Goal: Task Accomplishment & Management: Complete application form

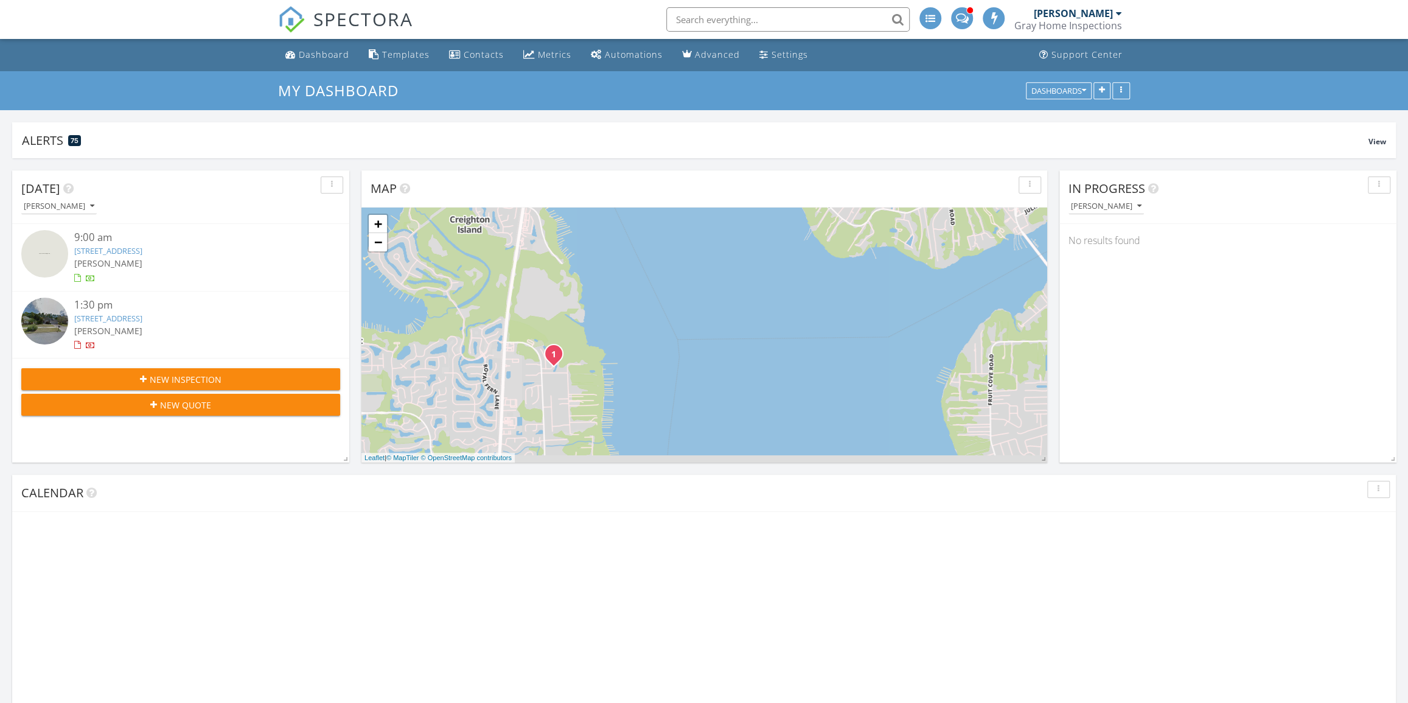
scroll to position [6, 6]
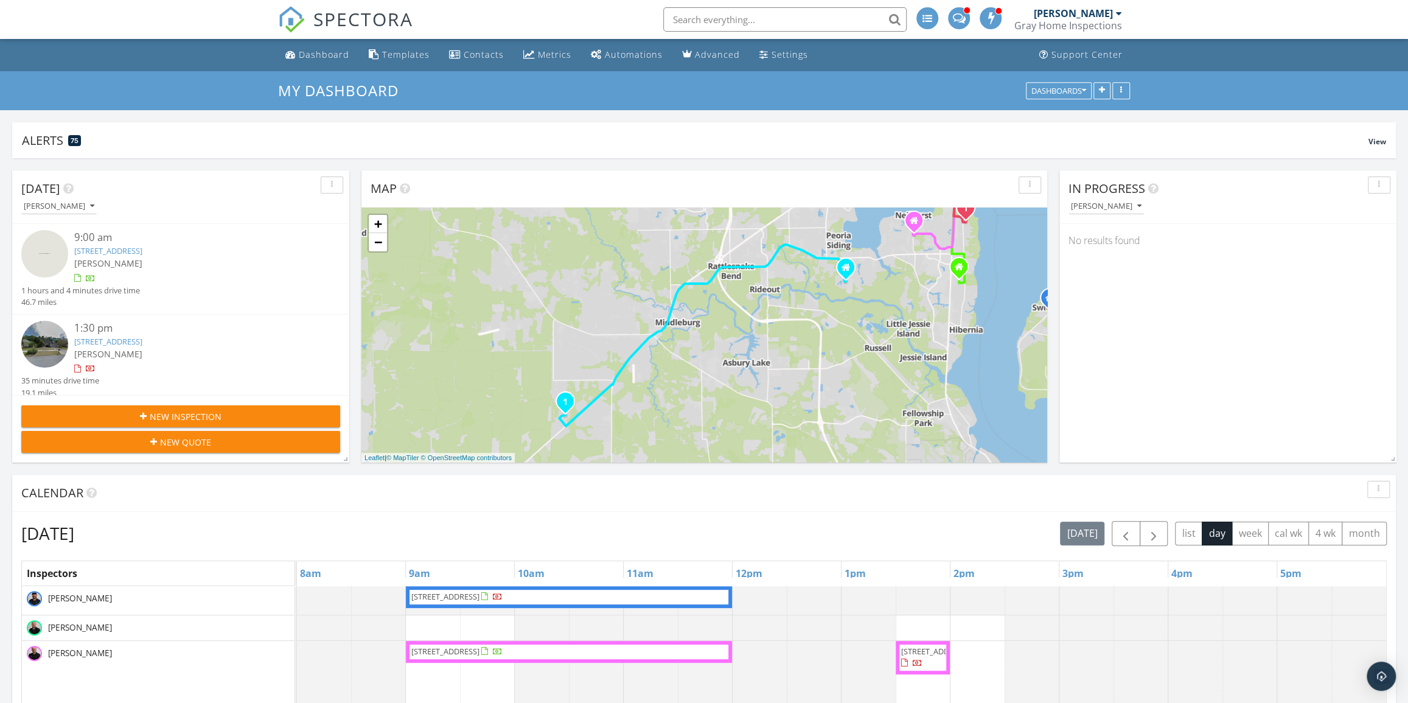
click at [136, 262] on div "[PERSON_NAME]" at bounding box center [193, 263] width 239 height 13
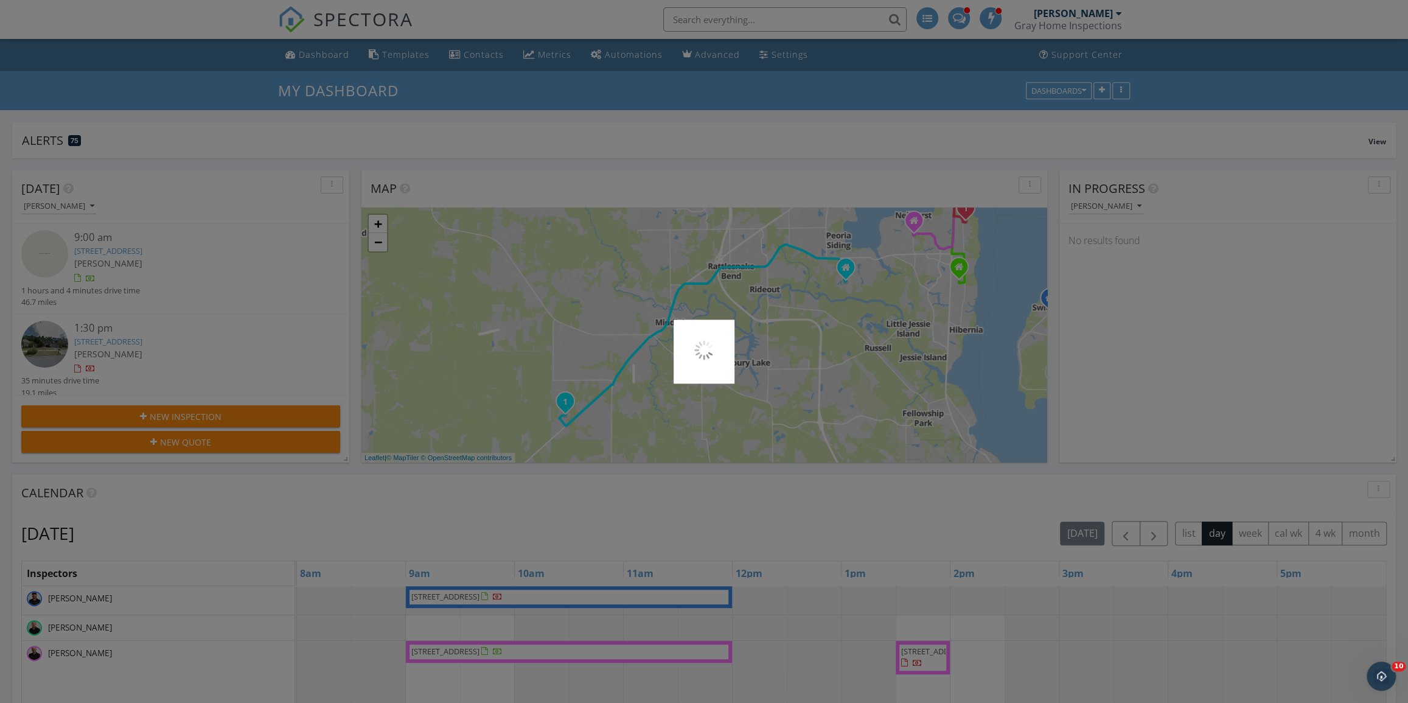
scroll to position [0, 0]
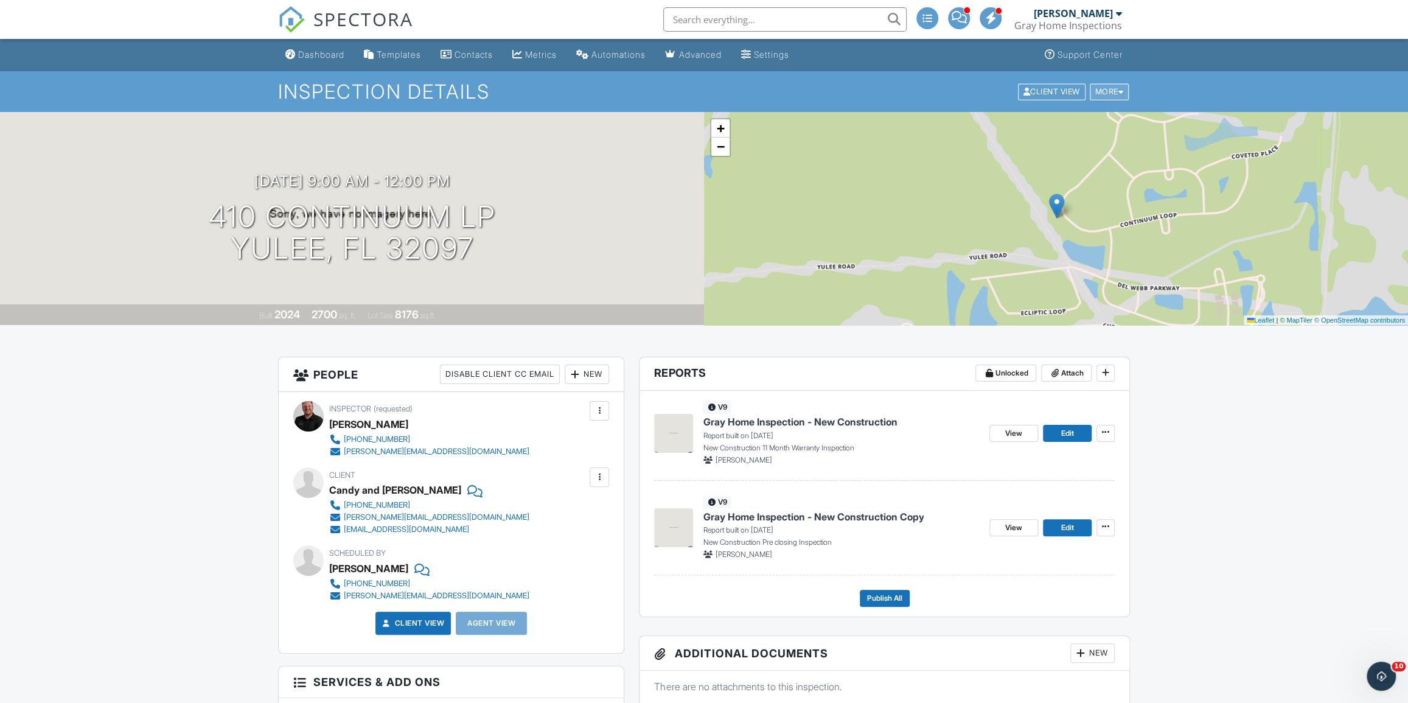
click at [1103, 94] on div "More" at bounding box center [1110, 91] width 40 height 16
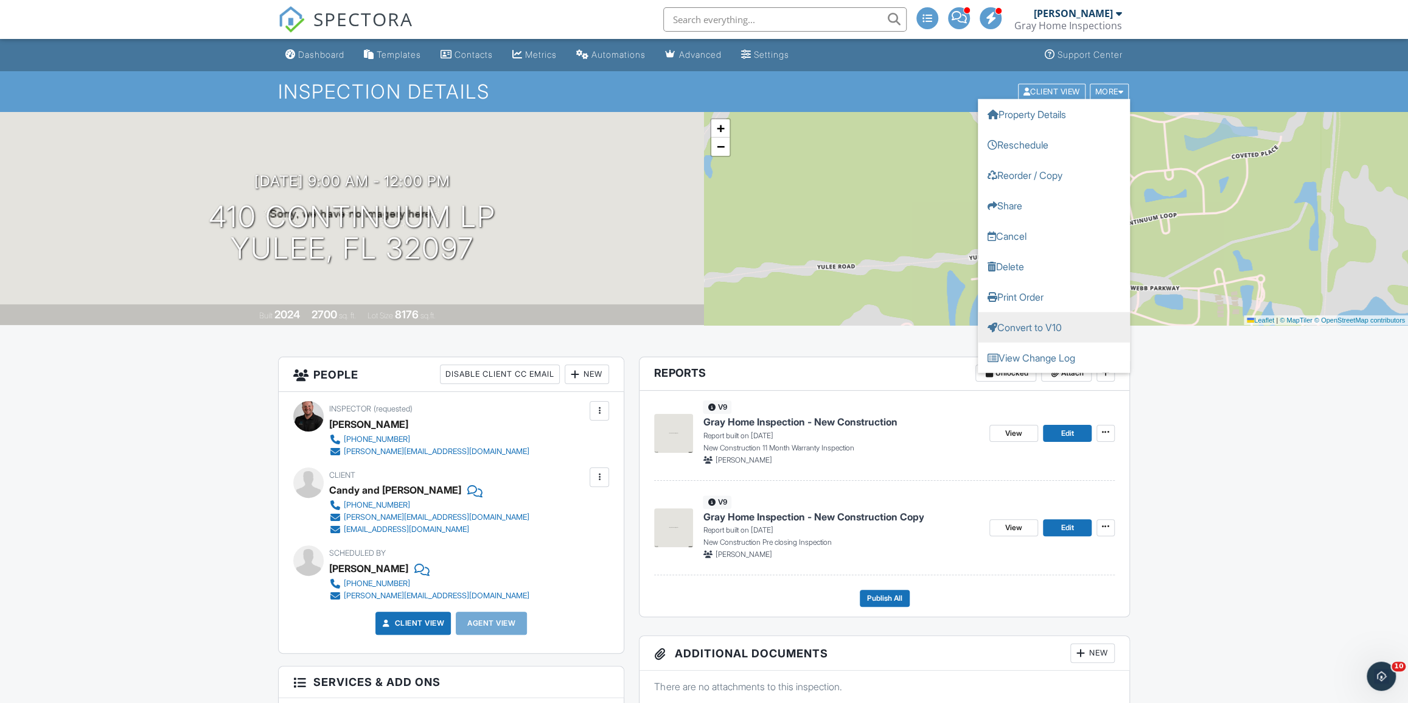
click at [1101, 326] on link "Convert to V10" at bounding box center [1054, 327] width 152 height 30
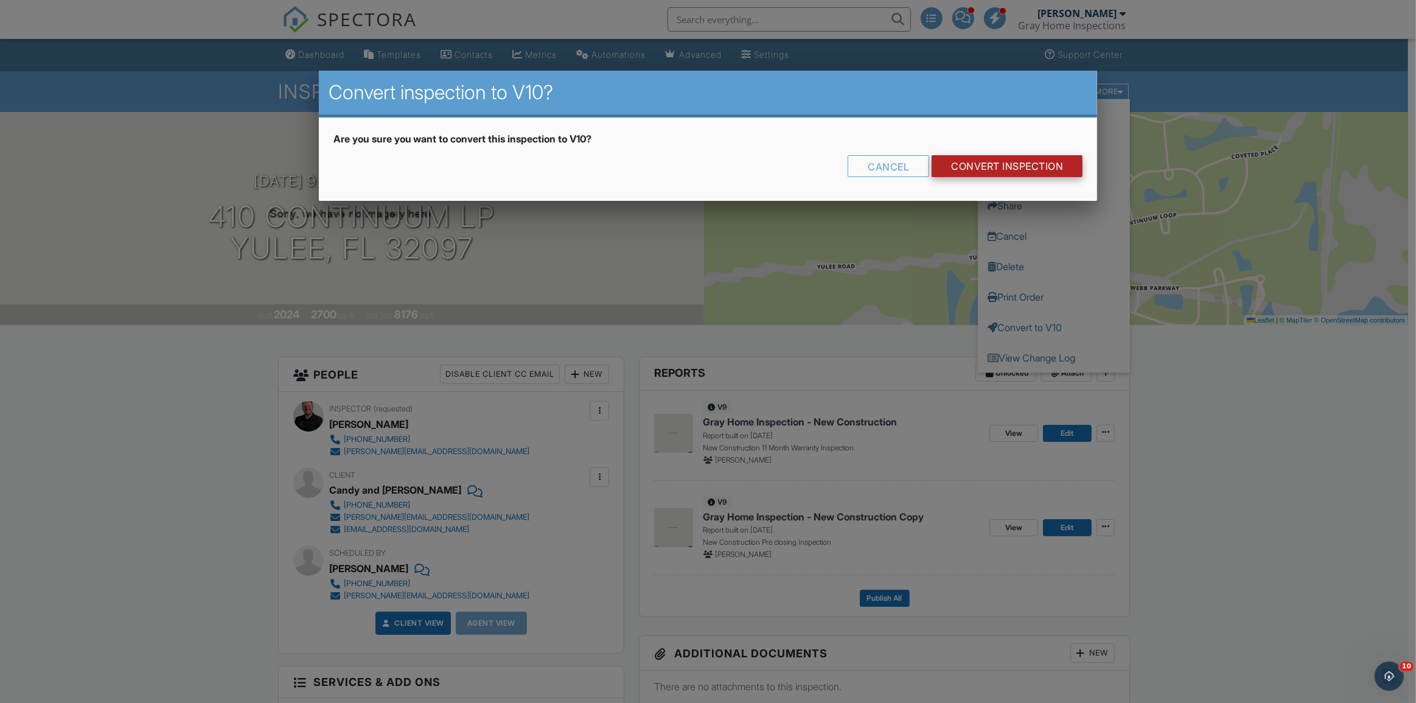
click at [1016, 167] on link "CONVERT INSPECTION" at bounding box center [1007, 166] width 151 height 22
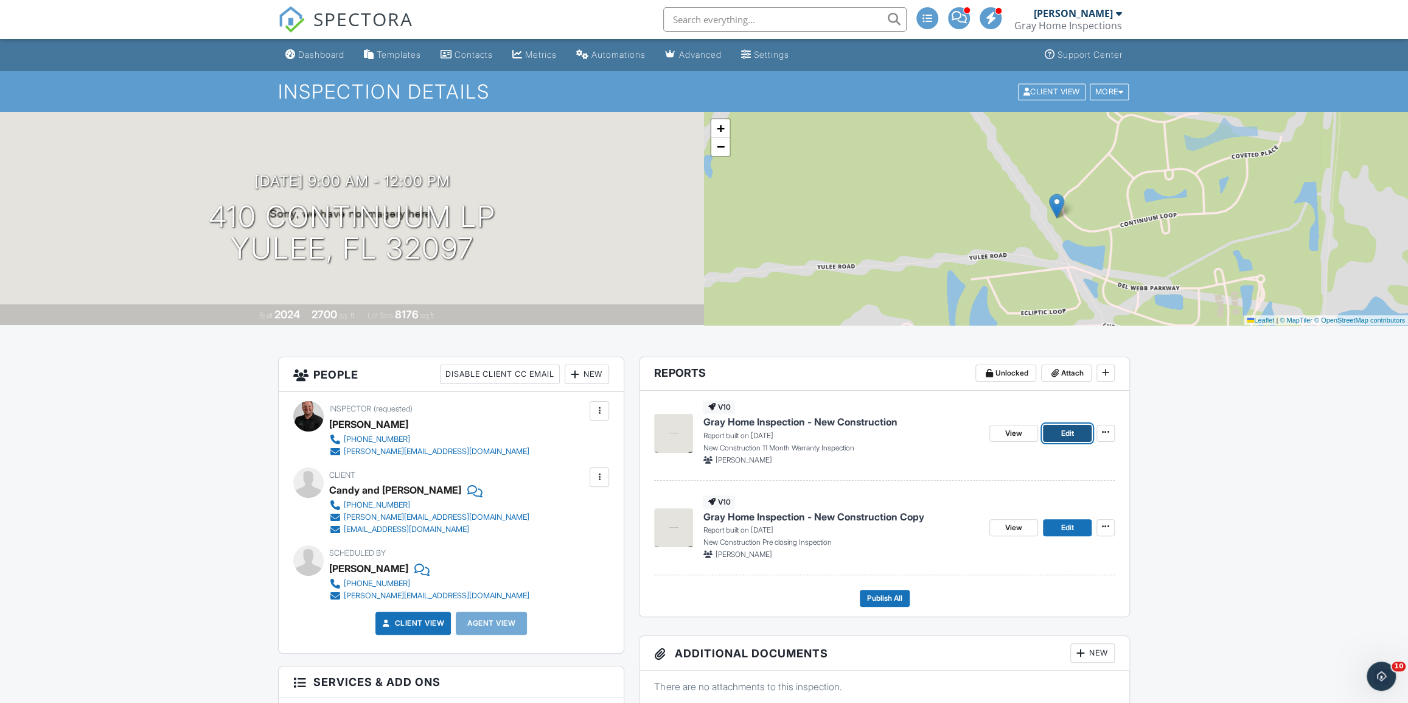
click at [1067, 428] on span "Edit" at bounding box center [1067, 433] width 13 height 12
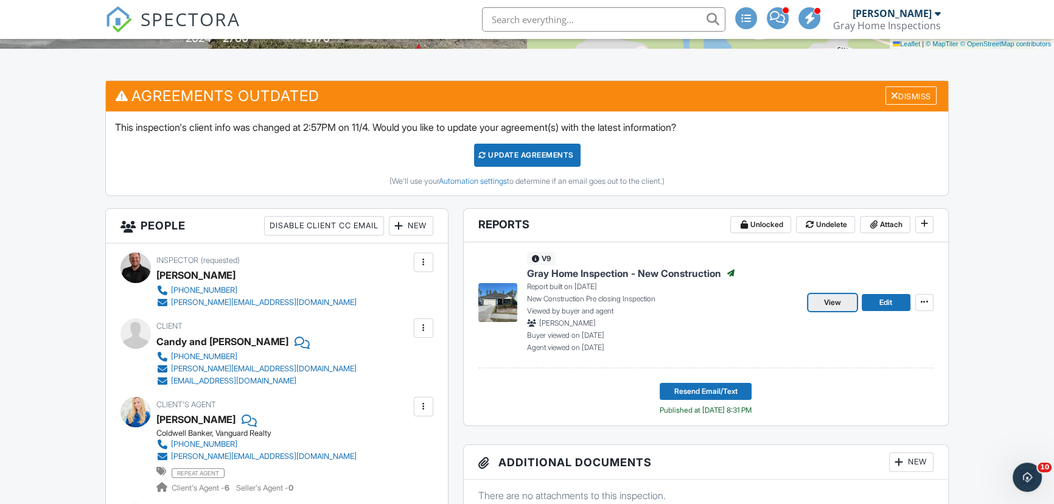
click at [833, 295] on link "View" at bounding box center [832, 302] width 49 height 17
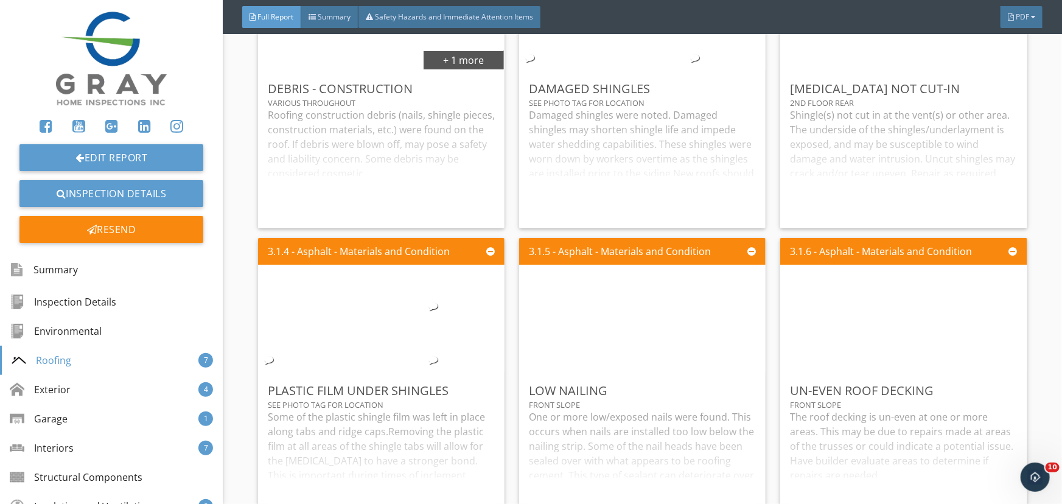
scroll to position [3541, 0]
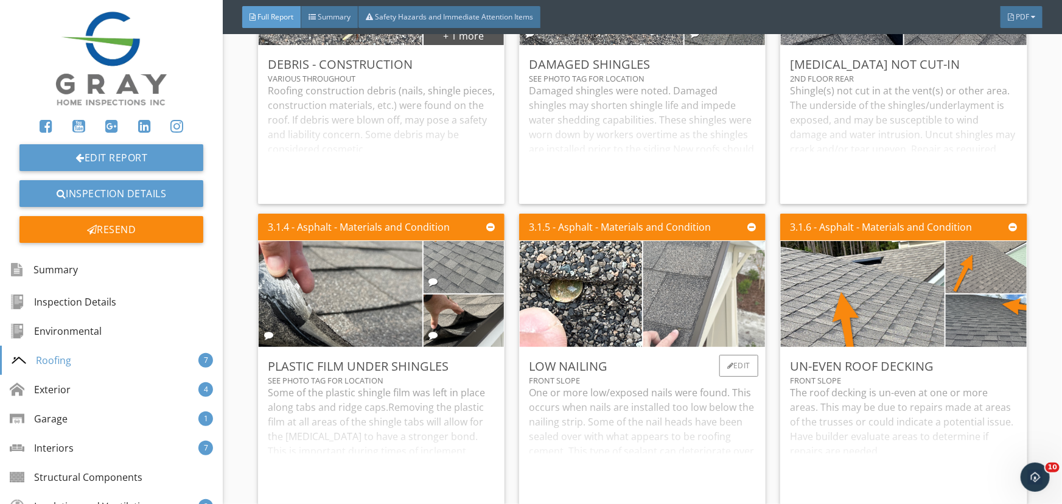
click at [674, 318] on img at bounding box center [704, 294] width 306 height 229
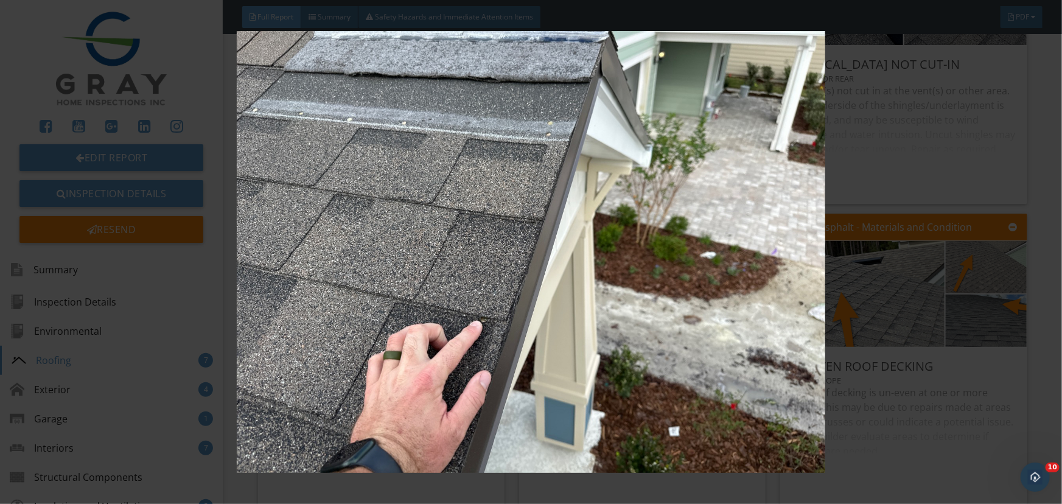
click at [718, 316] on img at bounding box center [531, 252] width 972 height 442
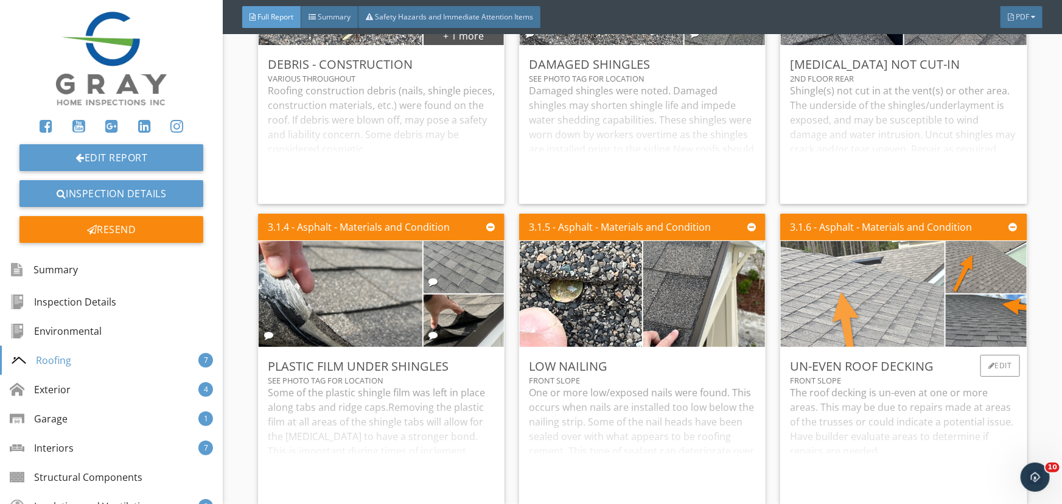
click at [849, 323] on img at bounding box center [862, 293] width 353 height 265
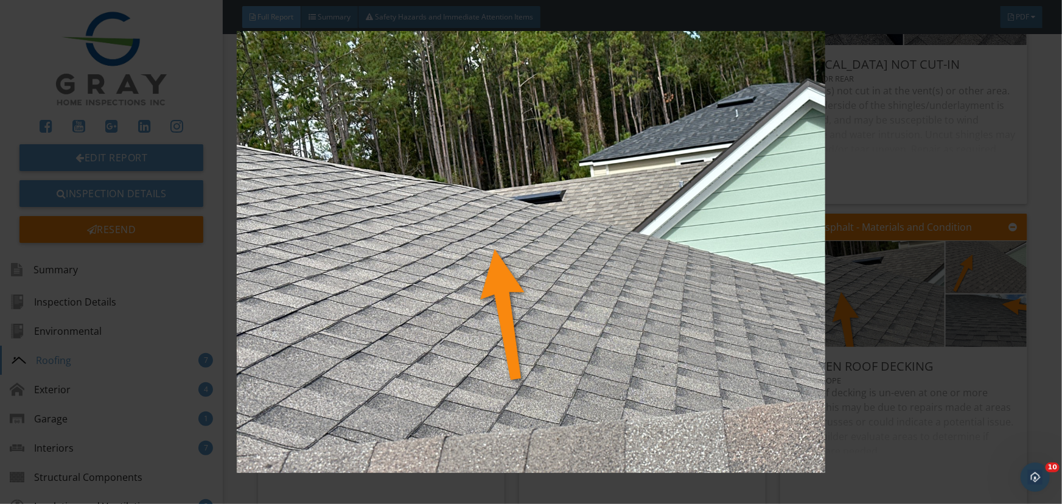
click at [846, 324] on img at bounding box center [531, 252] width 972 height 442
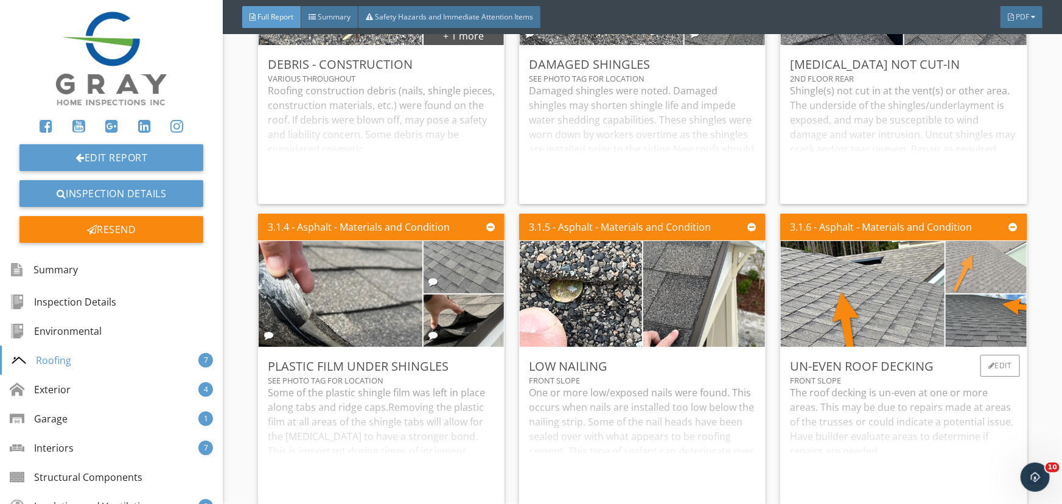
click at [964, 279] on img at bounding box center [986, 266] width 175 height 131
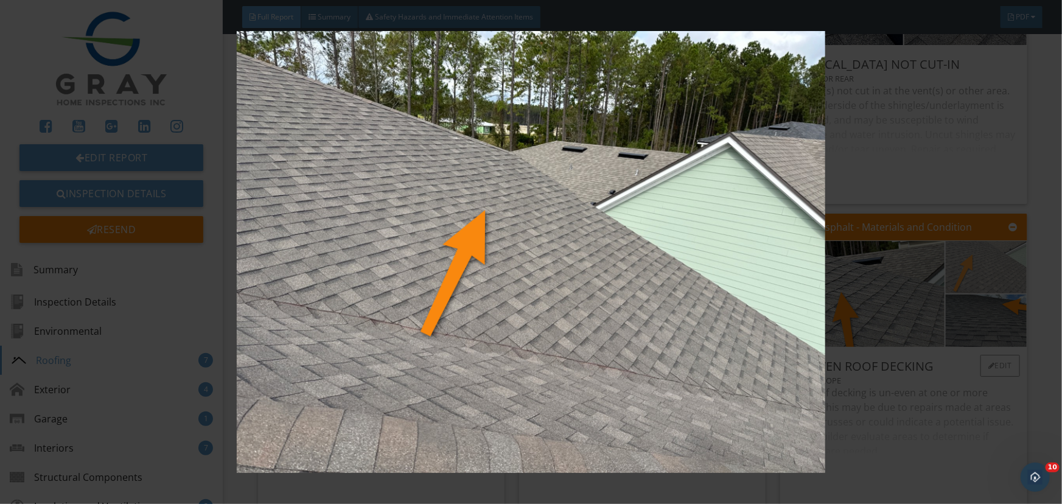
click at [964, 279] on img at bounding box center [531, 252] width 972 height 442
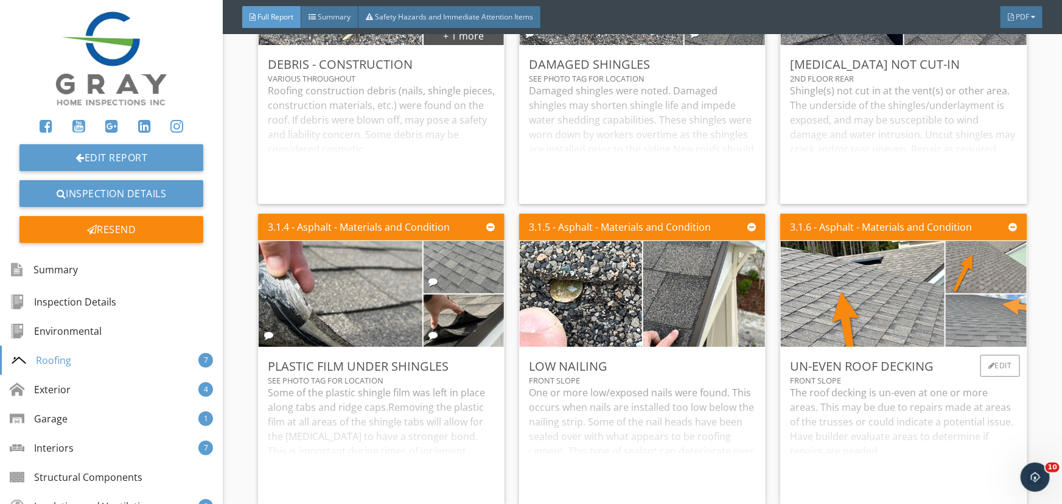
click at [987, 323] on img at bounding box center [986, 320] width 175 height 131
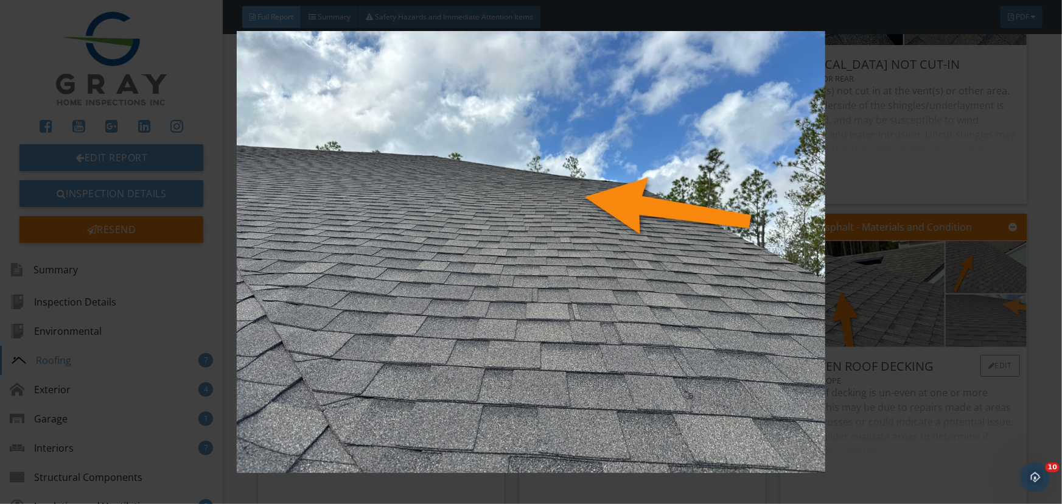
click at [987, 323] on img at bounding box center [531, 252] width 972 height 442
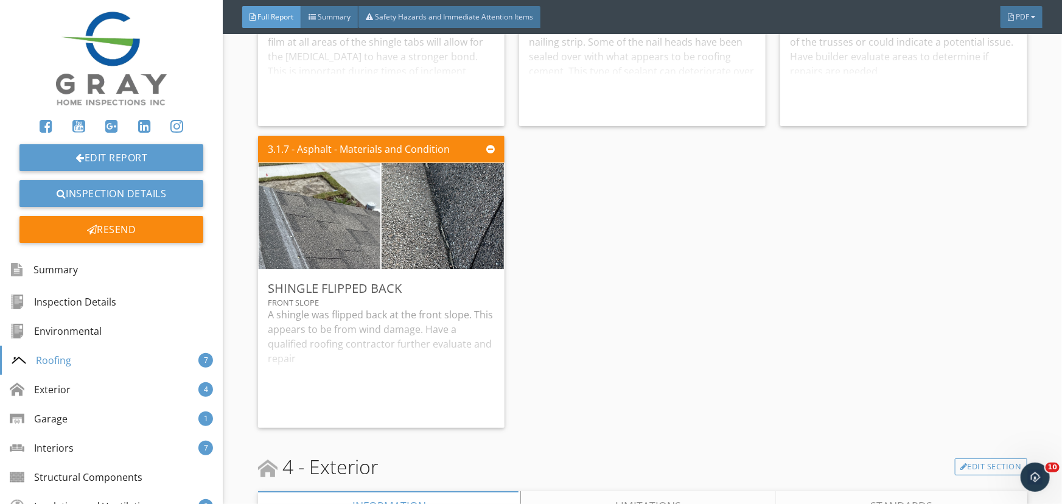
scroll to position [3983, 0]
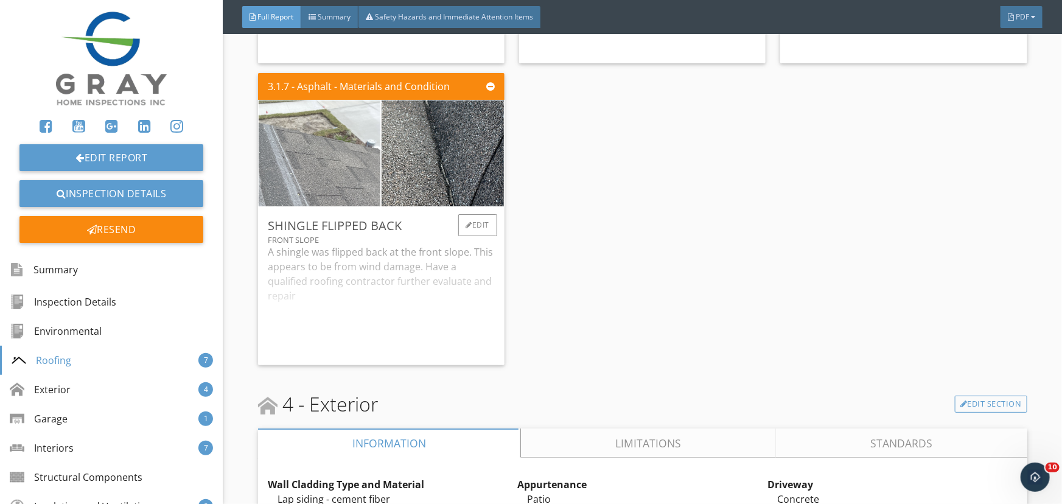
click at [334, 164] on img at bounding box center [320, 153] width 306 height 229
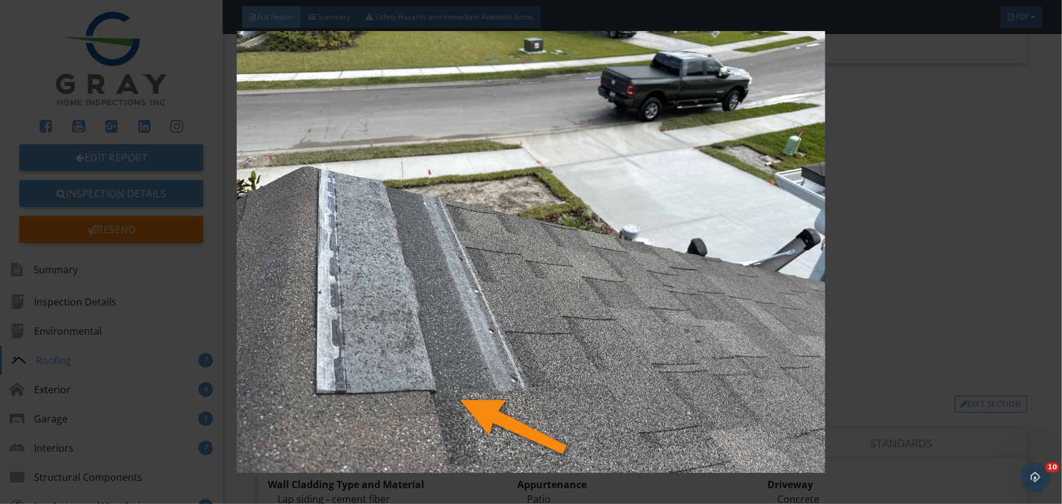
click at [334, 164] on img at bounding box center [531, 252] width 972 height 442
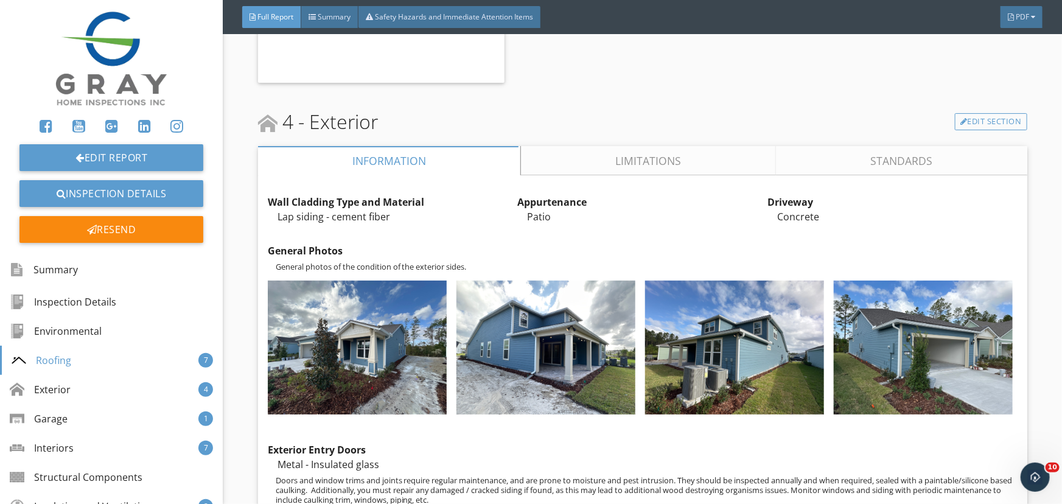
scroll to position [4315, 0]
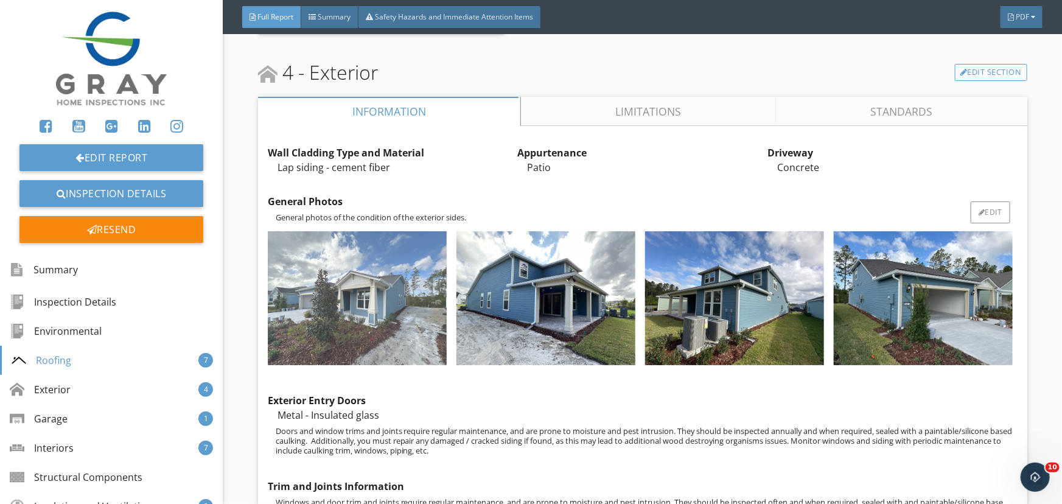
click at [417, 295] on img at bounding box center [357, 298] width 179 height 134
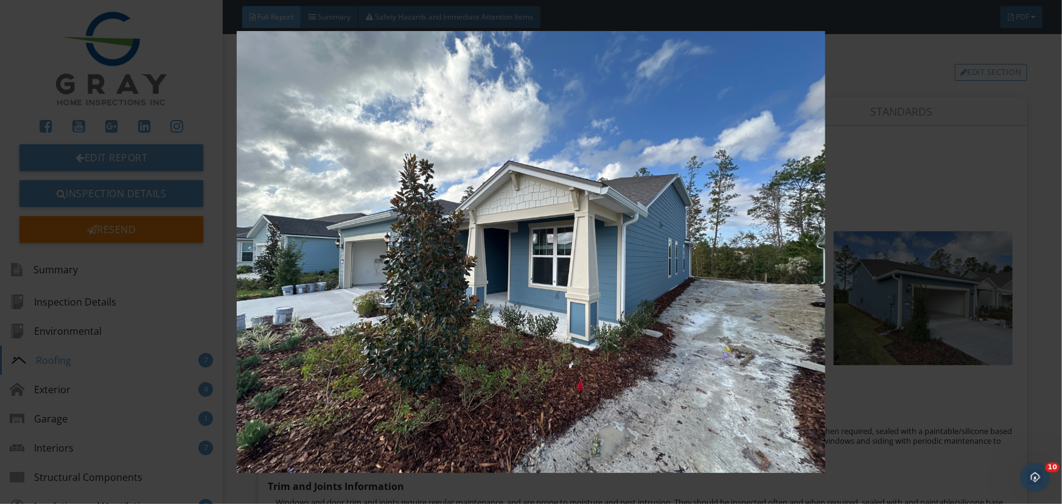
click at [963, 304] on img at bounding box center [531, 252] width 972 height 442
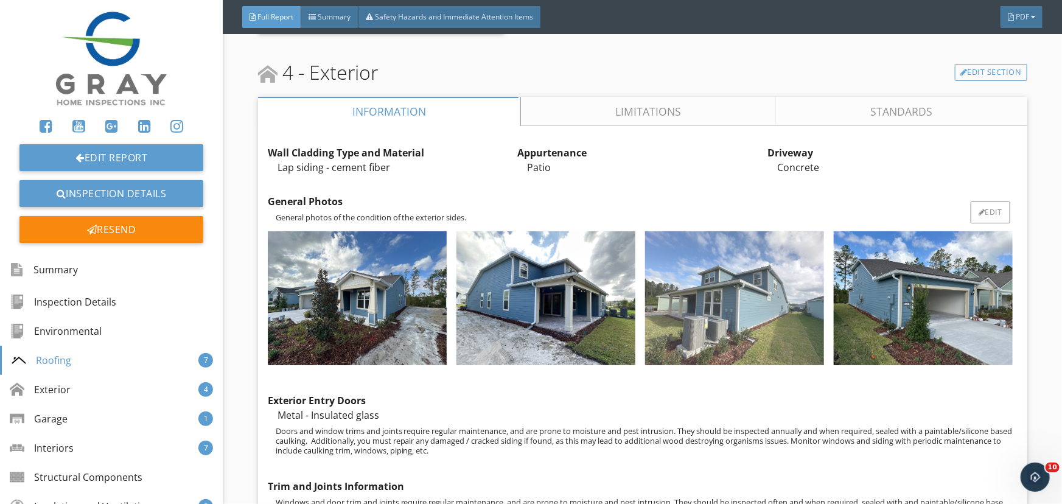
click at [679, 362] on img at bounding box center [734, 298] width 179 height 134
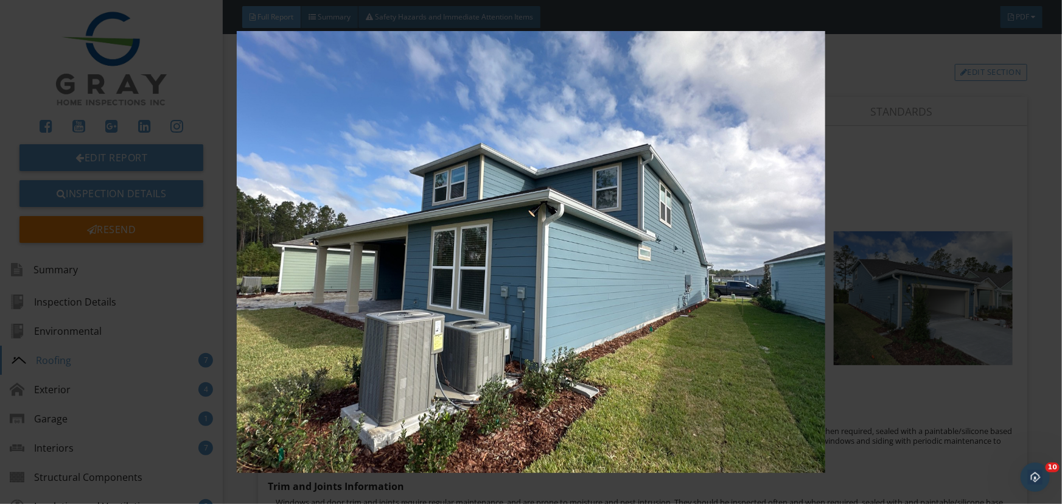
click at [899, 310] on img at bounding box center [531, 252] width 972 height 442
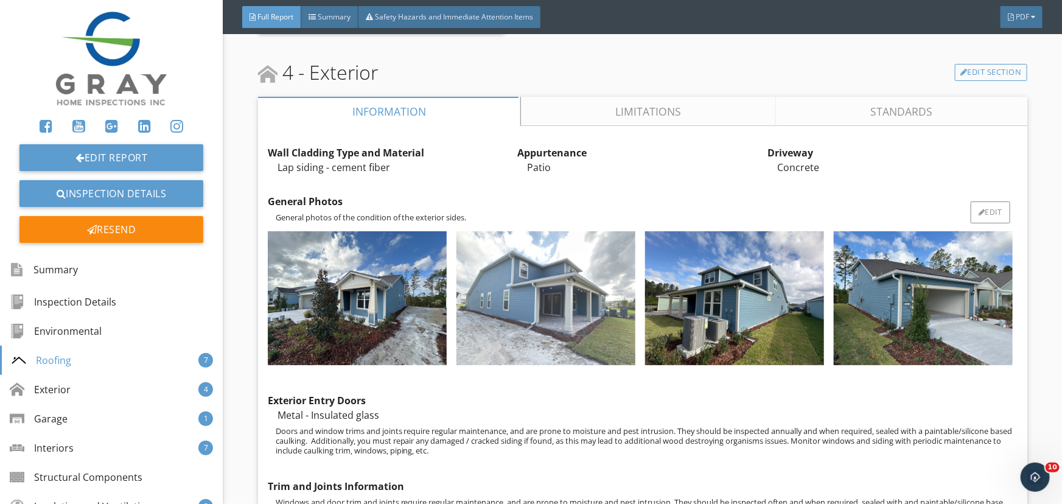
click at [509, 292] on img at bounding box center [545, 298] width 179 height 134
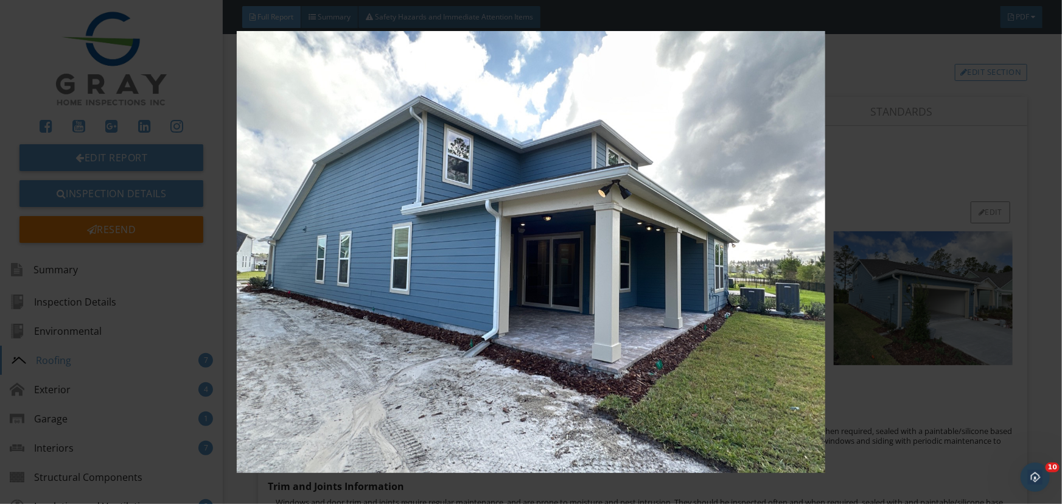
click at [508, 293] on img at bounding box center [531, 252] width 972 height 442
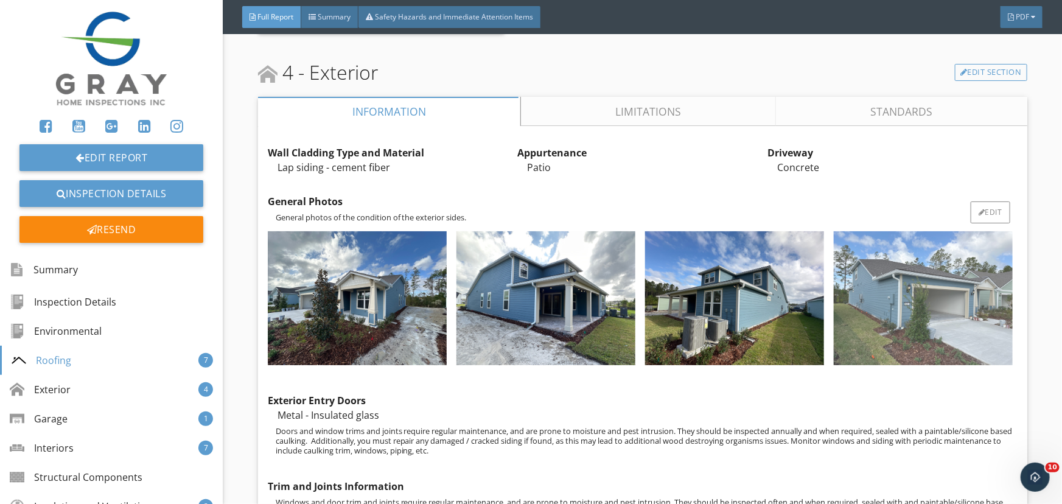
click at [940, 345] on img at bounding box center [923, 298] width 179 height 134
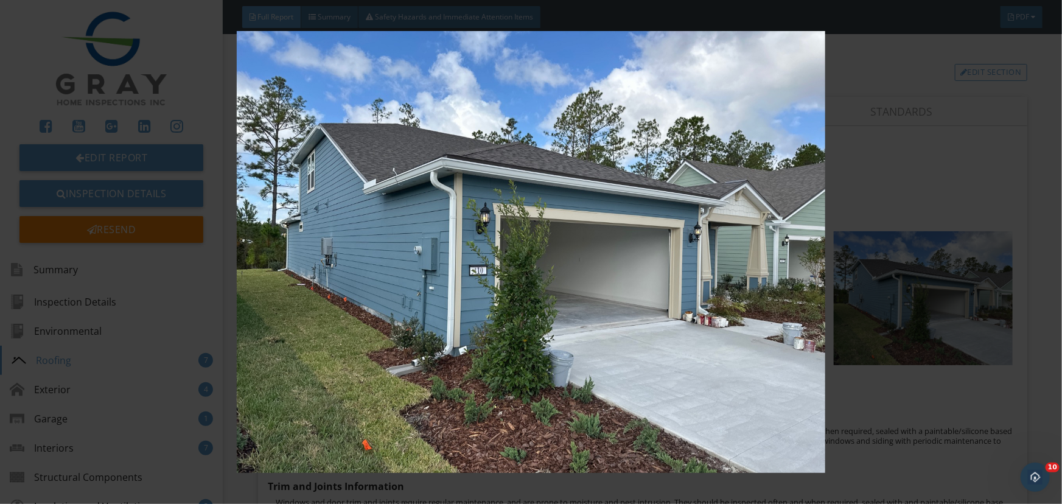
click at [940, 342] on img at bounding box center [531, 252] width 972 height 442
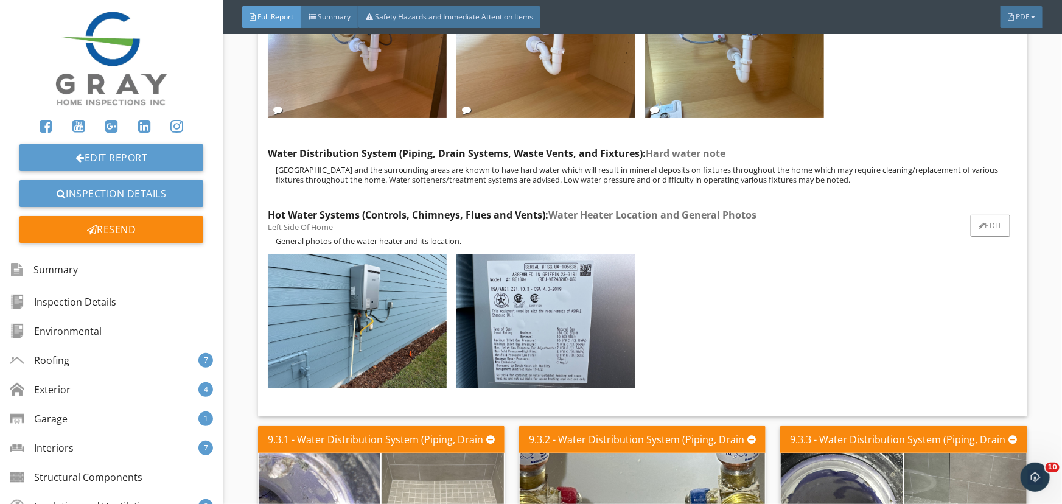
scroll to position [10346, 0]
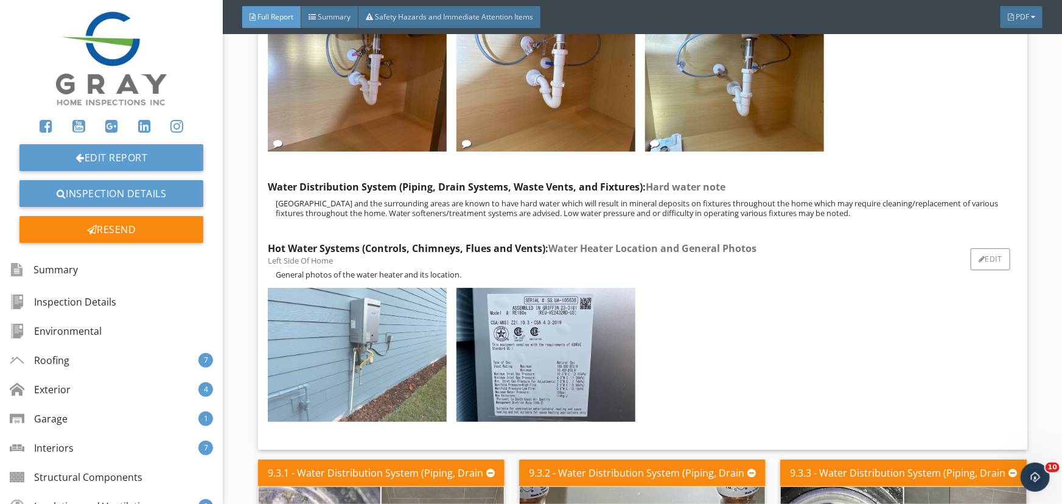
click at [416, 323] on img at bounding box center [357, 355] width 179 height 134
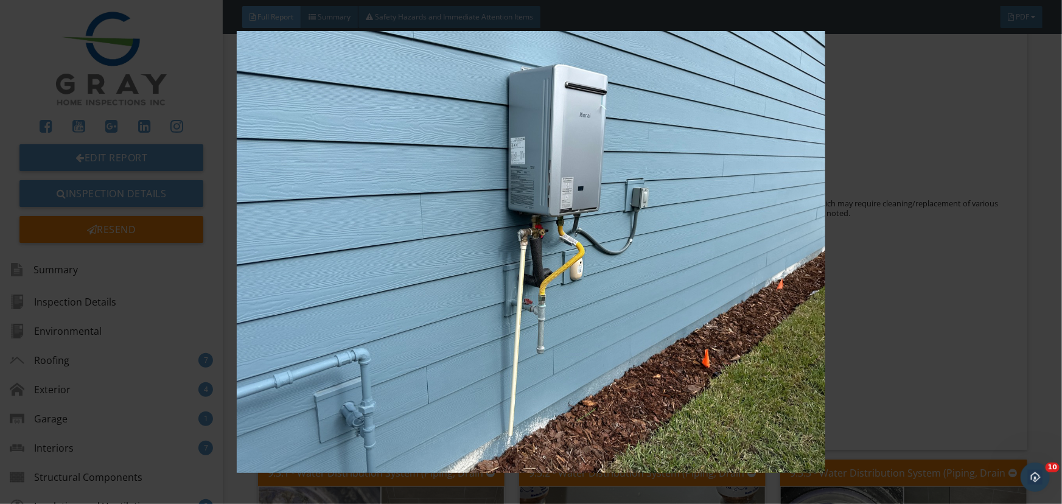
click at [417, 323] on img at bounding box center [531, 252] width 972 height 442
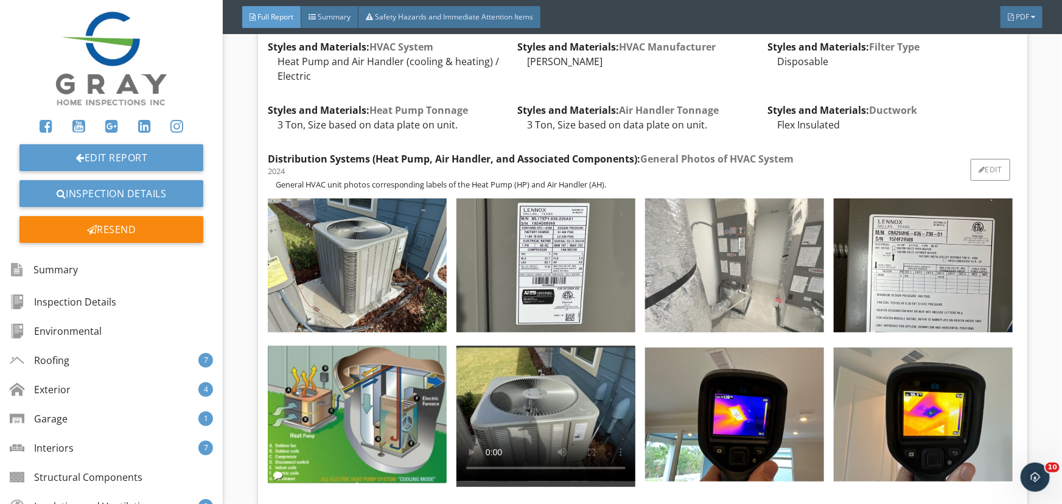
scroll to position [13167, 0]
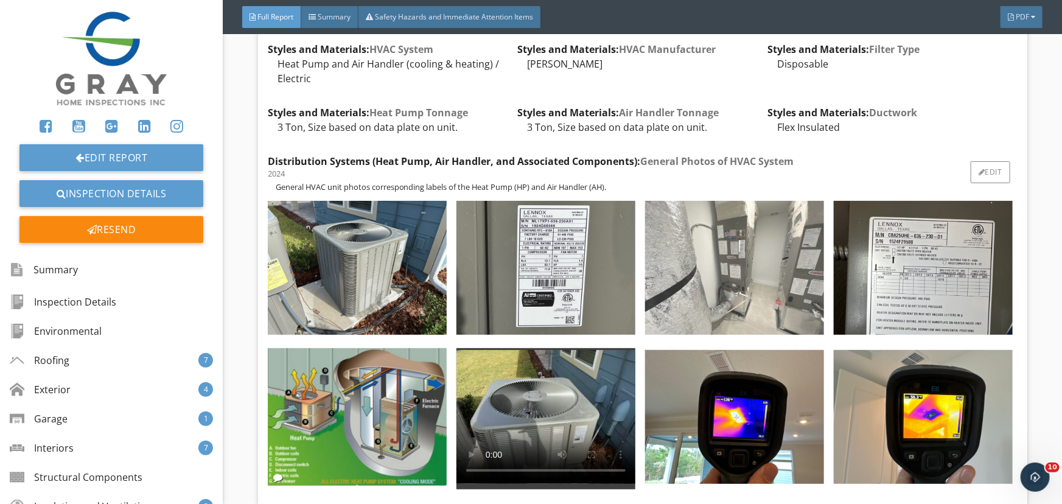
click at [645, 323] on img at bounding box center [734, 268] width 179 height 134
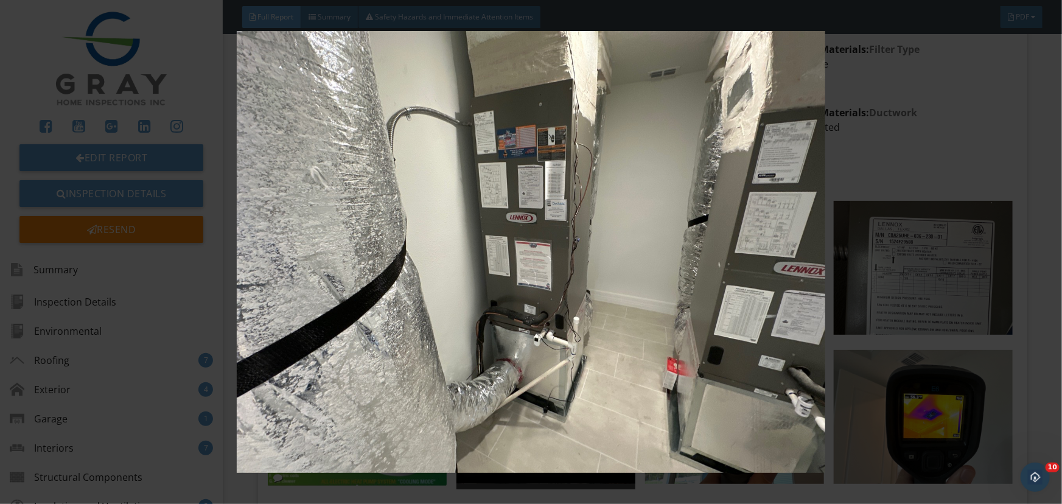
click at [585, 282] on img at bounding box center [531, 252] width 972 height 442
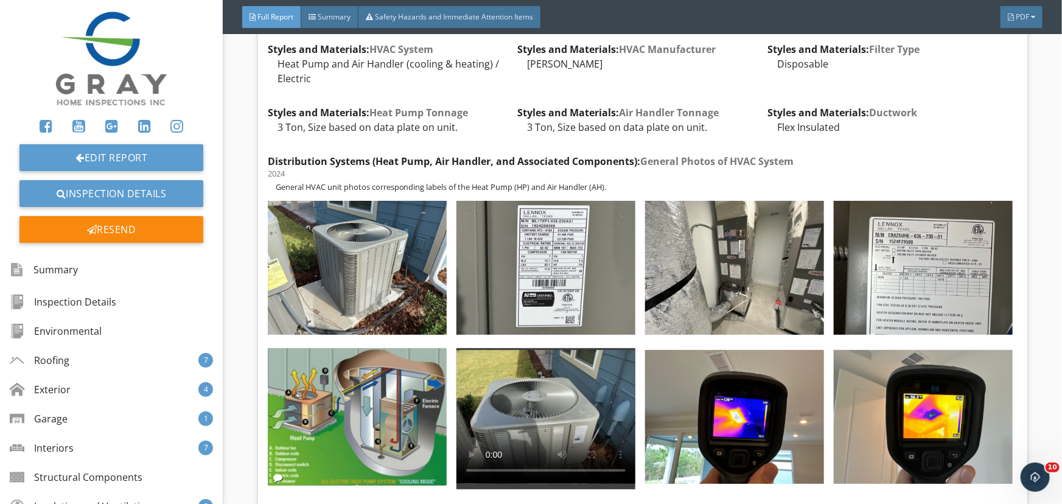
click at [553, 267] on img at bounding box center [545, 268] width 179 height 134
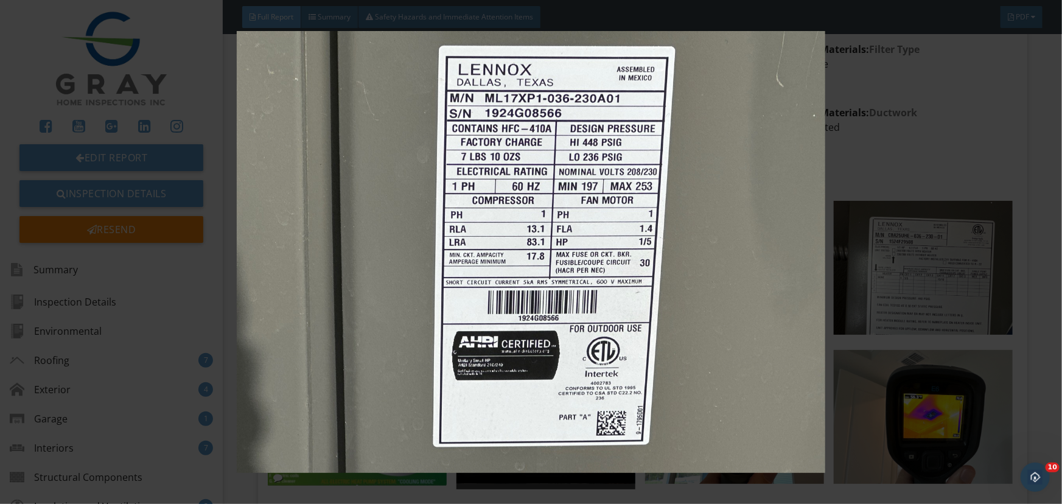
click at [557, 265] on img at bounding box center [531, 252] width 972 height 442
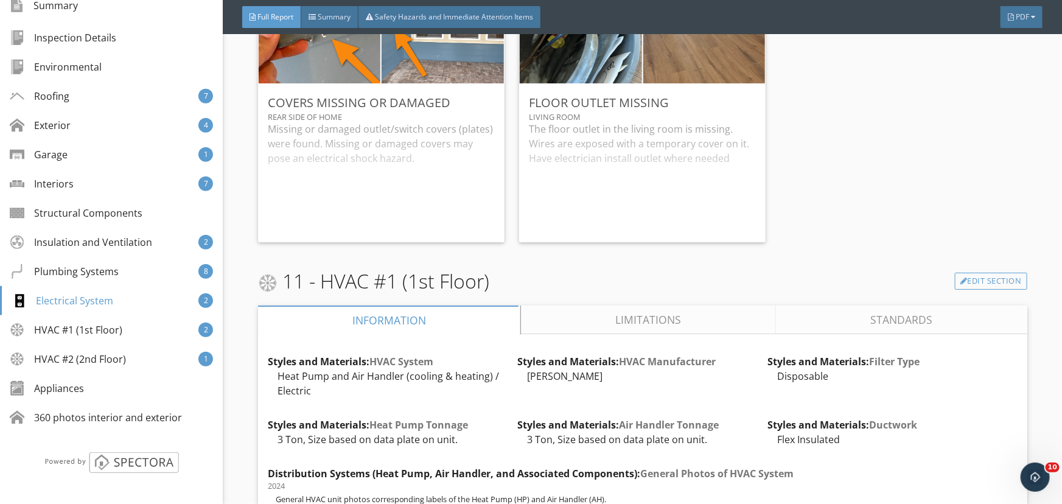
scroll to position [12890, 0]
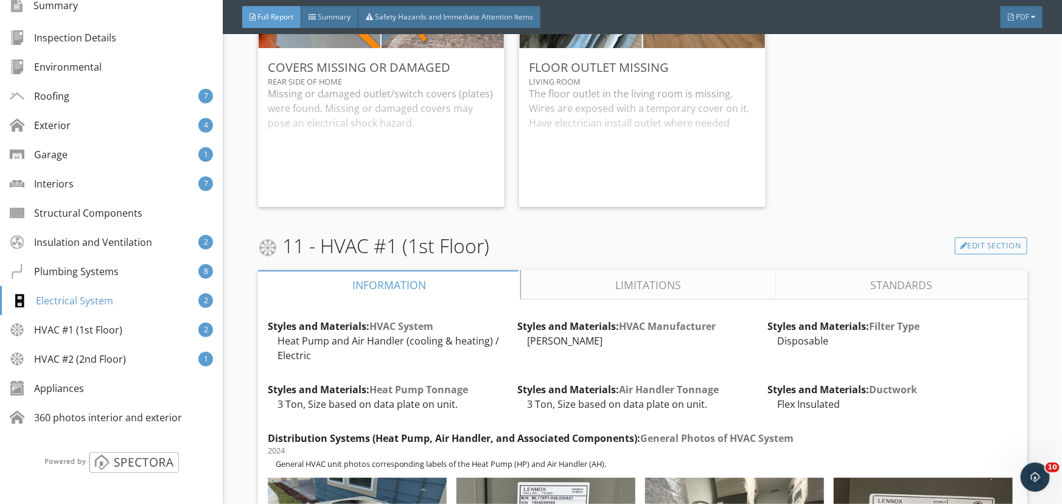
drag, startPoint x: 503, startPoint y: 251, endPoint x: 318, endPoint y: 244, distance: 184.5
click at [318, 244] on div "11 - HVAC #1 (1st Floor) Edit Section" at bounding box center [642, 245] width 769 height 29
copy span "HVAC #1 (1st Floor)"
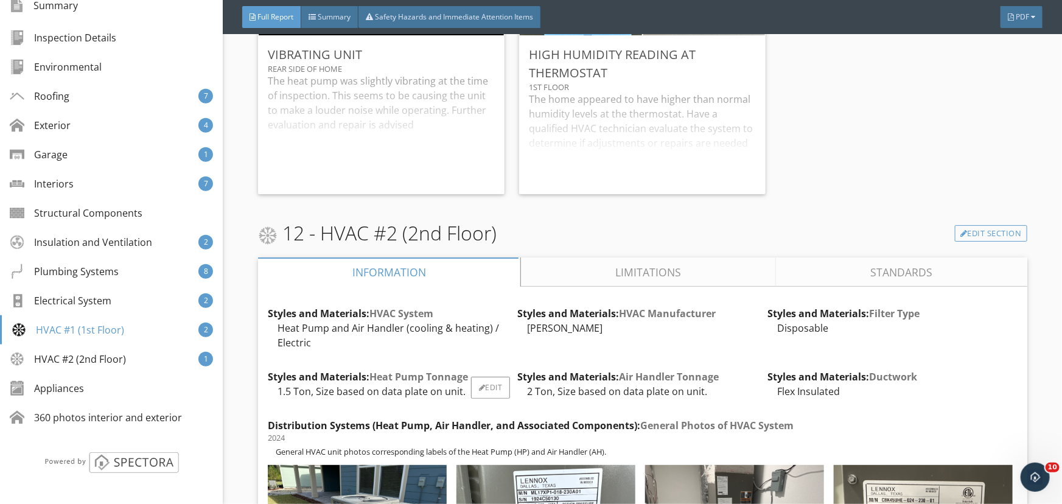
scroll to position [14052, 0]
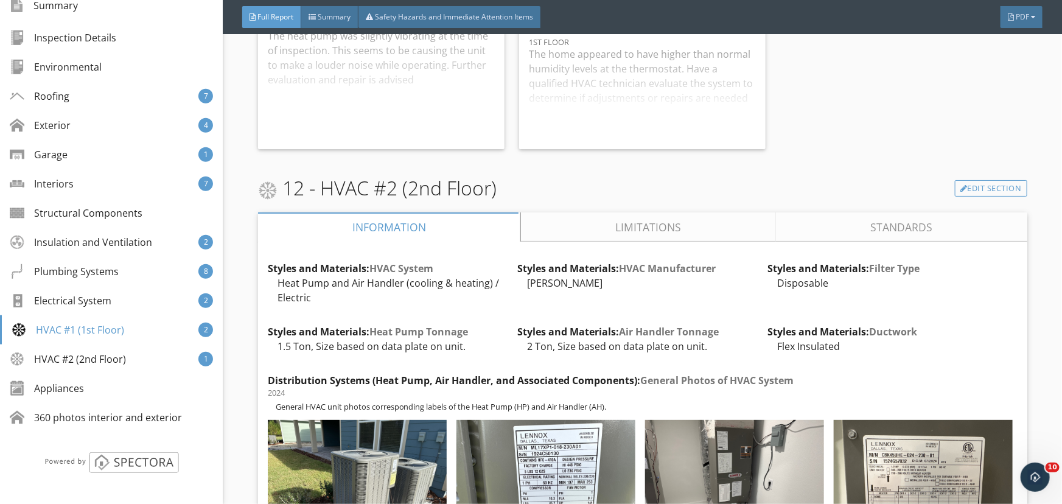
drag, startPoint x: 501, startPoint y: 194, endPoint x: 323, endPoint y: 195, distance: 178.9
click at [323, 195] on span "12 - HVAC #2 (2nd Floor)" at bounding box center [377, 187] width 239 height 29
click at [325, 193] on span "12 - HVAC #2 (2nd Floor)" at bounding box center [377, 187] width 239 height 29
drag, startPoint x: 325, startPoint y: 193, endPoint x: 506, endPoint y: 200, distance: 180.9
click at [506, 200] on div "12 - HVAC #2 (2nd Floor) Edit Section" at bounding box center [642, 187] width 769 height 29
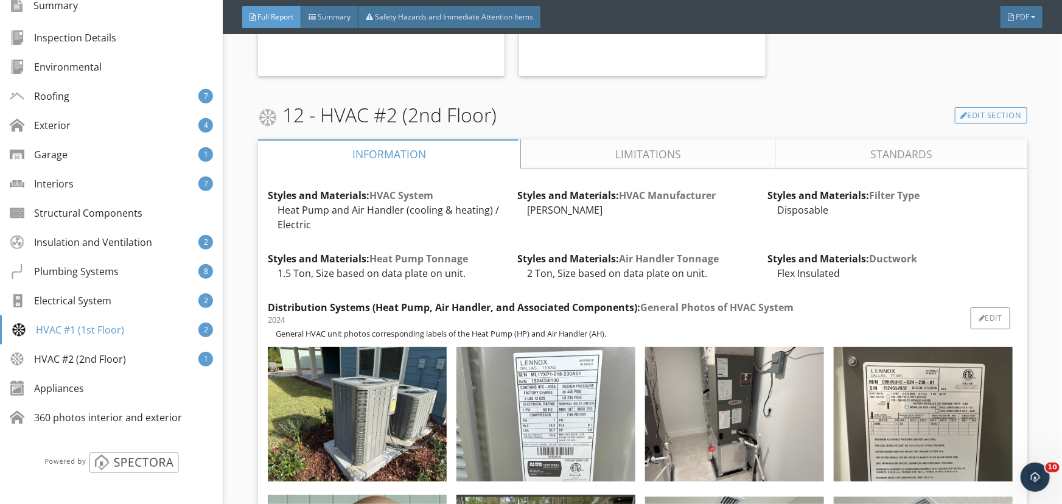
scroll to position [14163, 0]
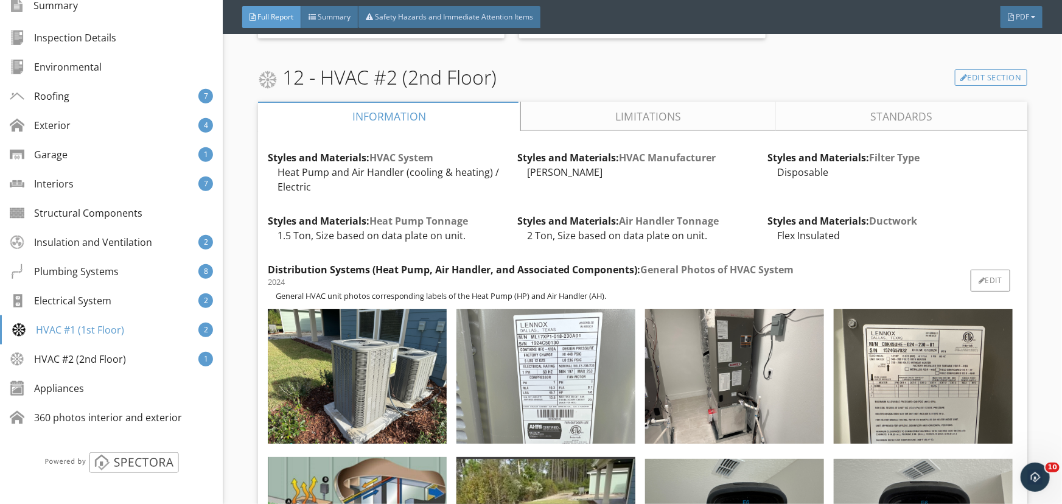
click at [576, 394] on img at bounding box center [545, 376] width 179 height 134
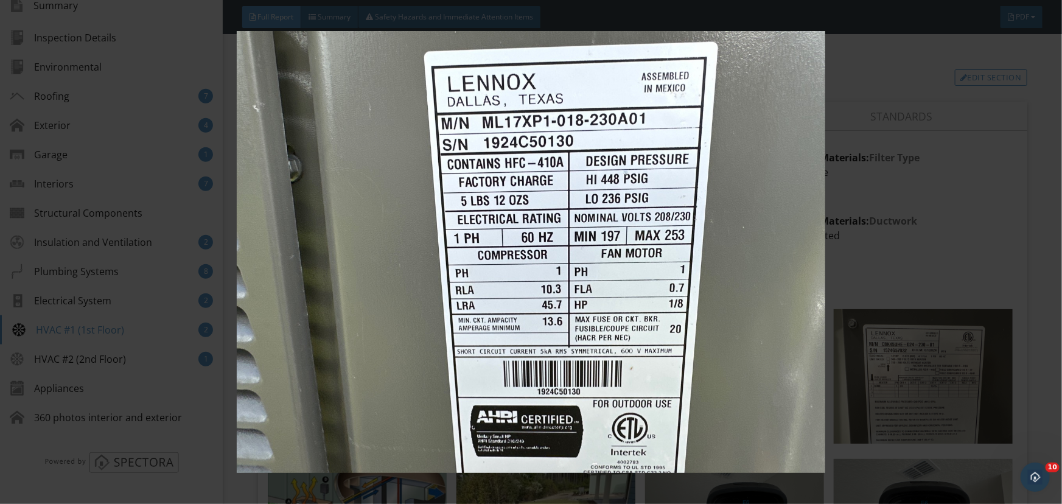
click at [904, 397] on img at bounding box center [531, 252] width 972 height 442
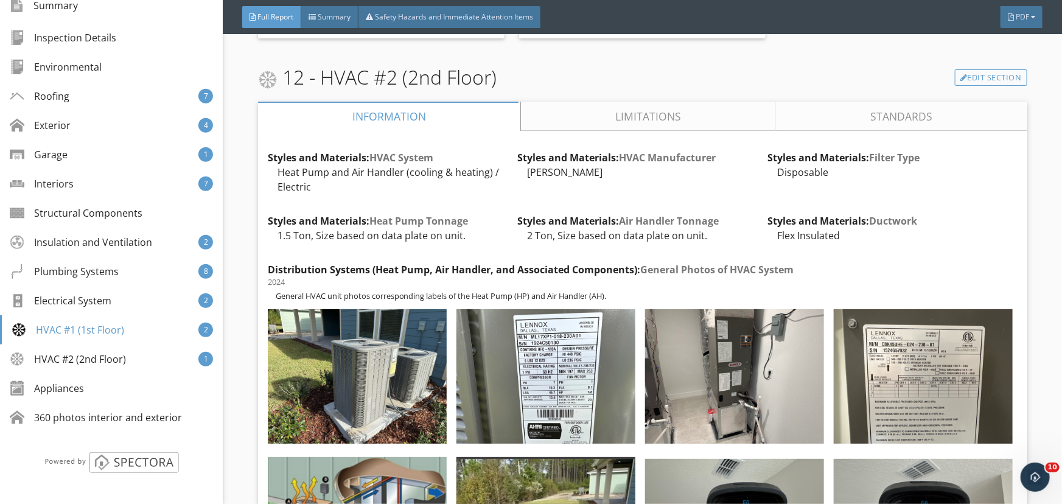
click at [904, 397] on img at bounding box center [923, 376] width 179 height 134
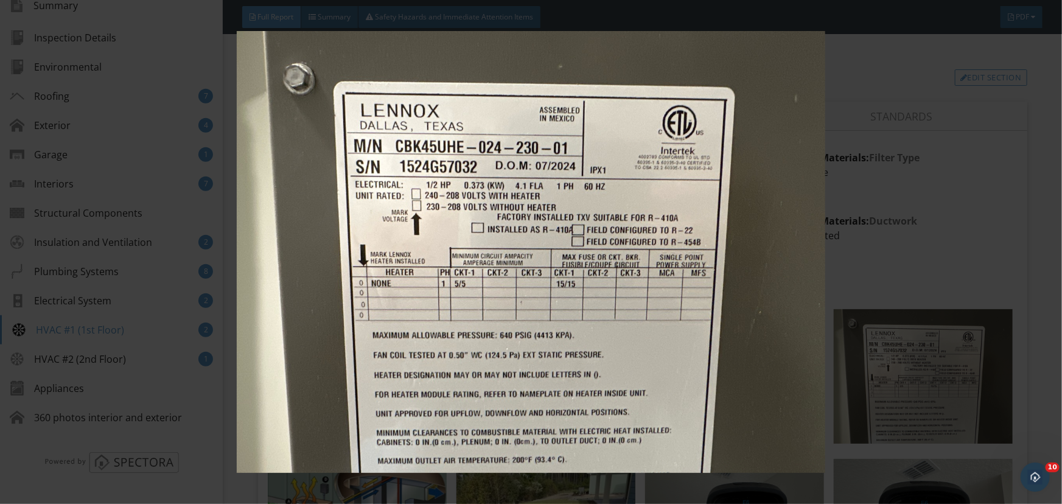
click at [904, 397] on img at bounding box center [531, 252] width 972 height 442
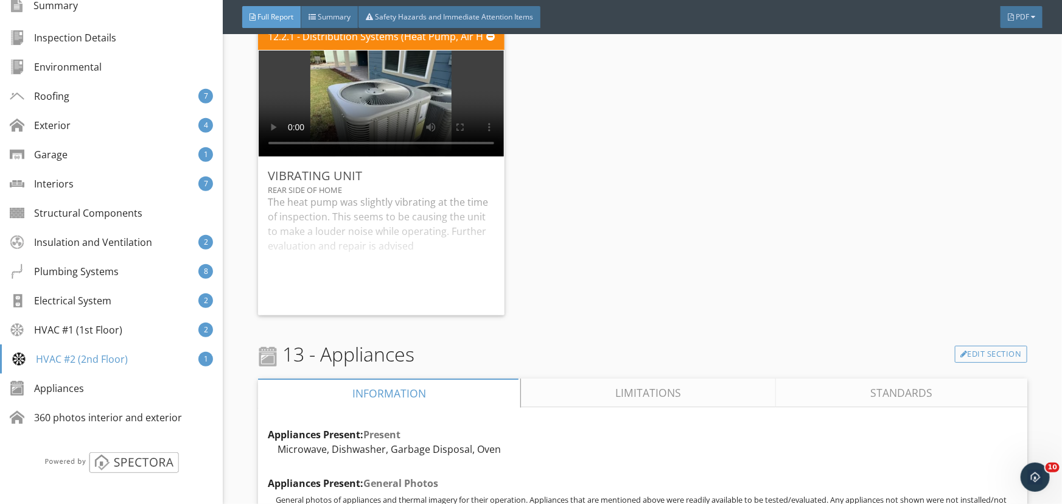
scroll to position [14993, 0]
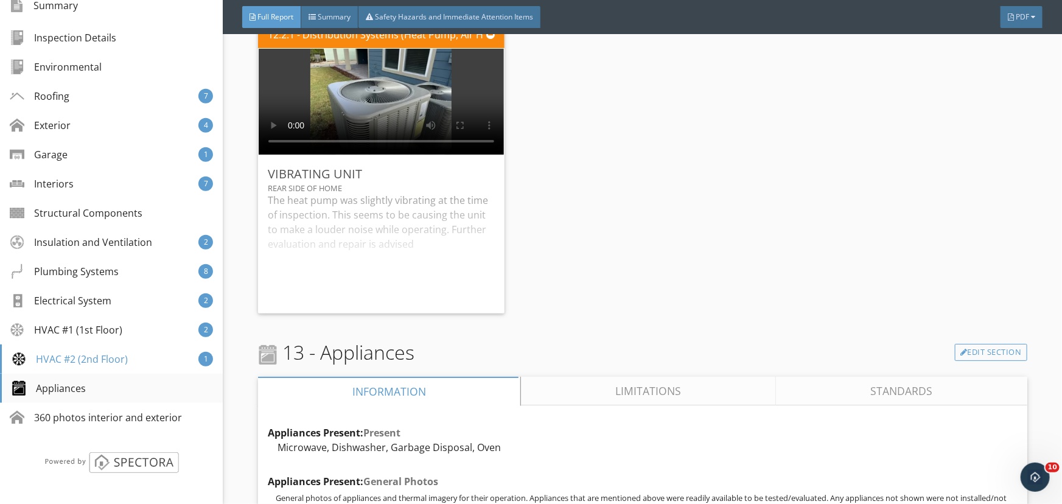
click at [86, 391] on div "Appliances" at bounding box center [111, 388] width 223 height 29
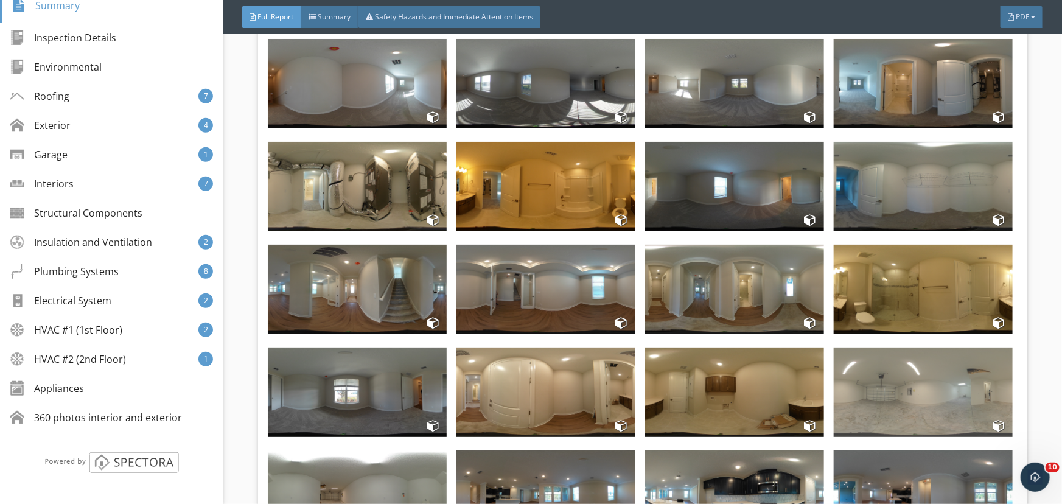
scroll to position [16006, 0]
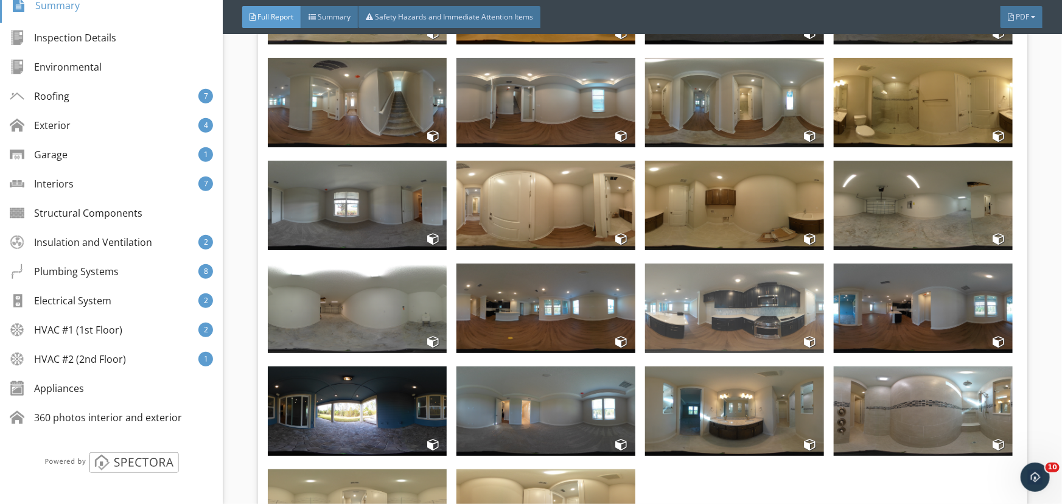
click at [767, 333] on img at bounding box center [734, 308] width 179 height 89
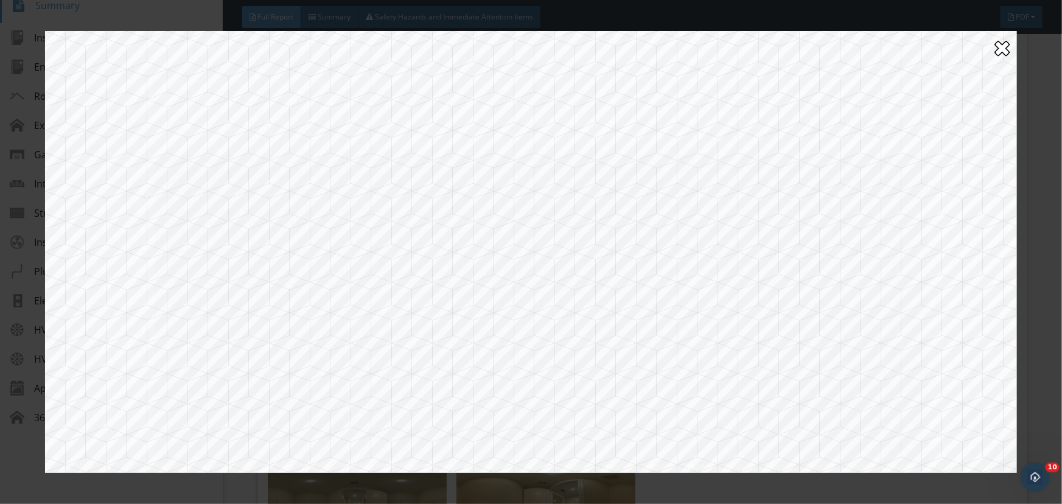
click at [1004, 51] on div at bounding box center [1001, 47] width 15 height 19
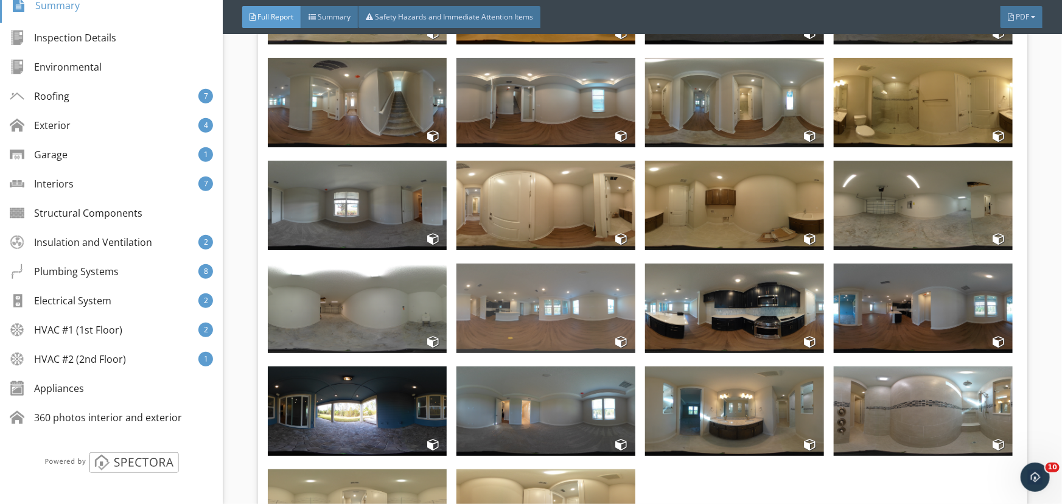
click at [550, 320] on img at bounding box center [545, 308] width 179 height 89
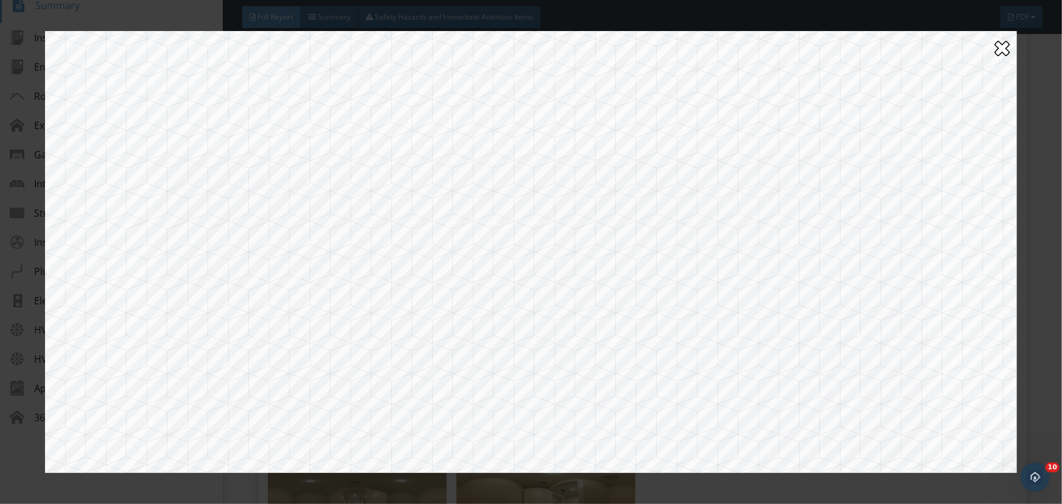
drag, startPoint x: 575, startPoint y: 225, endPoint x: 817, endPoint y: 175, distance: 247.4
click at [810, 176] on div at bounding box center [531, 252] width 972 height 442
drag, startPoint x: 734, startPoint y: 215, endPoint x: 756, endPoint y: 234, distance: 29.4
click at [767, 217] on div at bounding box center [531, 252] width 972 height 442
drag, startPoint x: 735, startPoint y: 237, endPoint x: 917, endPoint y: 237, distance: 181.4
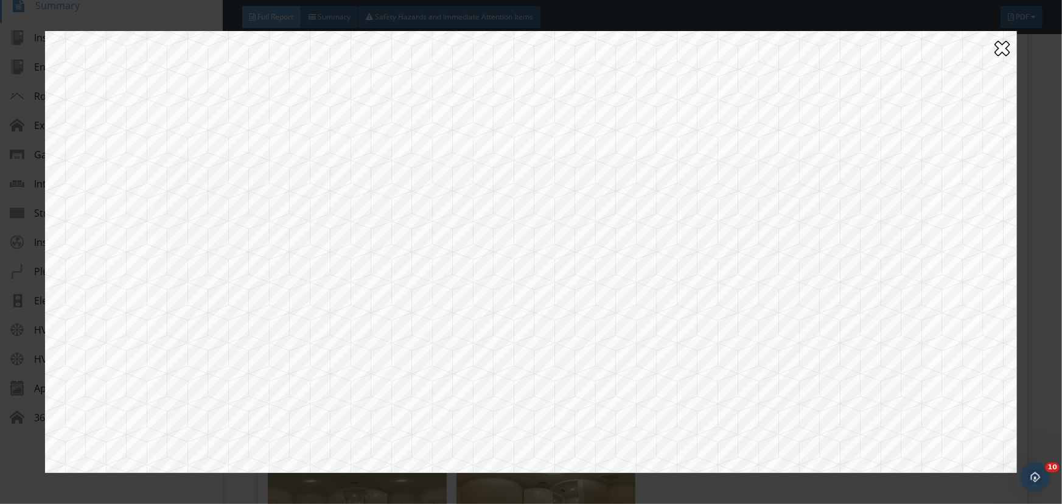
click at [902, 233] on div at bounding box center [531, 252] width 972 height 442
drag, startPoint x: 680, startPoint y: 243, endPoint x: 979, endPoint y: 228, distance: 299.8
click at [937, 260] on div at bounding box center [531, 252] width 972 height 442
click at [995, 51] on div at bounding box center [1001, 47] width 15 height 19
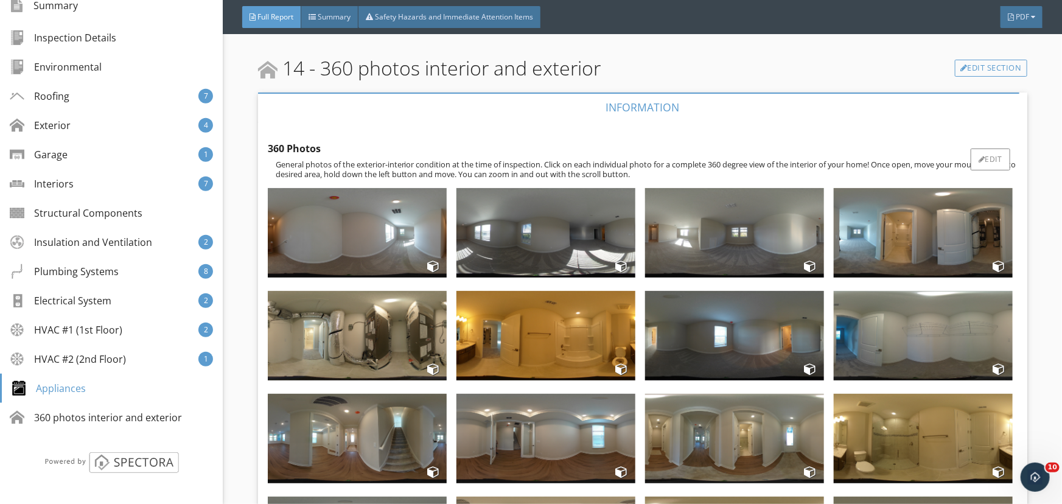
scroll to position [15662, 0]
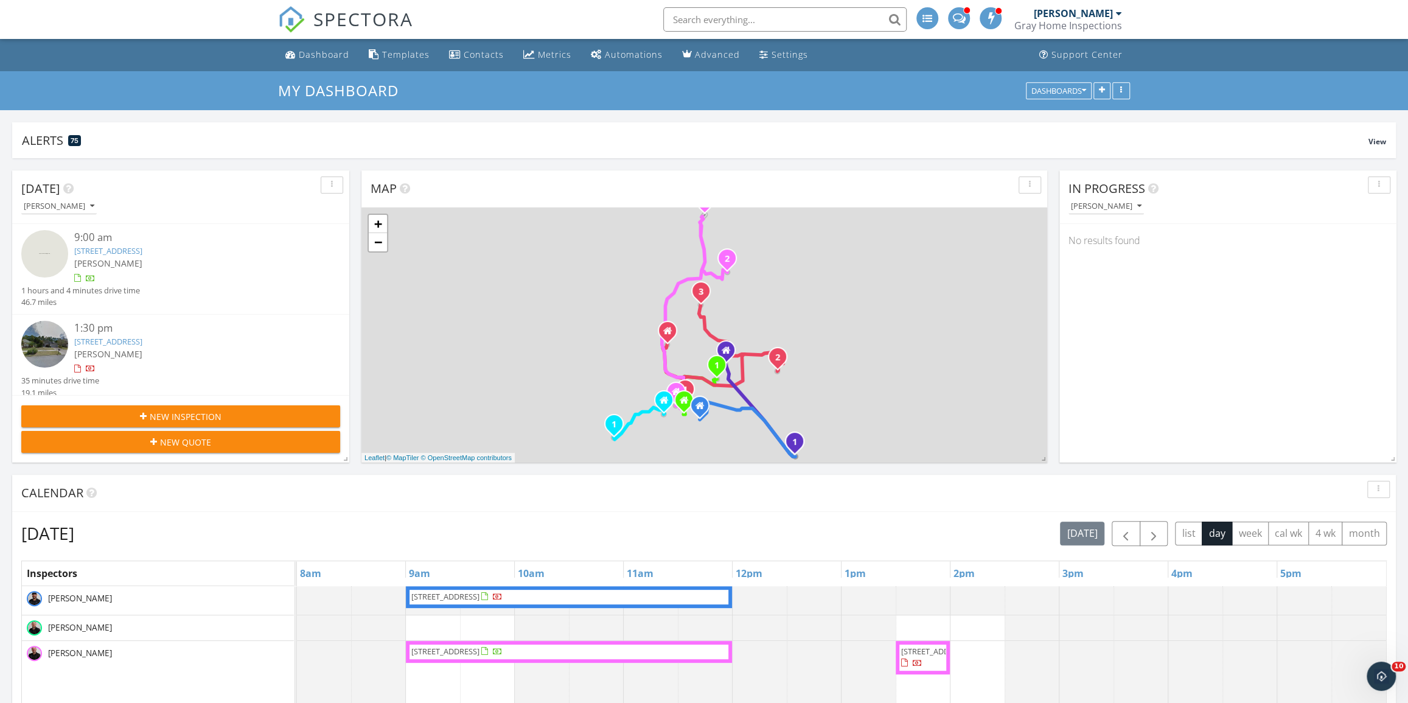
scroll to position [262, 453]
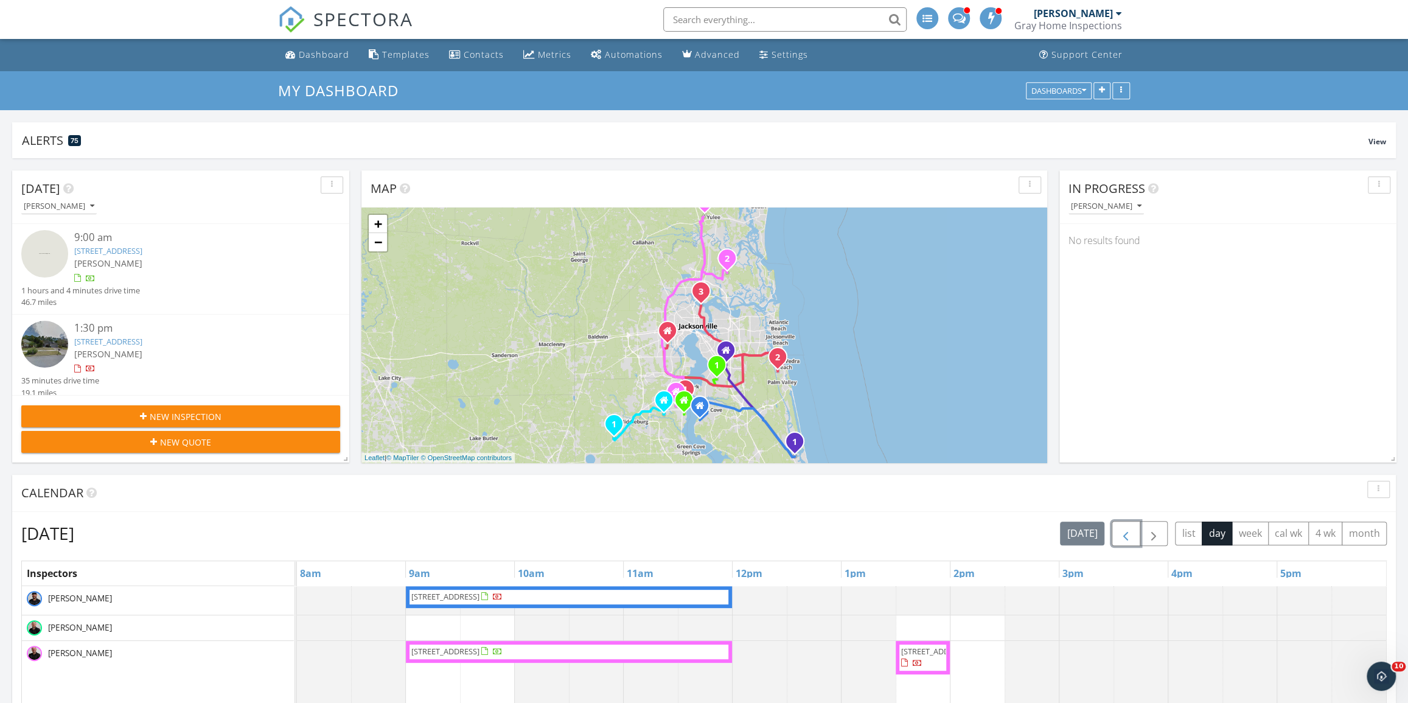
click at [1126, 540] on span "button" at bounding box center [1126, 533] width 15 height 15
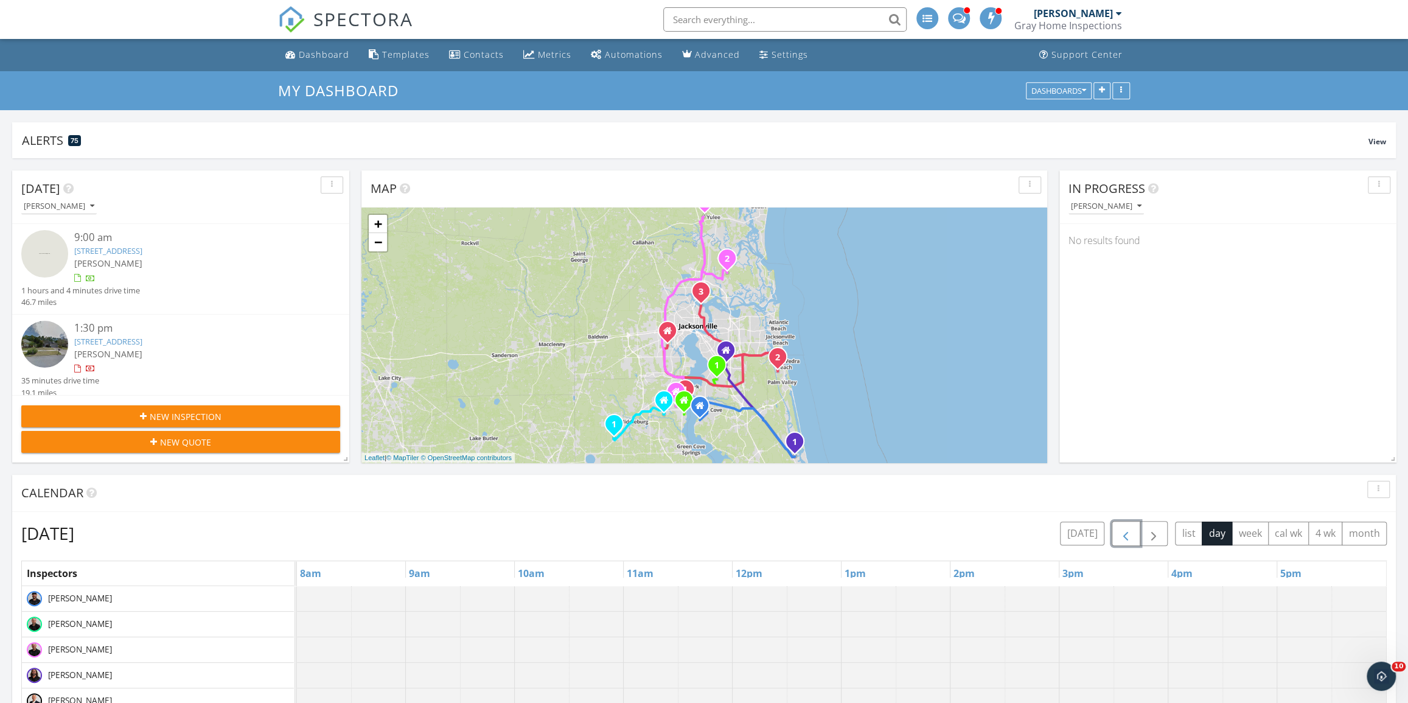
click at [1126, 538] on span "button" at bounding box center [1126, 533] width 15 height 15
click at [1126, 536] on span "button" at bounding box center [1126, 533] width 15 height 15
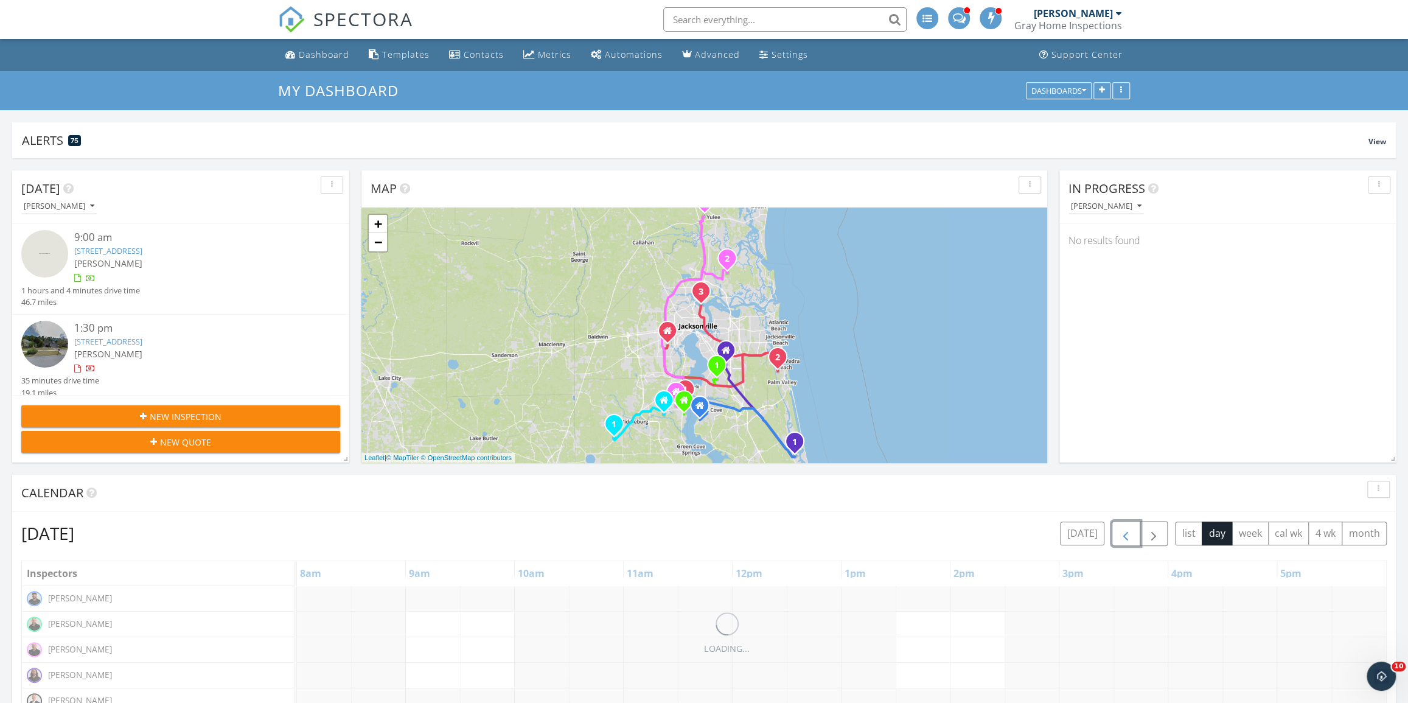
click at [1126, 535] on span "button" at bounding box center [1126, 533] width 15 height 15
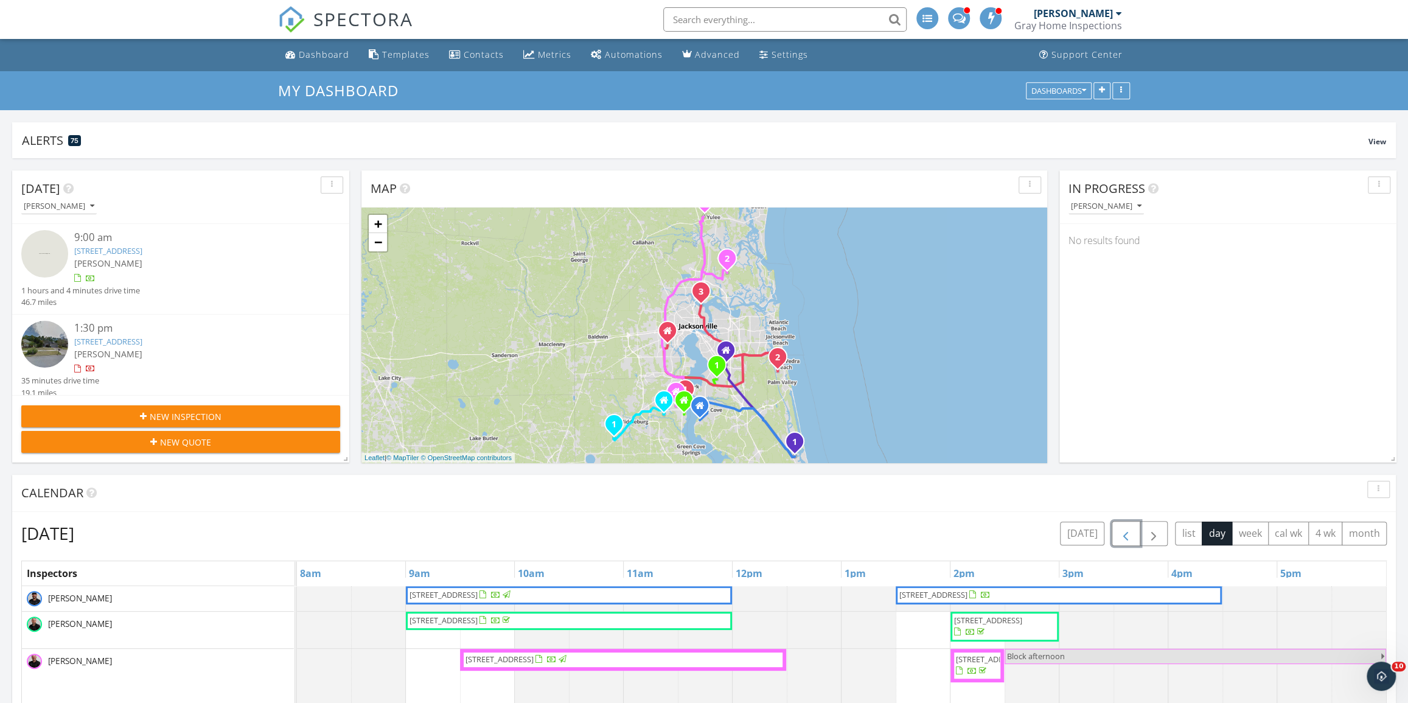
click at [557, 665] on div at bounding box center [552, 660] width 10 height 10
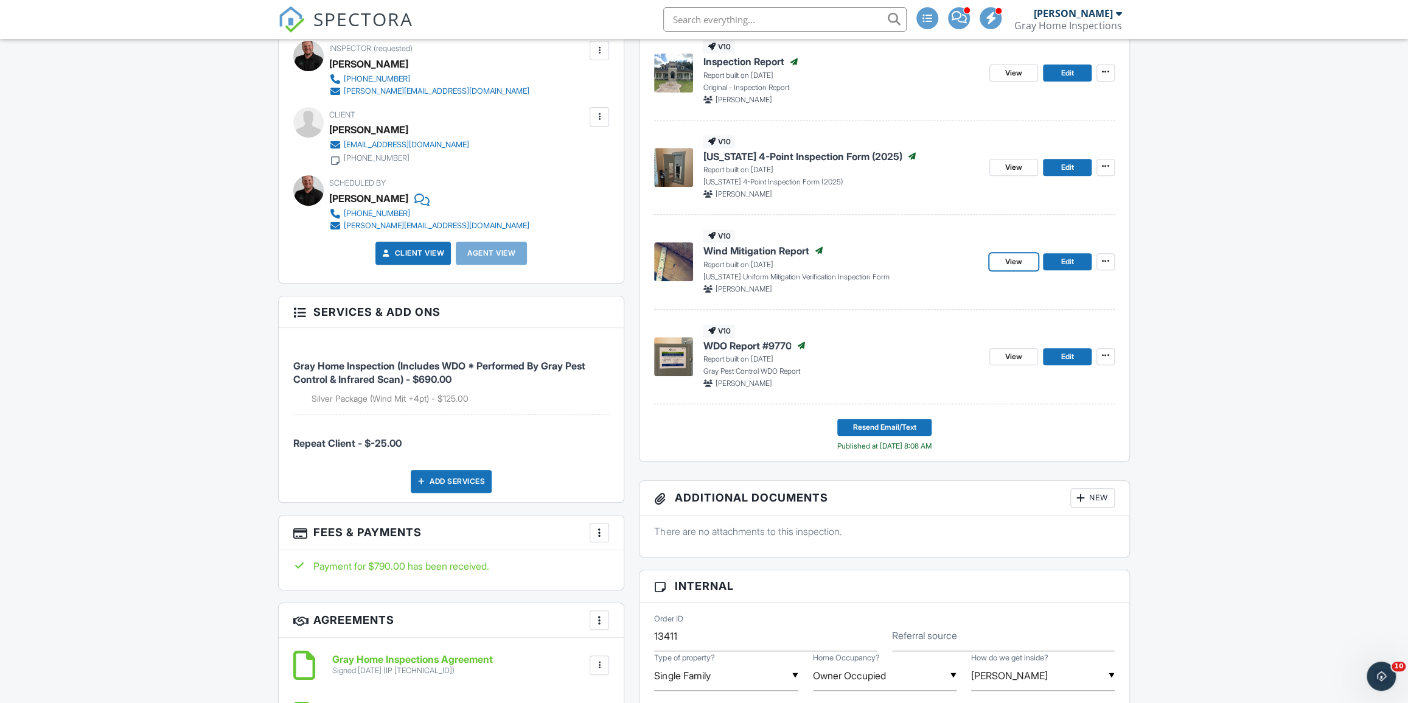
scroll to position [332, 0]
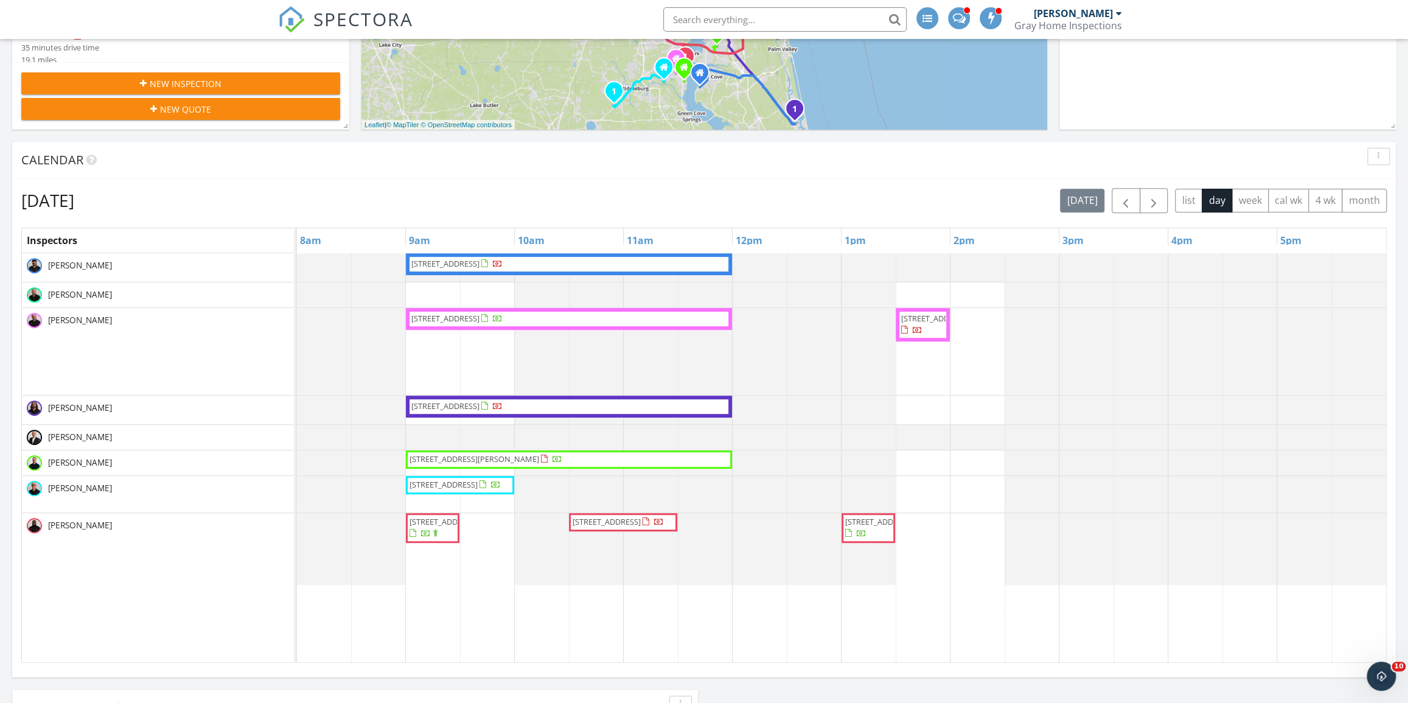
scroll to position [332, 0]
click at [1160, 201] on span "button" at bounding box center [1154, 202] width 15 height 15
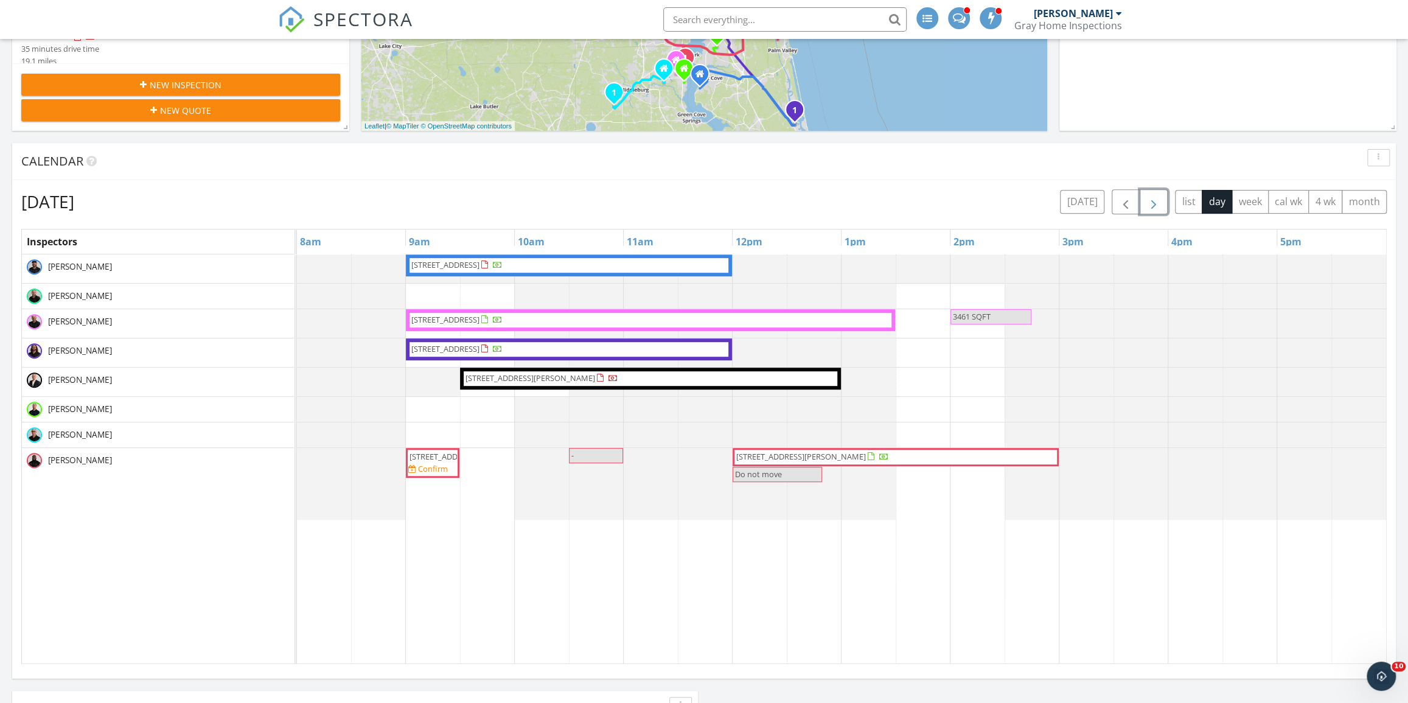
click at [1146, 200] on button "button" at bounding box center [1154, 201] width 29 height 25
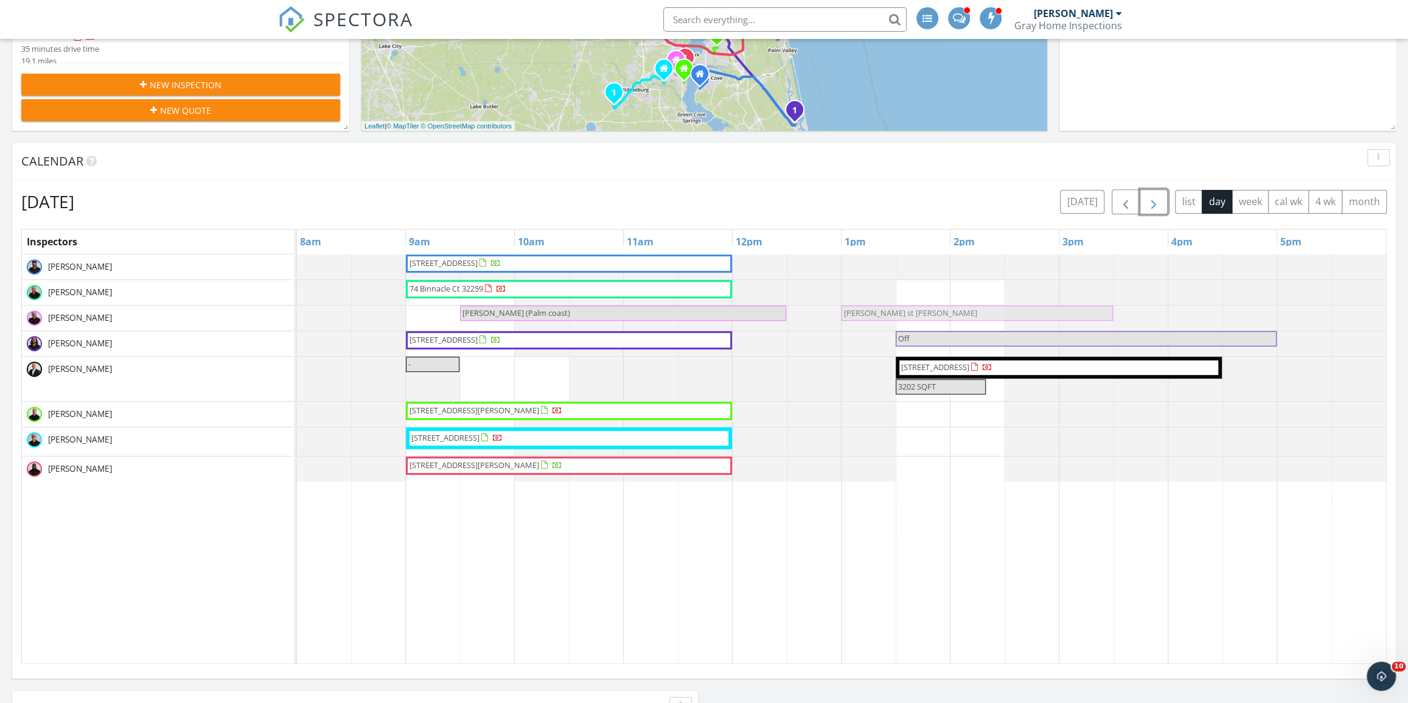
drag, startPoint x: 1005, startPoint y: 312, endPoint x: 926, endPoint y: 310, distance: 79.8
click at [297, 310] on div "DEANNA FOERMAN (Palm coast) Deanna Foerman st Augustine Deanna Foerman st Augus…" at bounding box center [297, 317] width 0 height 22
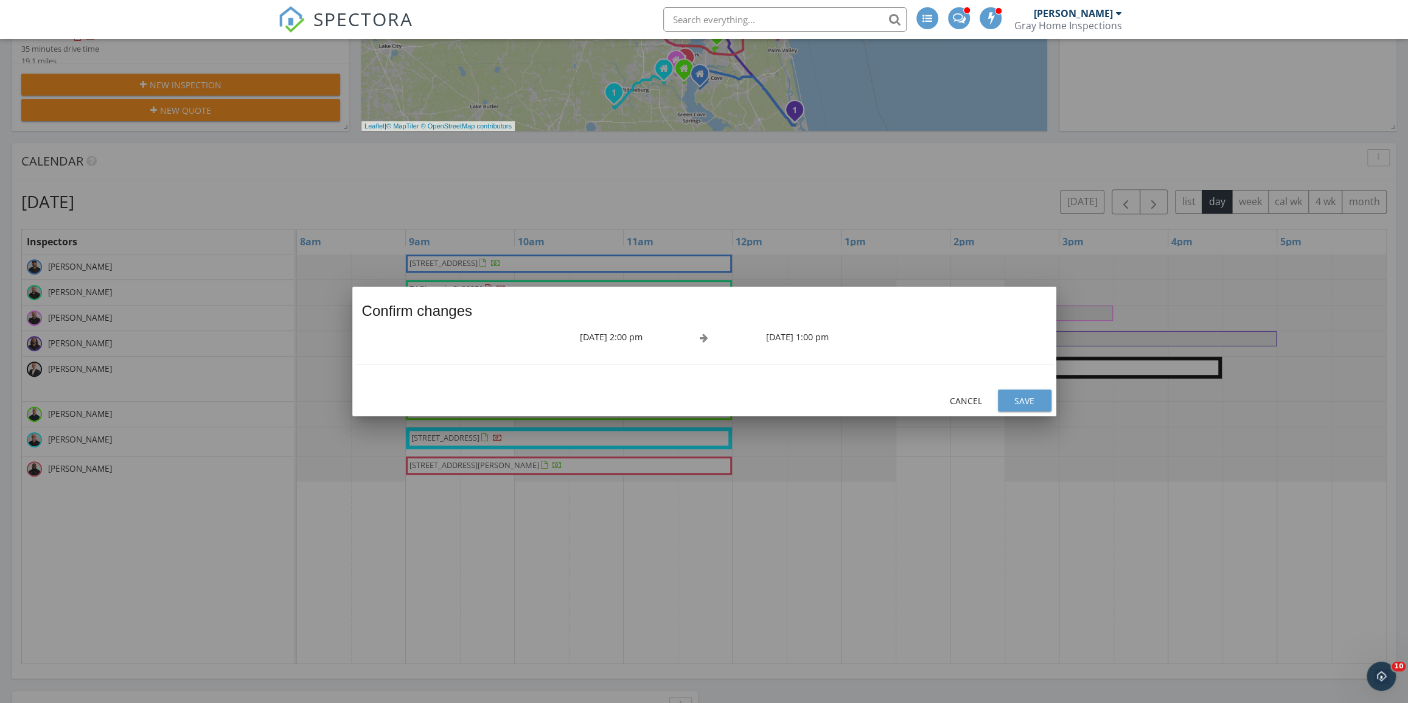
click at [1019, 396] on div "Save" at bounding box center [1025, 400] width 34 height 13
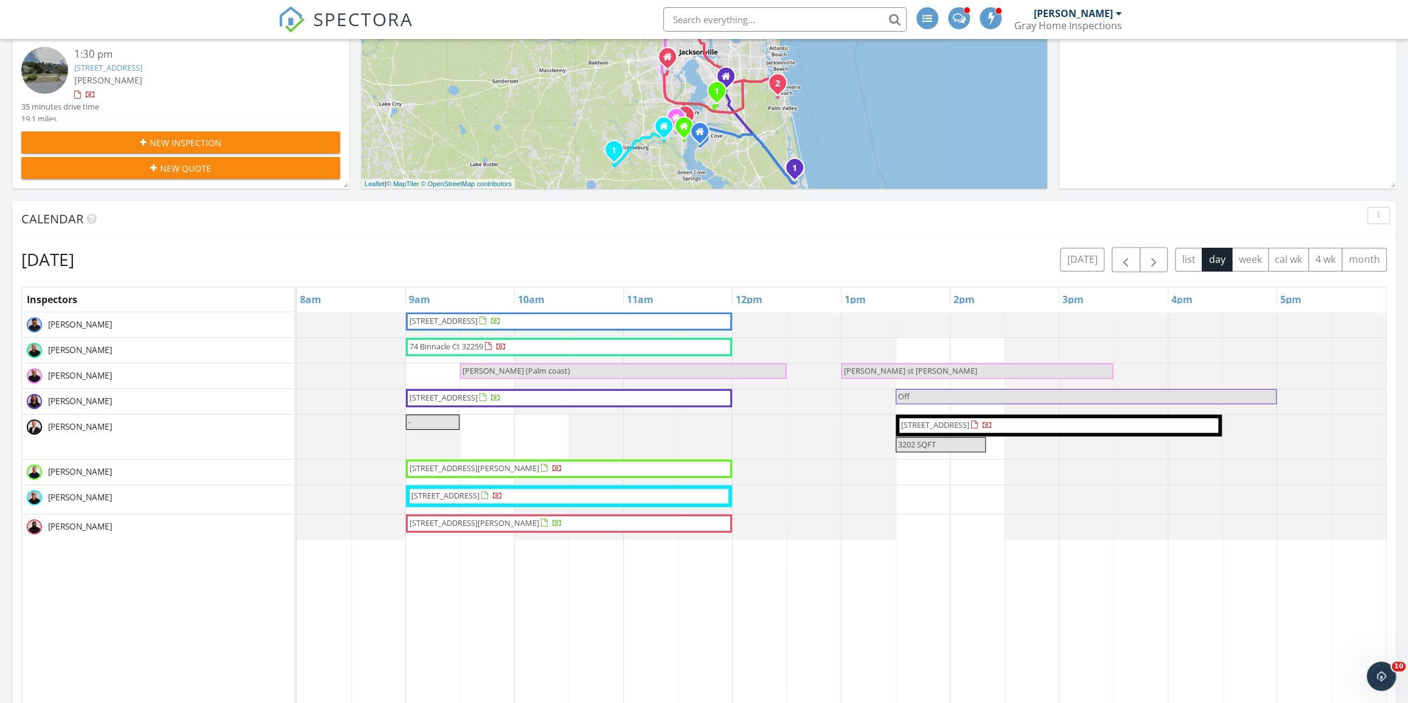
scroll to position [55, 0]
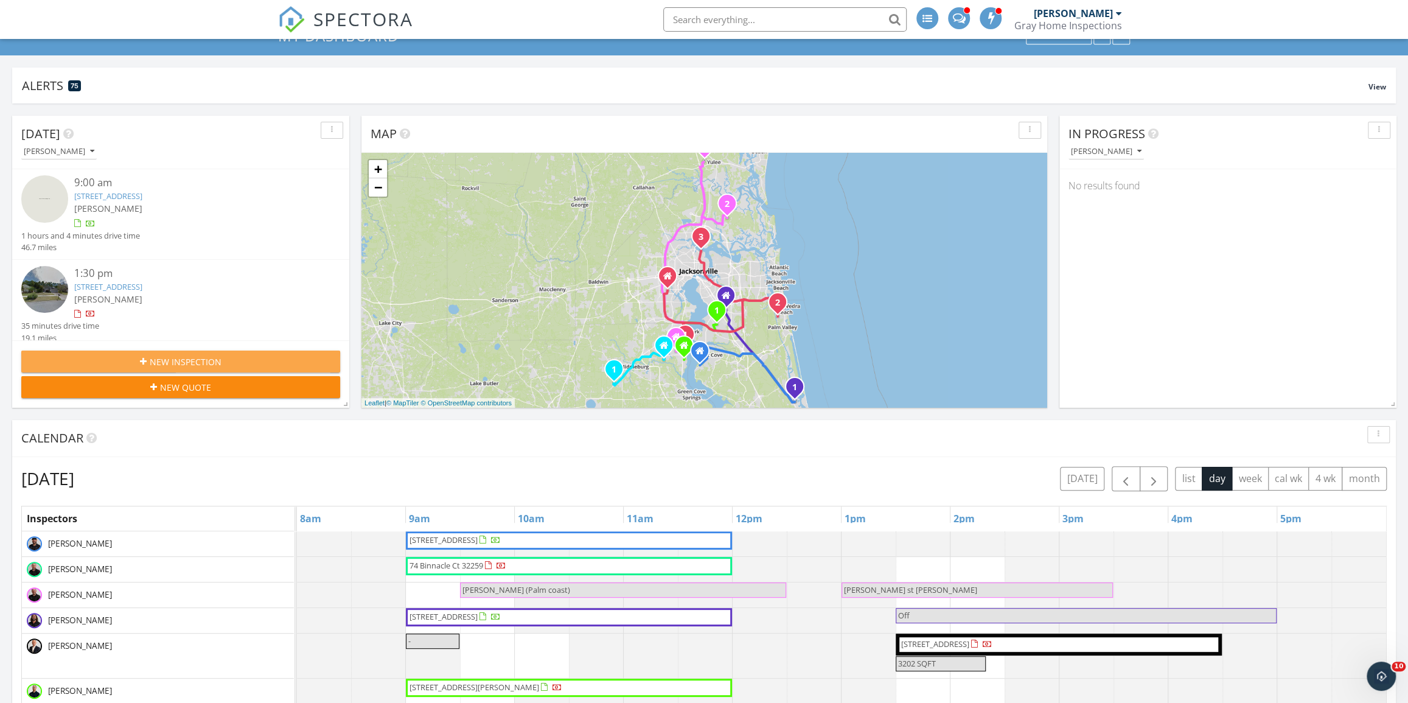
click at [265, 361] on div "New Inspection" at bounding box center [180, 361] width 299 height 13
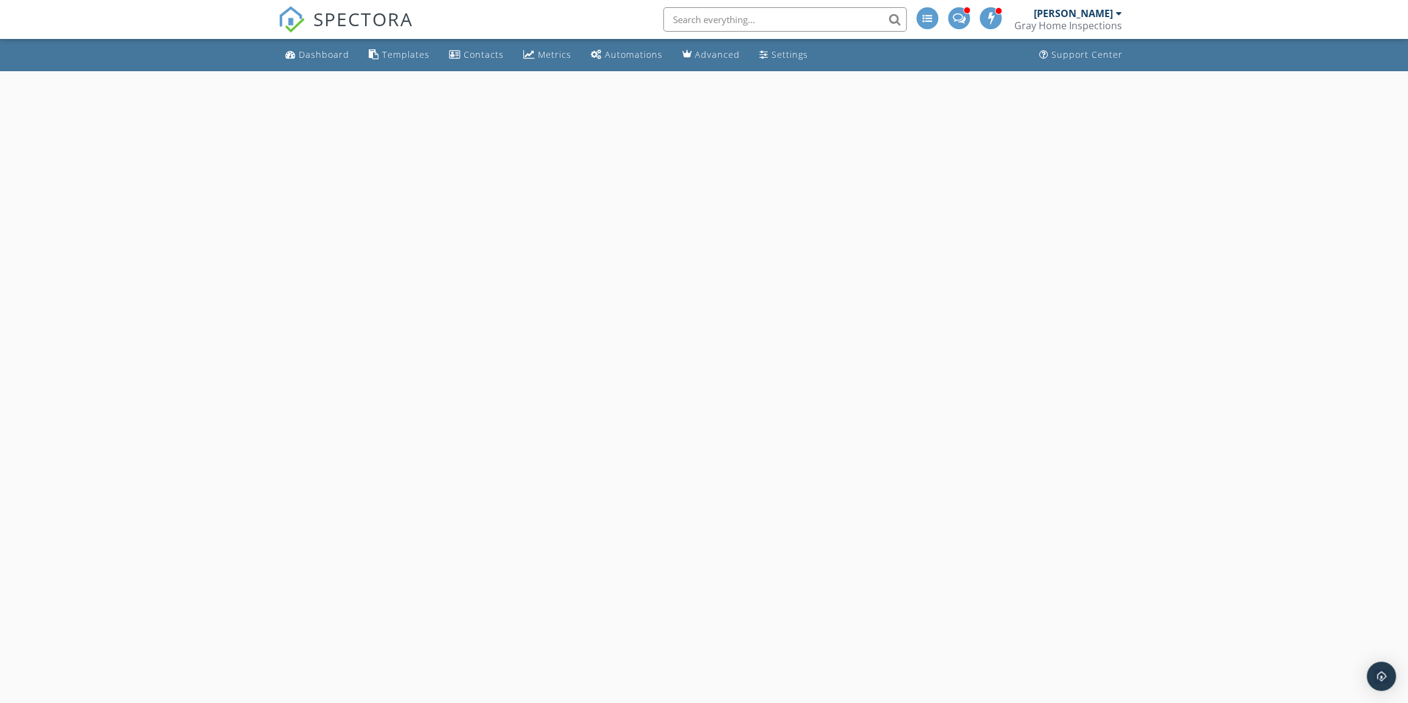
select select "8"
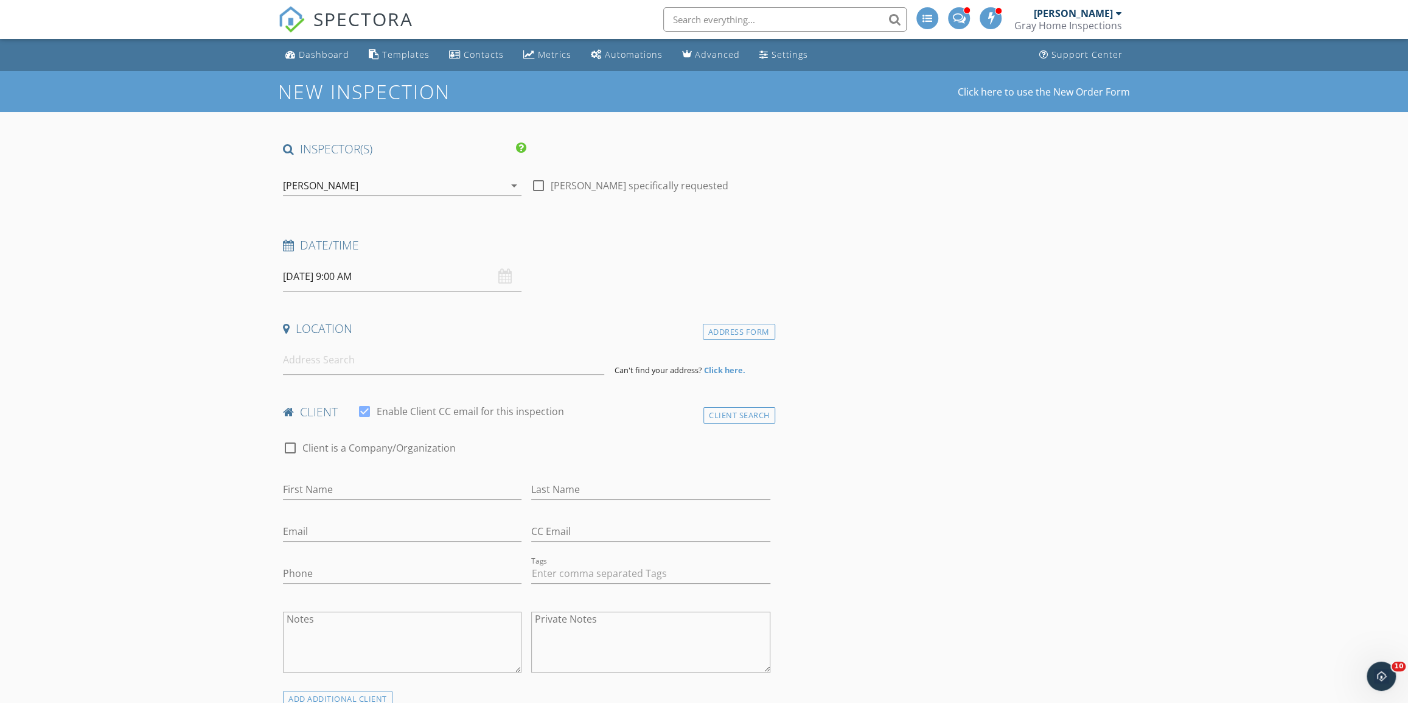
click at [528, 194] on div "check_box_outline_blank [PERSON_NAME] specifically requested" at bounding box center [650, 187] width 248 height 42
click at [536, 187] on div at bounding box center [538, 185] width 21 height 21
checkbox input "true"
click at [470, 263] on input "[DATE] 9:00 AM" at bounding box center [402, 277] width 239 height 30
select select "9"
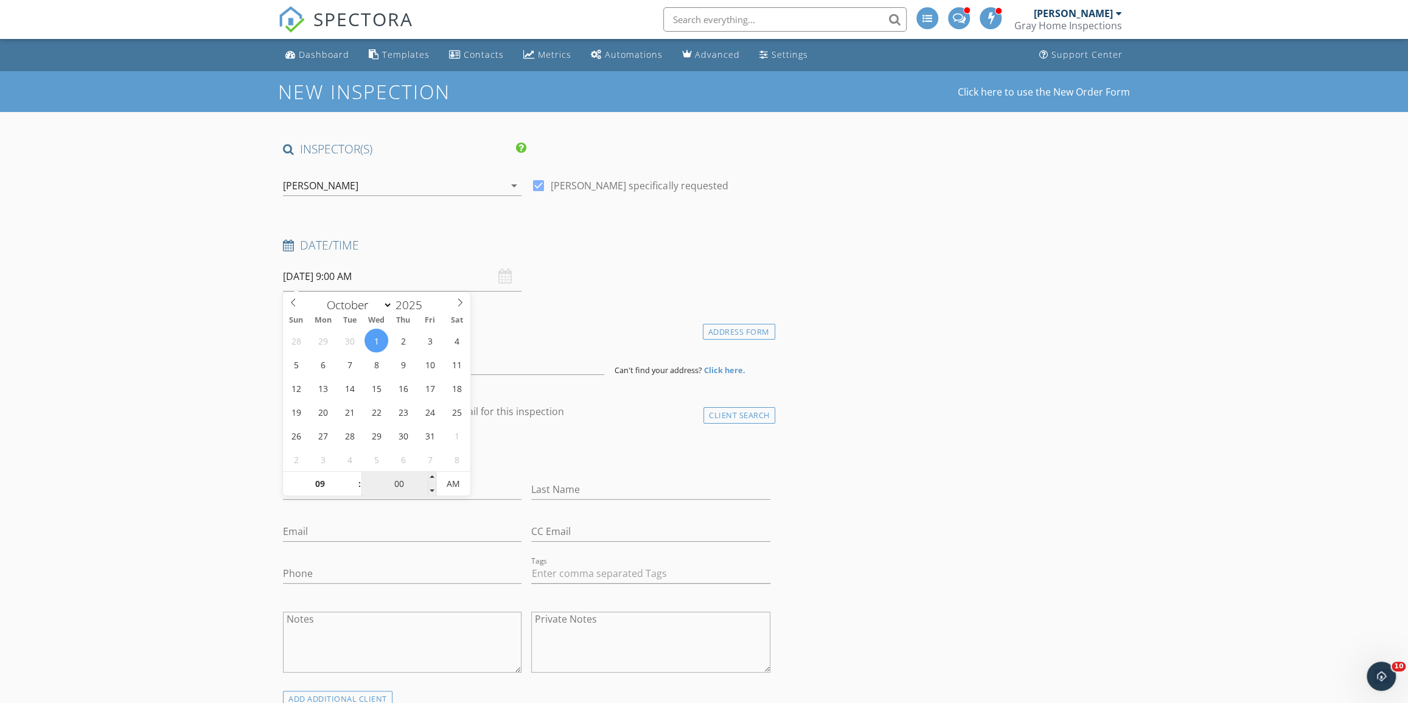
click at [403, 487] on input "00" at bounding box center [399, 484] width 75 height 24
type input "10/01/2025 9:00 PM"
click at [440, 475] on span "AM" at bounding box center [452, 484] width 33 height 24
type input "05"
type input "10/01/2025 9:05 PM"
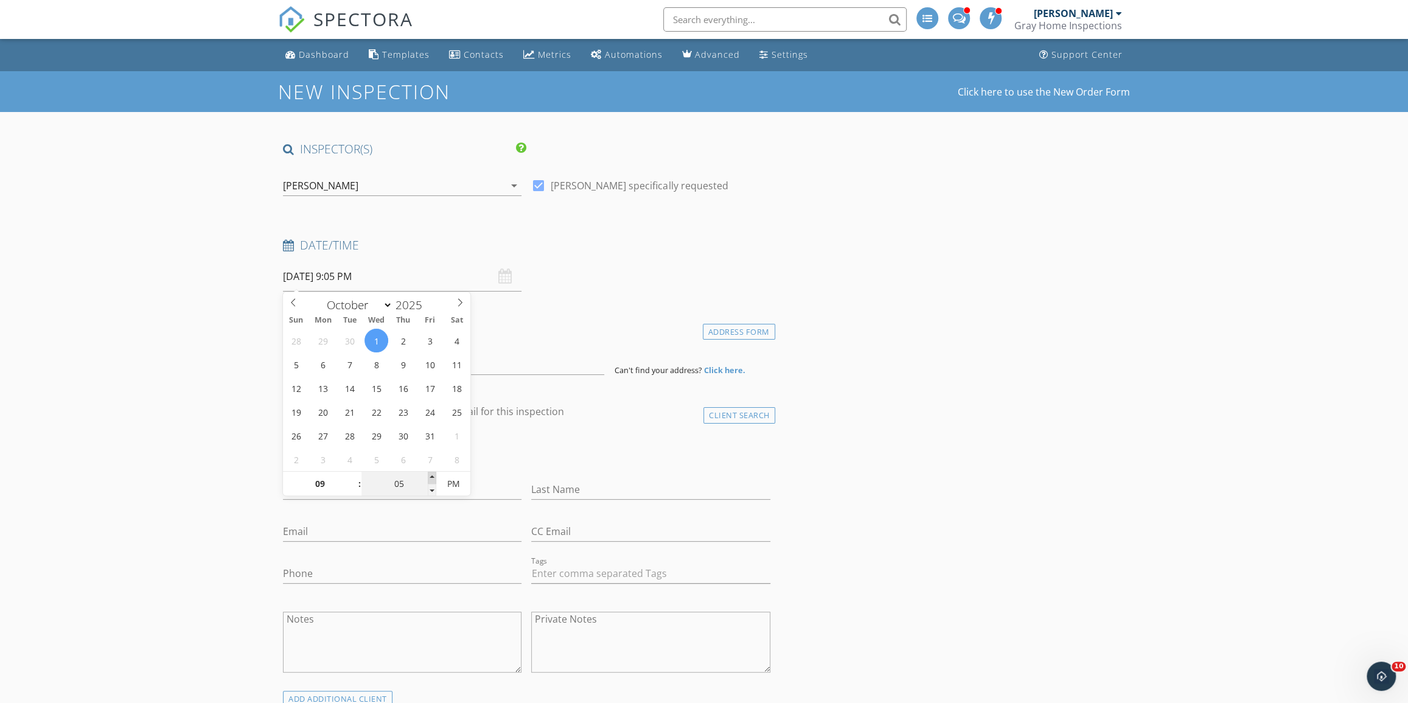
click at [435, 477] on span at bounding box center [432, 478] width 9 height 12
type input "10"
click at [434, 477] on span at bounding box center [432, 478] width 9 height 12
type input "10/01/2025 9:10 AM"
click at [443, 481] on span "PM" at bounding box center [452, 484] width 33 height 24
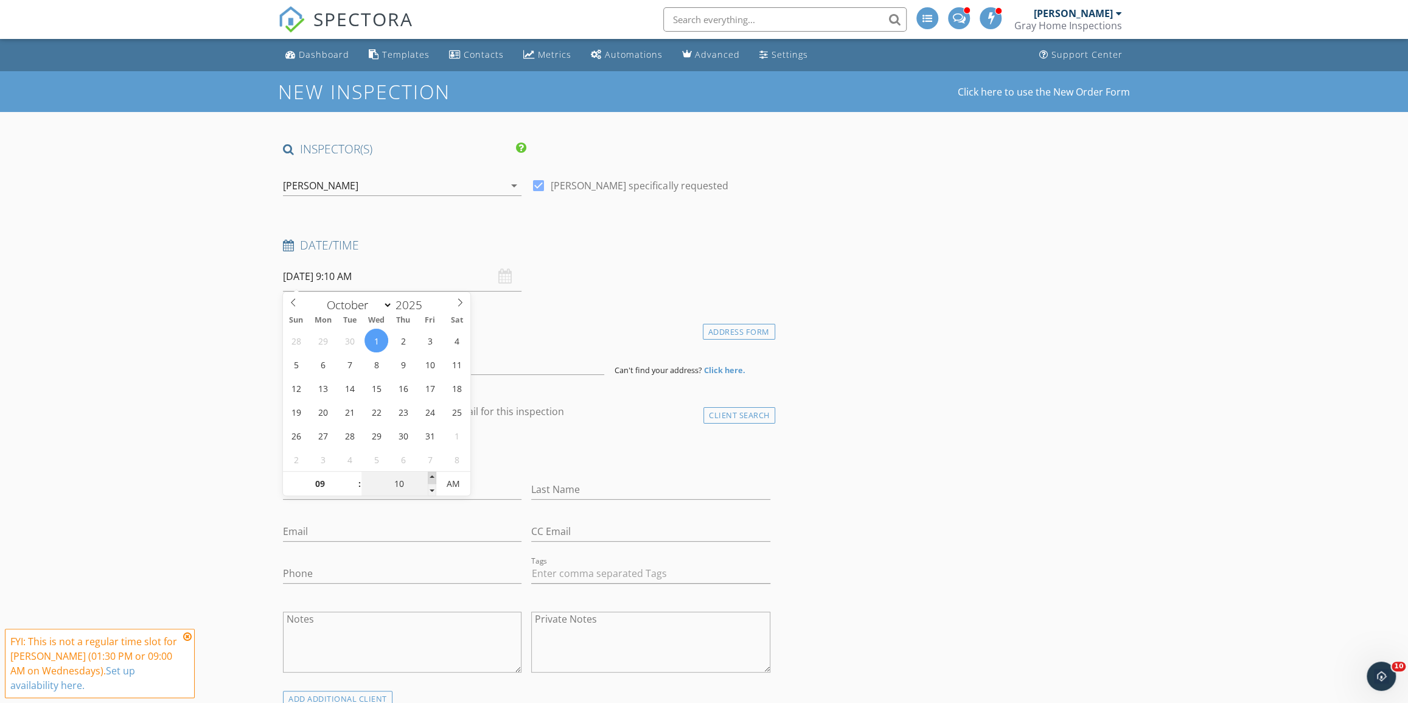
type input "15"
type input "10/01/2025 9:15 AM"
click at [431, 478] on span at bounding box center [432, 478] width 9 height 12
type input "20"
type input "10/01/2025 9:20 AM"
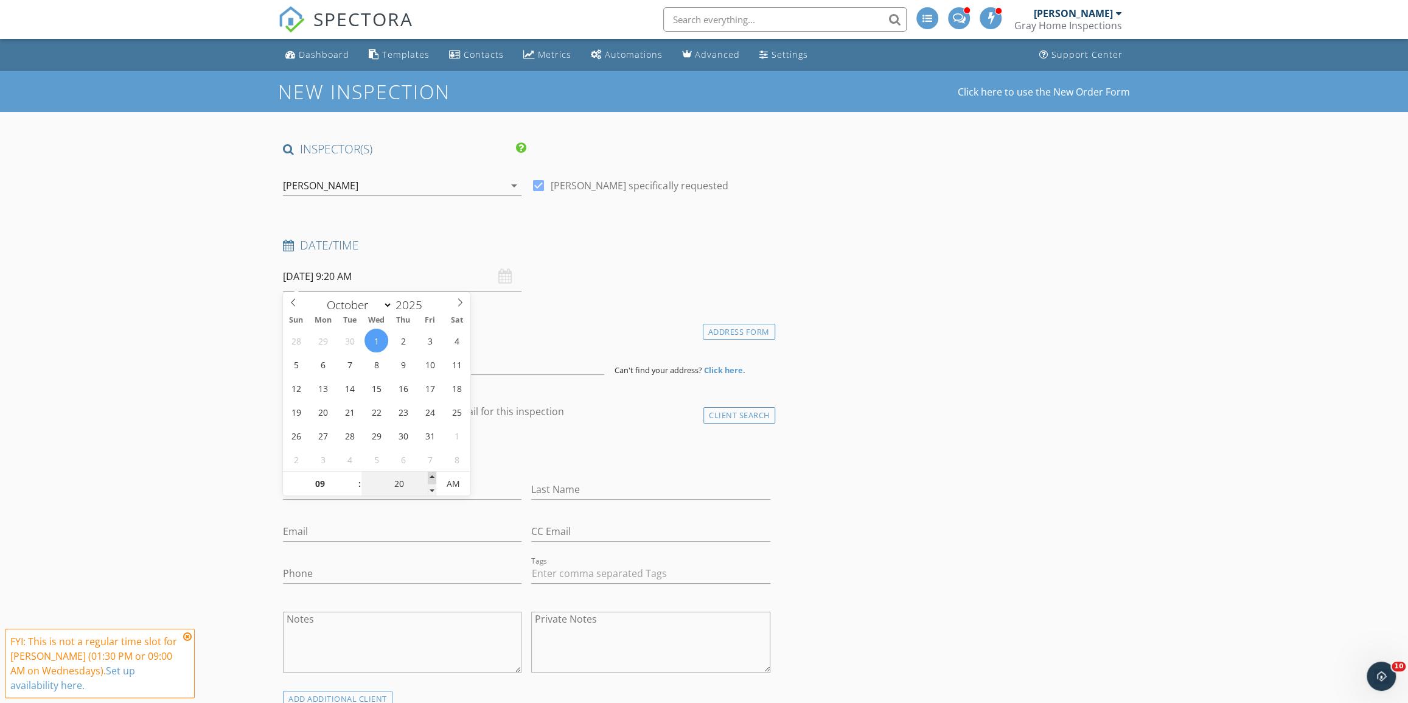
click at [431, 478] on span at bounding box center [432, 478] width 9 height 12
type input "25"
type input "10/01/2025 9:25 AM"
click at [431, 478] on span at bounding box center [432, 478] width 9 height 12
type input "30"
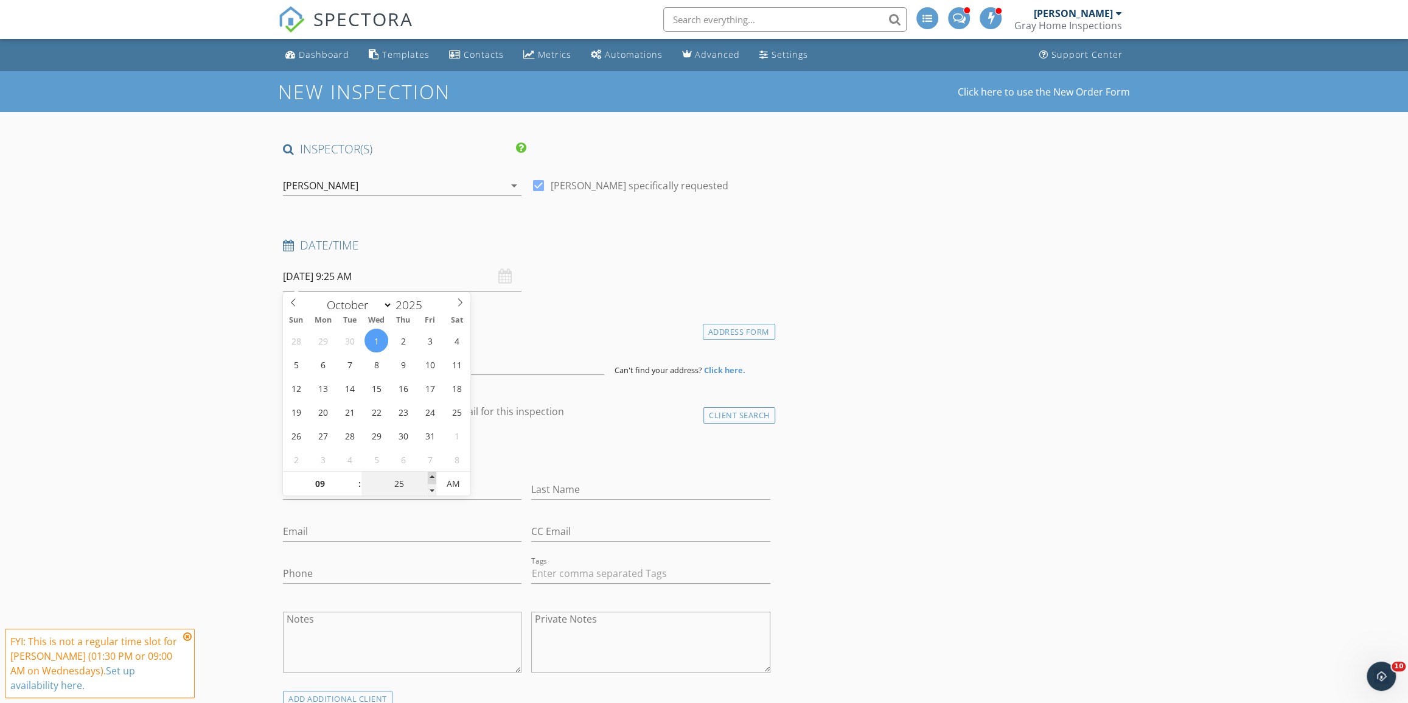
type input "10/01/2025 9:30 AM"
click at [431, 478] on span at bounding box center [432, 478] width 9 height 12
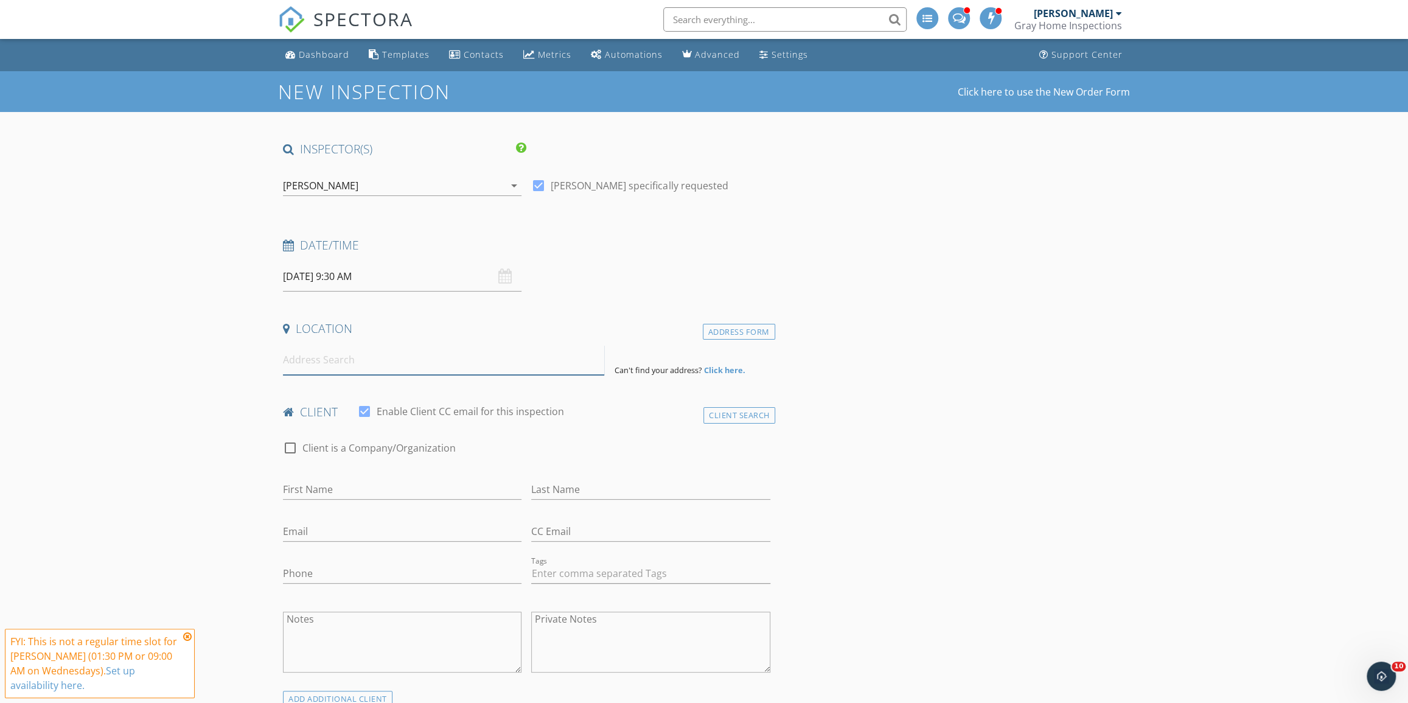
click at [534, 364] on input at bounding box center [443, 360] width 321 height 30
type input "3 Bickford Drive, Palm Coast, FL, USA"
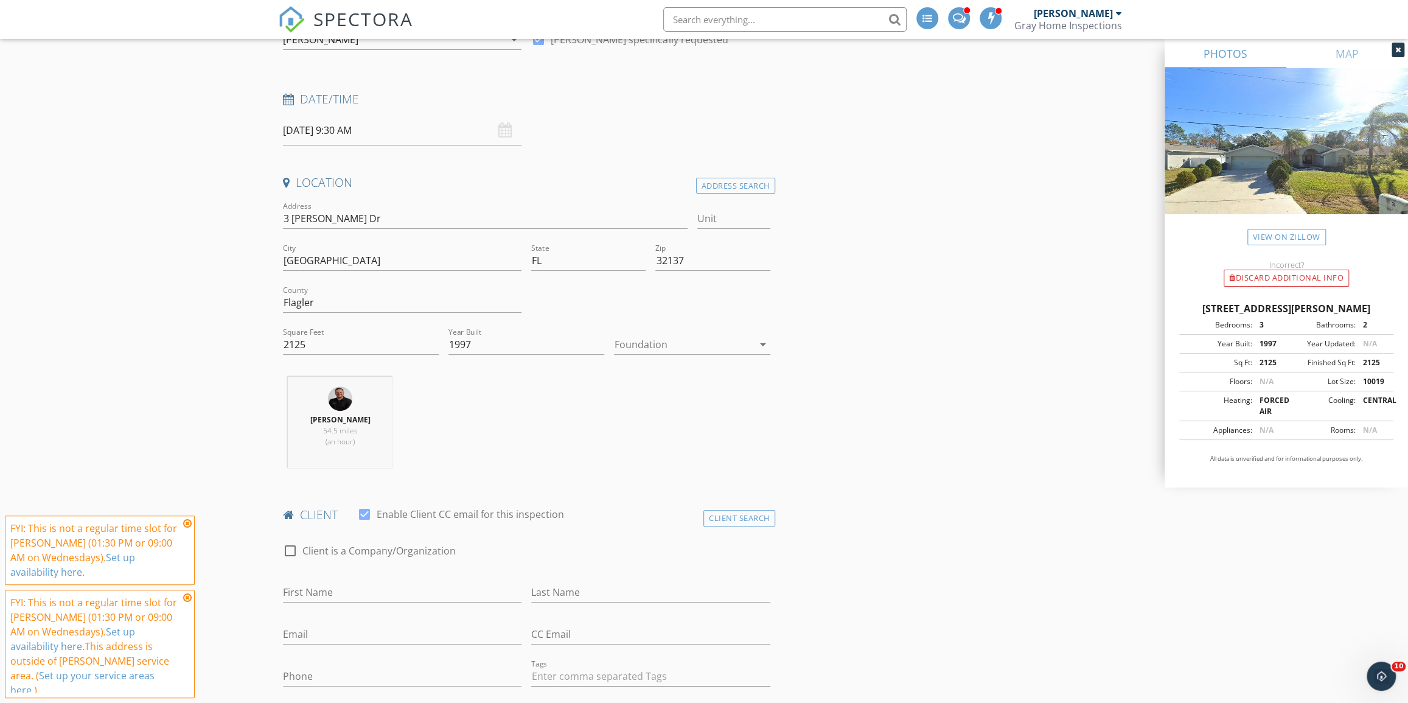
scroll to position [166, 0]
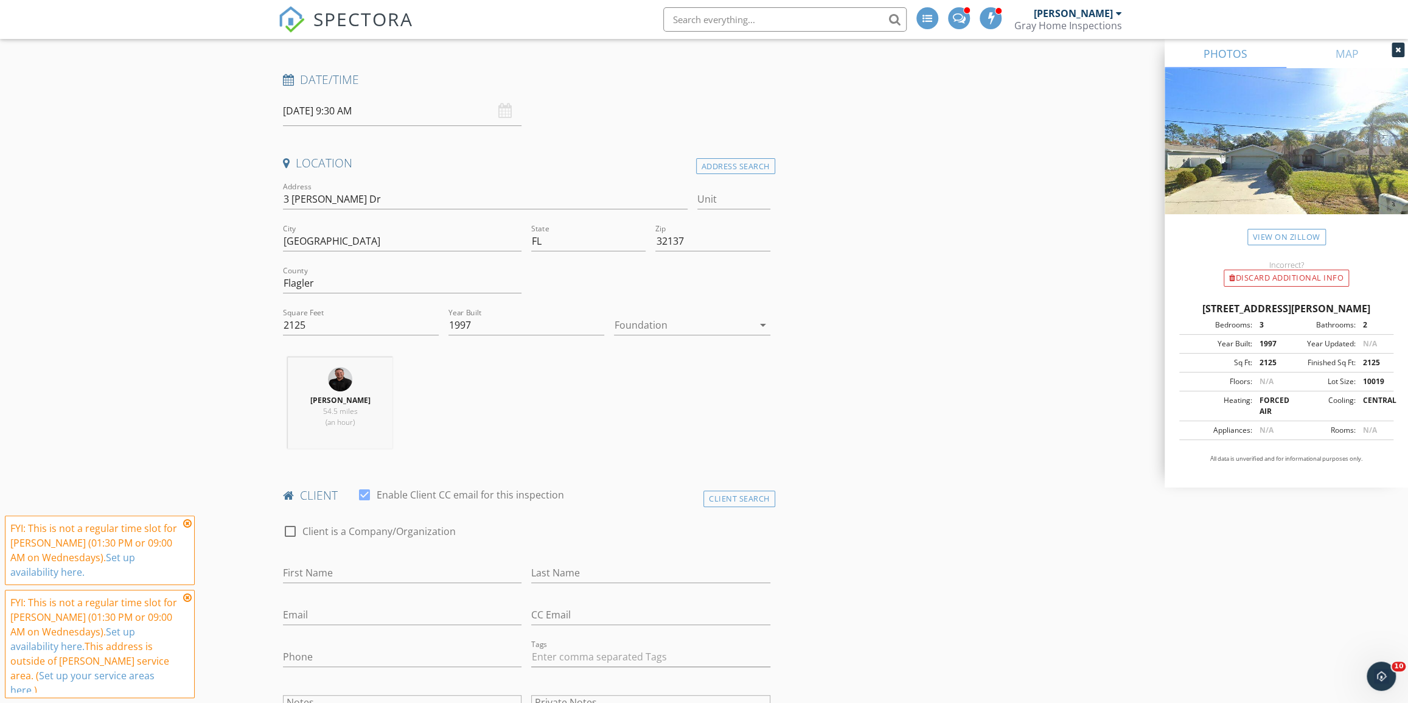
click at [672, 325] on div at bounding box center [683, 324] width 139 height 19
click at [671, 384] on div "Slab" at bounding box center [692, 387] width 136 height 15
drag, startPoint x: 1192, startPoint y: 308, endPoint x: 1266, endPoint y: 306, distance: 74.3
click at [1266, 306] on div "3 Bickford Dr, Palm Coast FL 32137" at bounding box center [1286, 308] width 214 height 15
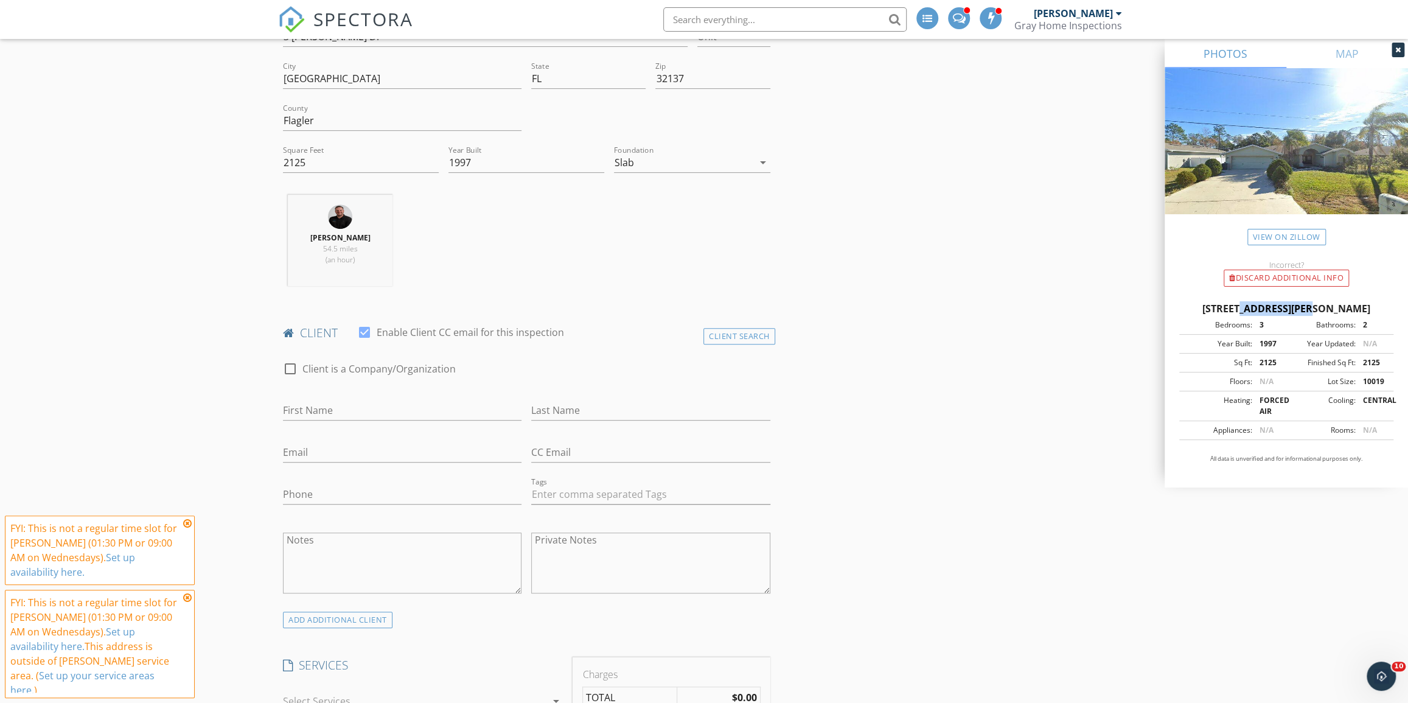
scroll to position [387, 0]
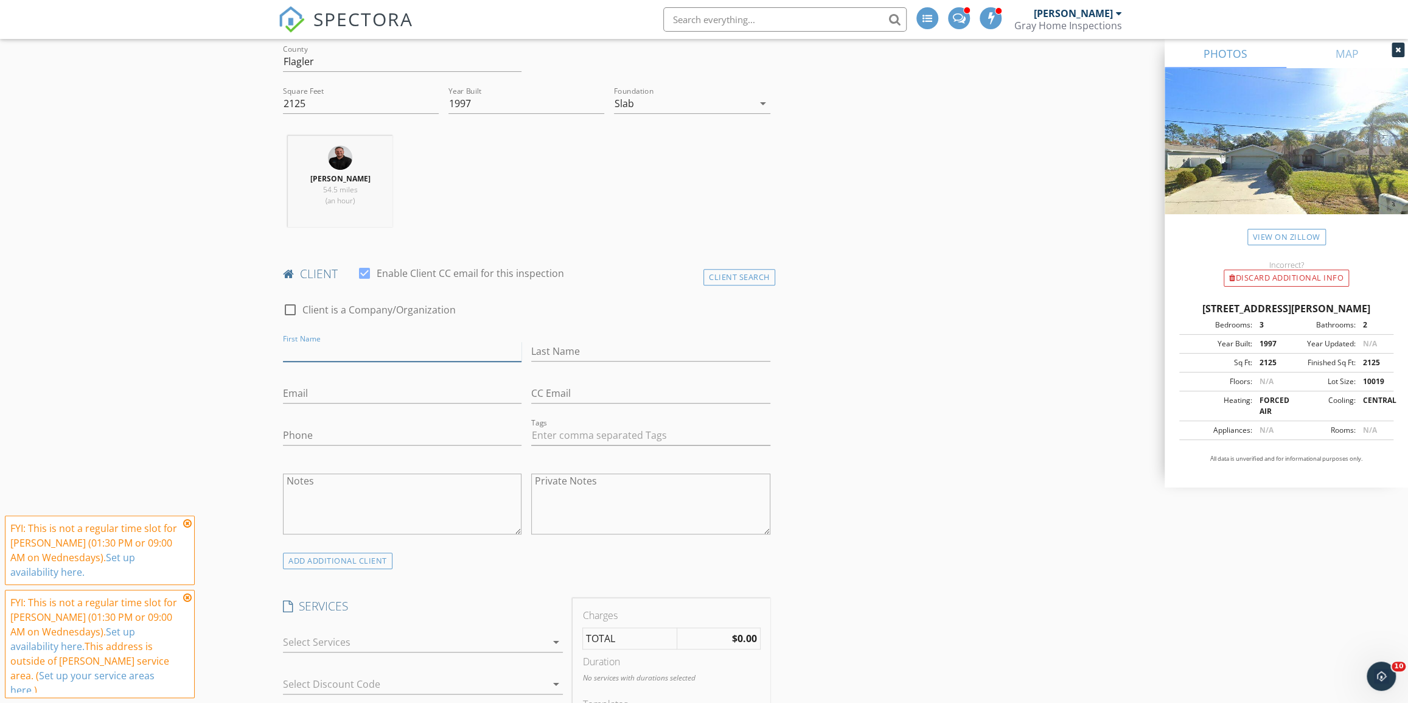
click at [373, 343] on input "First Name" at bounding box center [402, 351] width 239 height 20
type input "James & Rachael"
type input "Griggs"
type input "Jamesgriggs@gmail.com"
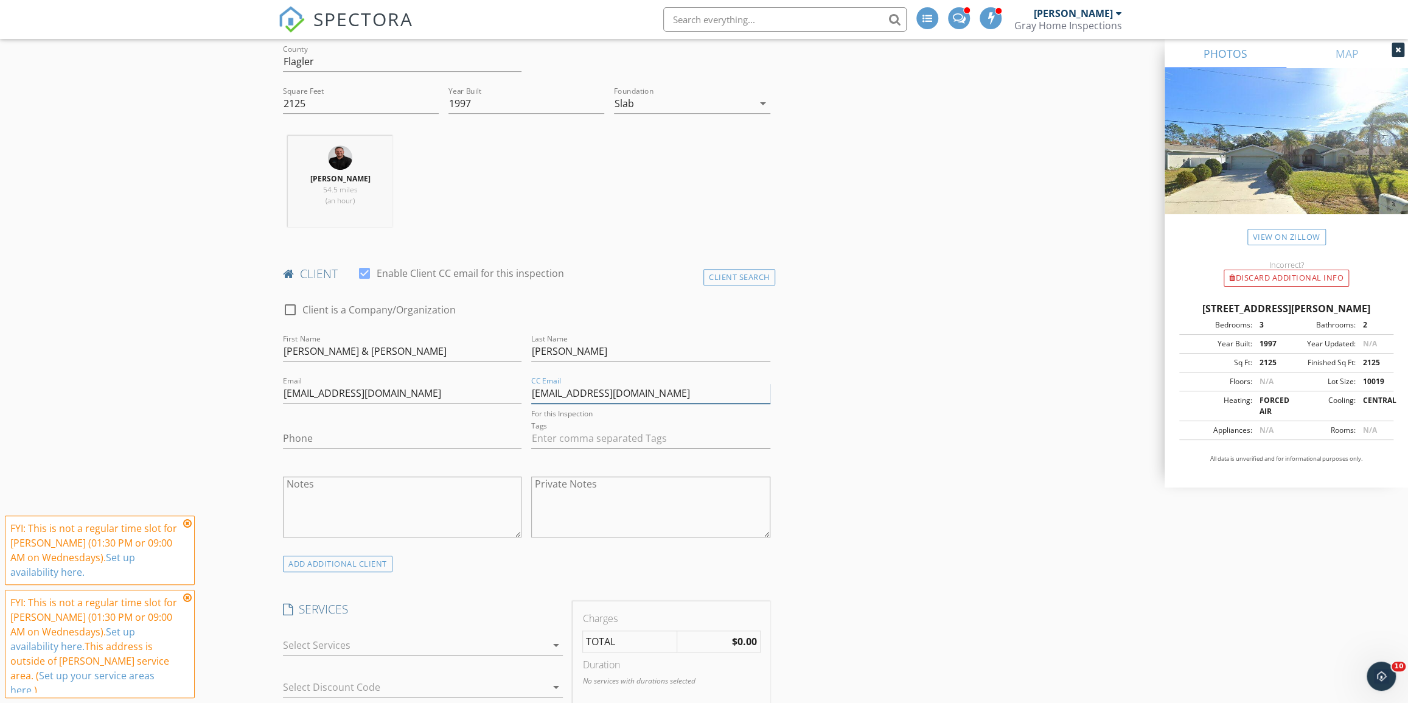
type input "rcenkus628@gmail.com"
type input "859-466-6730"
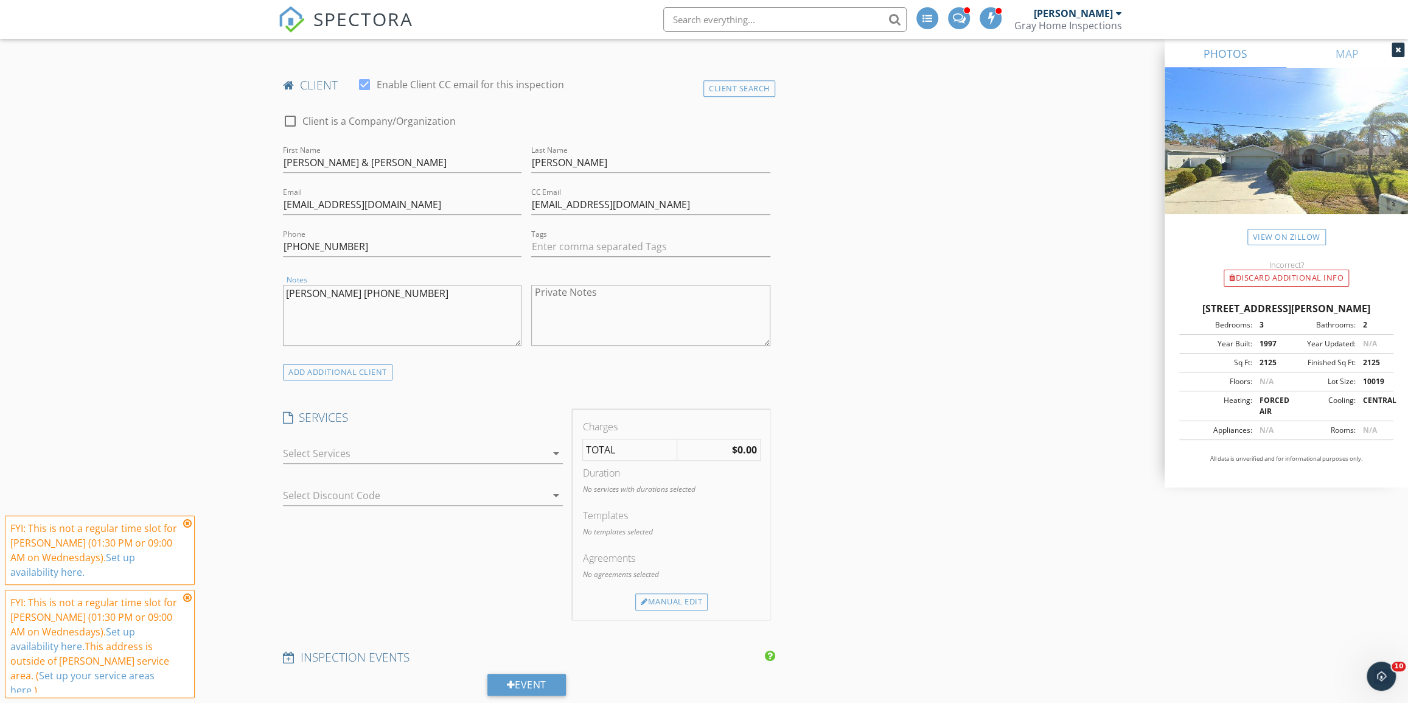
scroll to position [609, 0]
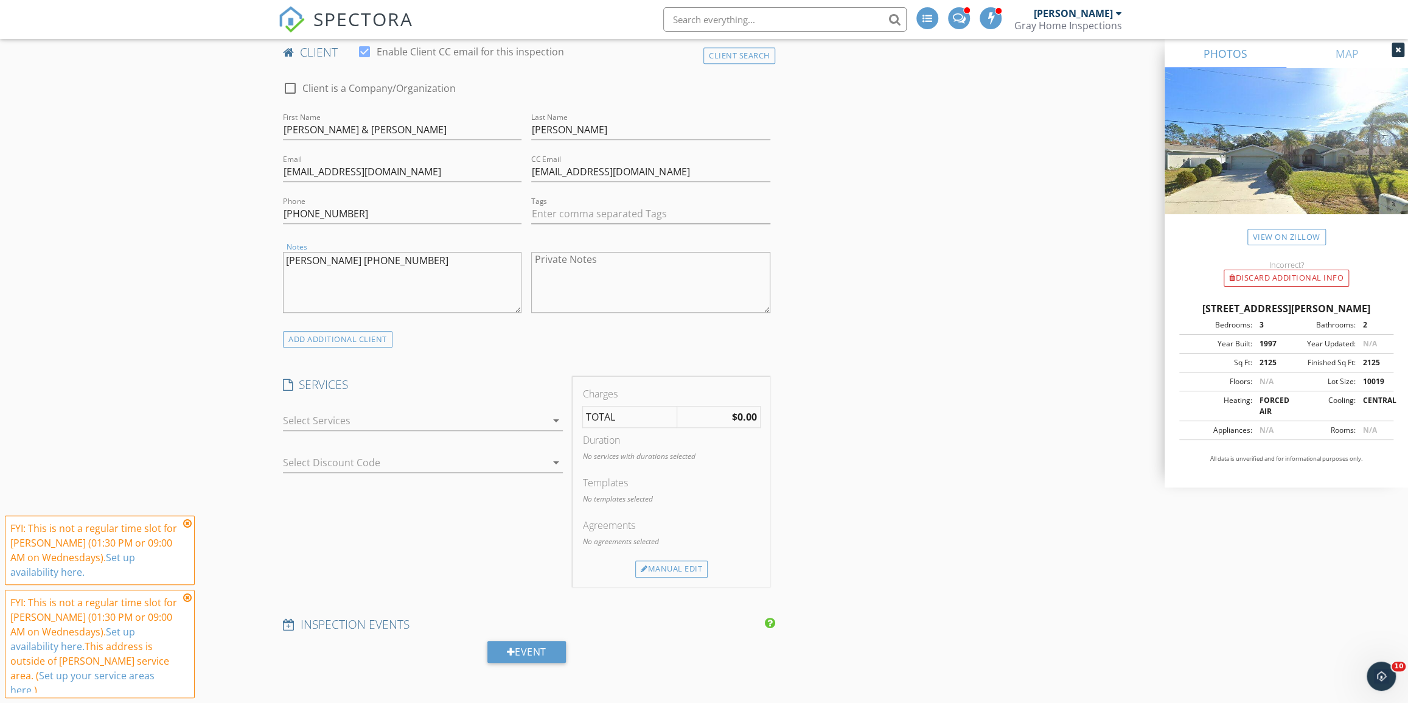
type textarea "Rachael Griggs 589-279-6181"
click at [386, 409] on div "check_box_outline_blank Gray Pre Listing Home Inspection Inspect your home prio…" at bounding box center [423, 423] width 280 height 40
click at [388, 424] on div at bounding box center [414, 420] width 263 height 19
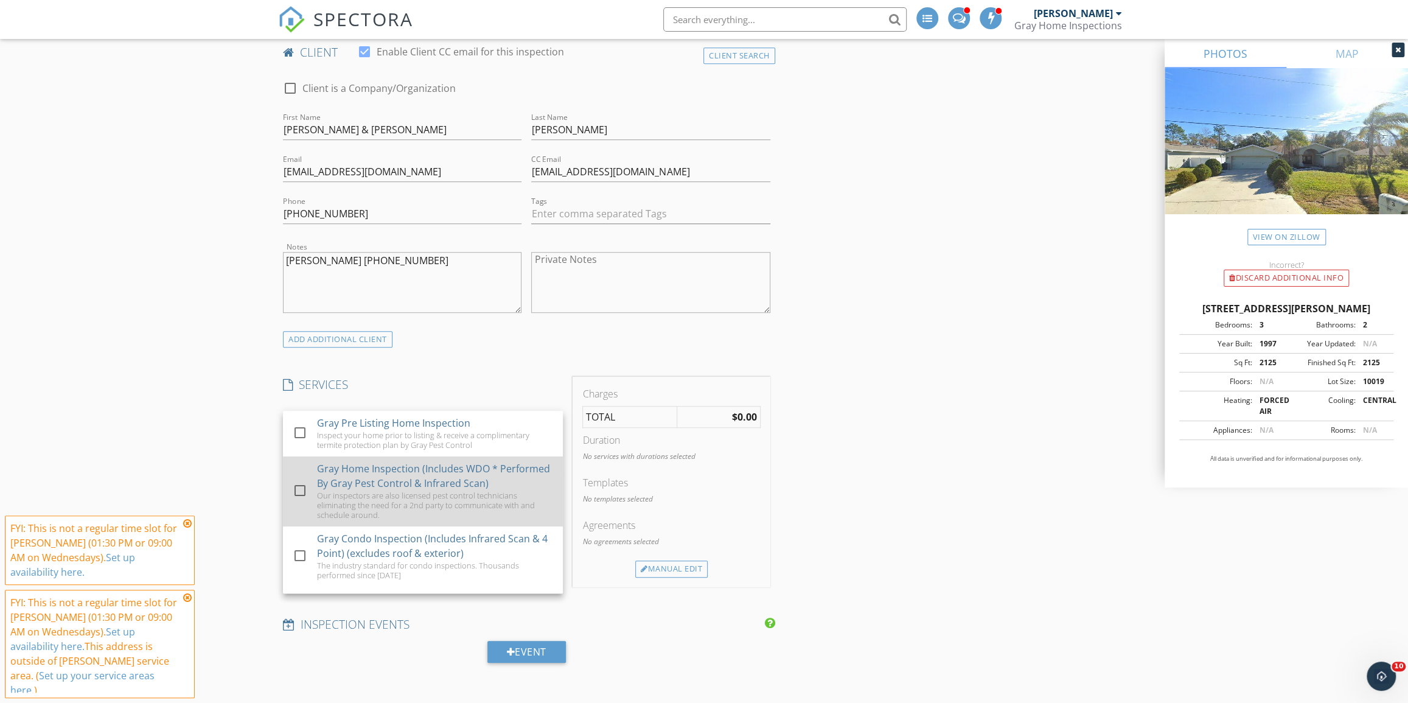
click at [388, 501] on div "Our inspectors are also licensed pest control technicians eliminating the need …" at bounding box center [435, 505] width 236 height 29
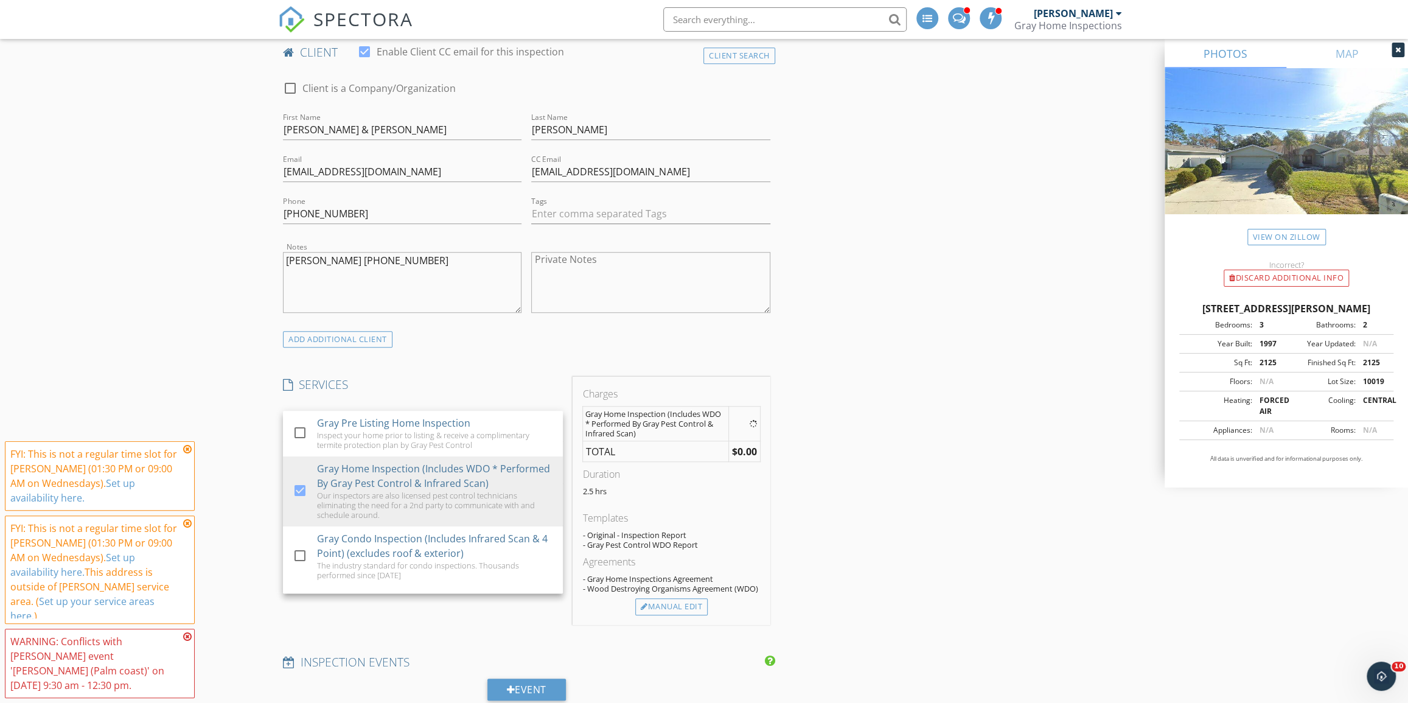
click at [498, 344] on div "ADD ADDITIONAL client" at bounding box center [526, 339] width 497 height 16
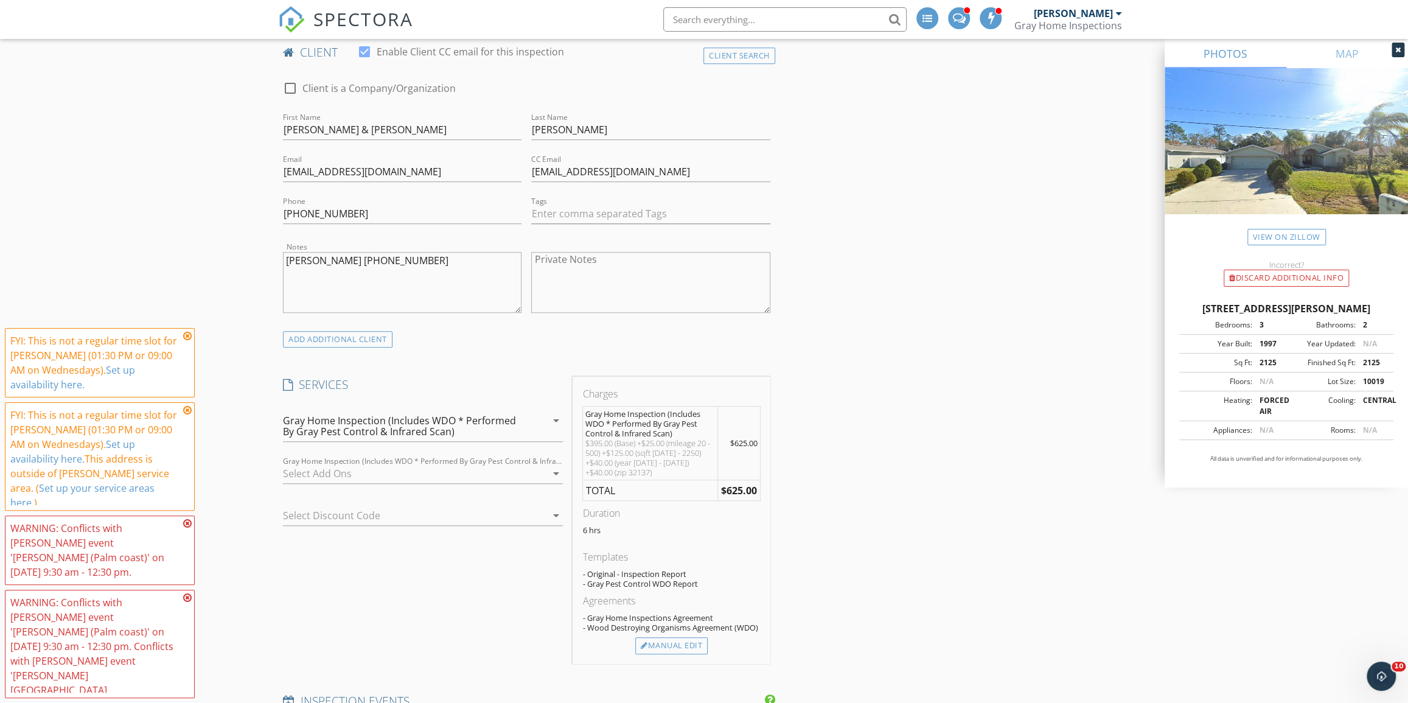
click at [435, 467] on div at bounding box center [414, 473] width 263 height 19
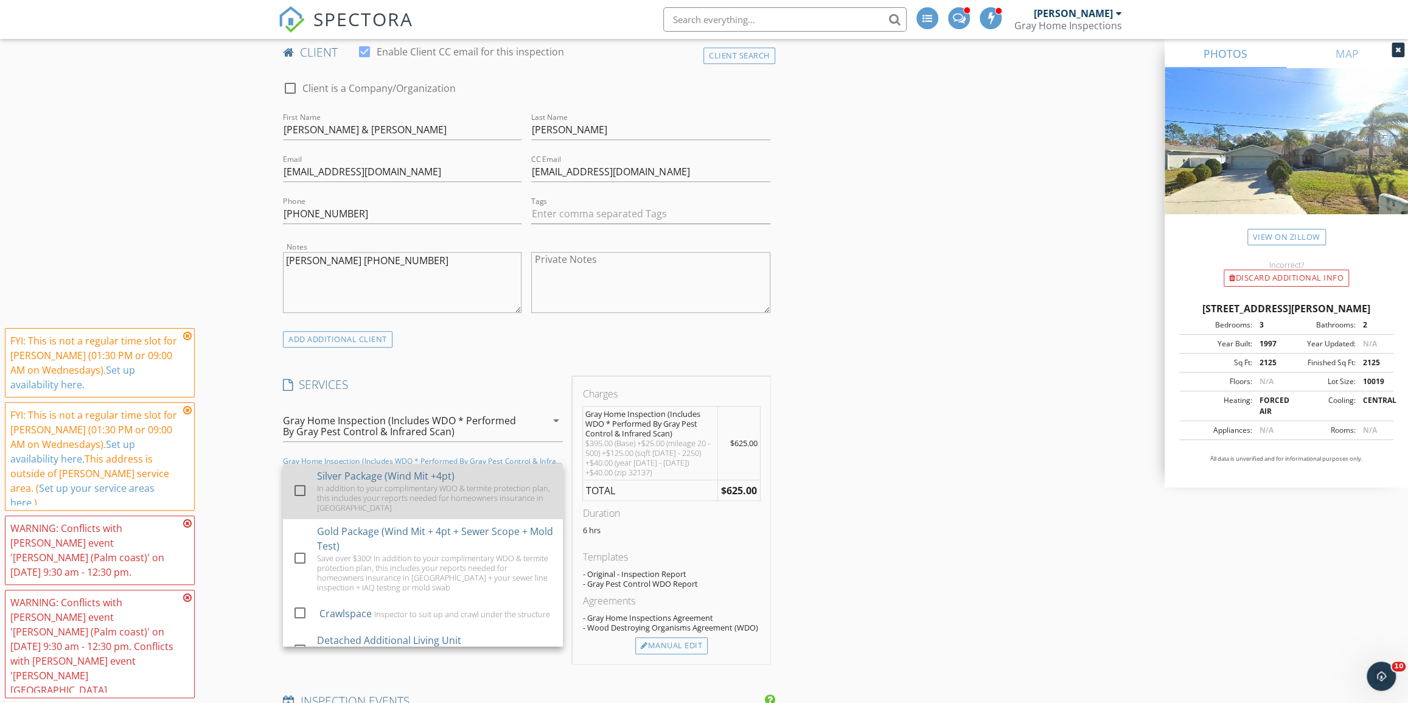
click at [410, 501] on div "In addition to your complimentary WDO & termite protection plan, this includes …" at bounding box center [435, 497] width 236 height 29
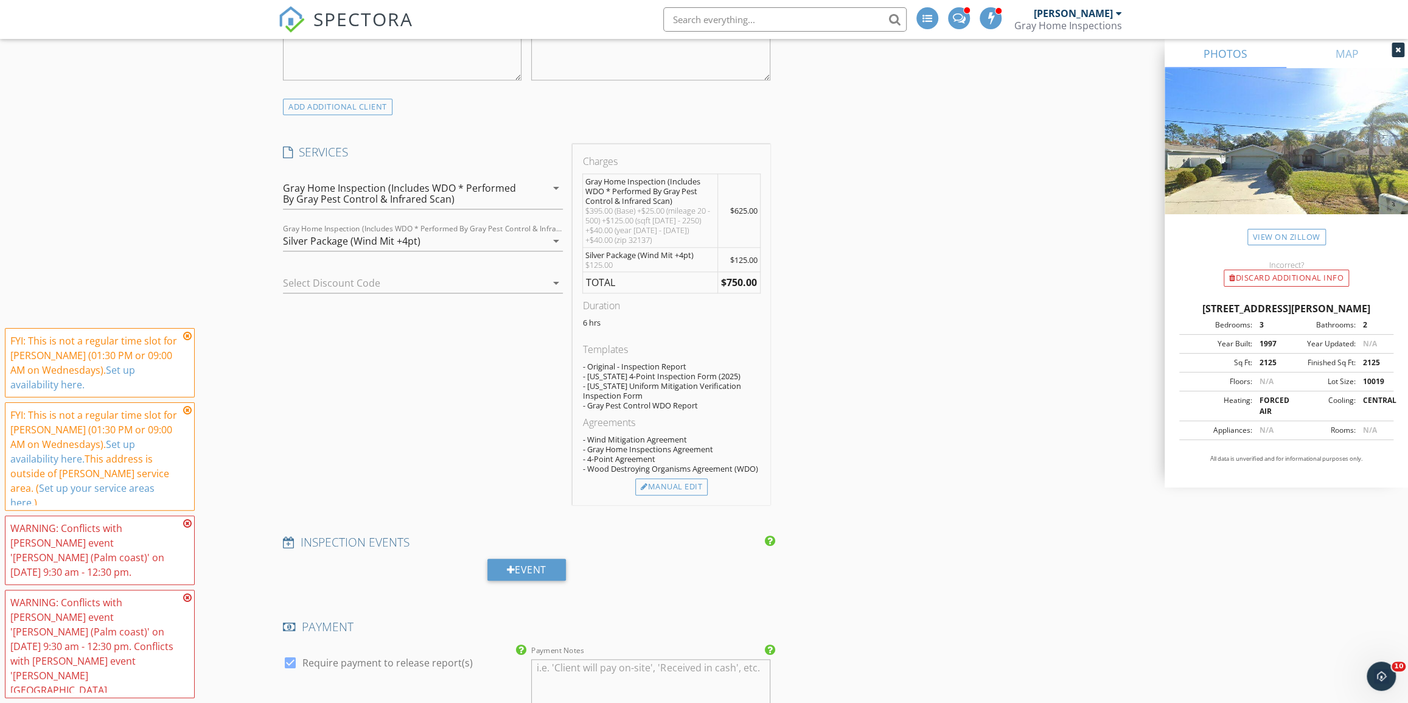
scroll to position [830, 0]
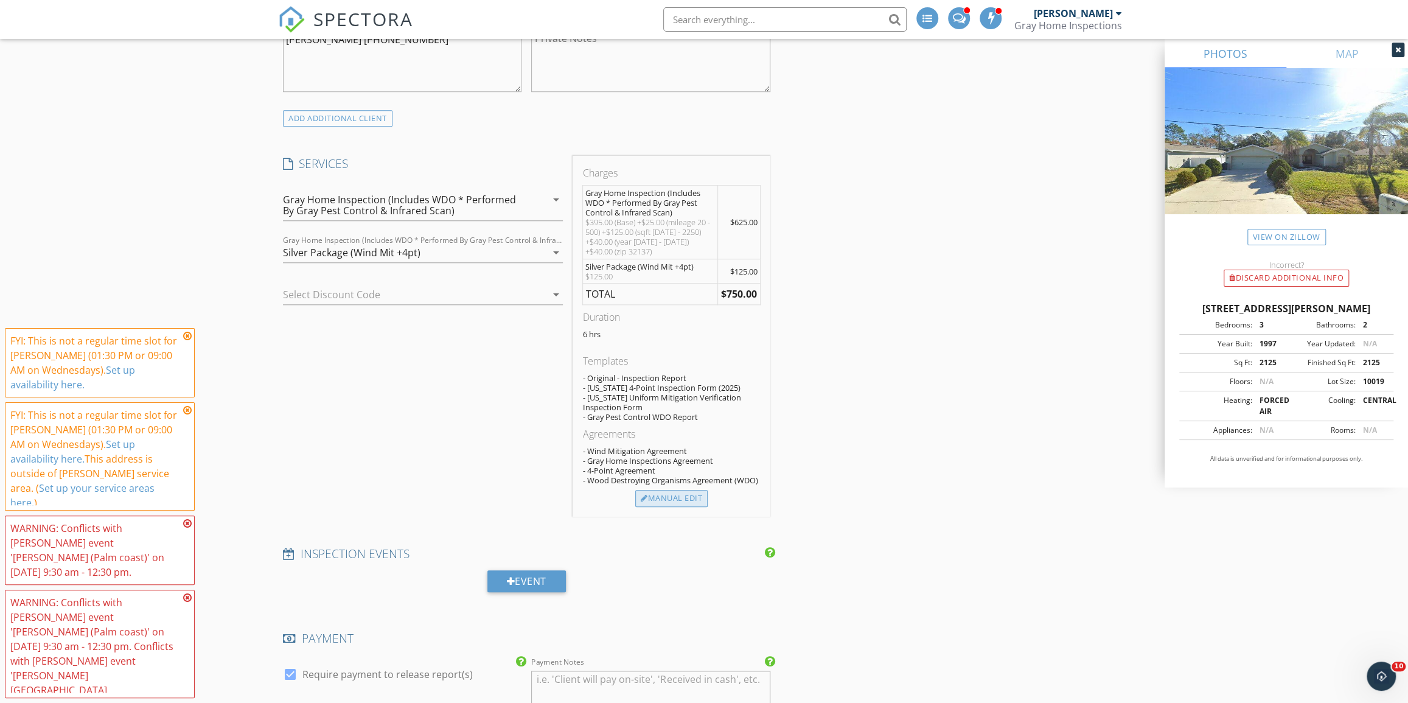
click at [666, 496] on div "Manual Edit" at bounding box center [671, 498] width 72 height 17
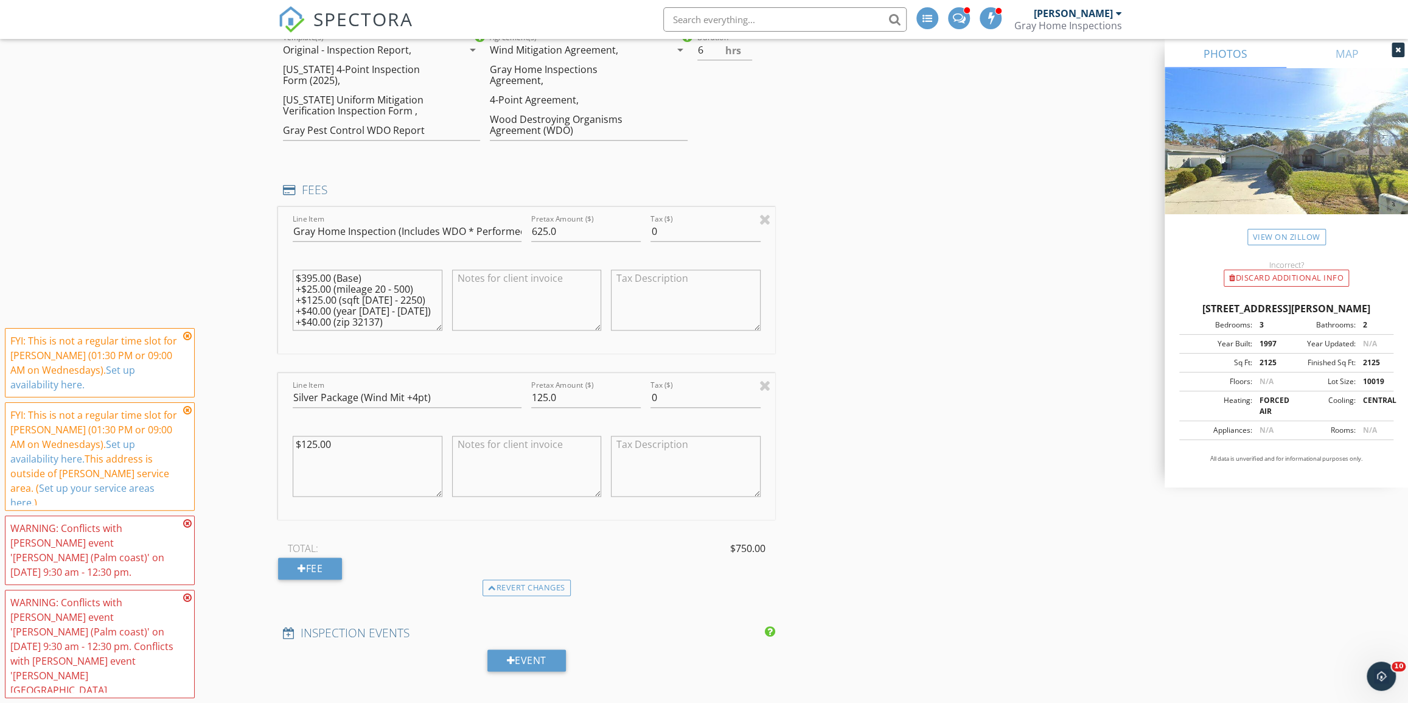
scroll to position [1051, 0]
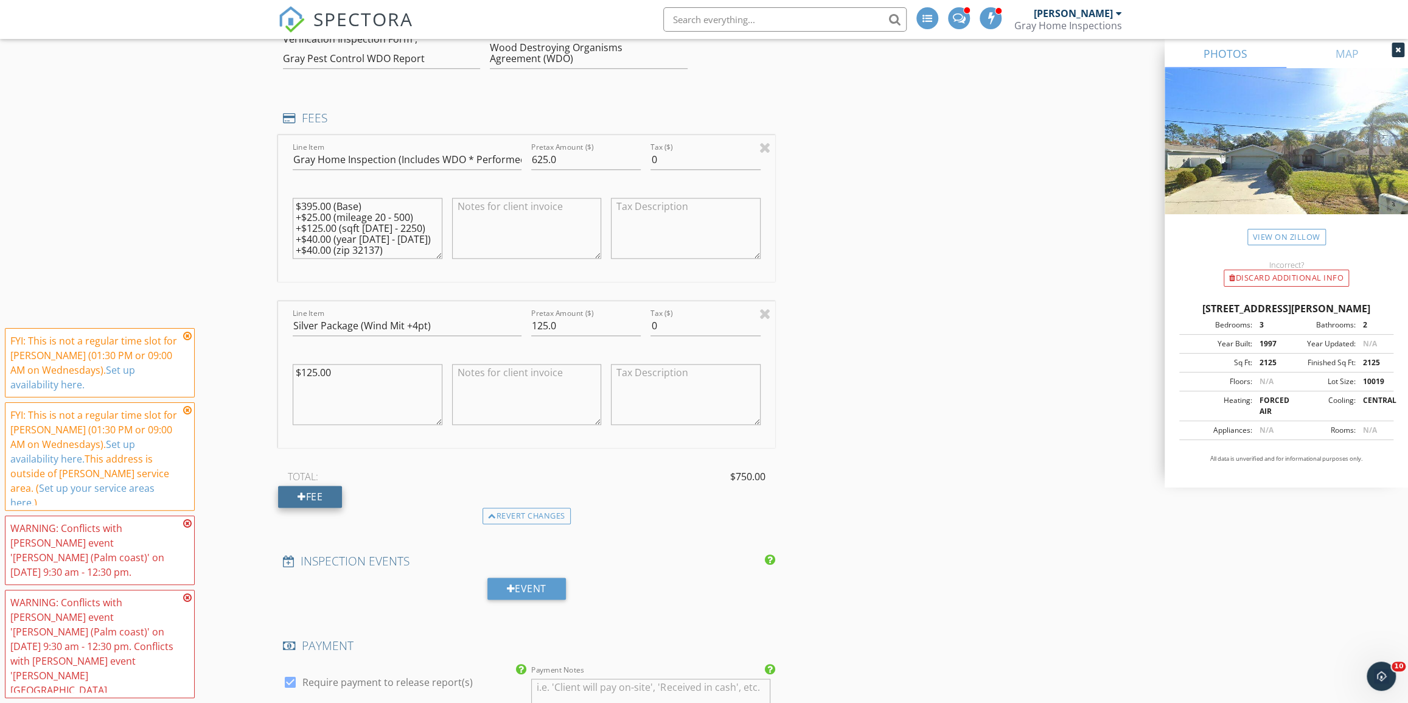
click at [331, 499] on div "Fee" at bounding box center [310, 497] width 64 height 22
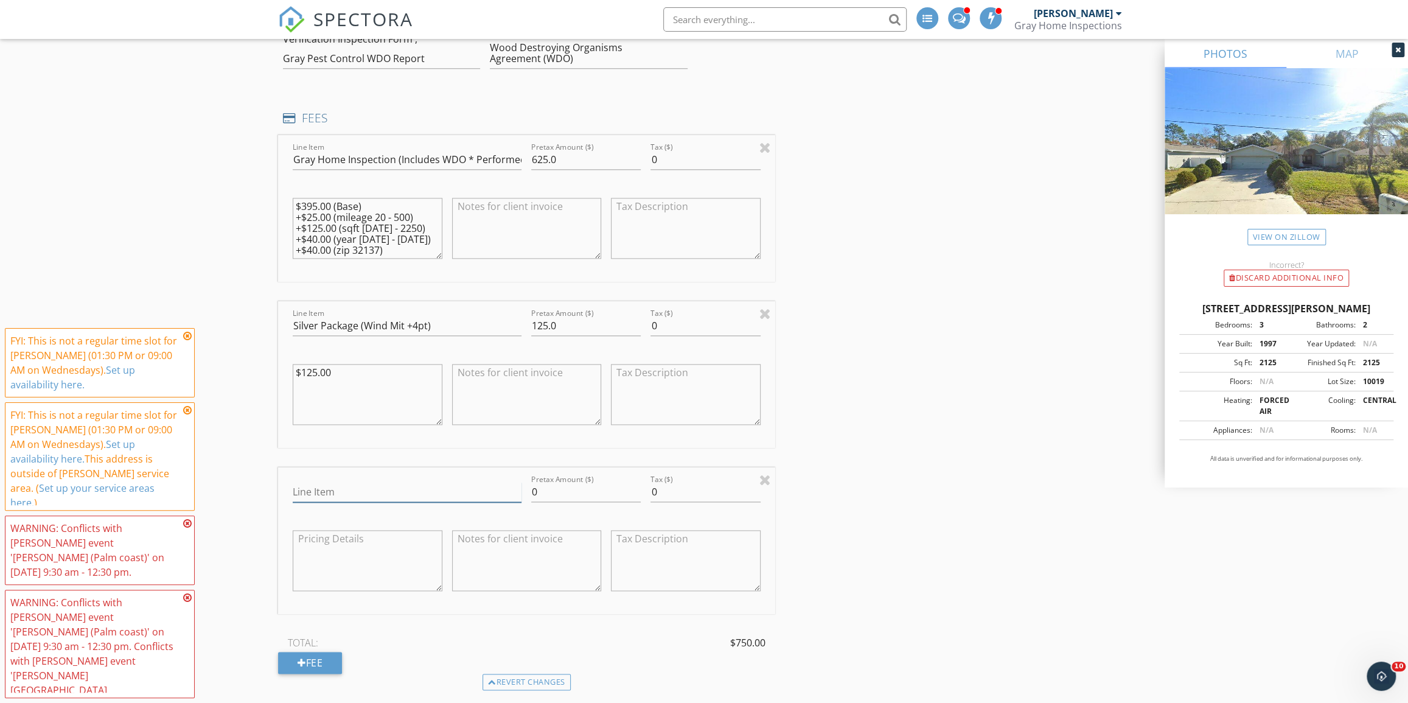
click at [334, 495] on input "Line Item" at bounding box center [407, 492] width 229 height 20
type input "Realtor Discount"
type input "-50"
type input "-50.00"
click at [1099, 417] on div "INSPECTOR(S) check_box Jeff McKinney PRIMARY check_box_outline_blank Dalton Coo…" at bounding box center [704, 549] width 852 height 2919
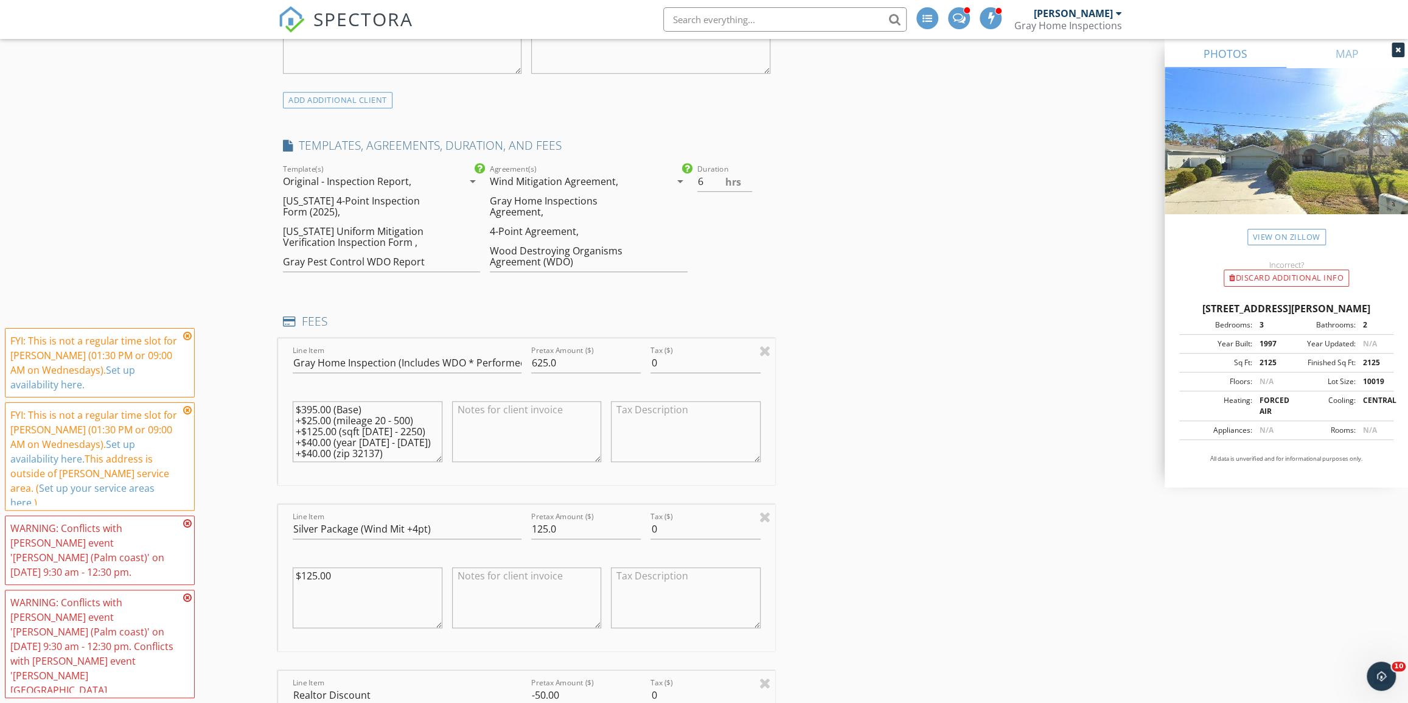
scroll to position [830, 0]
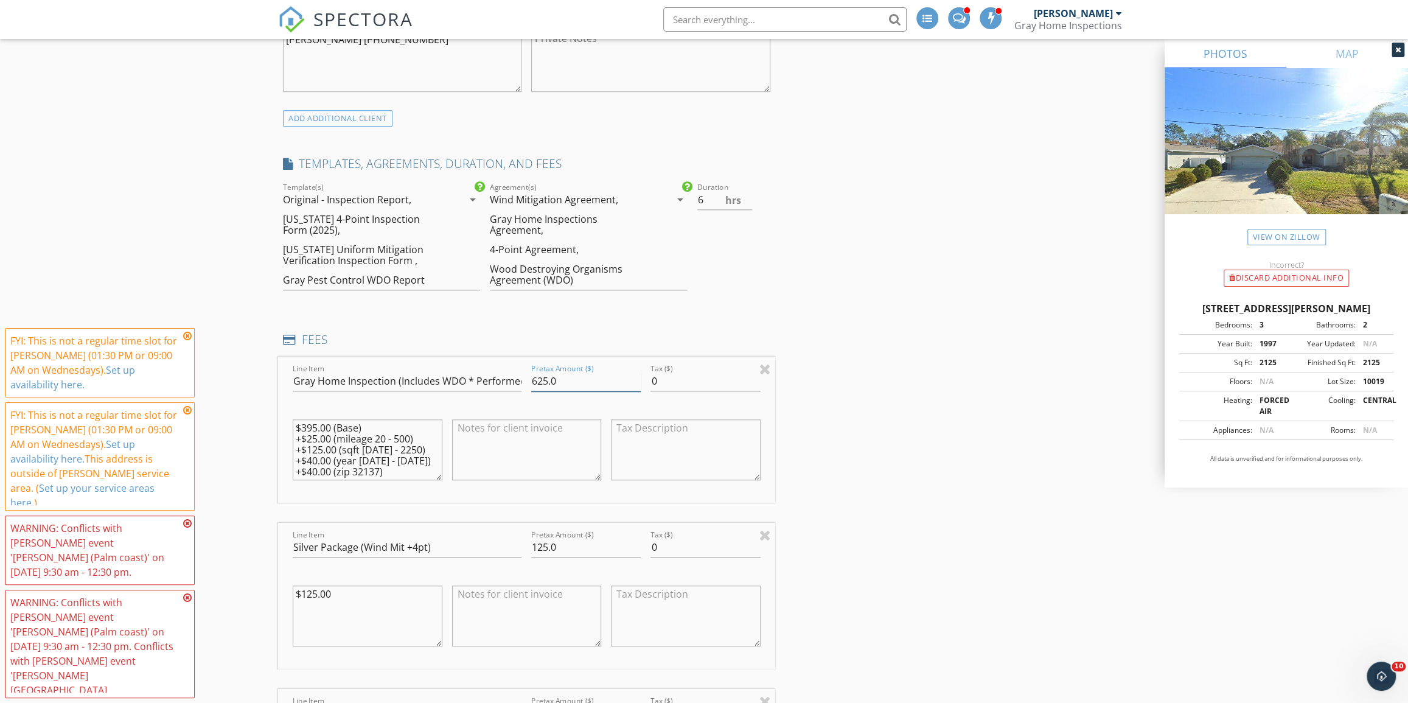
click at [546, 375] on input "625.0" at bounding box center [586, 381] width 110 height 20
type input "624.0"
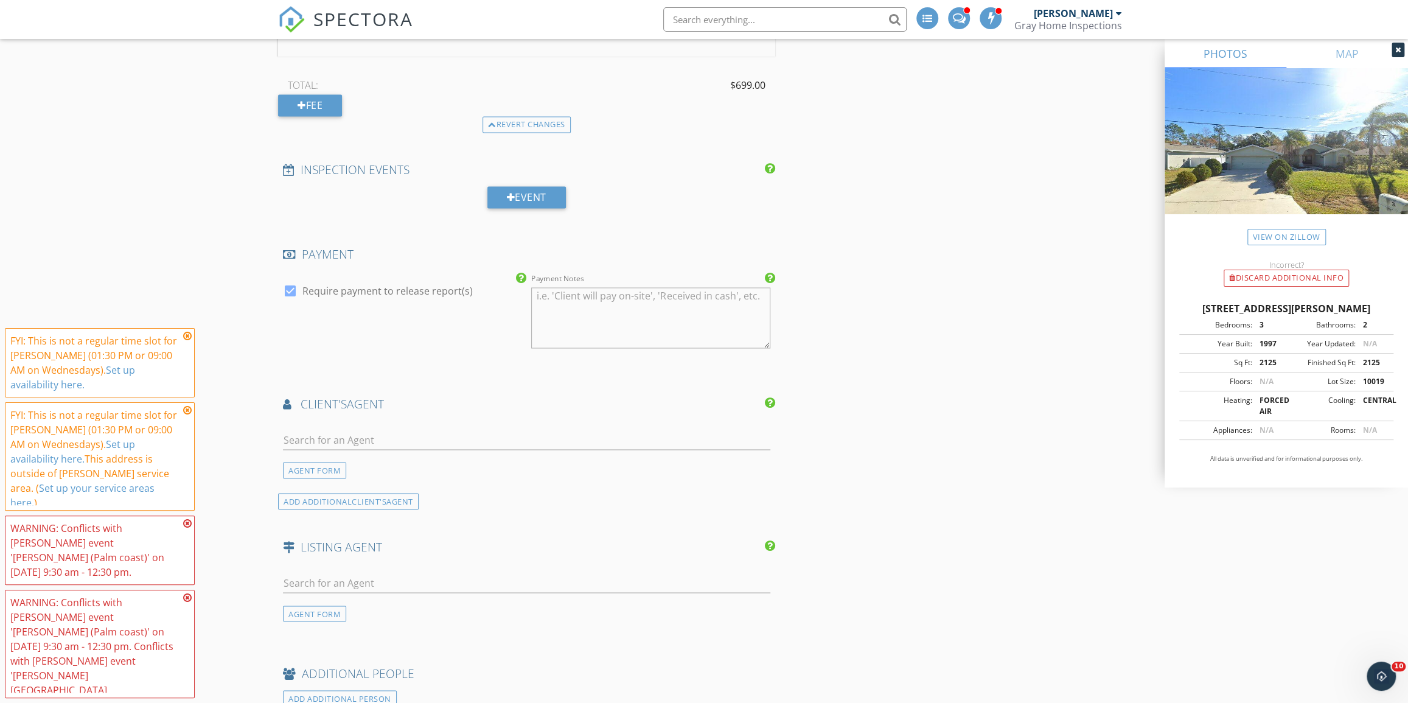
scroll to position [1604, 0]
click at [449, 441] on input "text" at bounding box center [526, 444] width 487 height 20
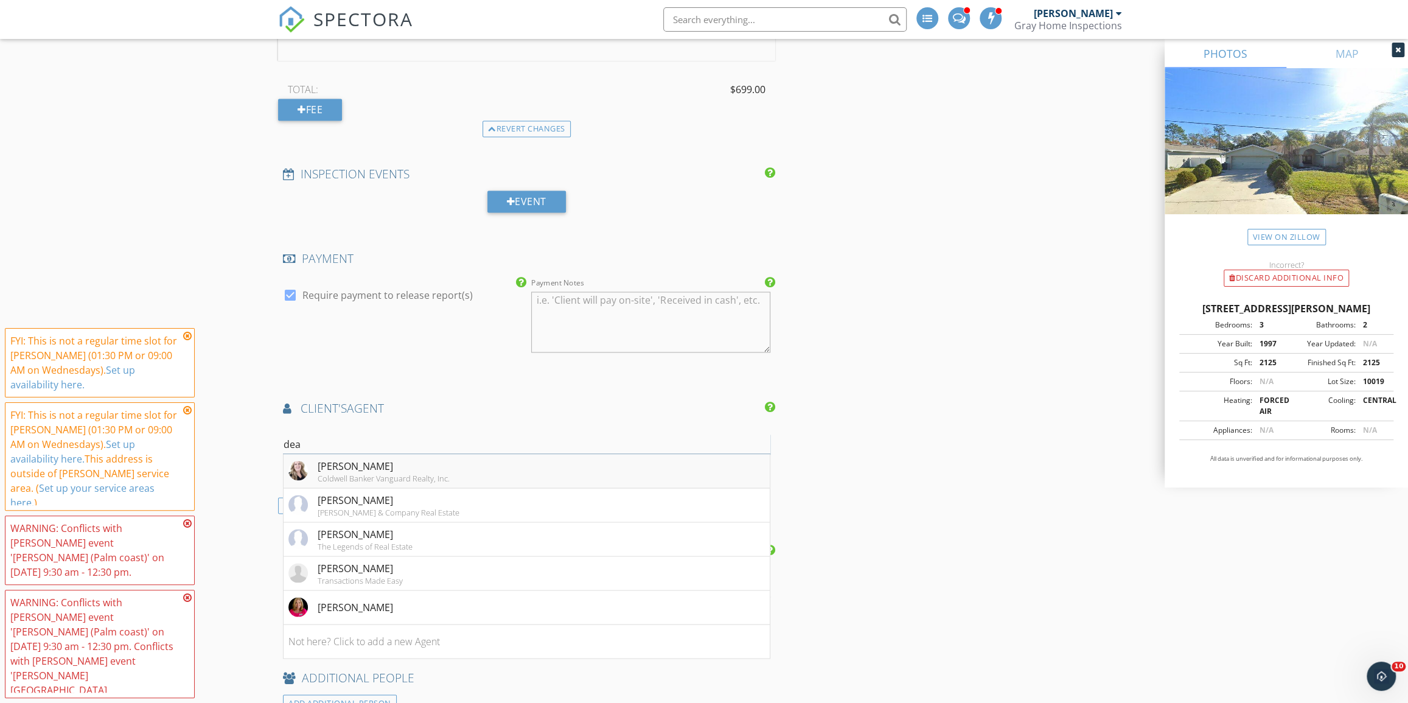
type input "dea"
click at [398, 464] on div "Deanna Foerman" at bounding box center [384, 465] width 132 height 15
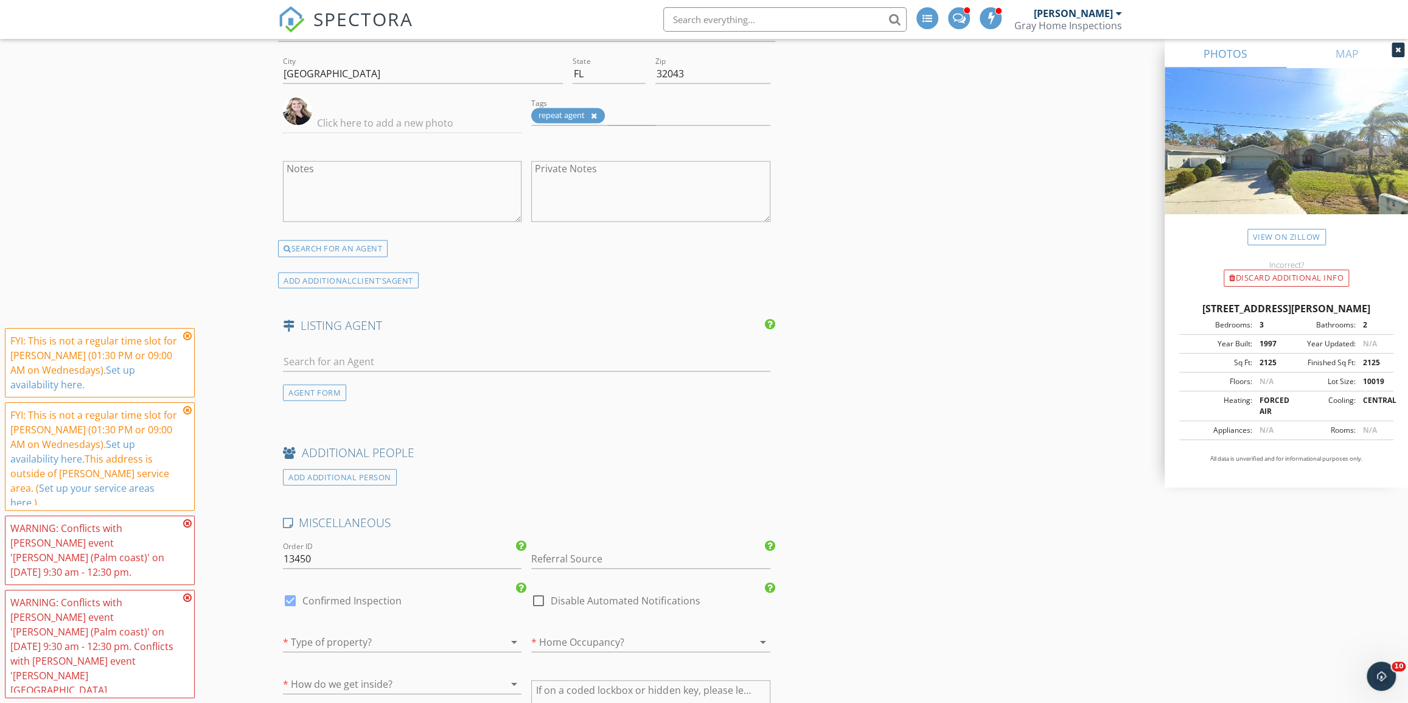
scroll to position [2213, 0]
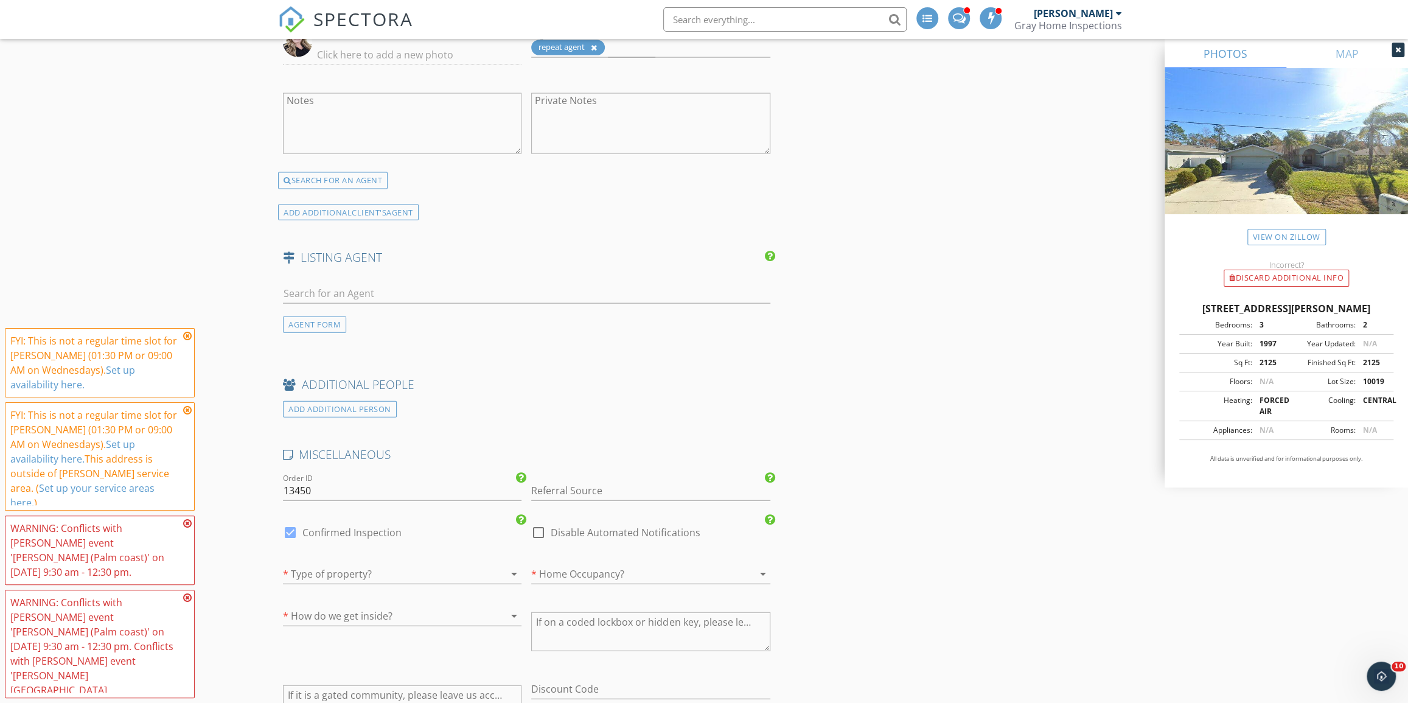
click at [434, 571] on div at bounding box center [385, 573] width 204 height 19
click at [442, 547] on div "Single Family" at bounding box center [402, 534] width 219 height 29
click at [584, 574] on div at bounding box center [633, 573] width 204 height 19
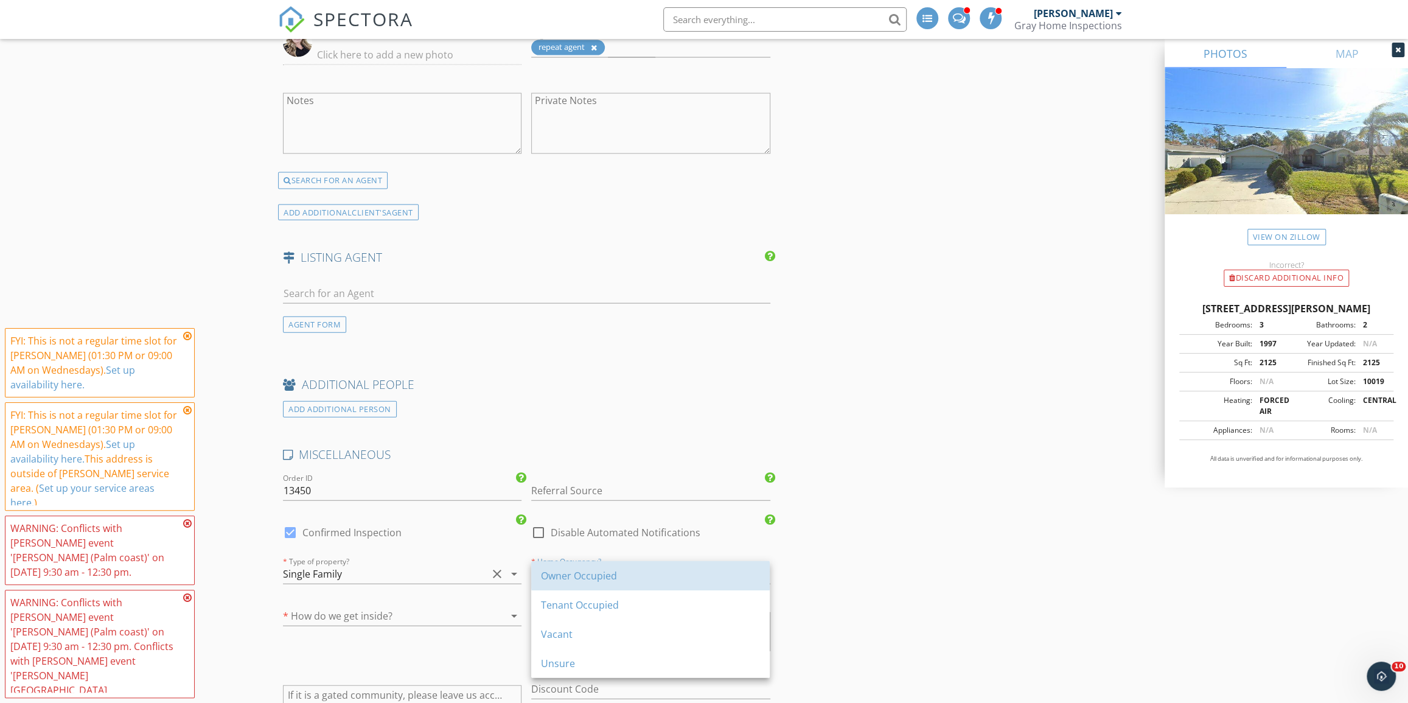
drag, startPoint x: 586, startPoint y: 575, endPoint x: 589, endPoint y: 587, distance: 13.1
click at [590, 588] on div "Owner Occupied" at bounding box center [650, 575] width 219 height 29
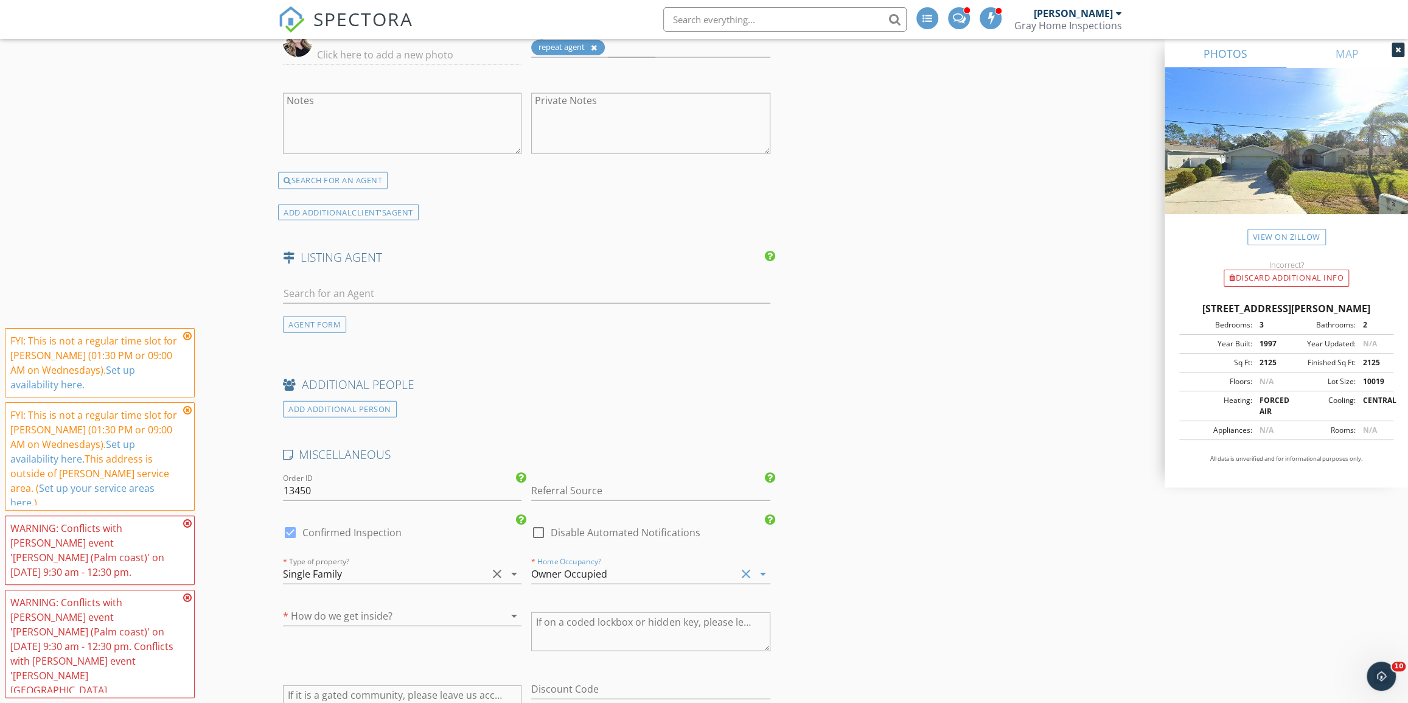
click at [383, 610] on div at bounding box center [385, 615] width 204 height 19
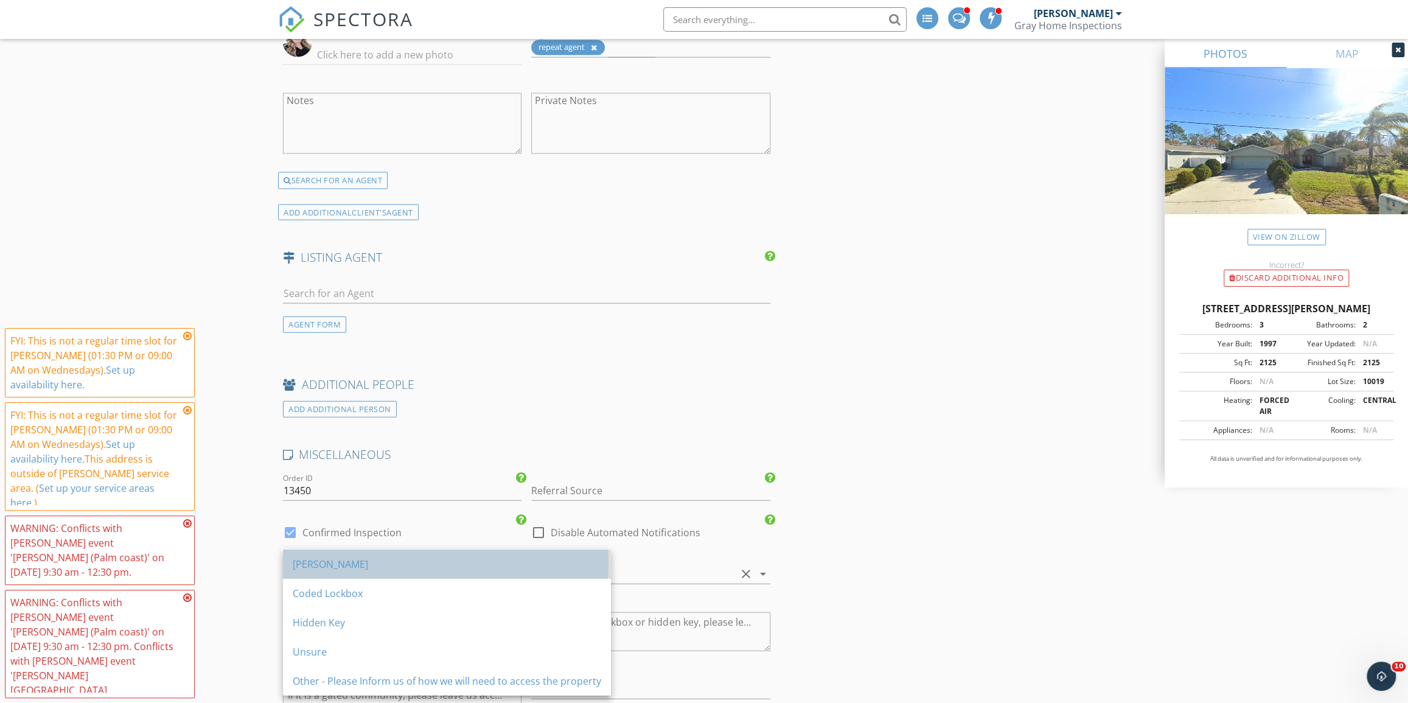
click at [403, 565] on div "Ekey" at bounding box center [447, 564] width 309 height 15
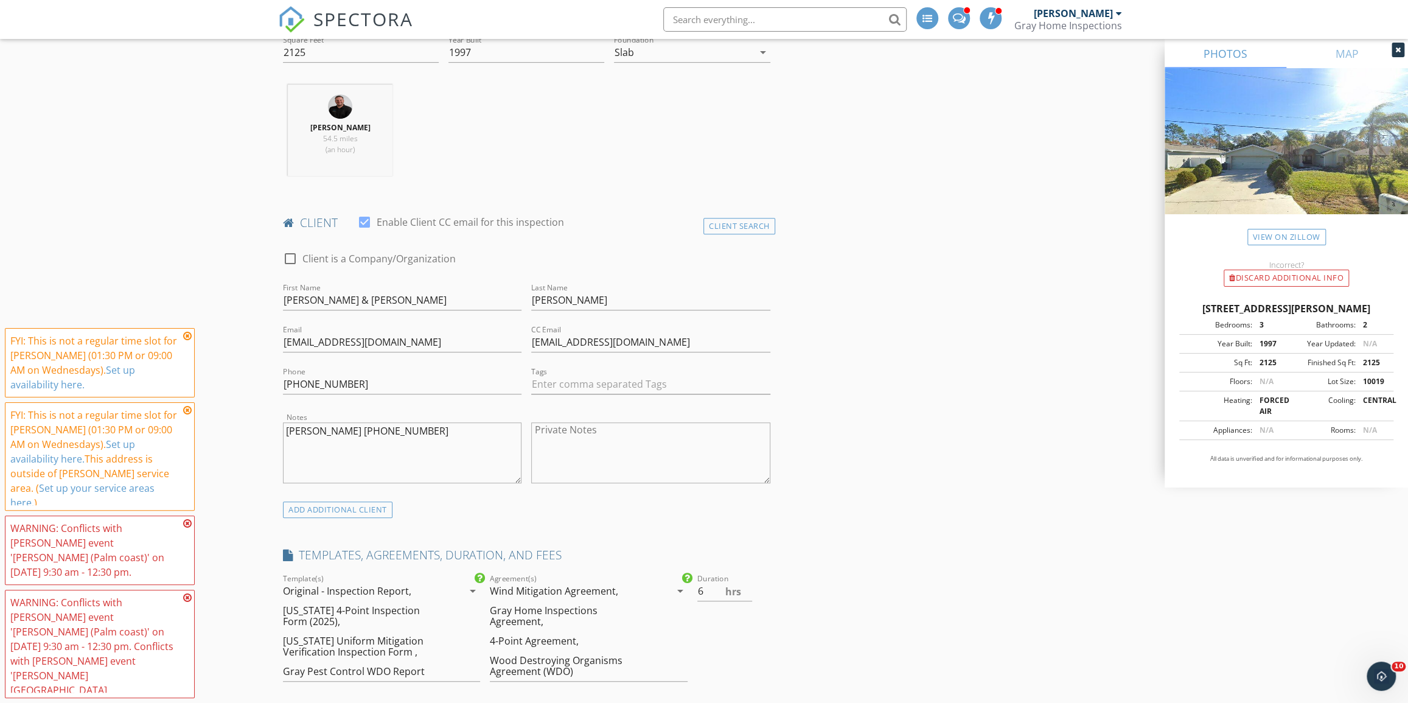
scroll to position [429, 0]
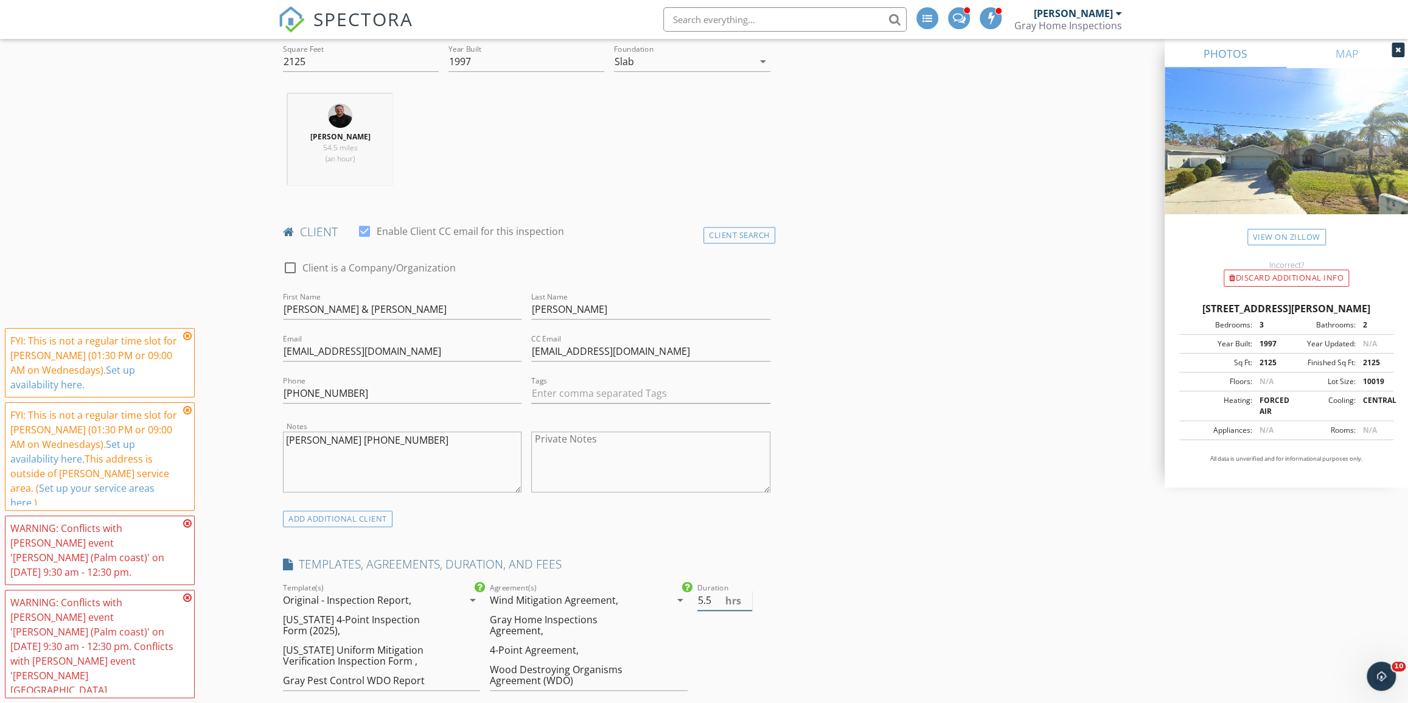
click at [748, 601] on input "5.5" at bounding box center [724, 600] width 55 height 20
click at [748, 601] on input "5" at bounding box center [724, 600] width 55 height 20
click at [748, 601] on input "4.5" at bounding box center [724, 600] width 55 height 20
click at [748, 601] on input "4" at bounding box center [724, 600] width 55 height 20
click at [748, 601] on input "3.5" at bounding box center [724, 600] width 55 height 20
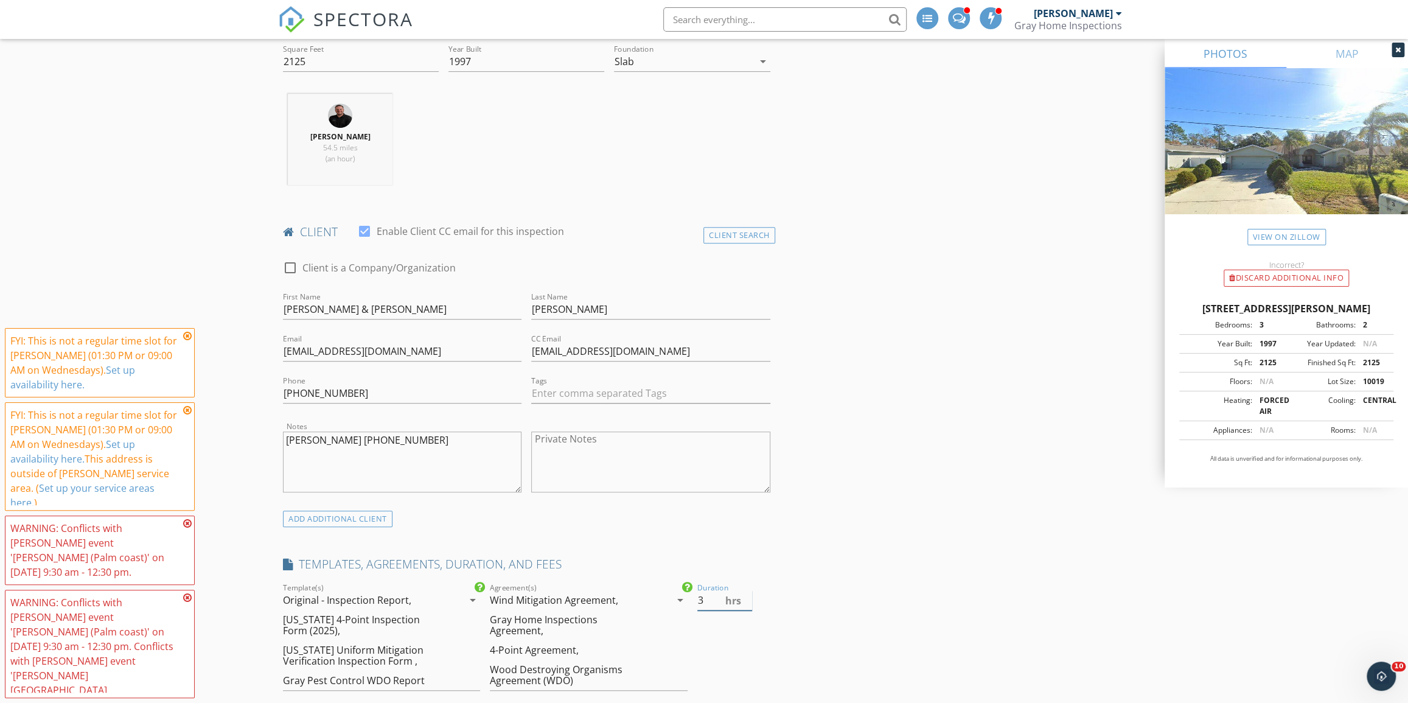
type input "3"
click at [749, 601] on input "3" at bounding box center [724, 600] width 55 height 20
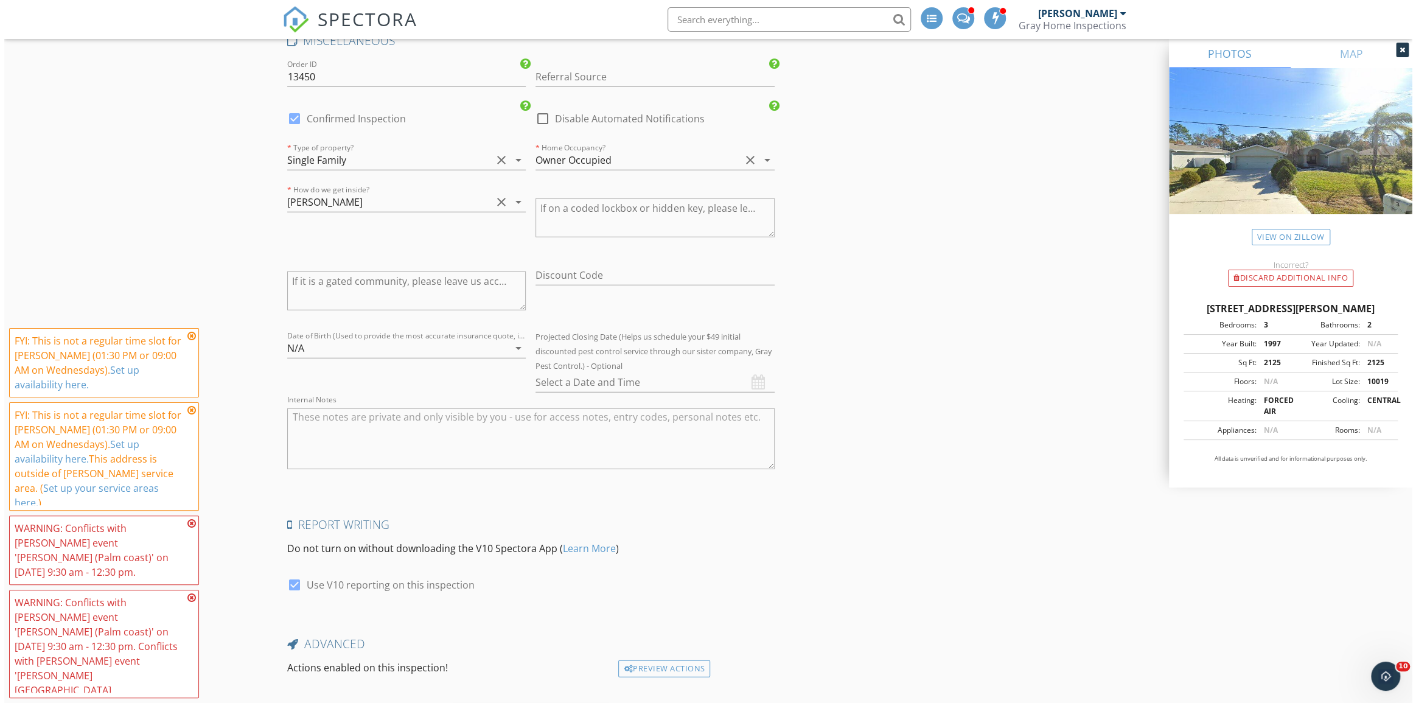
scroll to position [2697, 0]
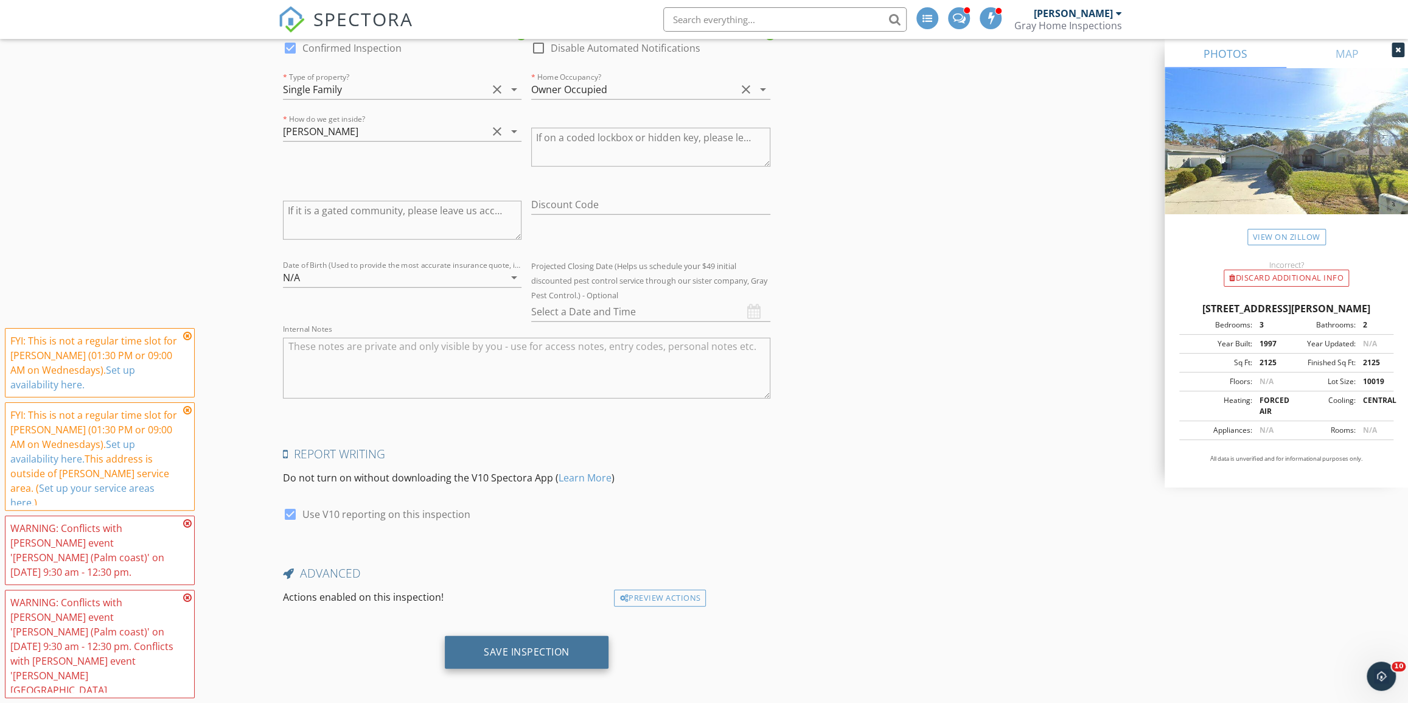
click at [553, 660] on div "Save Inspection" at bounding box center [527, 652] width 164 height 33
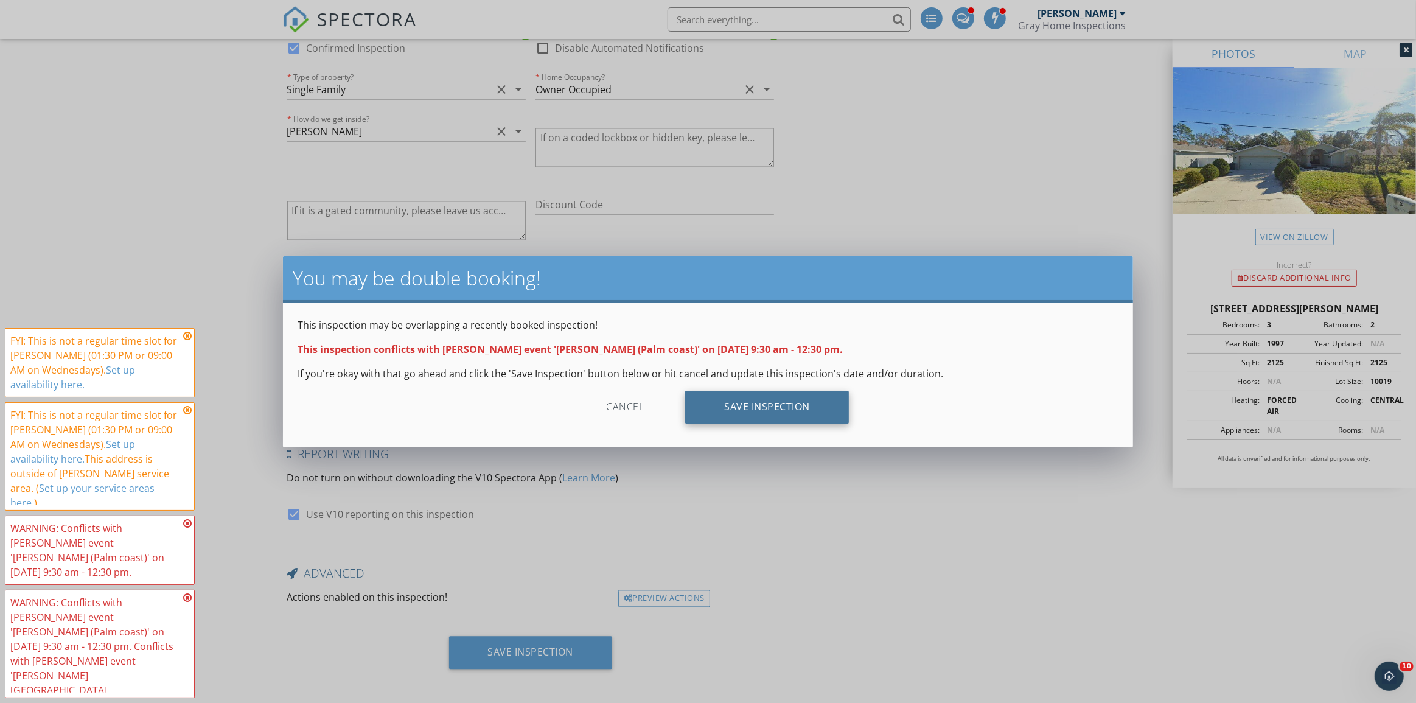
click at [816, 414] on div "Save Inspection" at bounding box center [767, 407] width 164 height 33
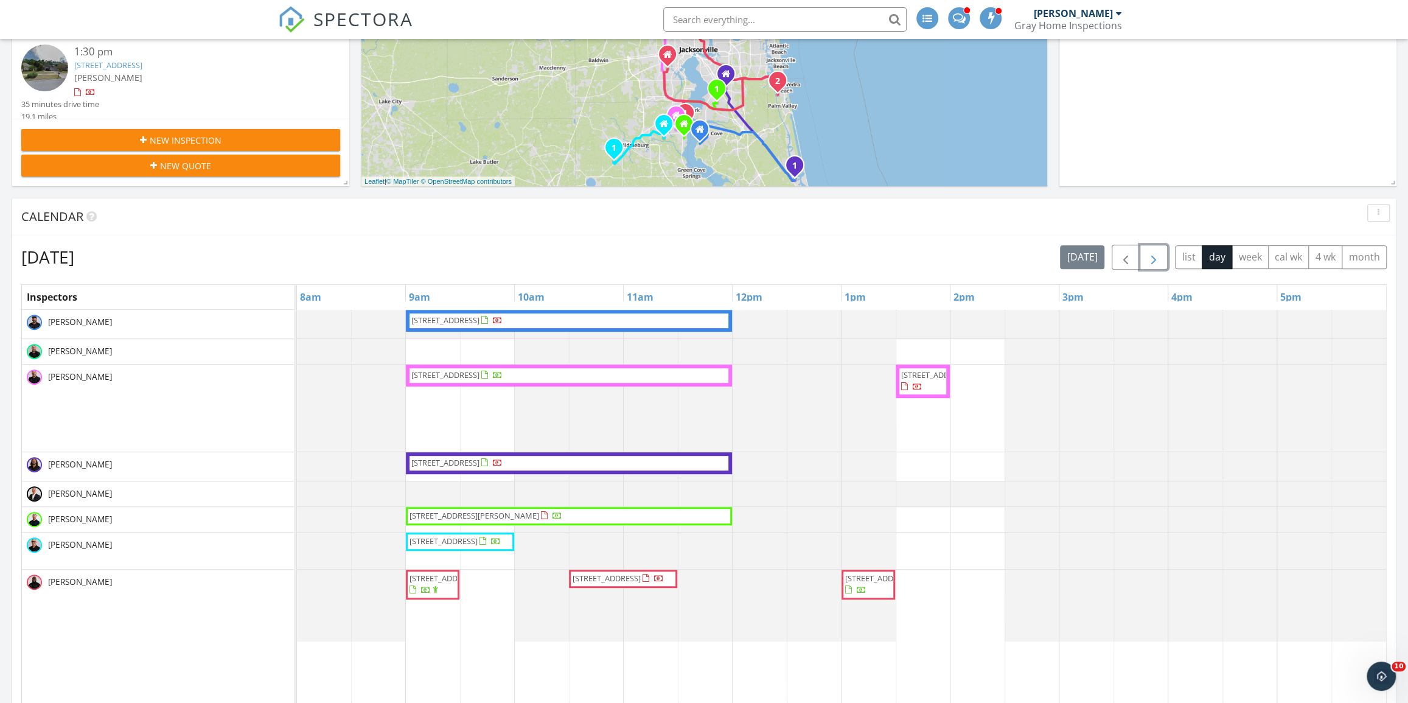
click at [1148, 256] on span "button" at bounding box center [1154, 257] width 15 height 15
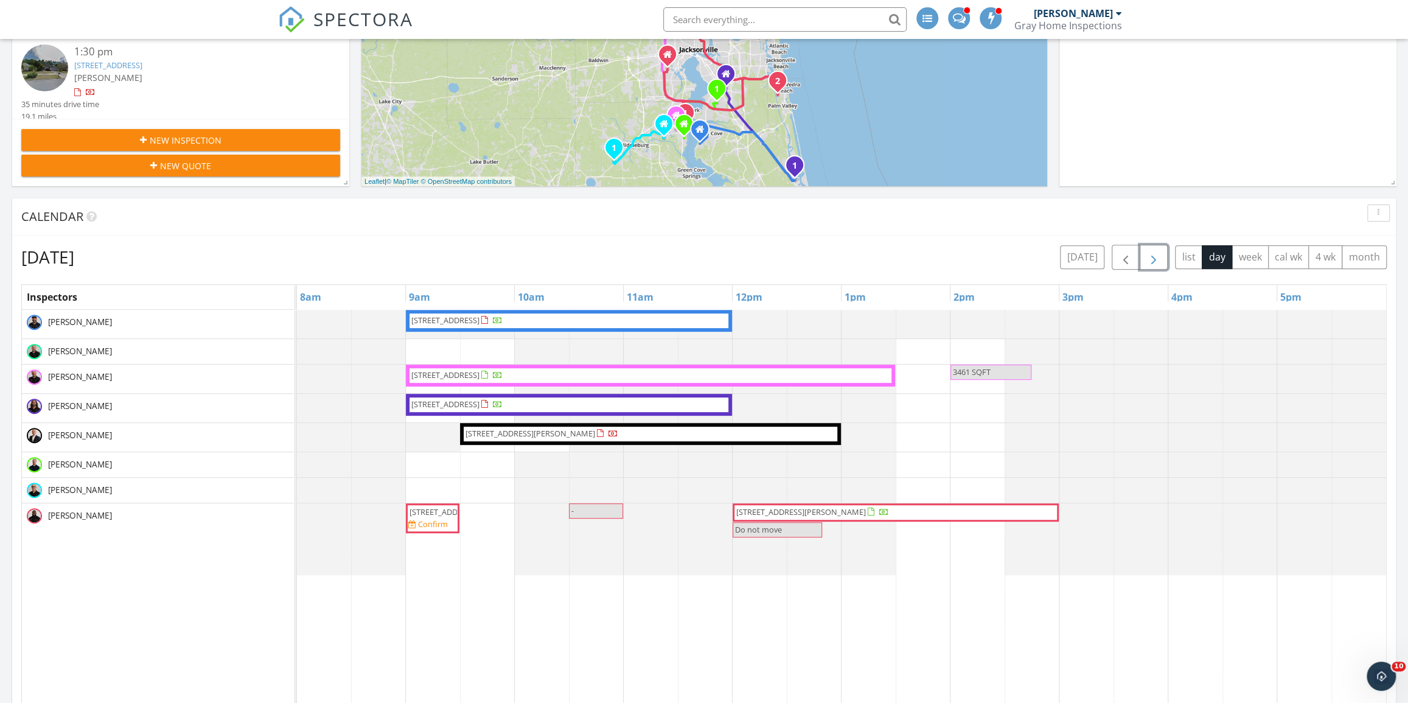
click at [1148, 256] on span "button" at bounding box center [1154, 257] width 15 height 15
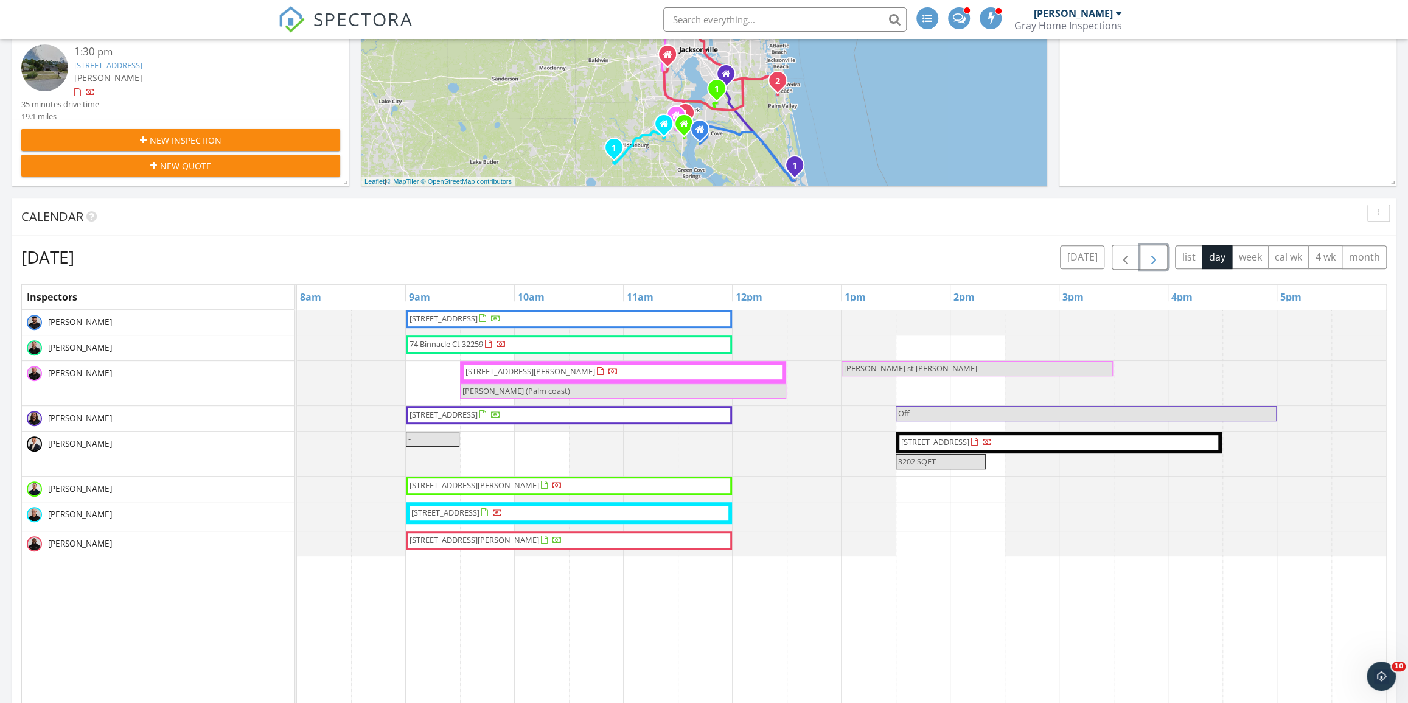
click at [600, 390] on span "DEANNA FOERMAN (Palm coast)" at bounding box center [623, 391] width 324 height 12
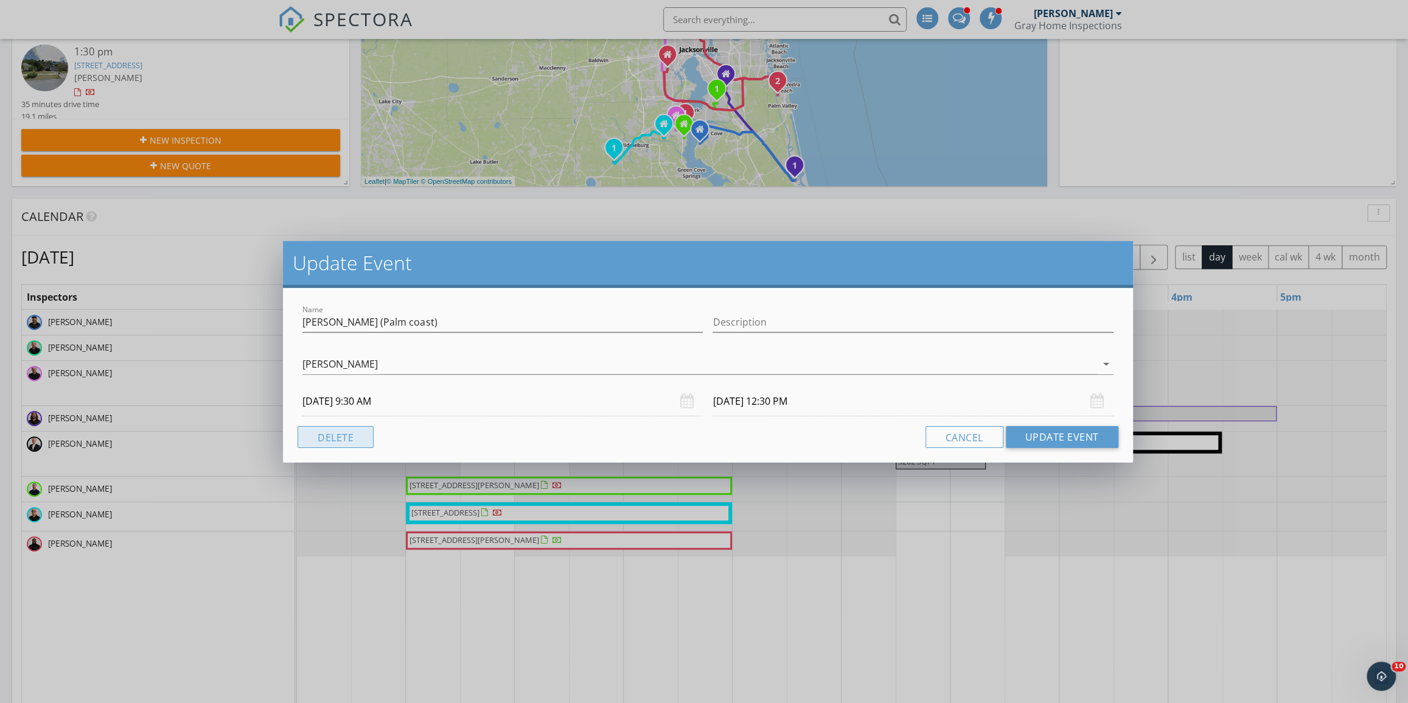
click at [327, 432] on button "Delete" at bounding box center [336, 437] width 76 height 22
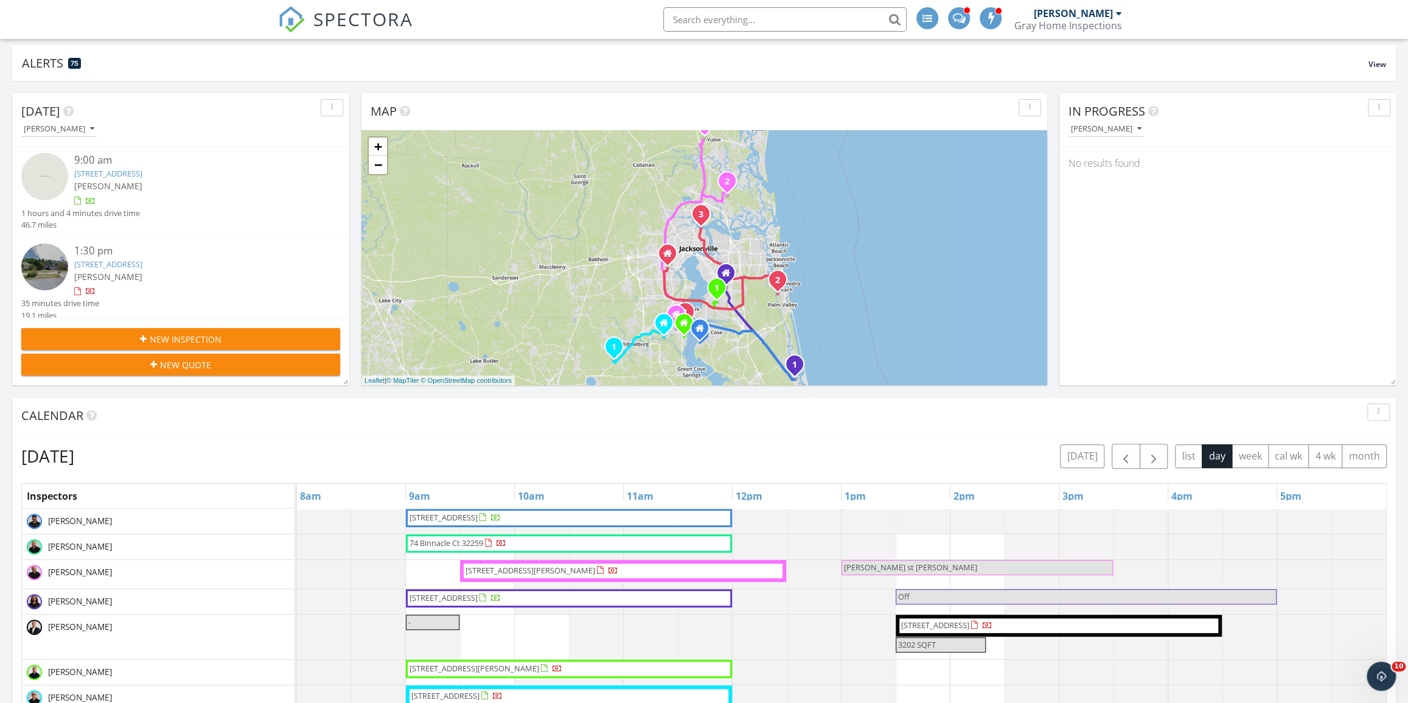
scroll to position [55, 0]
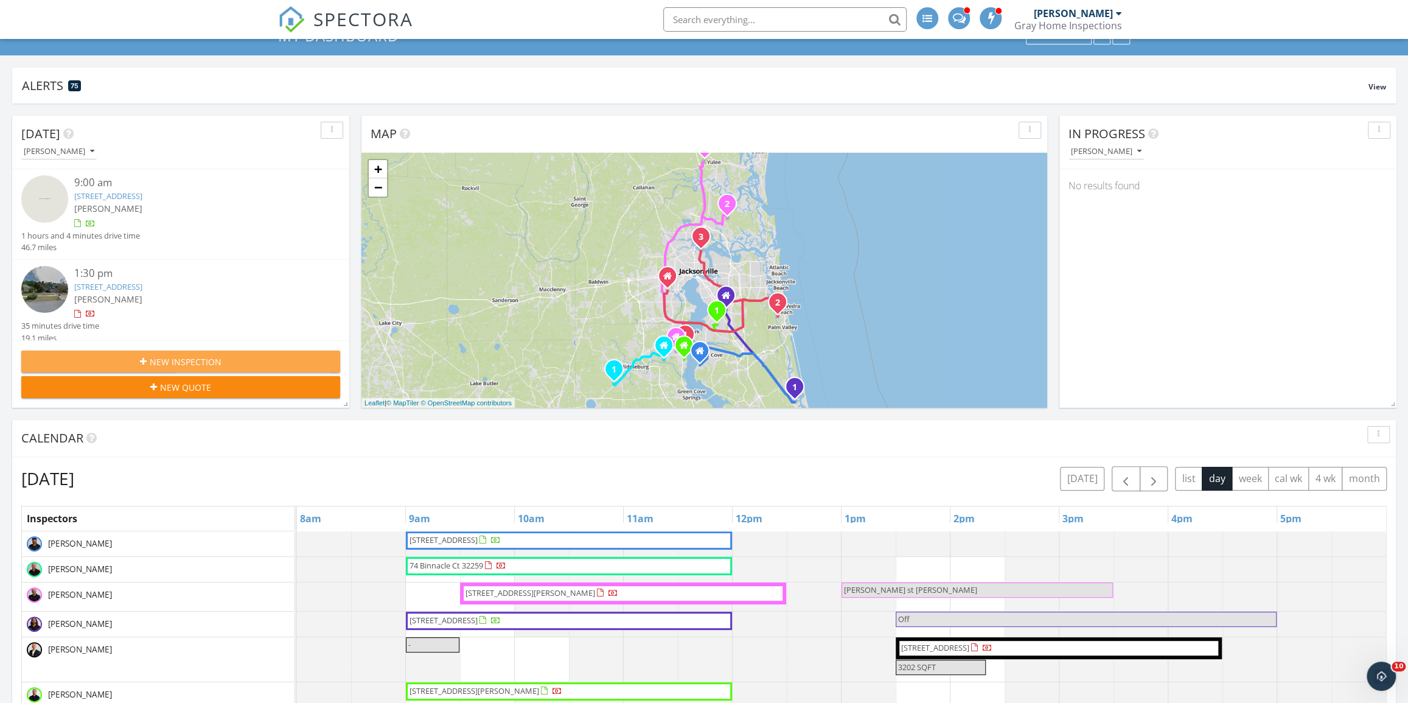
click at [228, 359] on div "New Inspection" at bounding box center [180, 361] width 299 height 13
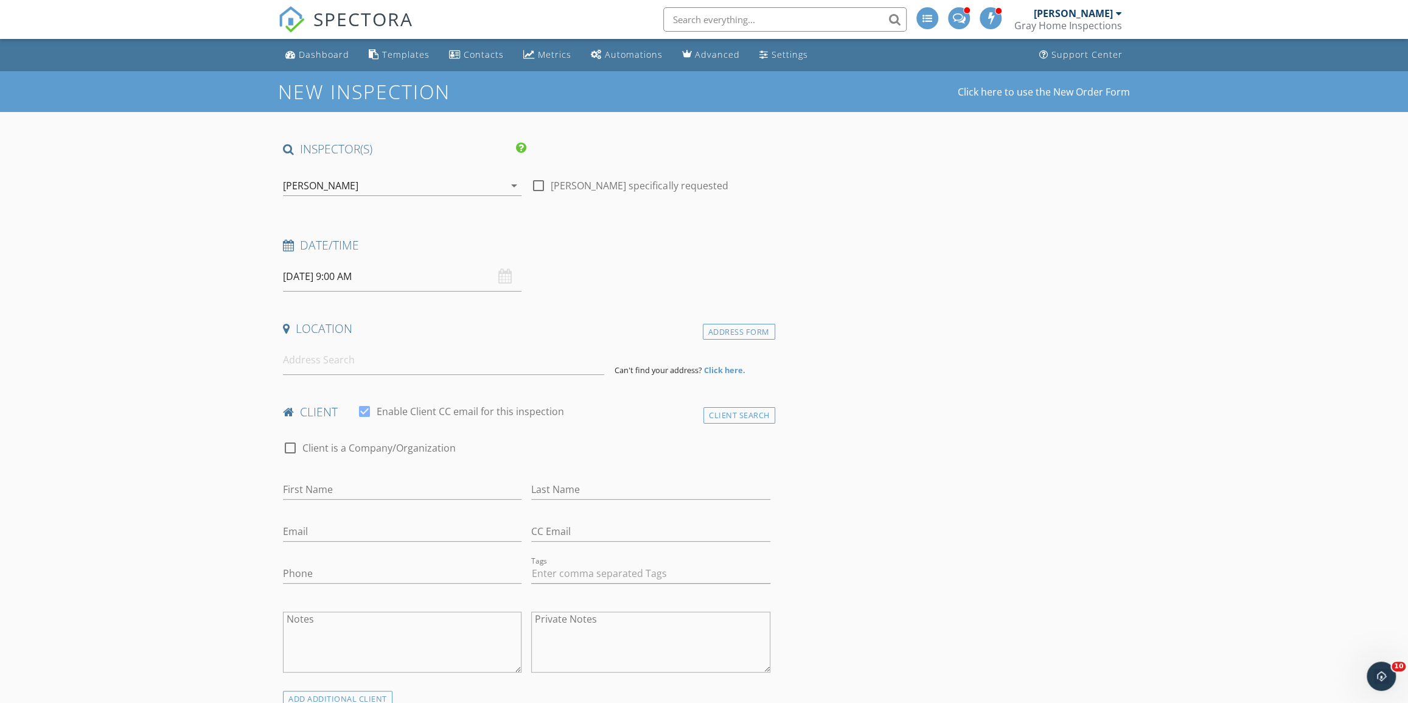
click at [562, 189] on label "[PERSON_NAME] specifically requested" at bounding box center [639, 186] width 177 height 12
checkbox input "true"
click at [379, 281] on input "[DATE] 9:00 AM" at bounding box center [402, 277] width 239 height 30
select select "9"
type input "[DATE] 9:00 AM"
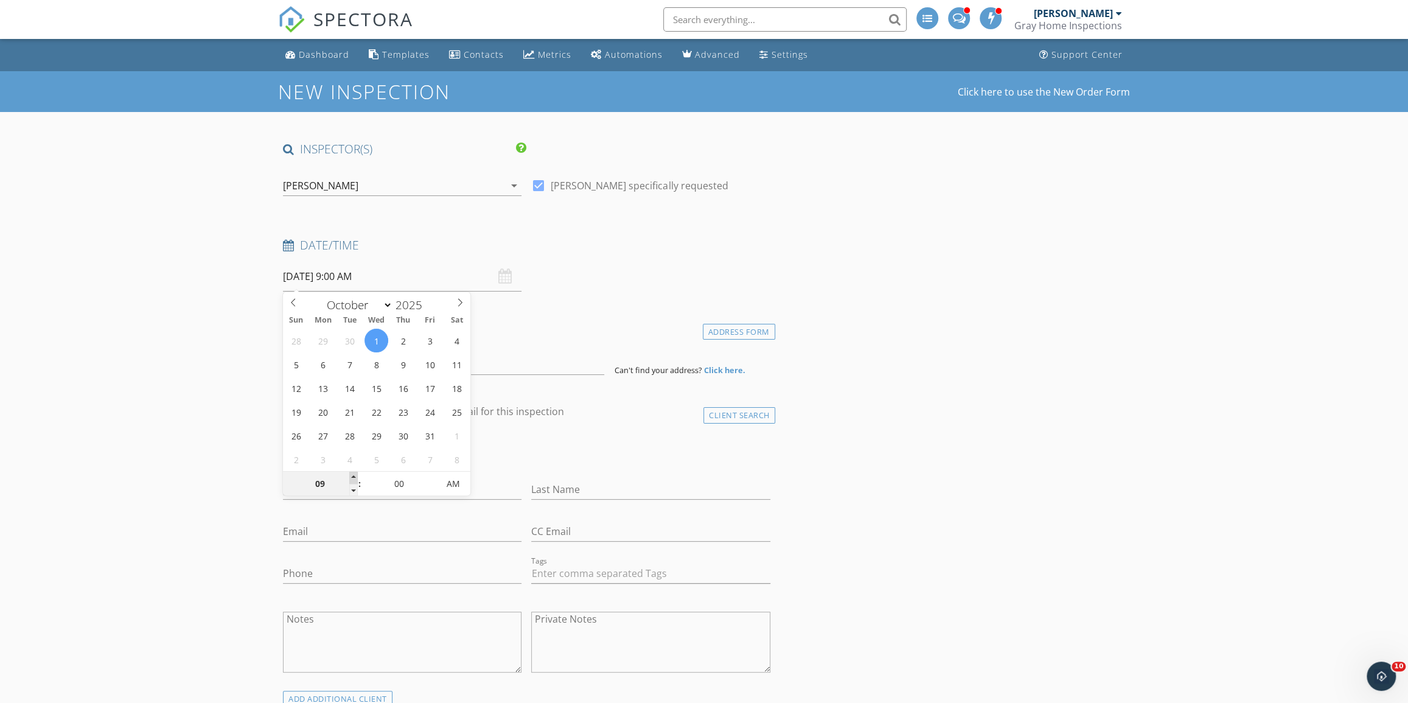
type input "10"
type input "[DATE] 10:00 AM"
click at [355, 475] on span at bounding box center [353, 478] width 9 height 12
type input "11"
type input "[DATE] 11:00 AM"
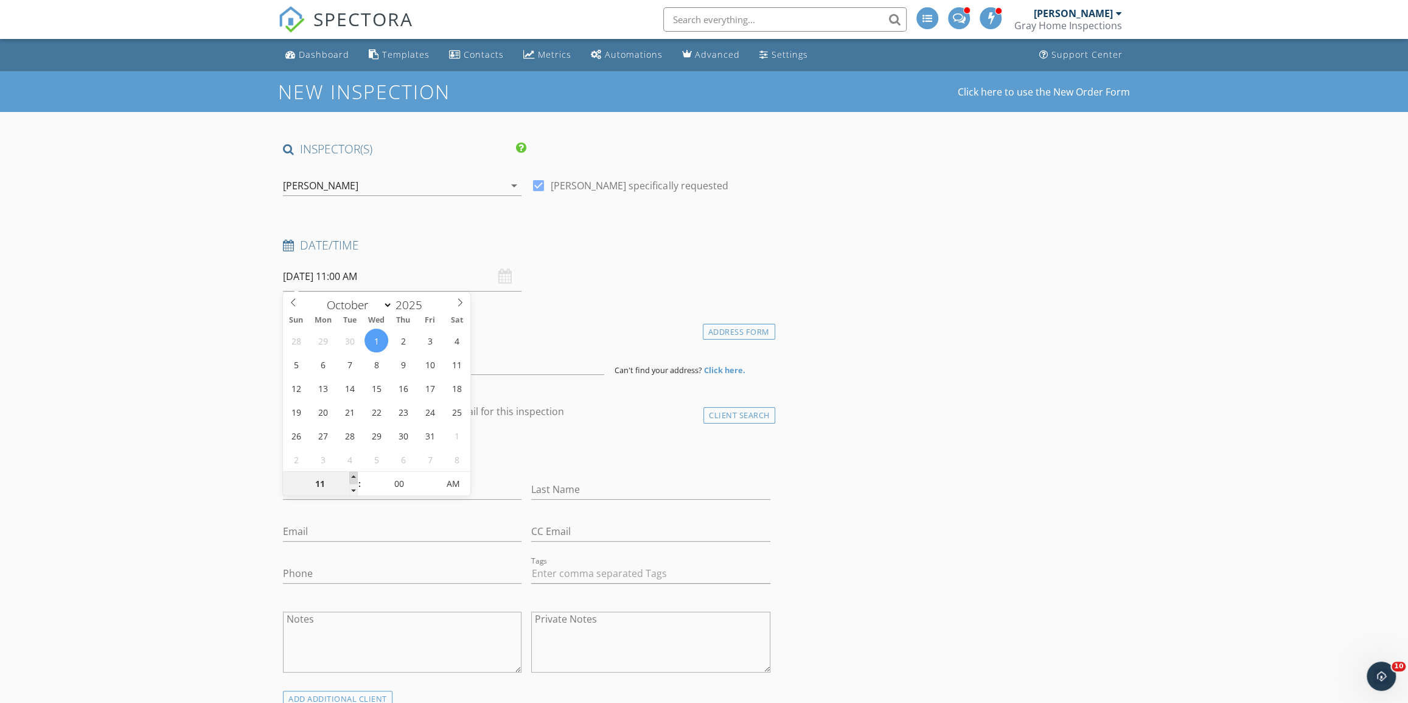
click at [355, 475] on span at bounding box center [353, 478] width 9 height 12
type input "12"
type input "[DATE] 12:00 PM"
click at [355, 475] on span at bounding box center [353, 478] width 9 height 12
type input "01"
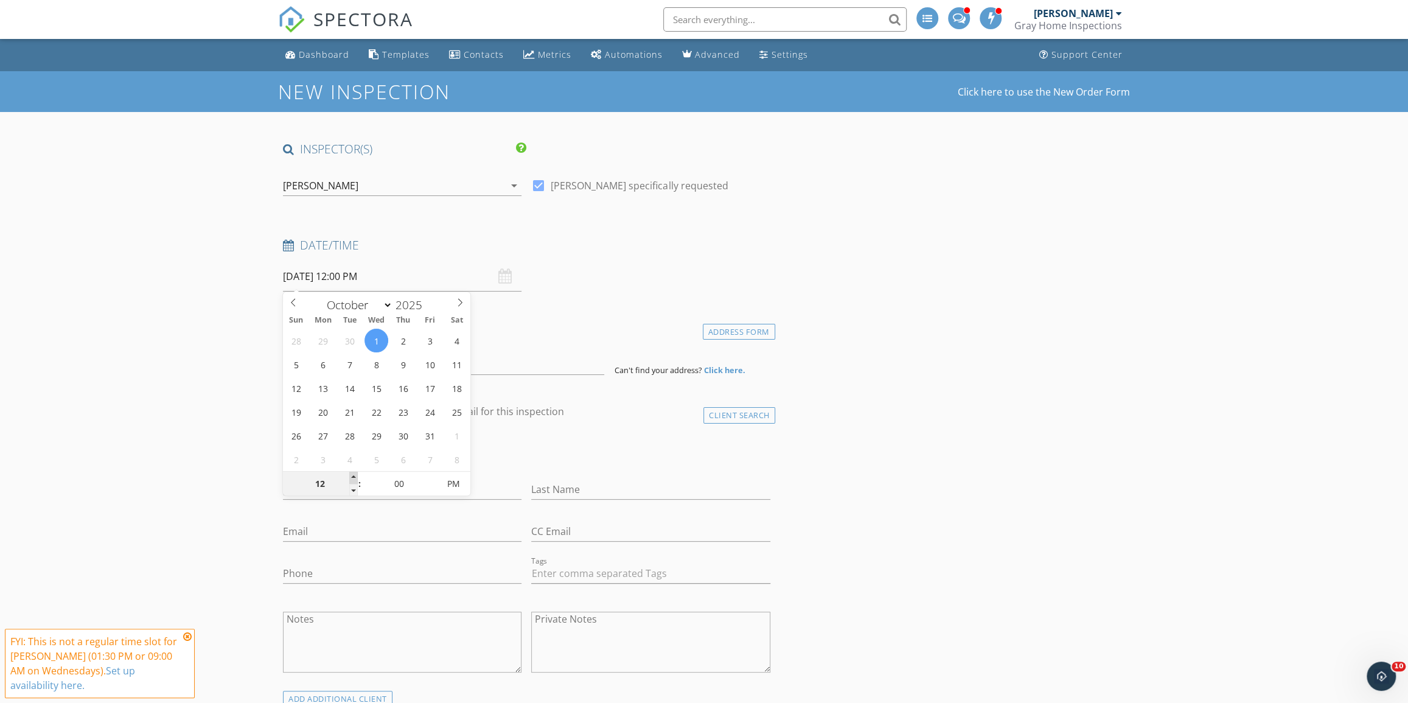
type input "[DATE] 1:00 PM"
type input "05"
type input "10/01/2025 1:05 PM"
click at [433, 481] on span at bounding box center [432, 478] width 9 height 12
type input "10"
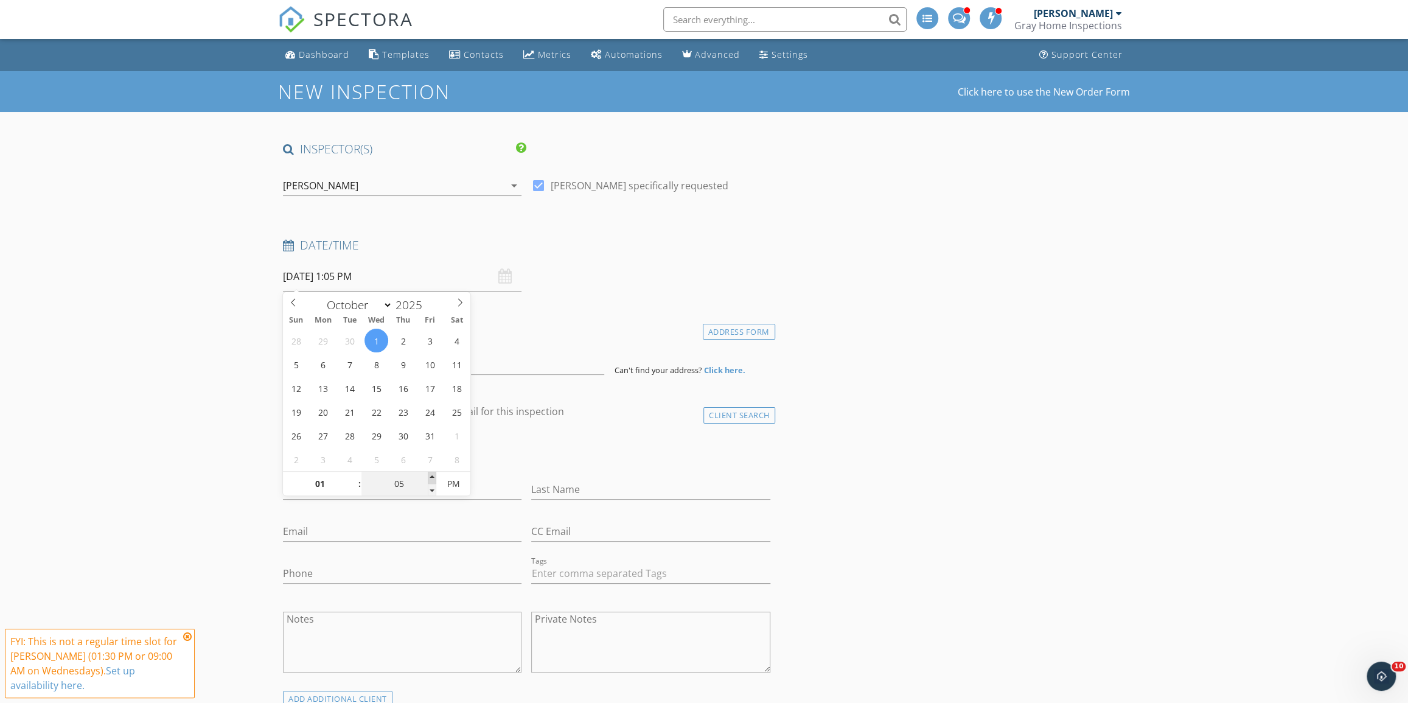
type input "10/01/2025 1:10 PM"
click at [434, 480] on span at bounding box center [432, 478] width 9 height 12
type input "15"
type input "10/01/2025 1:15 PM"
click at [434, 480] on span at bounding box center [432, 478] width 9 height 12
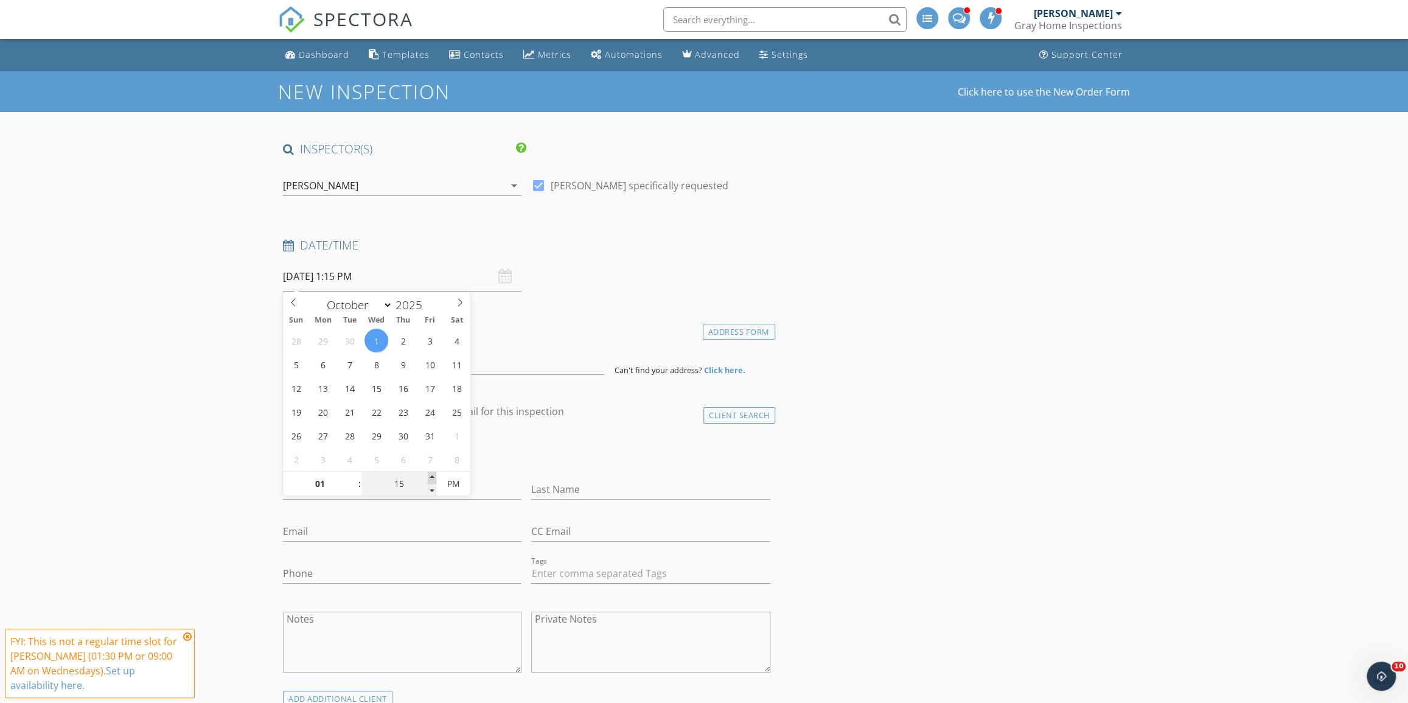
type input "20"
type input "10/01/2025 1:20 PM"
click at [434, 480] on span at bounding box center [432, 478] width 9 height 12
type input "25"
type input "10/01/2025 1:25 PM"
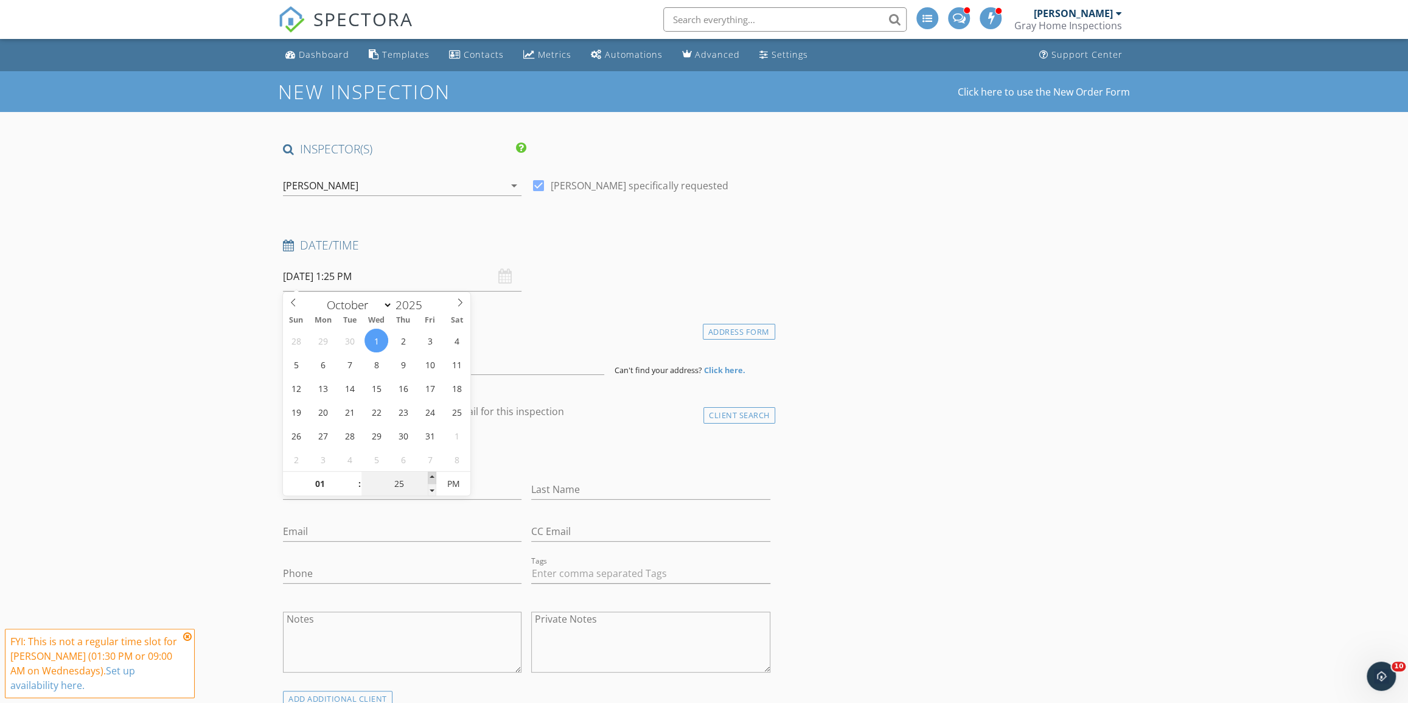
click at [435, 480] on span at bounding box center [432, 478] width 9 height 12
type input "30"
type input "10/01/2025 1:30 PM"
click at [435, 480] on span at bounding box center [432, 478] width 9 height 12
type input "35"
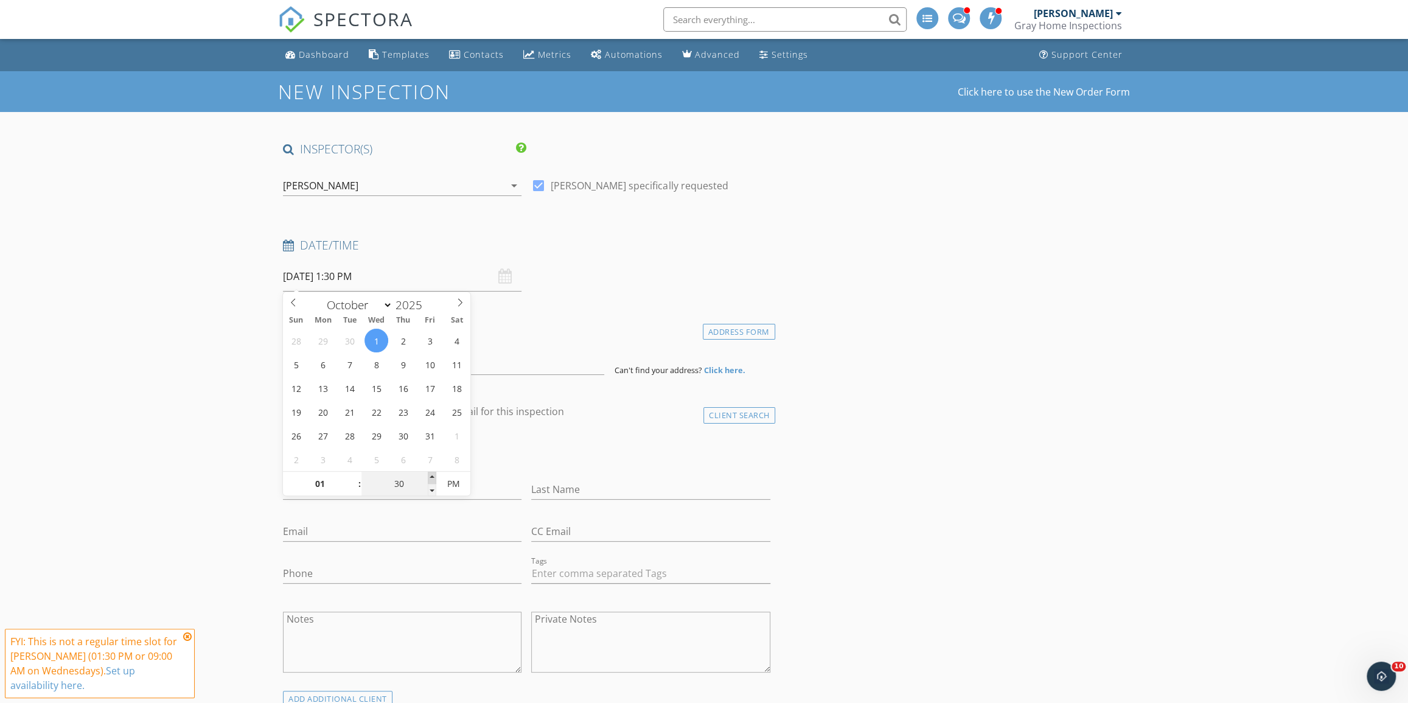
type input "10/01/2025 1:35 PM"
click at [435, 480] on span at bounding box center [432, 478] width 9 height 12
type input "30"
type input "10/01/2025 1:30 PM"
click at [434, 488] on span at bounding box center [432, 490] width 9 height 12
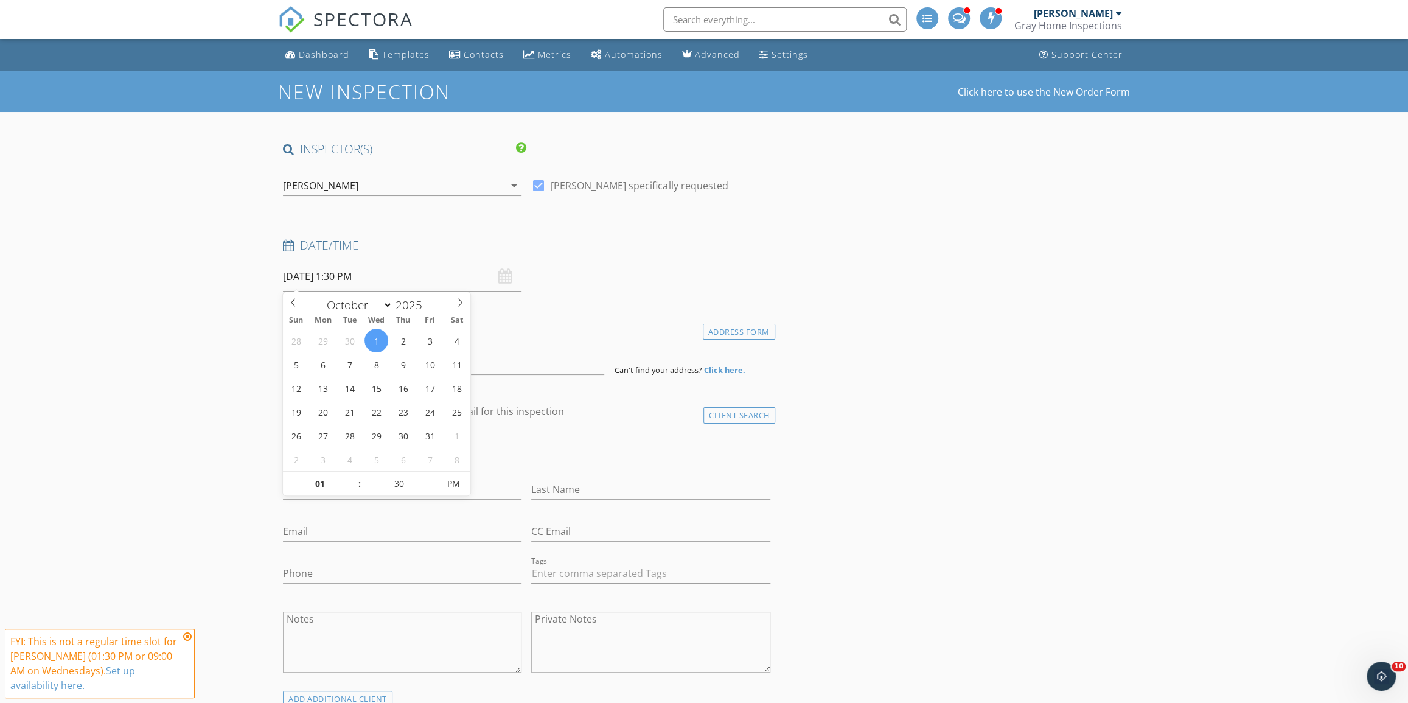
click at [493, 365] on input at bounding box center [443, 360] width 321 height 30
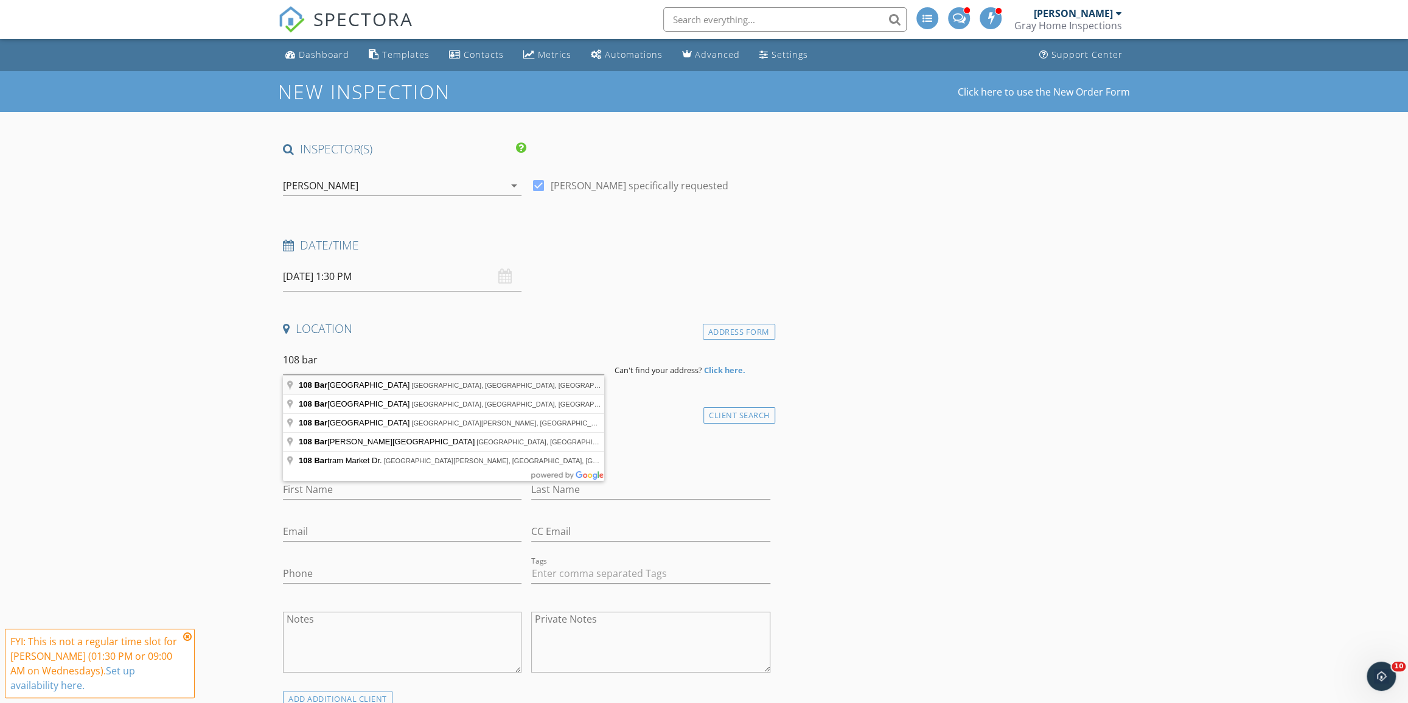
type input "108 Bartram Oaks Boulevard, St. Augustine, FL, USA"
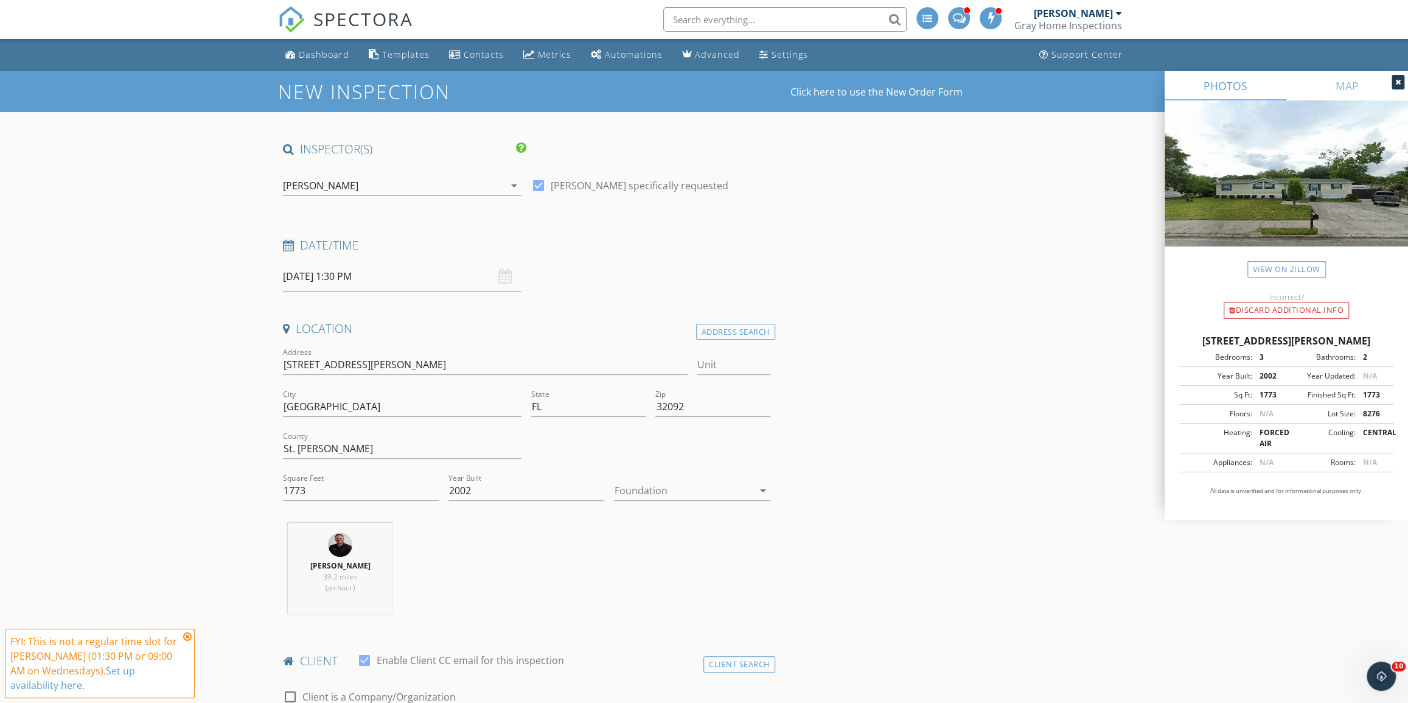
click at [700, 475] on div "Foundation arrow_drop_down" at bounding box center [692, 493] width 156 height 40
click at [699, 487] on div at bounding box center [683, 490] width 139 height 19
click at [690, 575] on div "Crawlspace" at bounding box center [692, 582] width 136 height 15
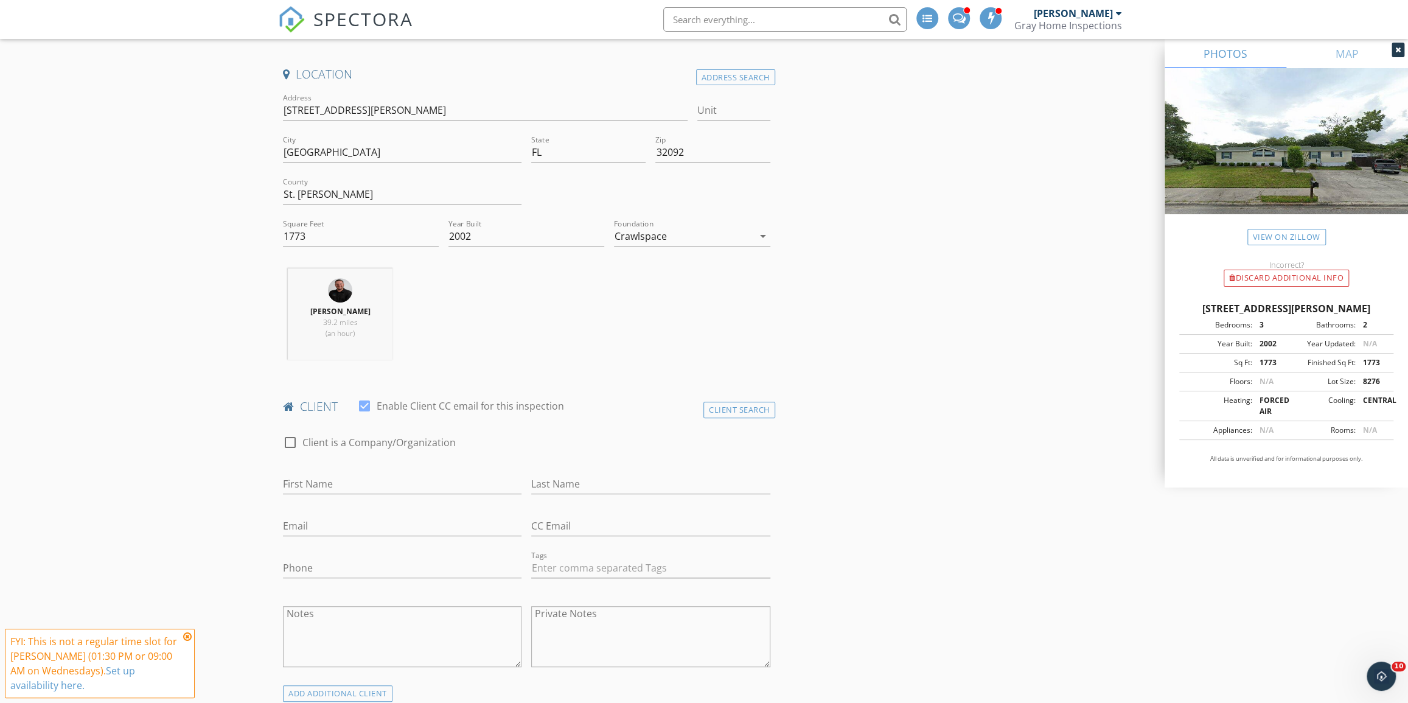
scroll to position [332, 0]
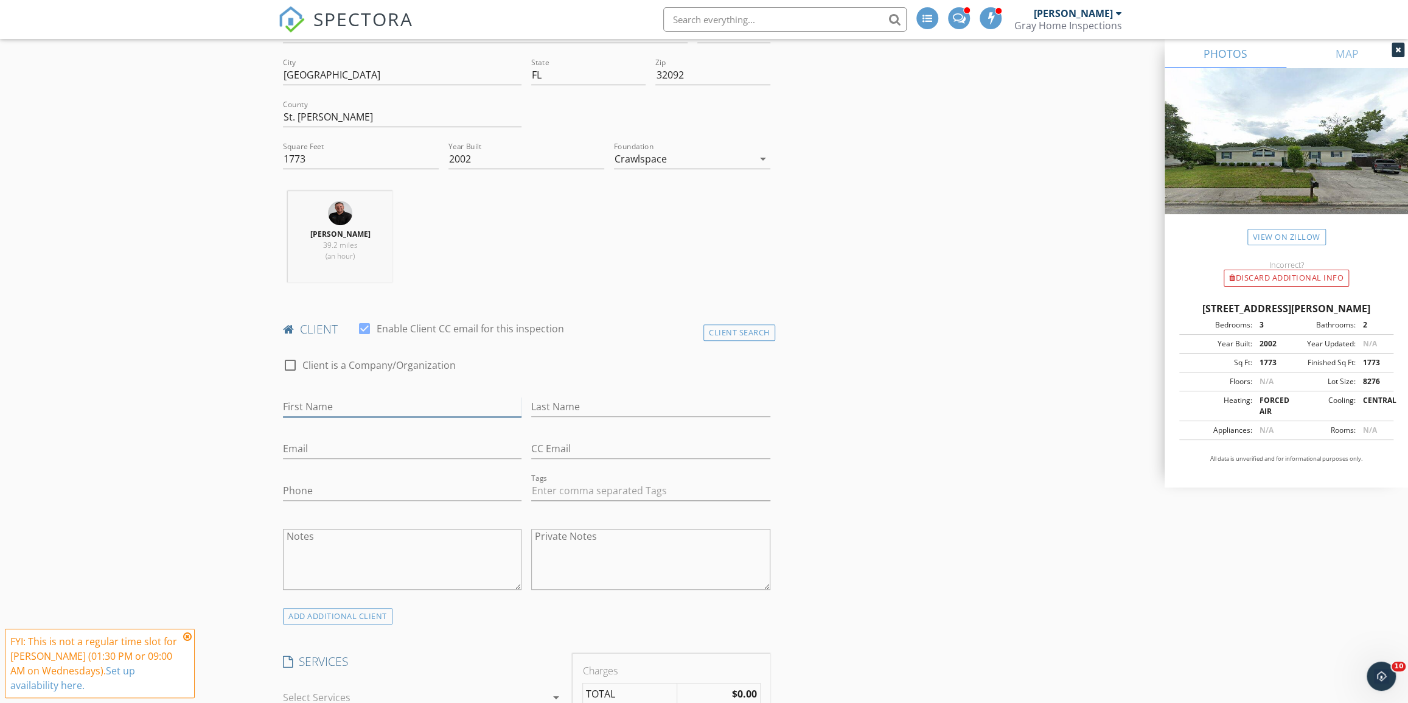
click at [360, 412] on input "First Name" at bounding box center [402, 407] width 239 height 20
click at [740, 321] on h4 "client" at bounding box center [526, 329] width 487 height 16
click at [740, 330] on div "Client Search" at bounding box center [740, 332] width 72 height 16
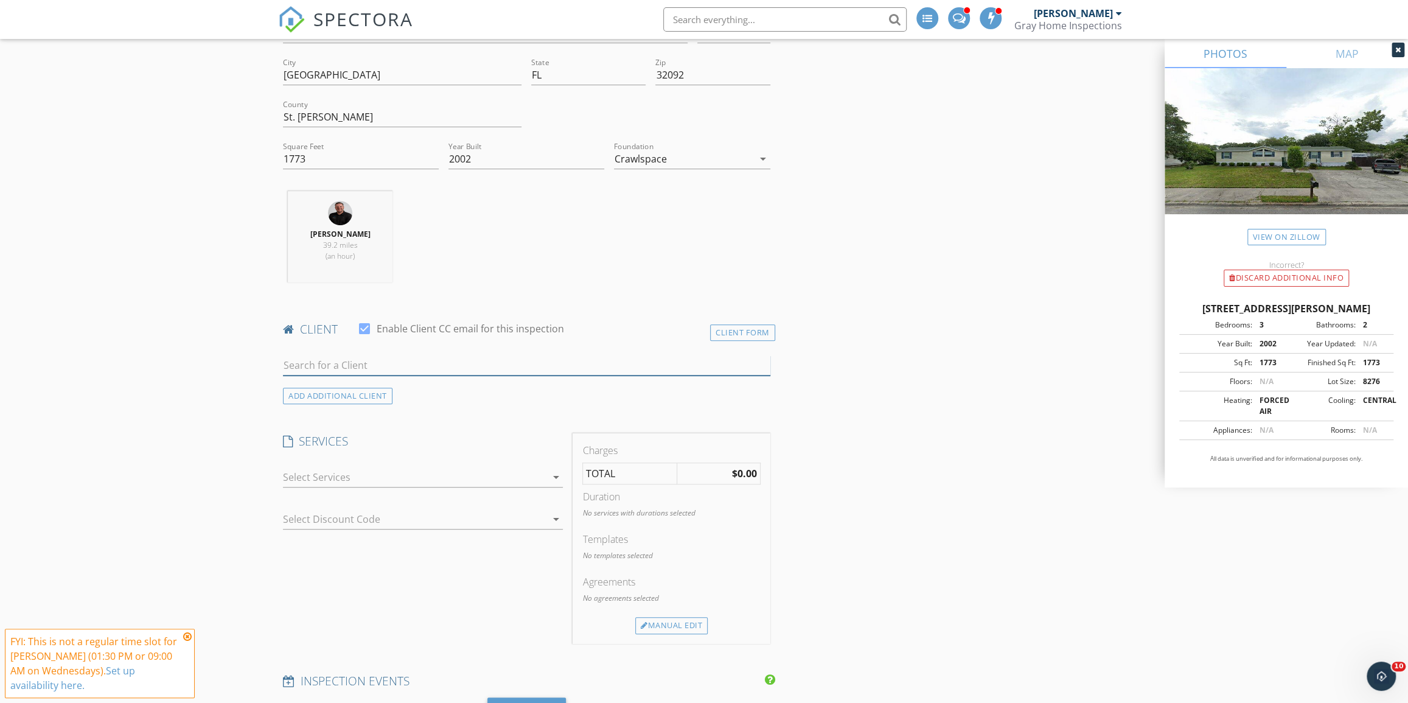
click at [396, 366] on input "text" at bounding box center [526, 365] width 487 height 20
type input "claire ch"
click at [492, 394] on li "Claire Chisholm clairecholm@outlook.com" at bounding box center [527, 392] width 486 height 34
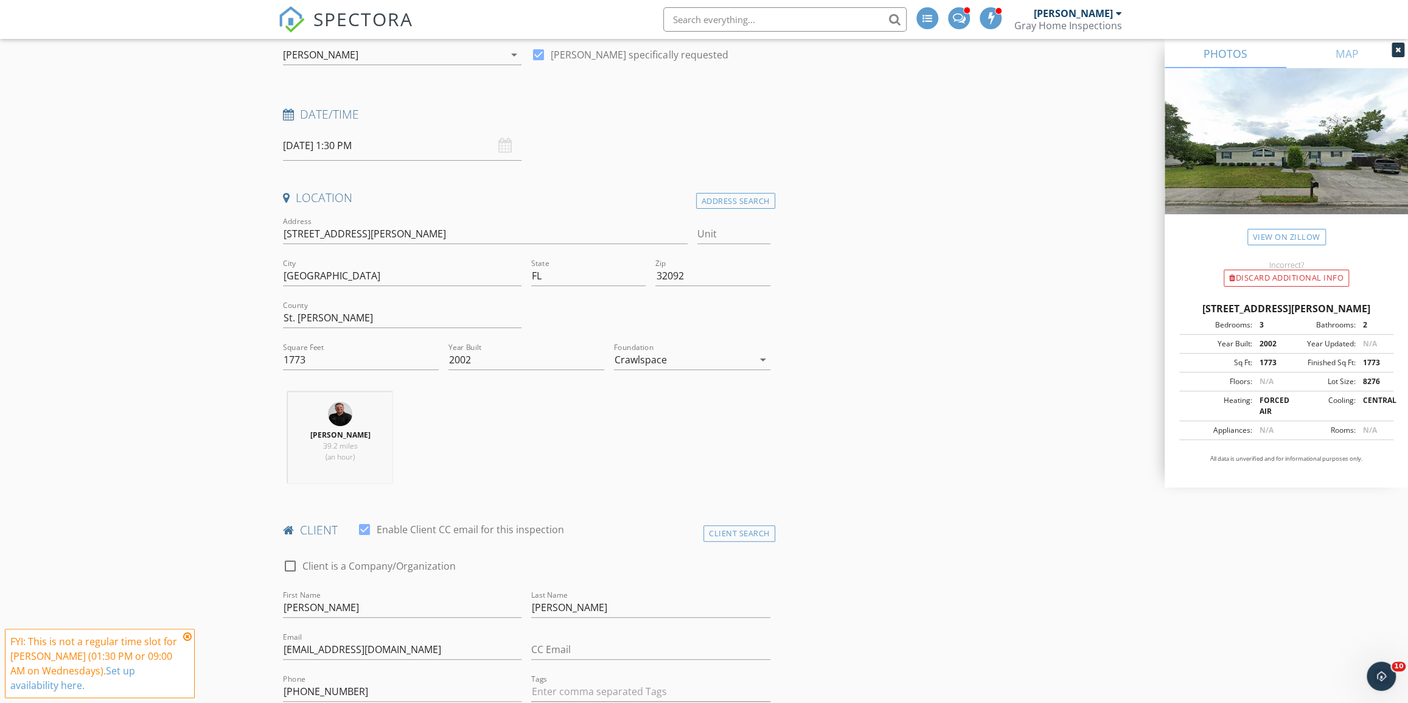
scroll to position [55, 0]
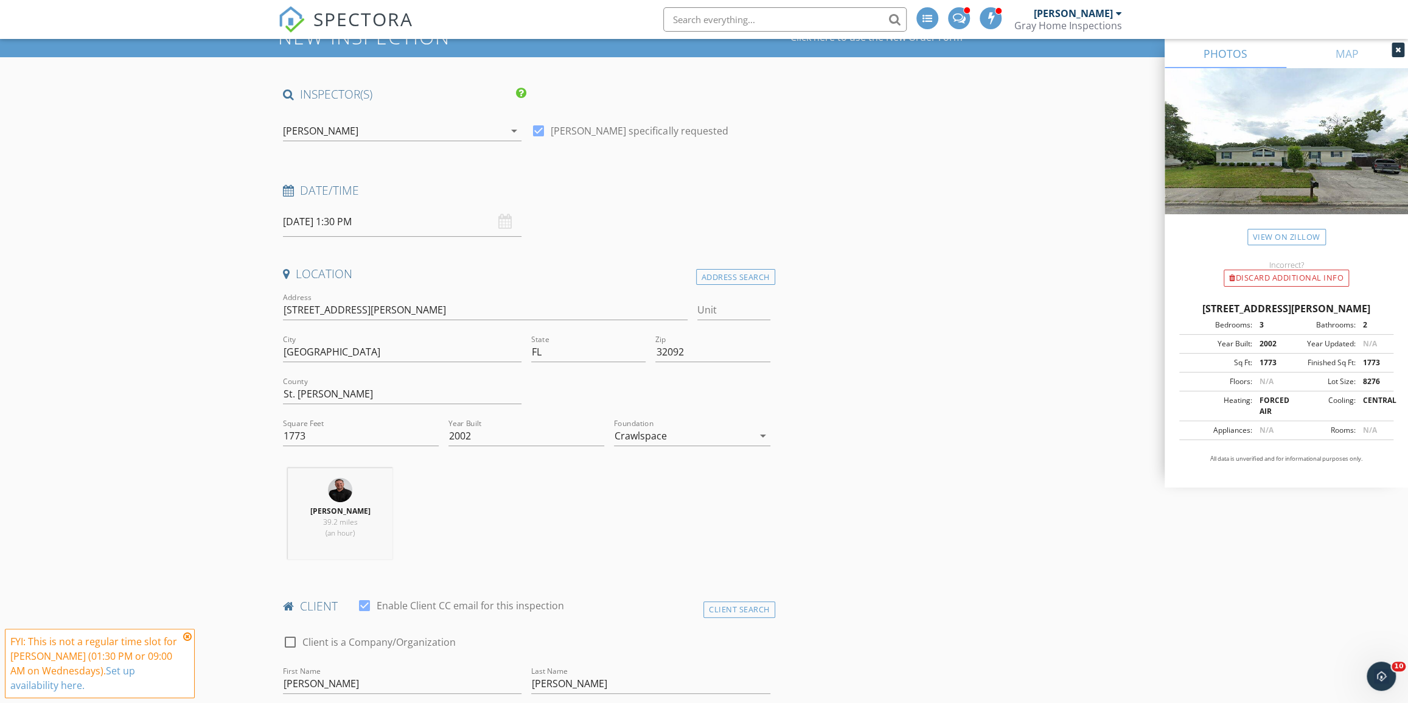
drag, startPoint x: 693, startPoint y: 449, endPoint x: 699, endPoint y: 431, distance: 18.7
click at [693, 447] on div "Foundation Crawlspace arrow_drop_down" at bounding box center [692, 442] width 156 height 32
click at [700, 430] on div "Crawlspace" at bounding box center [683, 435] width 139 height 19
click at [699, 447] on div at bounding box center [692, 439] width 136 height 29
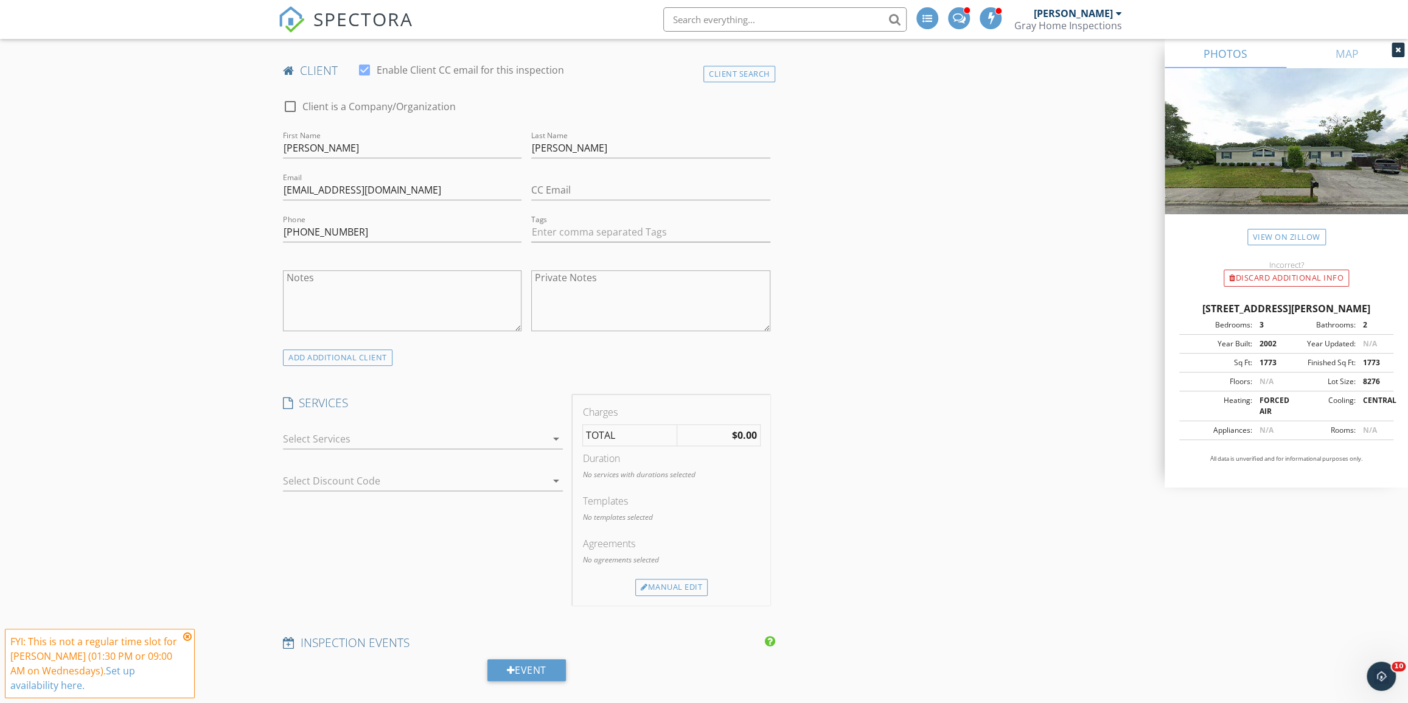
scroll to position [663, 0]
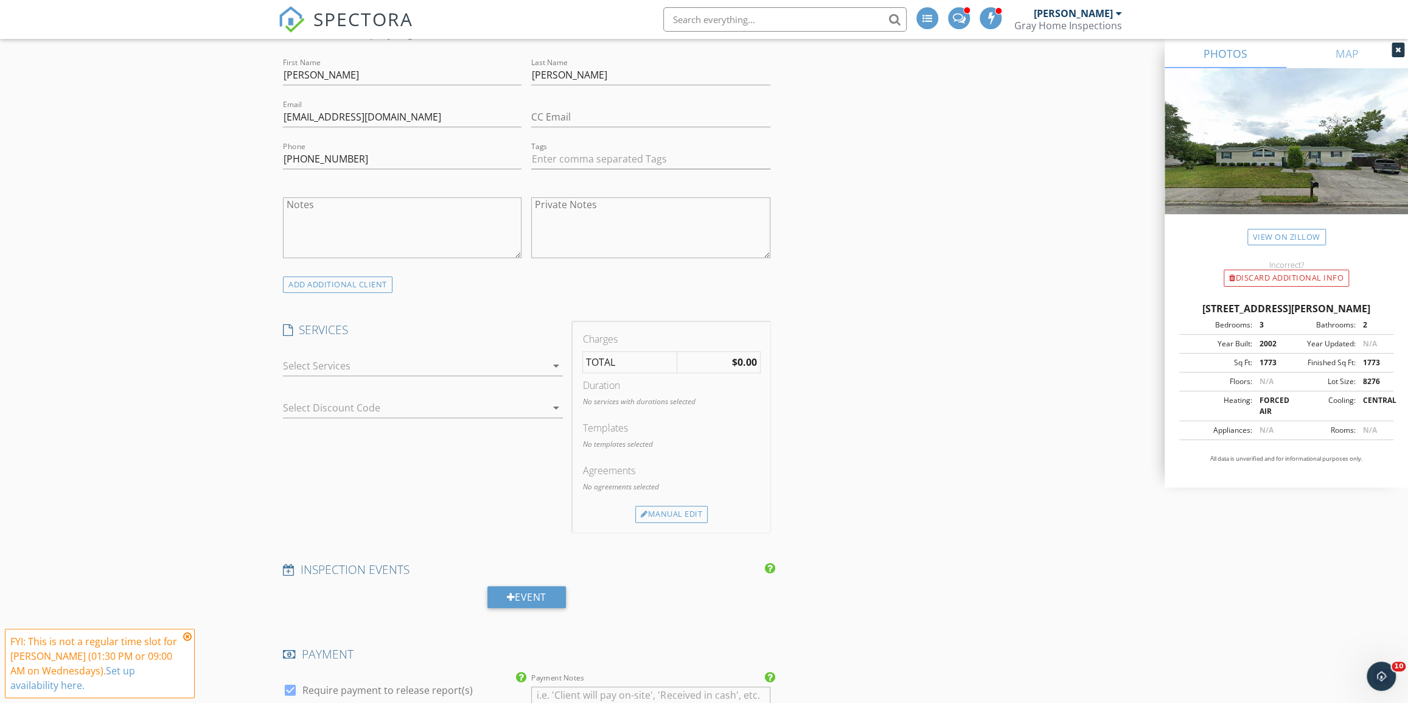
click at [461, 362] on div at bounding box center [414, 365] width 263 height 19
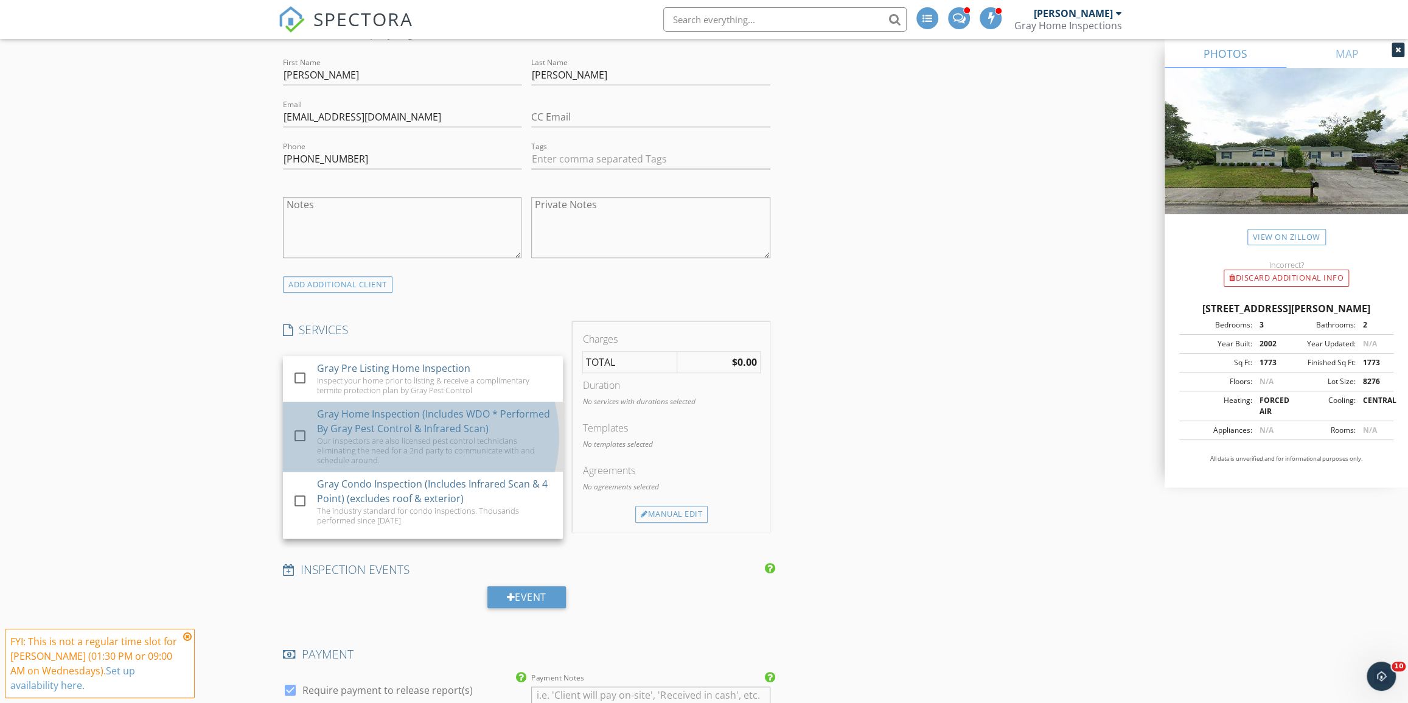
click at [448, 438] on div "Our inspectors are also licensed pest control technicians eliminating the need …" at bounding box center [435, 450] width 236 height 29
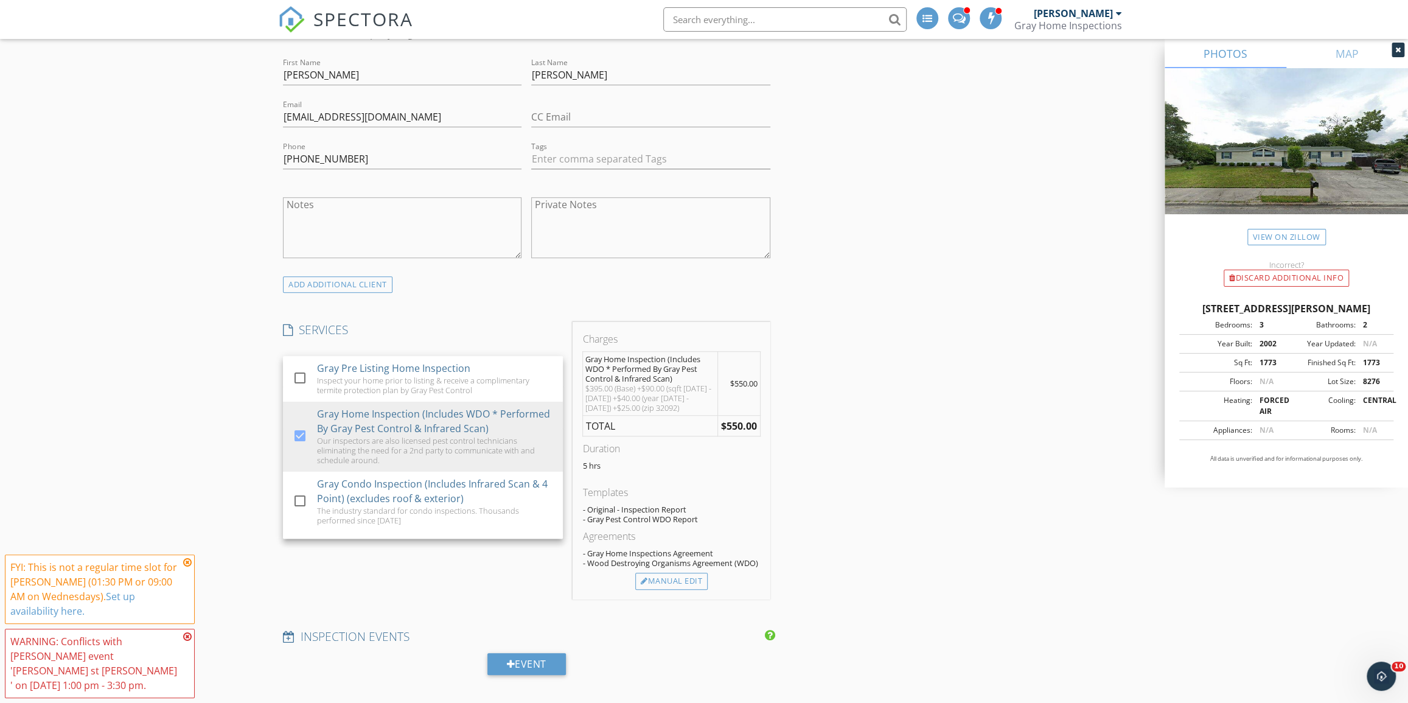
click at [936, 461] on div "INSPECTOR(S) check_box Jeff McKinney PRIMARY check_box_outline_blank Dalton Coo…" at bounding box center [704, 698] width 852 height 2440
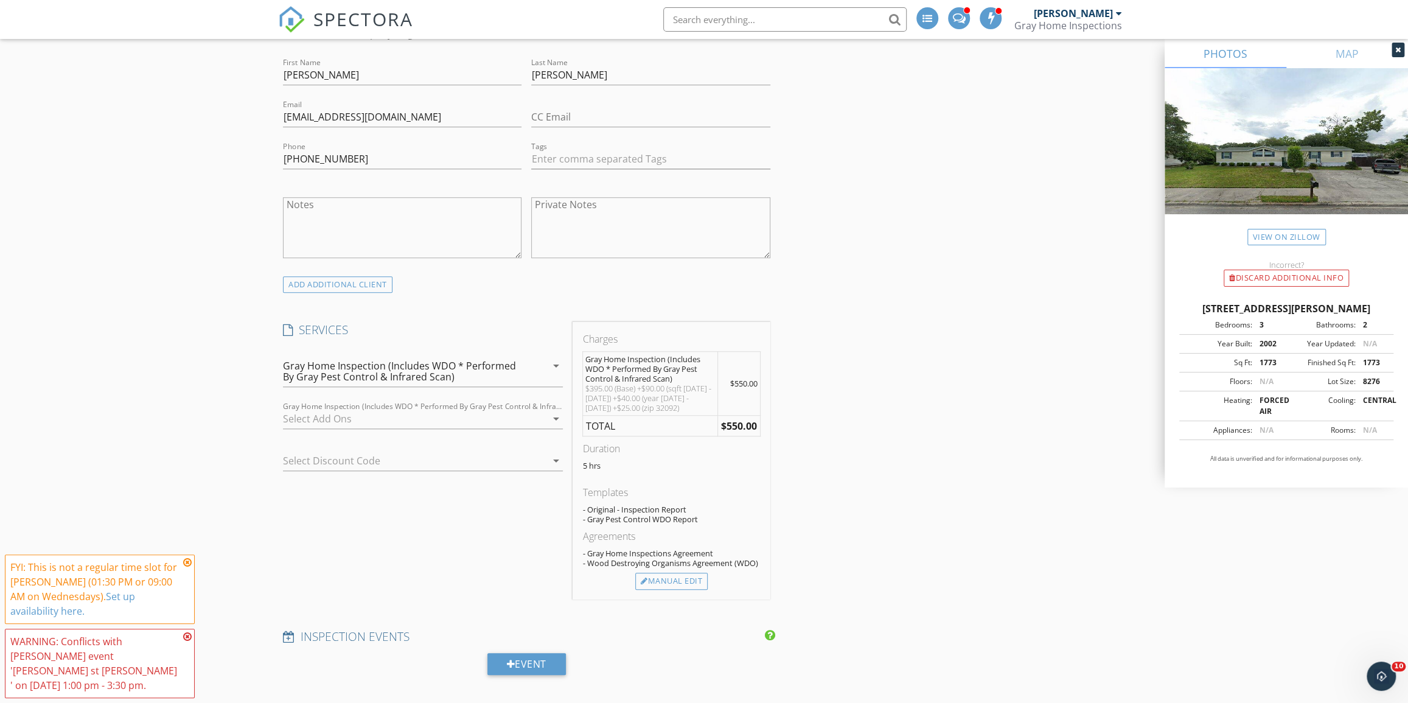
click at [493, 420] on div at bounding box center [414, 418] width 263 height 19
click at [960, 407] on div "INSPECTOR(S) check_box Jeff McKinney PRIMARY check_box_outline_blank Dalton Coo…" at bounding box center [704, 698] width 852 height 2440
click at [497, 421] on div at bounding box center [414, 418] width 263 height 19
click at [539, 322] on h4 "SERVICES" at bounding box center [423, 330] width 280 height 16
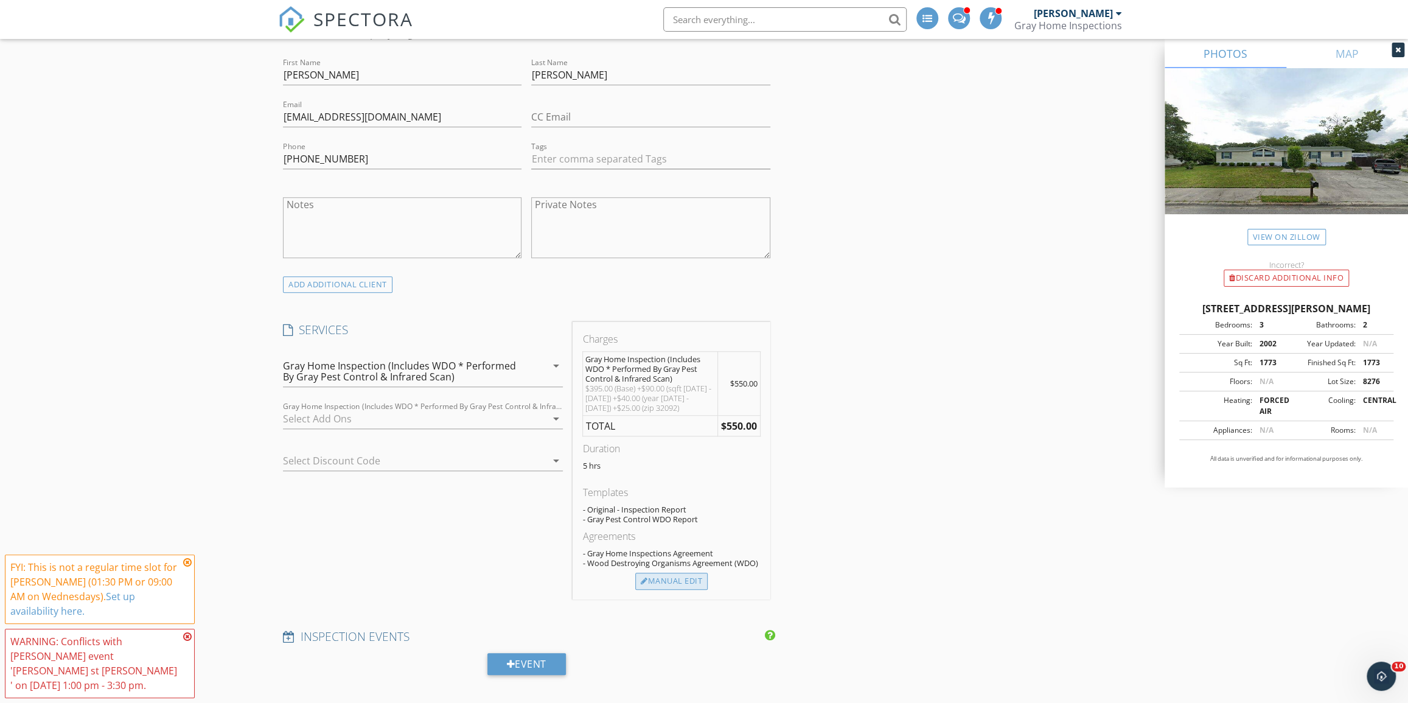
click at [657, 578] on div "Manual Edit" at bounding box center [671, 581] width 72 height 17
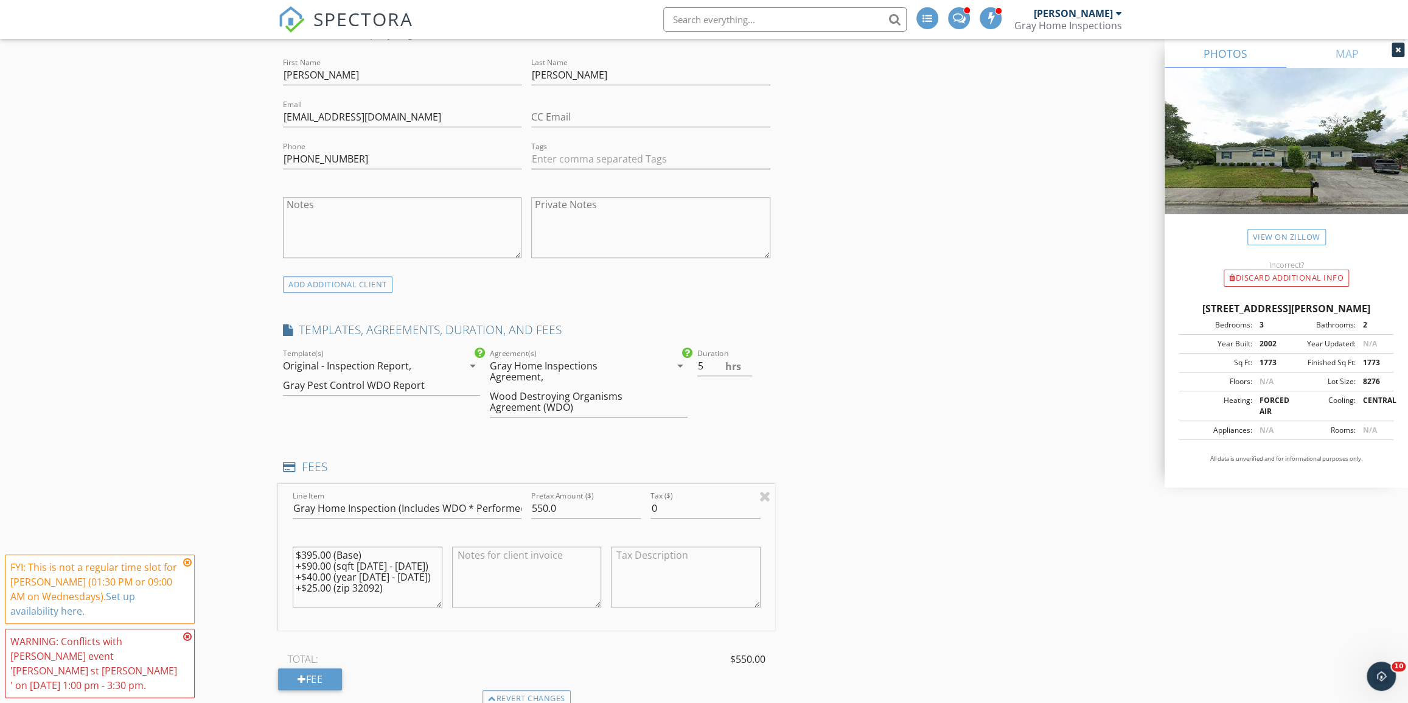
scroll to position [830, 0]
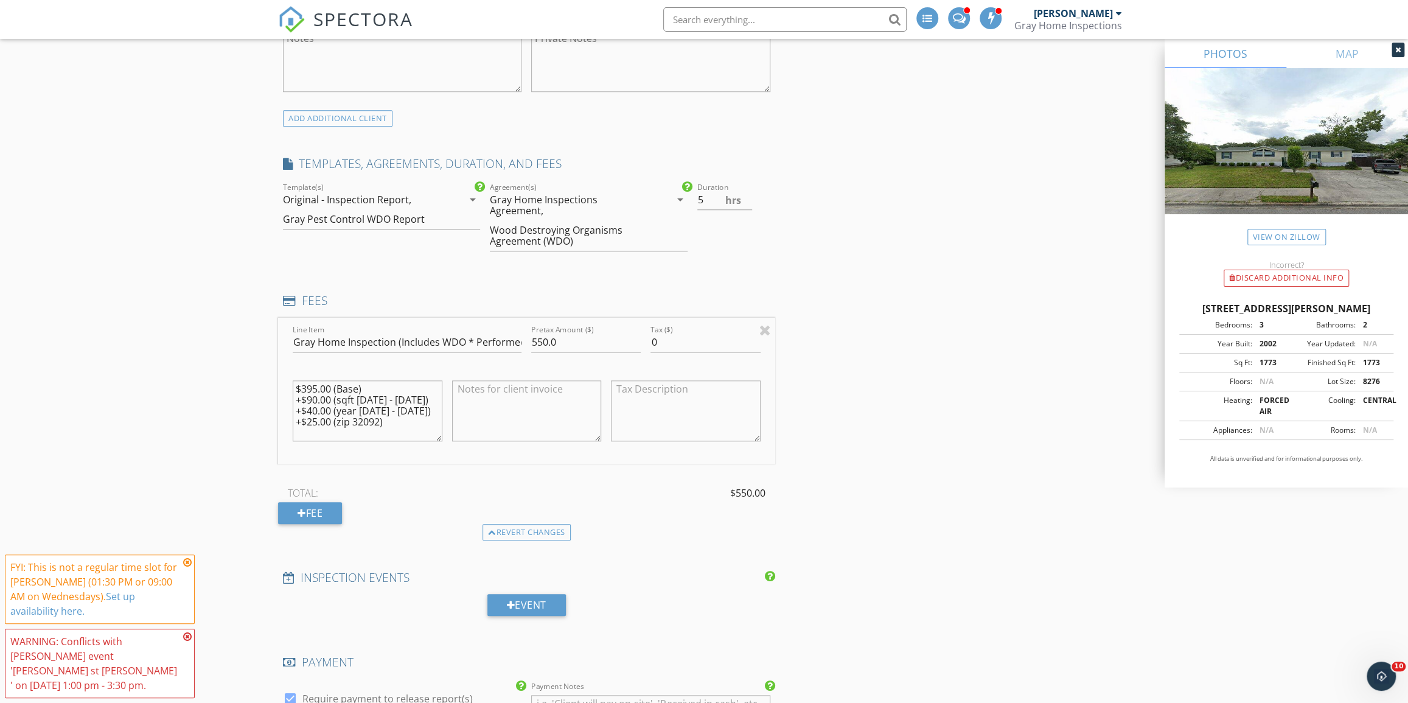
click at [340, 484] on div "TOTAL: $550.00" at bounding box center [526, 493] width 497 height 18
click at [331, 502] on div "Fee" at bounding box center [310, 513] width 64 height 22
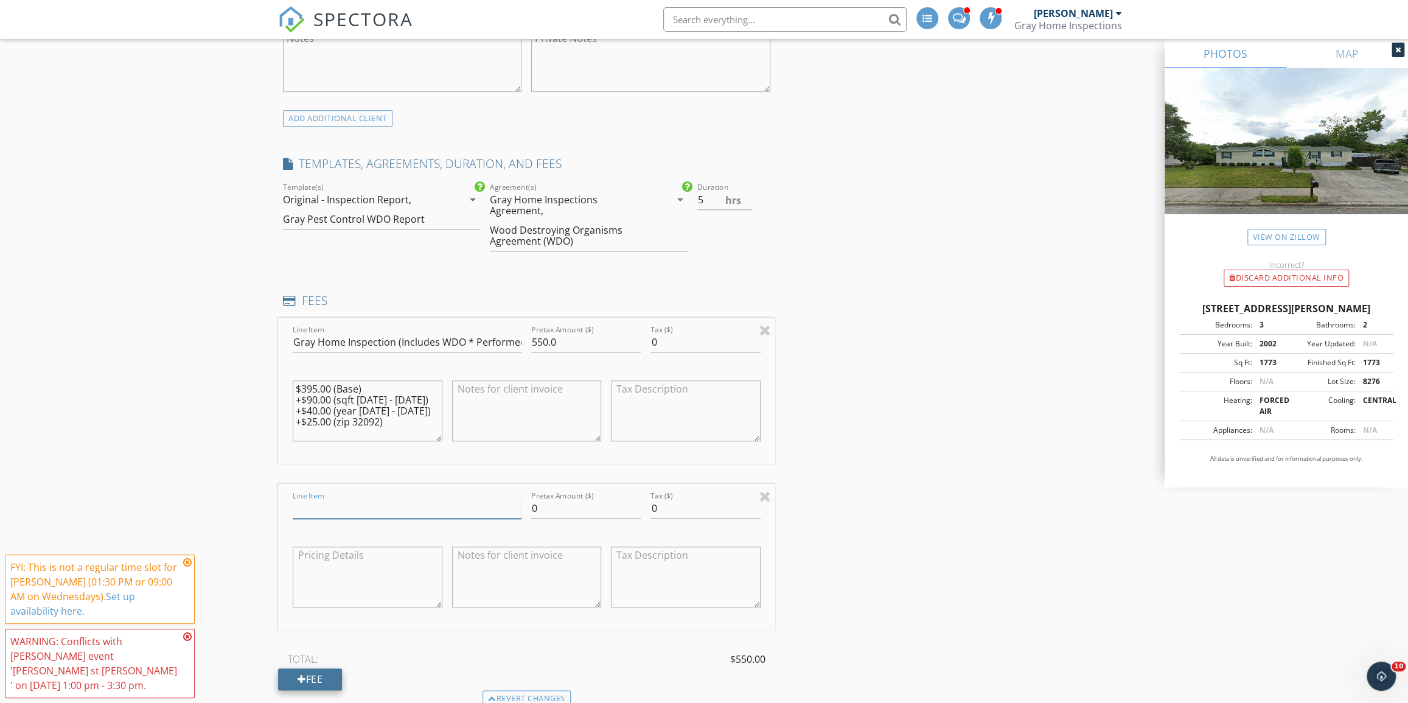
click at [331, 499] on input "Line Item" at bounding box center [407, 508] width 229 height 20
type input "4-Point addition"
type input "50.00"
click at [1056, 615] on div "INSPECTOR(S) check_box Jeff McKinney PRIMARY check_box_outline_blank Dalton Coo…" at bounding box center [704, 669] width 852 height 2714
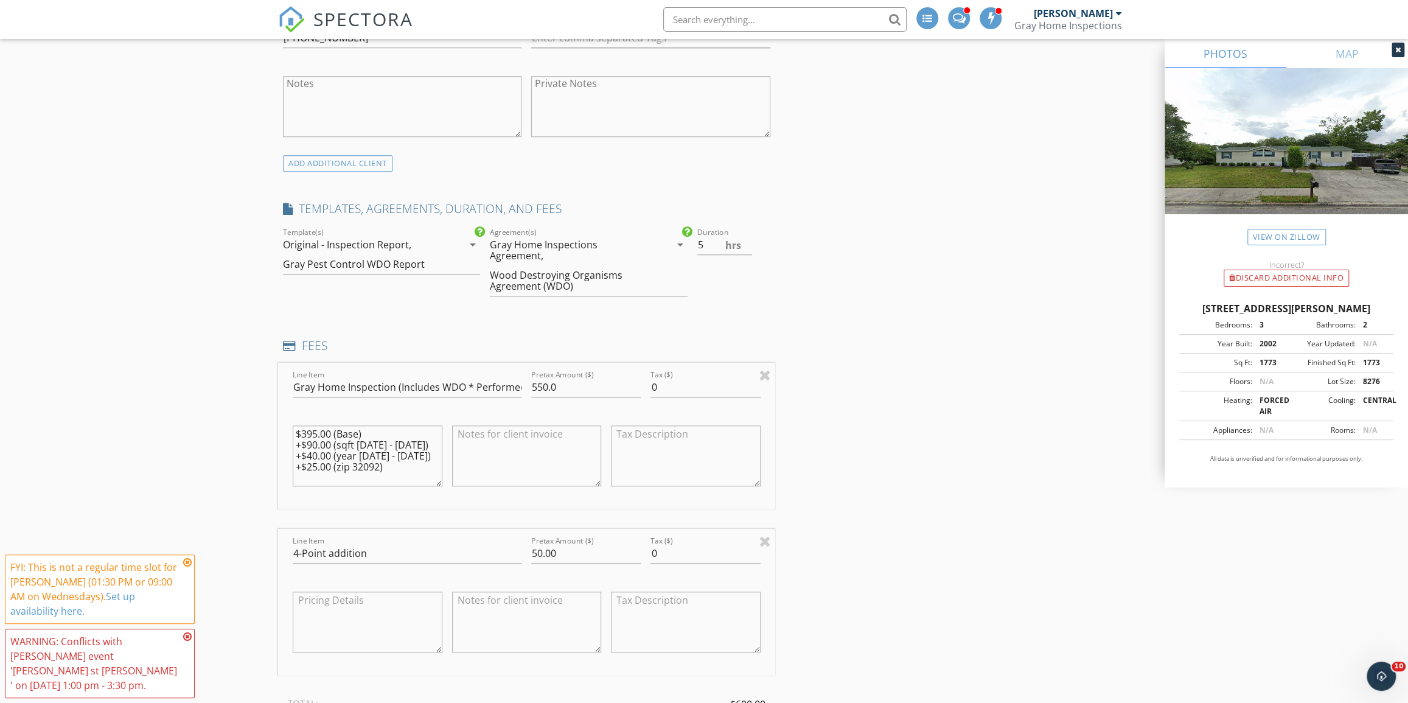
scroll to position [663, 0]
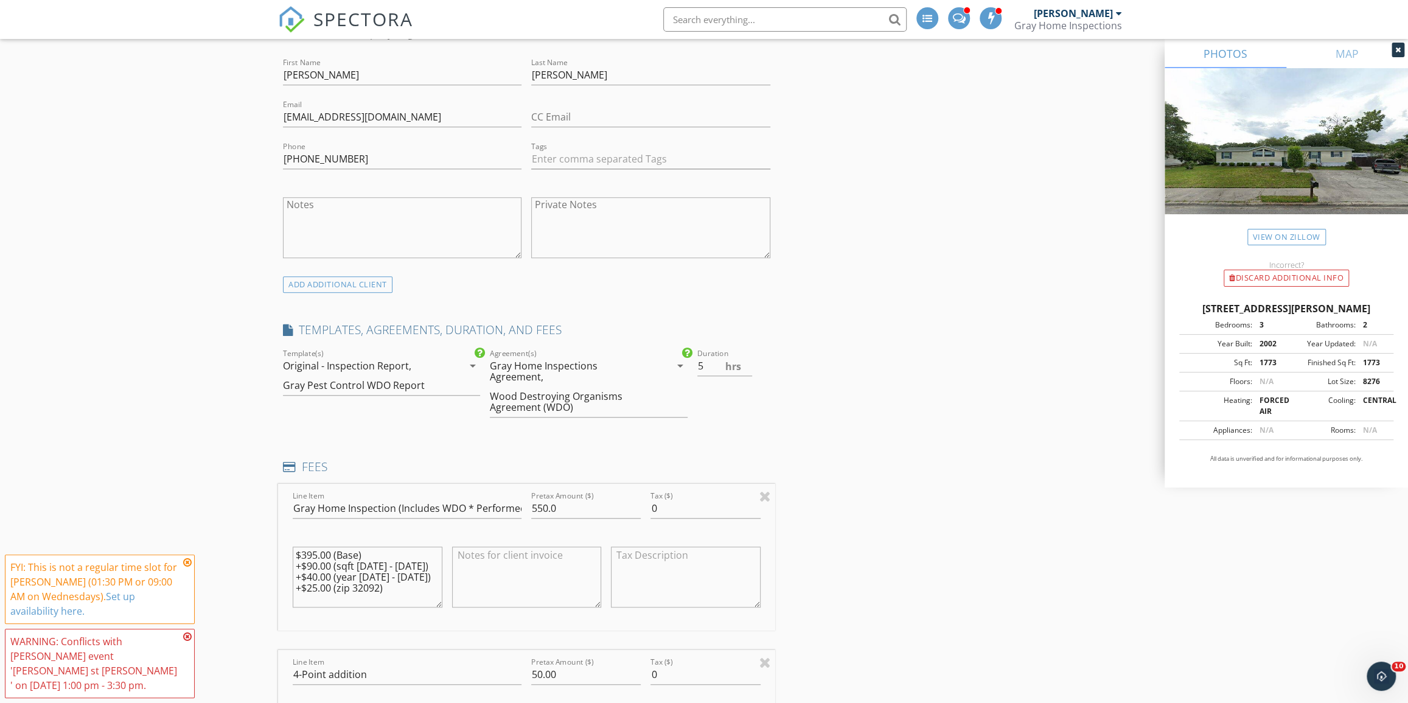
click at [383, 380] on div "Gray Pest Control WDO Report" at bounding box center [354, 385] width 142 height 11
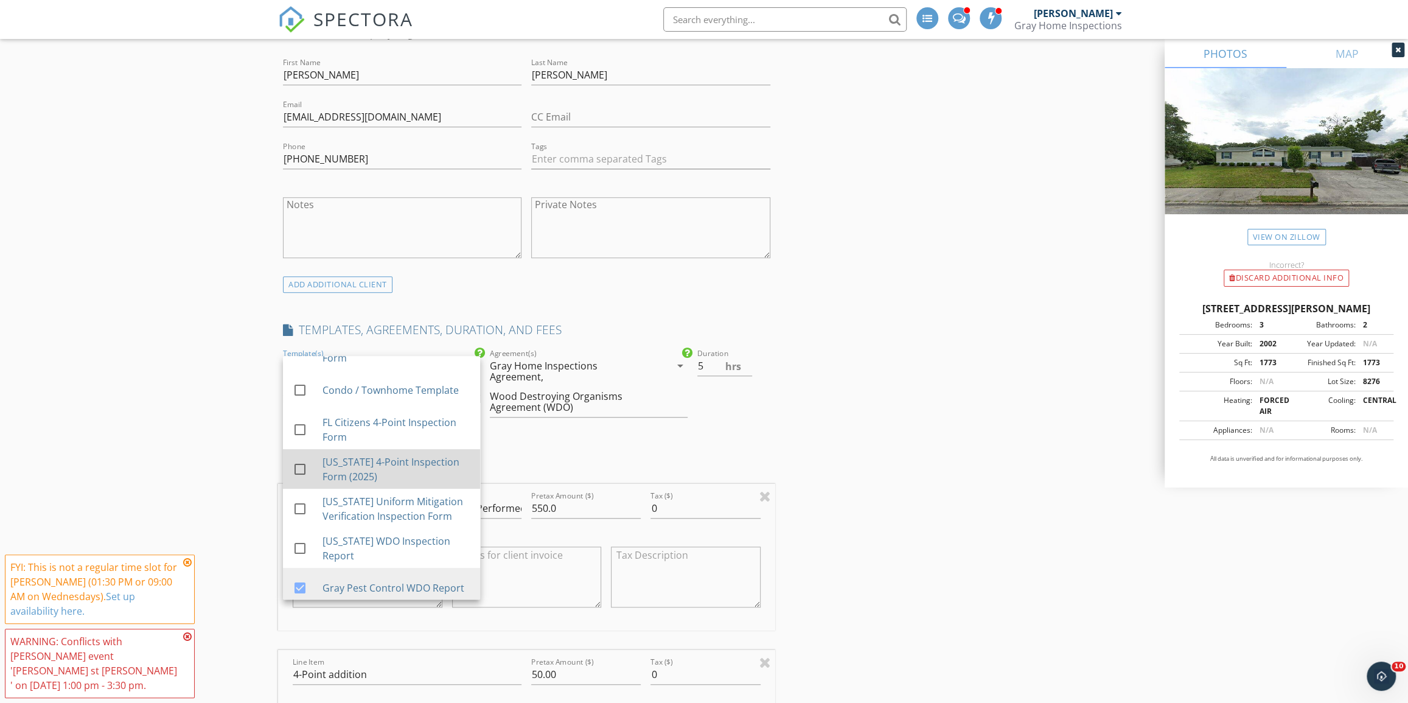
scroll to position [276, 0]
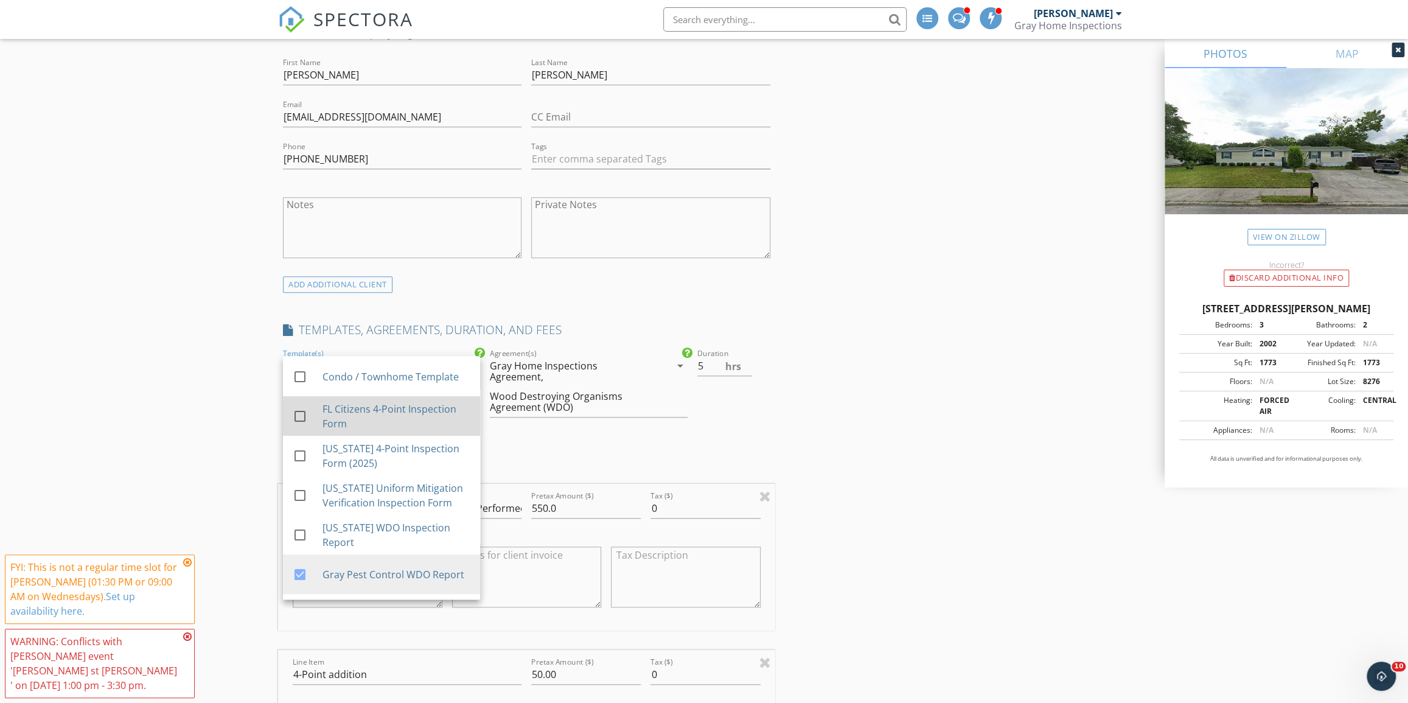
click at [296, 417] on div at bounding box center [300, 416] width 21 height 21
click at [290, 413] on link "check_box FL Citizens 4-Point Inspection Form" at bounding box center [381, 416] width 197 height 40
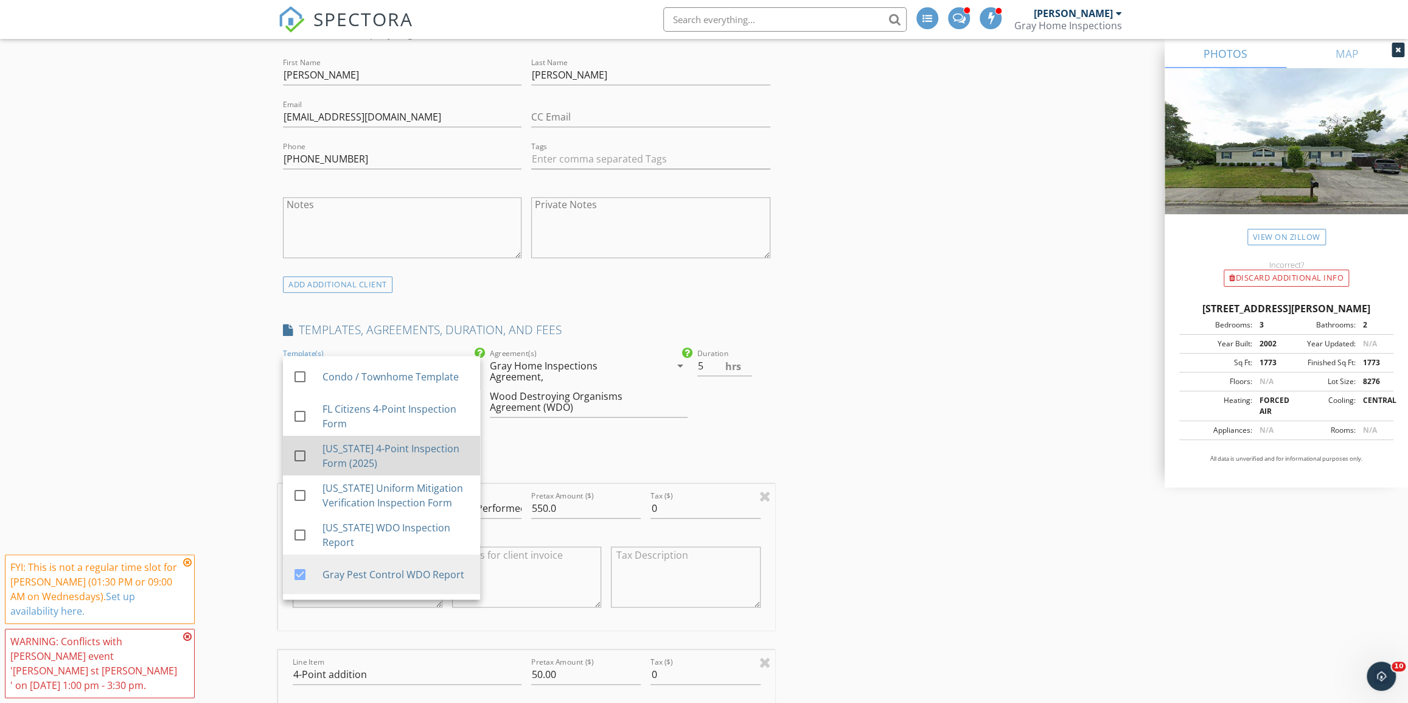
click at [293, 441] on div "check_box_outline_blank Florida 4-Point Inspection Form (2025)" at bounding box center [382, 456] width 178 height 30
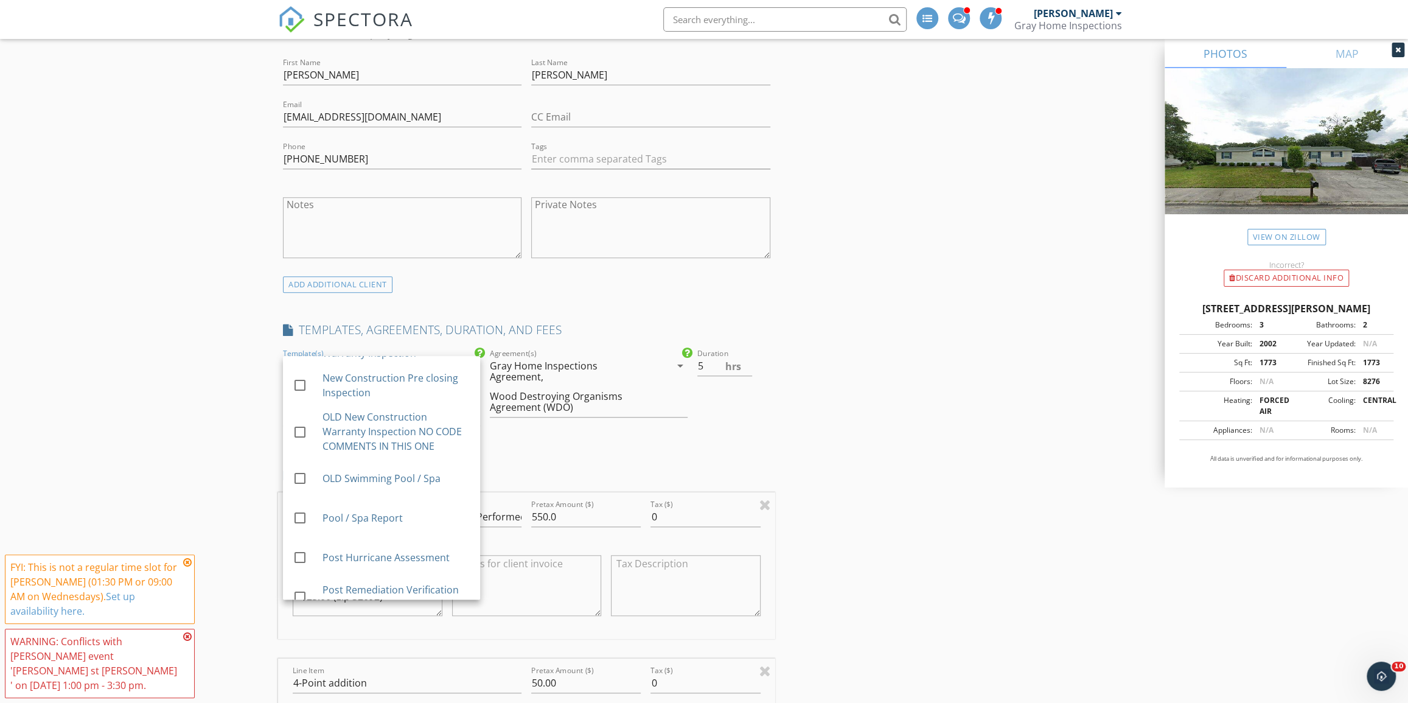
scroll to position [663, 0]
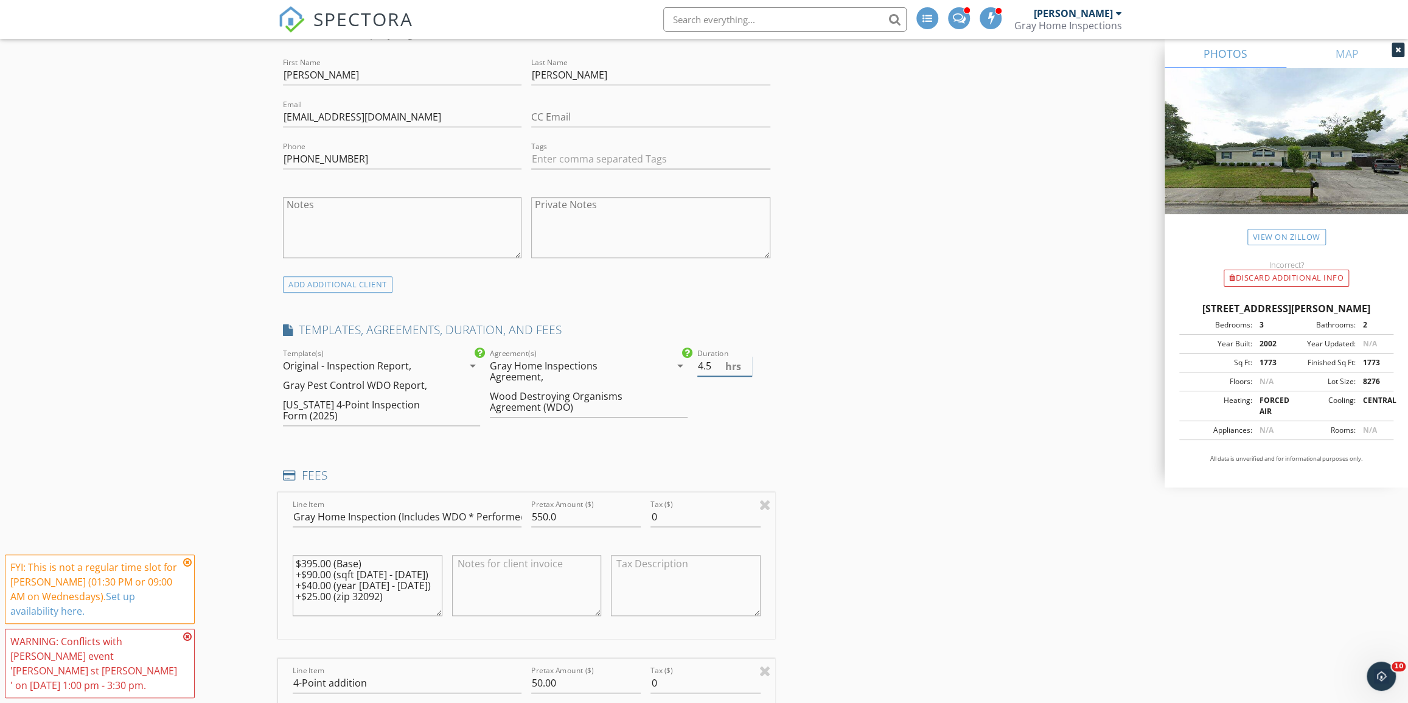
click at [745, 371] on input "4.5" at bounding box center [724, 366] width 55 height 20
click at [746, 369] on input "4" at bounding box center [724, 366] width 55 height 20
click at [746, 369] on input "3.5" at bounding box center [724, 366] width 55 height 20
click at [746, 369] on input "3" at bounding box center [724, 366] width 55 height 20
type input "2.5"
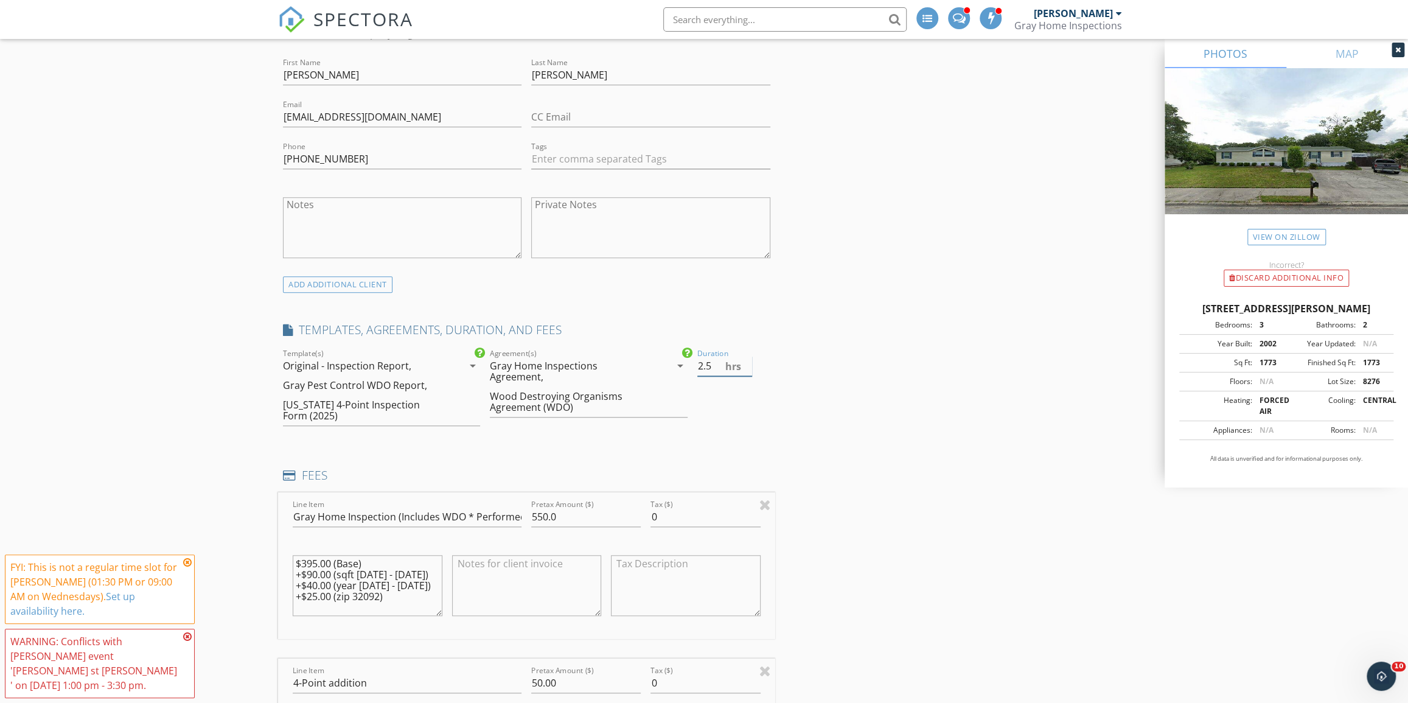
click at [746, 369] on input "2.5" at bounding box center [724, 366] width 55 height 20
click at [651, 394] on div "Wood Destroying Organisms Agreement (WDO)" at bounding box center [571, 402] width 162 height 22
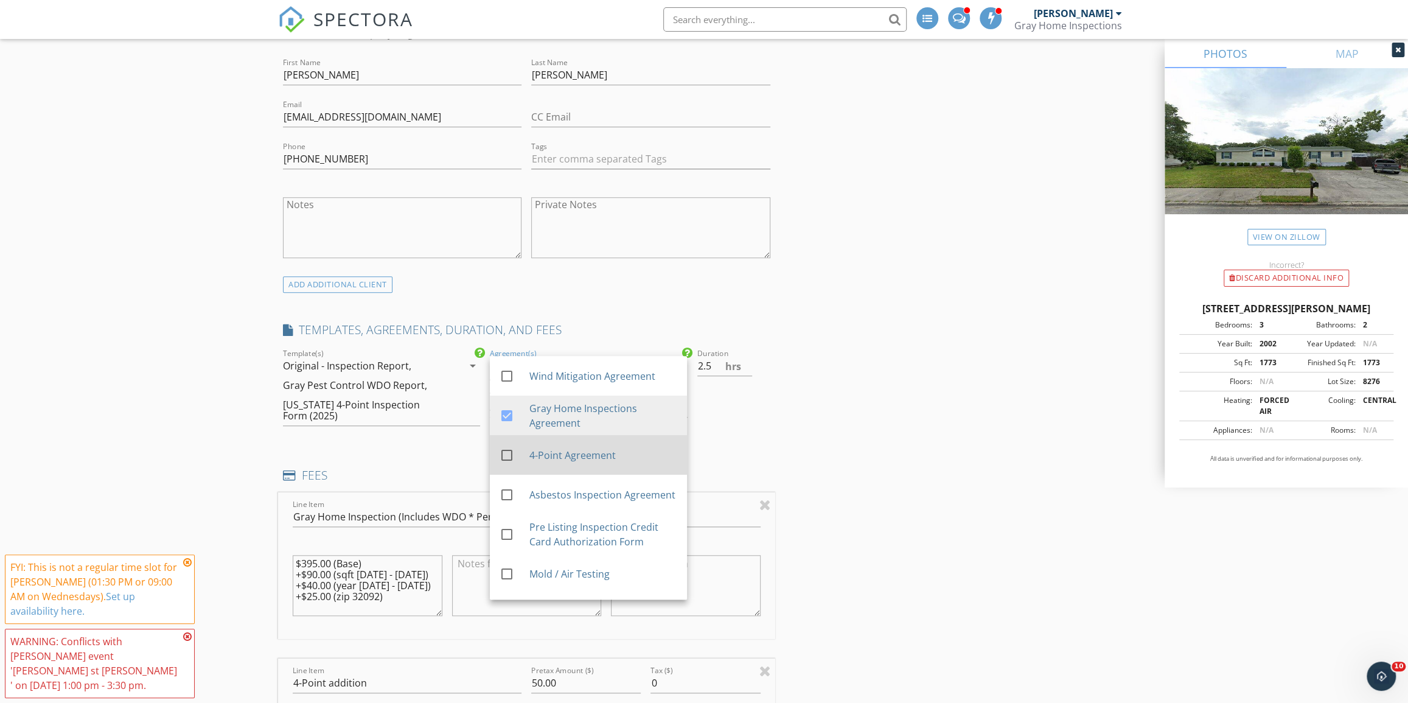
click at [606, 459] on div "4-Point Agreement" at bounding box center [603, 455] width 148 height 15
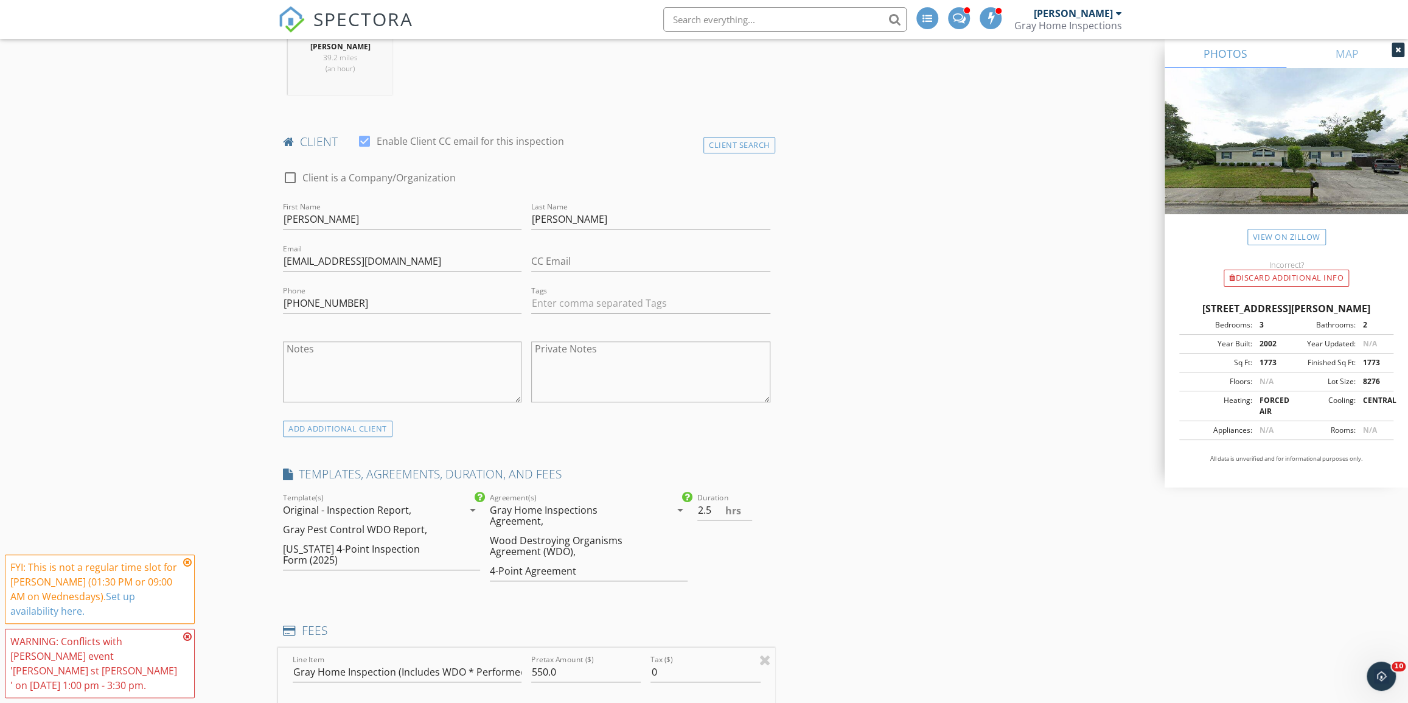
scroll to position [166, 0]
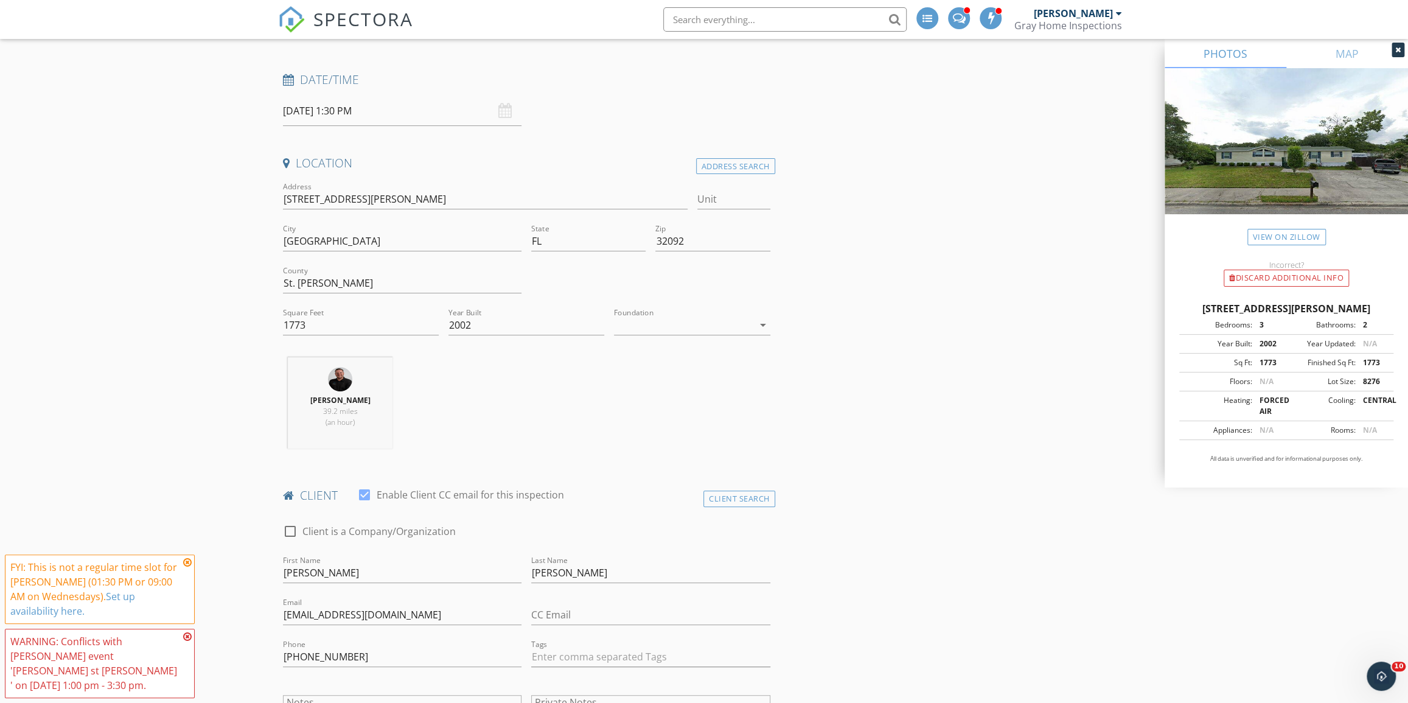
click at [724, 320] on div at bounding box center [683, 324] width 139 height 19
click at [718, 413] on div "Crawlspace" at bounding box center [692, 417] width 136 height 15
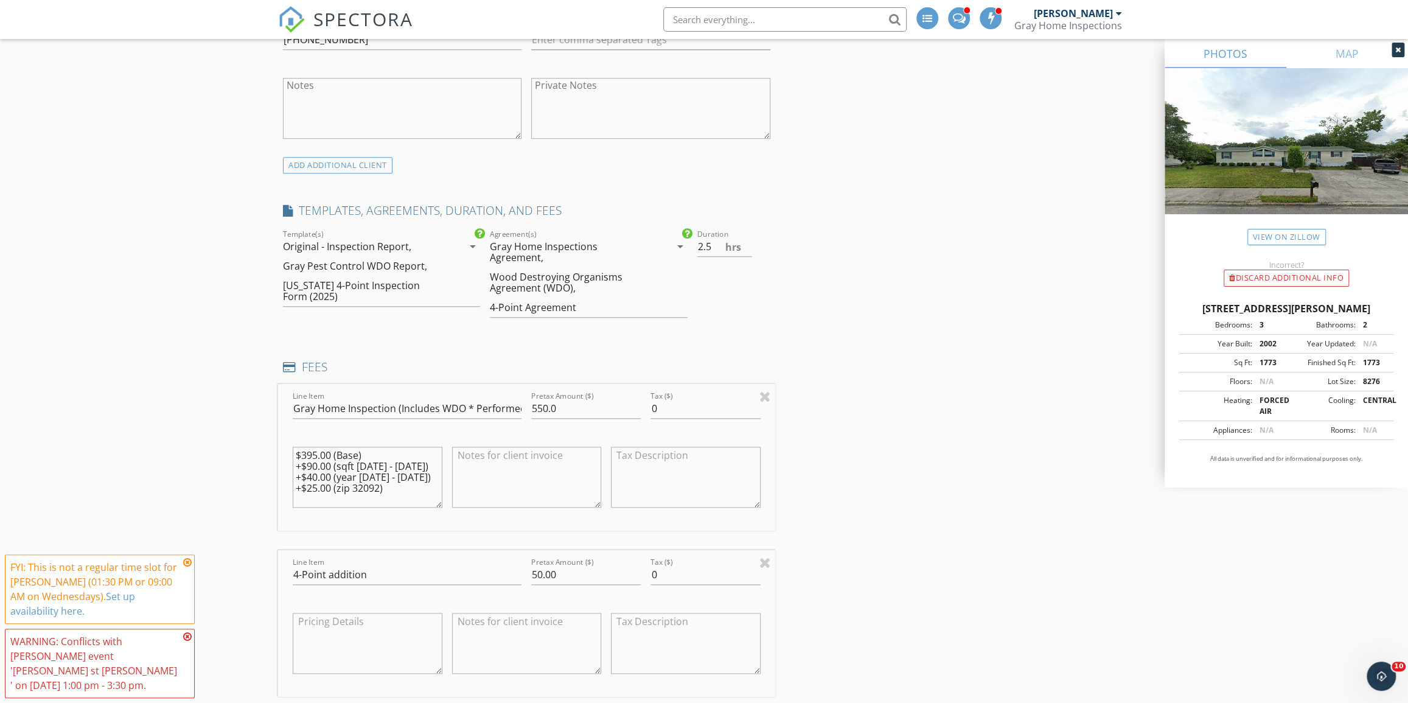
scroll to position [830, 0]
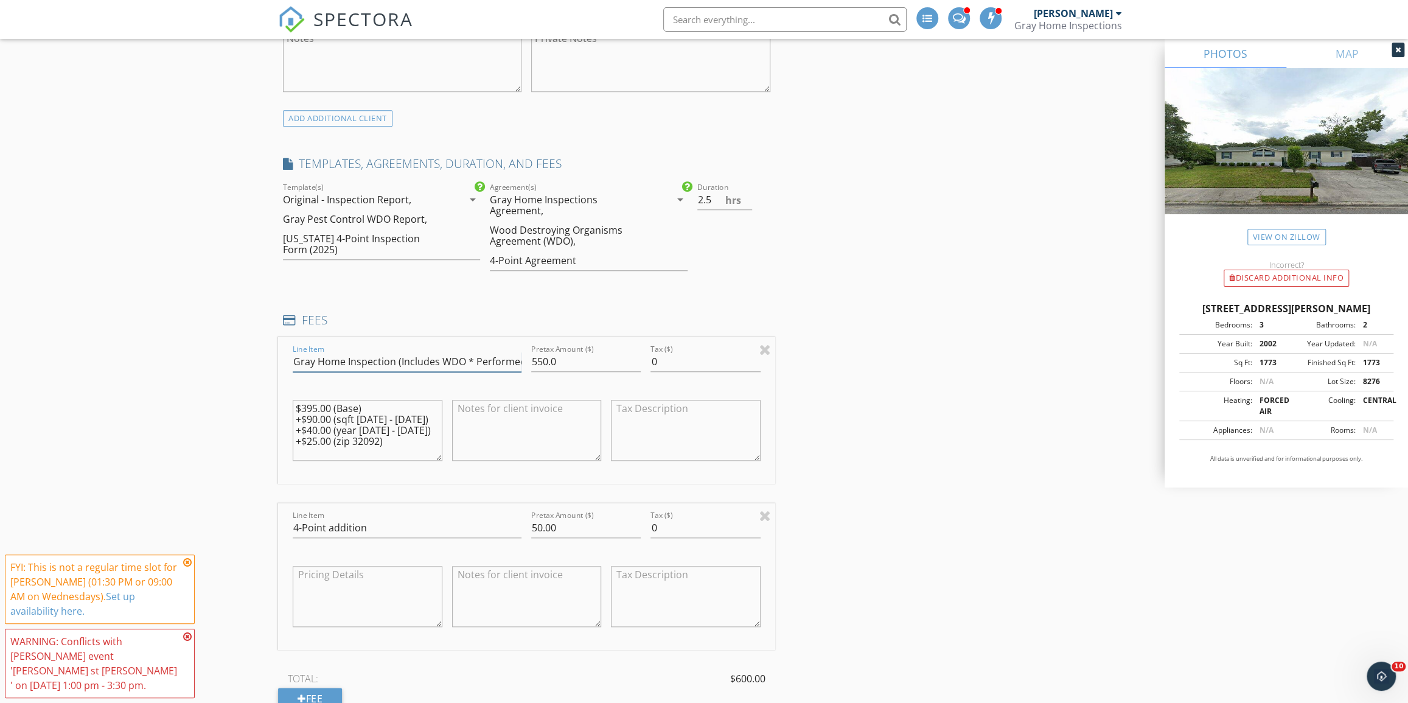
click at [470, 353] on input "Gray Home Inspection (Includes WDO * Performed By Gray Pest Control & Infrared …" at bounding box center [407, 362] width 229 height 20
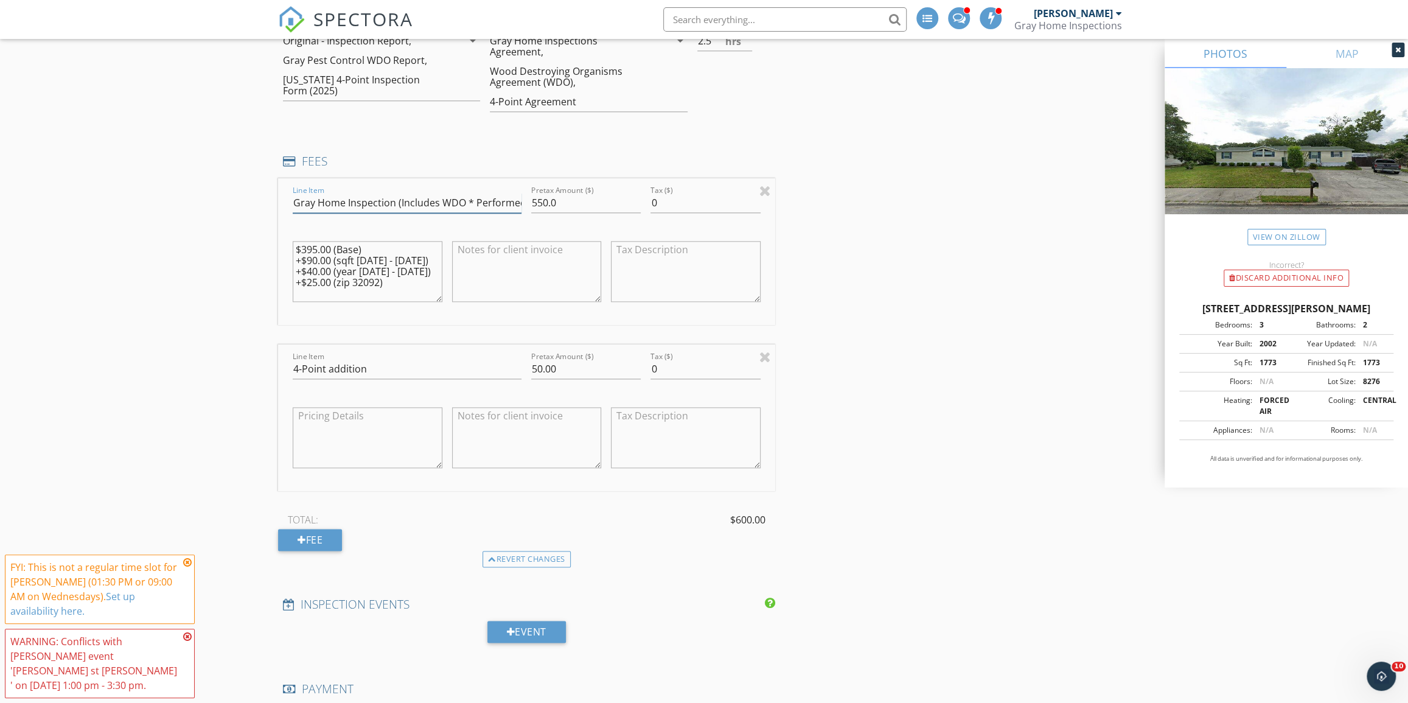
scroll to position [996, 0]
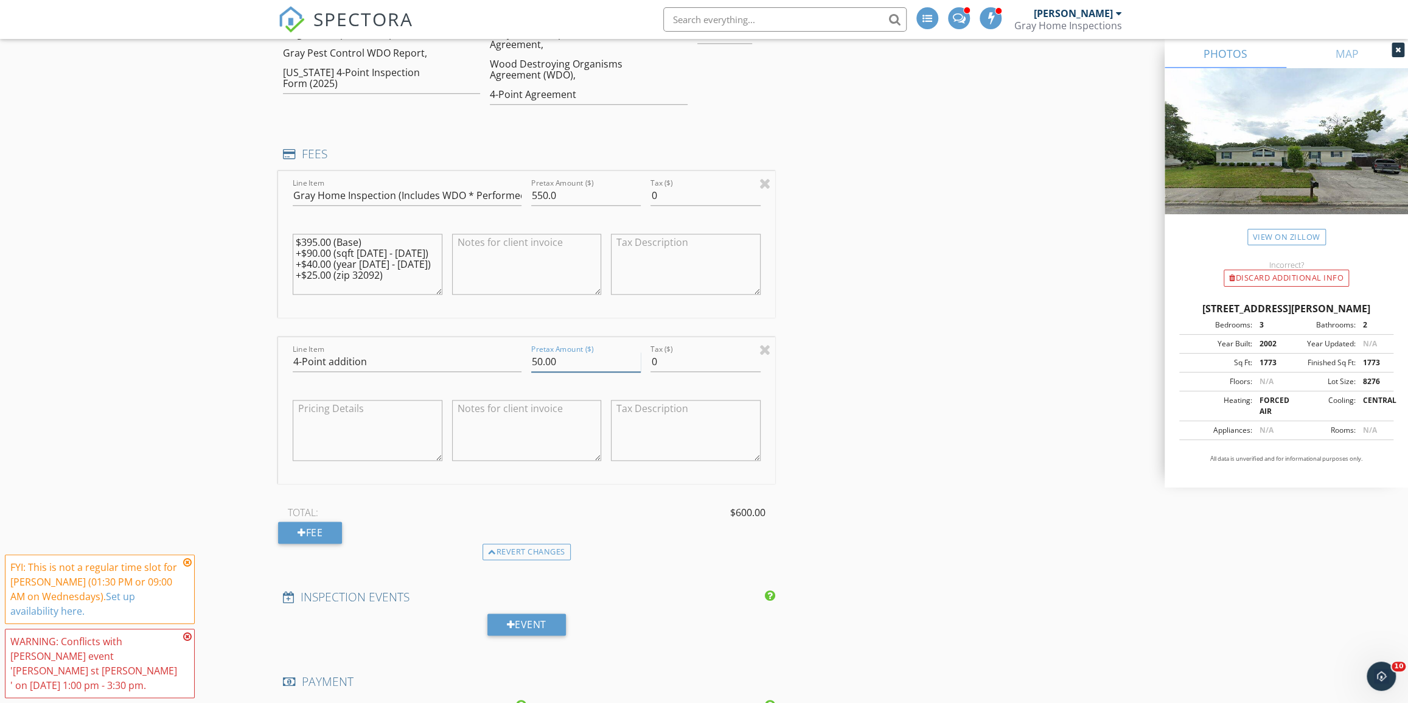
drag, startPoint x: 564, startPoint y: 346, endPoint x: 520, endPoint y: 345, distance: 43.2
click at [520, 345] on div "Line Item 4-Point addition Pretax Amount ($) 50.00 Tax ($) 0" at bounding box center [526, 410] width 497 height 147
type input "75.00"
click at [323, 522] on div "Fee" at bounding box center [310, 533] width 64 height 22
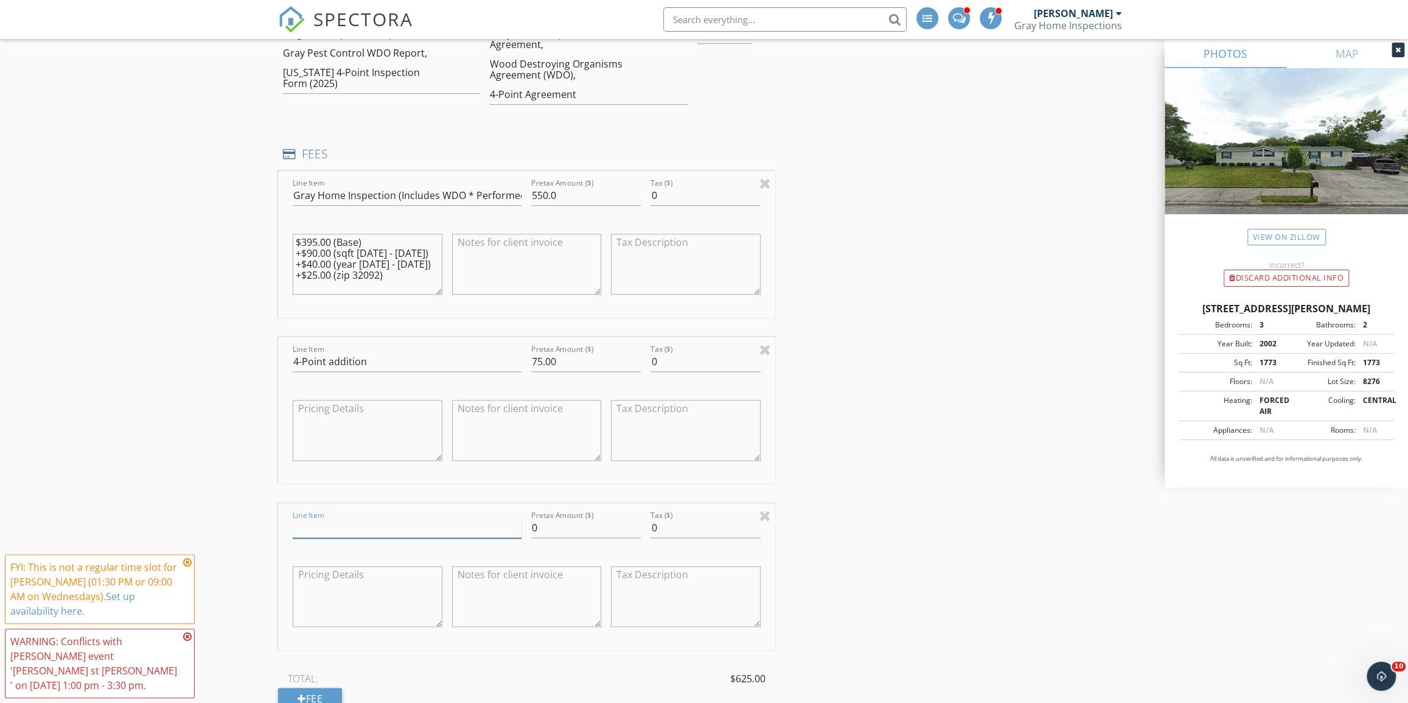
click at [368, 518] on input "Line Item" at bounding box center [407, 528] width 229 height 20
type input "Repeat client"
type input "-50.00"
click at [953, 478] on div "INSPECTOR(S) check_box Jeff McKinney PRIMARY check_box_outline_blank Dalton Coo…" at bounding box center [704, 595] width 852 height 2899
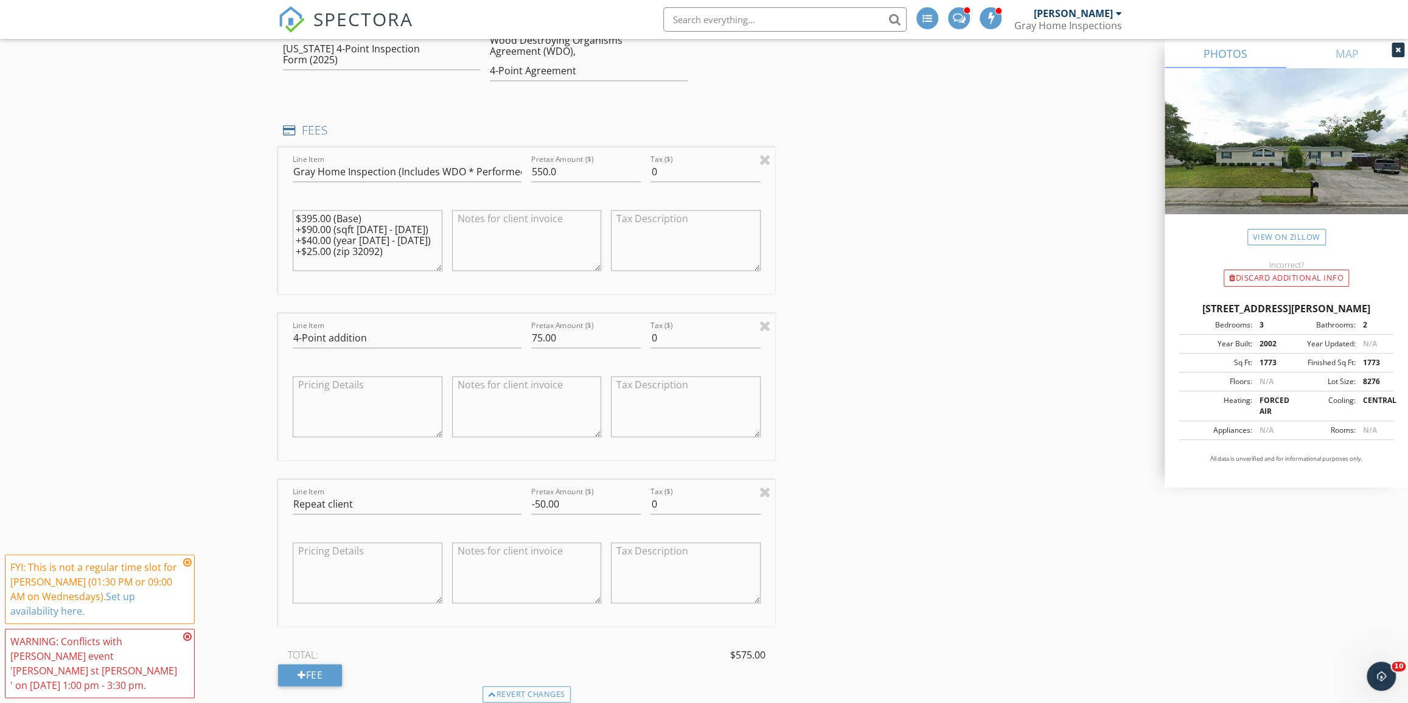
scroll to position [1051, 0]
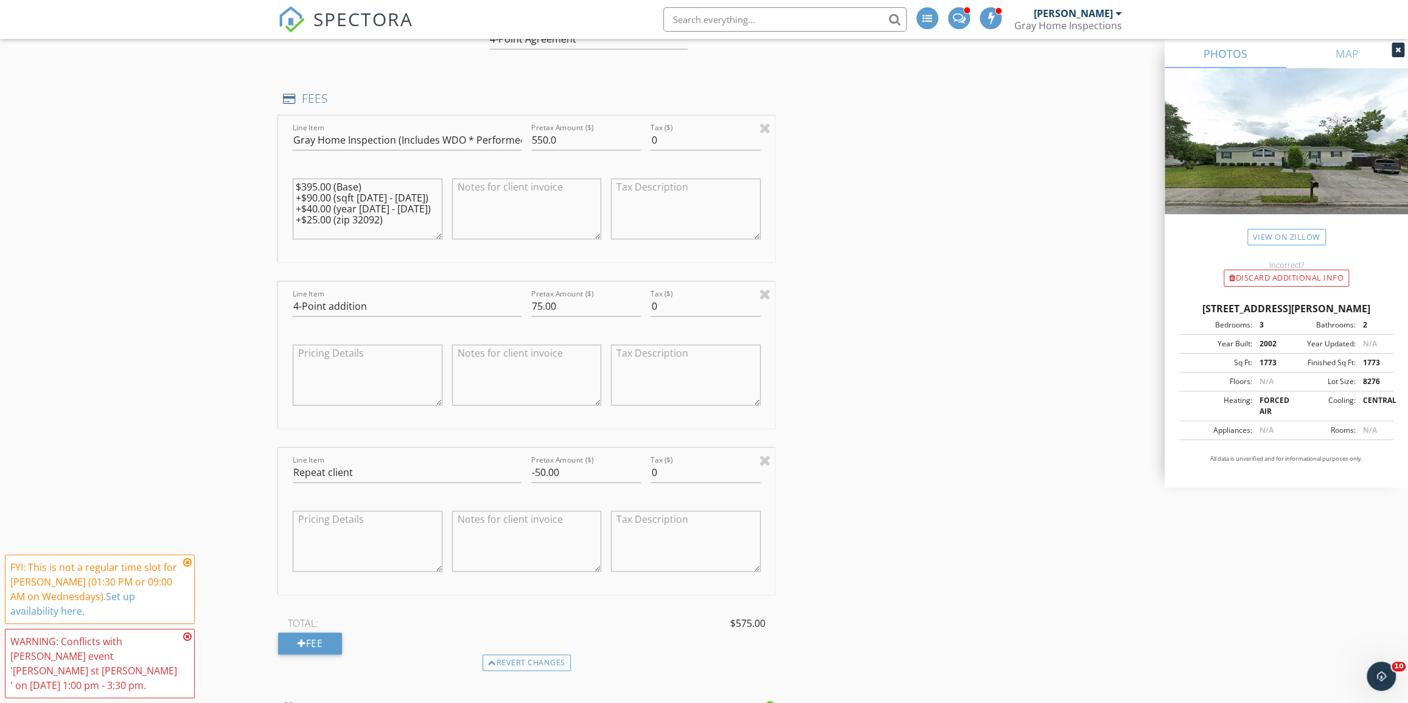
click at [457, 321] on div at bounding box center [407, 324] width 229 height 7
click at [461, 301] on input "4-Point addition" at bounding box center [407, 306] width 229 height 20
type input "4-Point addition/ No wind mitigation"
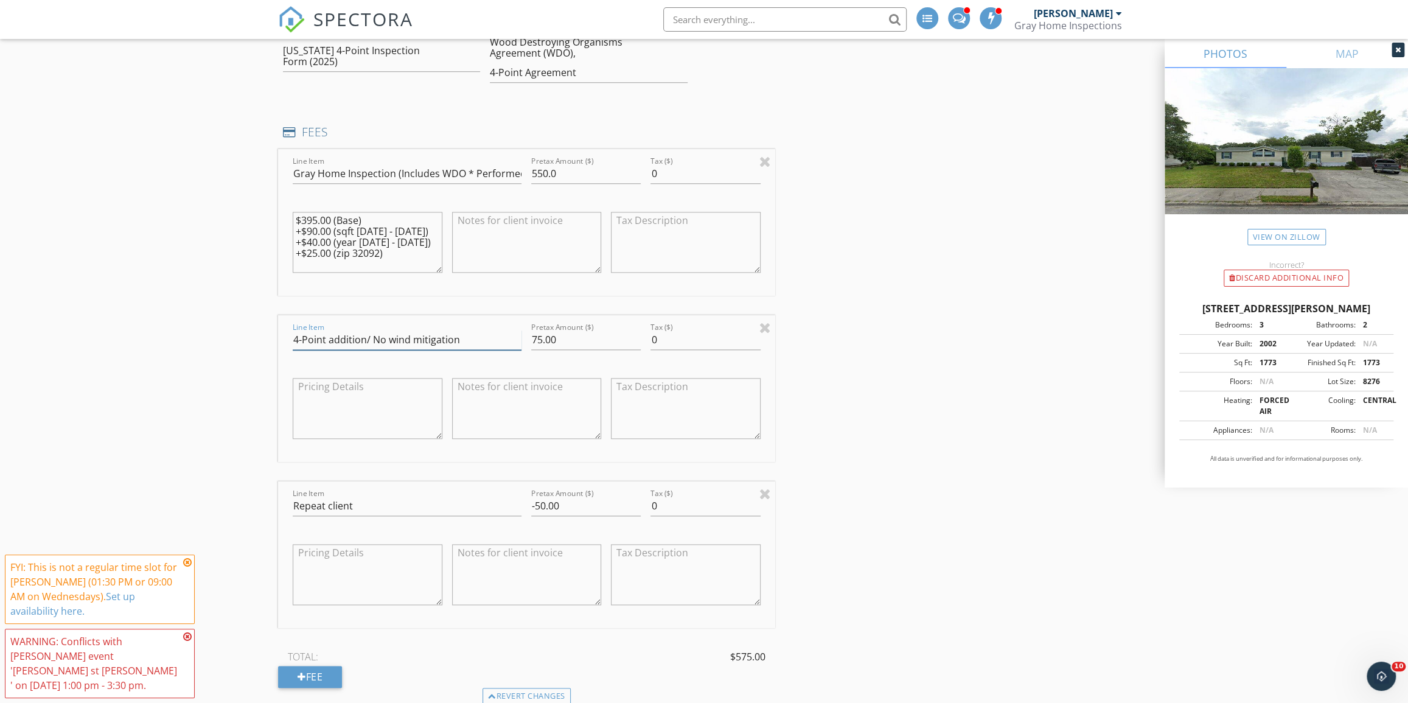
scroll to position [996, 0]
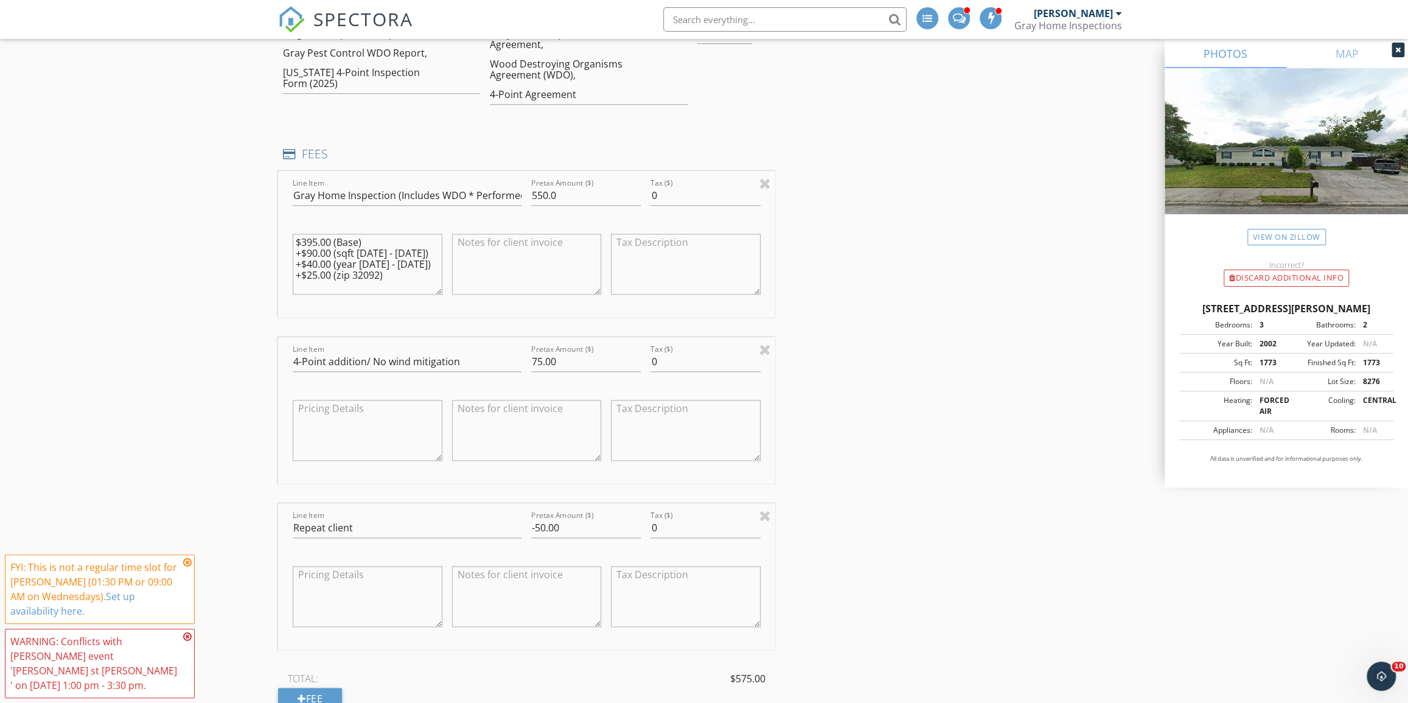
drag, startPoint x: 403, startPoint y: 266, endPoint x: 396, endPoint y: 262, distance: 8.2
click at [396, 262] on textarea "$395.00 (Base) +$90.00 (sqft 1750 - 2000) +$40.00 (year 1980 - 2012) +$25.00 (z…" at bounding box center [368, 264] width 150 height 61
drag, startPoint x: 403, startPoint y: 265, endPoint x: 276, endPoint y: 267, distance: 126.6
click at [276, 267] on div "New Inspection Click here to use the New Order Form INSPECTOR(S) check_box Jeff…" at bounding box center [704, 575] width 1408 height 2999
type textarea "$395.00 (Base) +$90.00 (sqft 1750 - 2000) +$40.00 (year 1980 - 2012)"
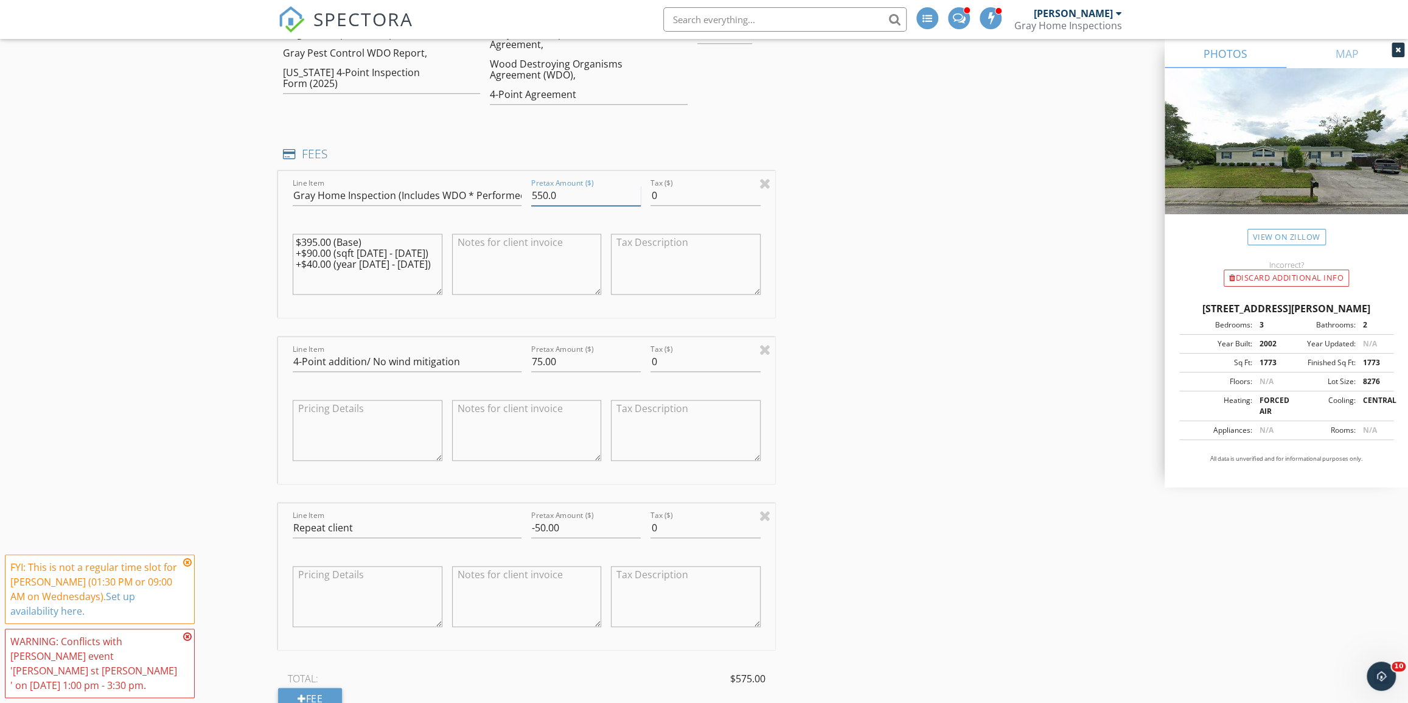
click at [543, 186] on input "550.0" at bounding box center [586, 196] width 110 height 20
type input "525.0"
drag, startPoint x: 1019, startPoint y: 347, endPoint x: 1027, endPoint y: 324, distance: 23.7
click at [1020, 347] on div "INSPECTOR(S) check_box Jeff McKinney PRIMARY check_box_outline_blank Dalton Coo…" at bounding box center [704, 595] width 852 height 2899
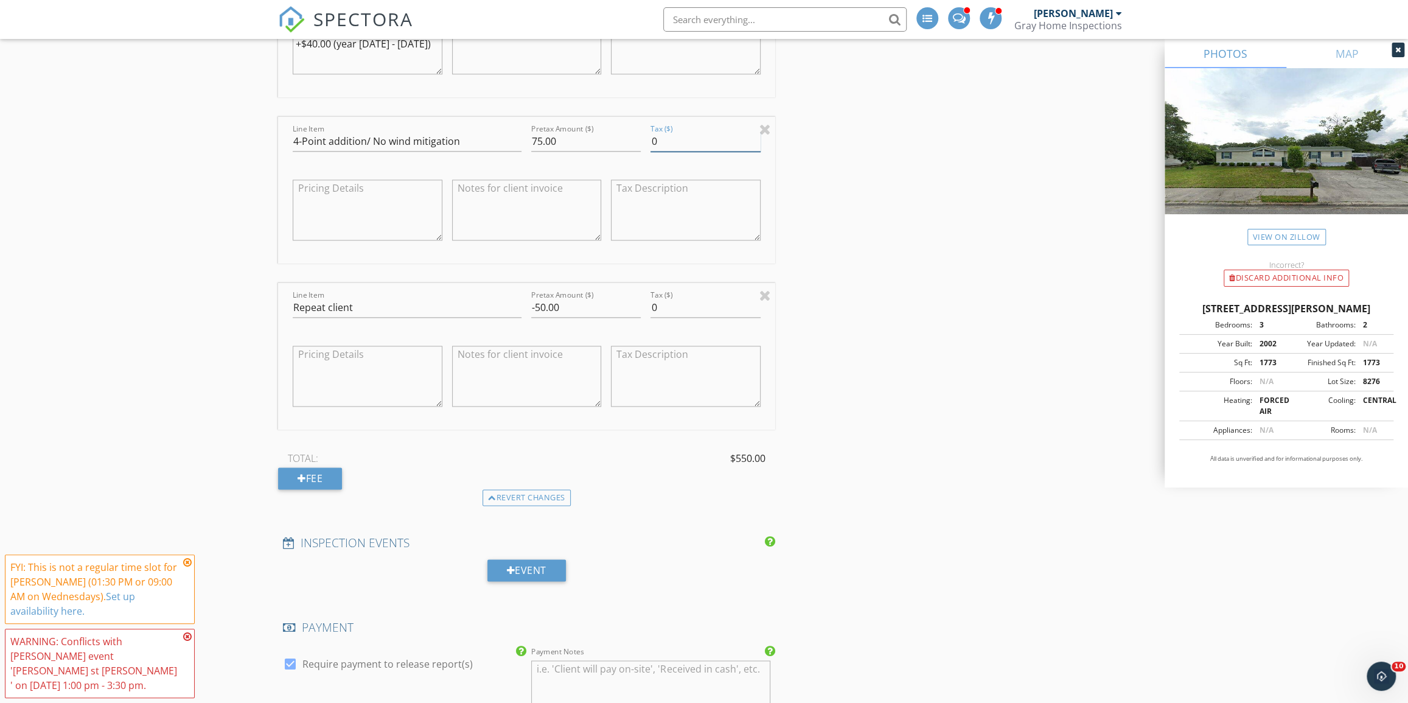
scroll to position [1217, 0]
click at [934, 422] on div "INSPECTOR(S) check_box Jeff McKinney PRIMARY check_box_outline_blank Dalton Coo…" at bounding box center [704, 373] width 852 height 2899
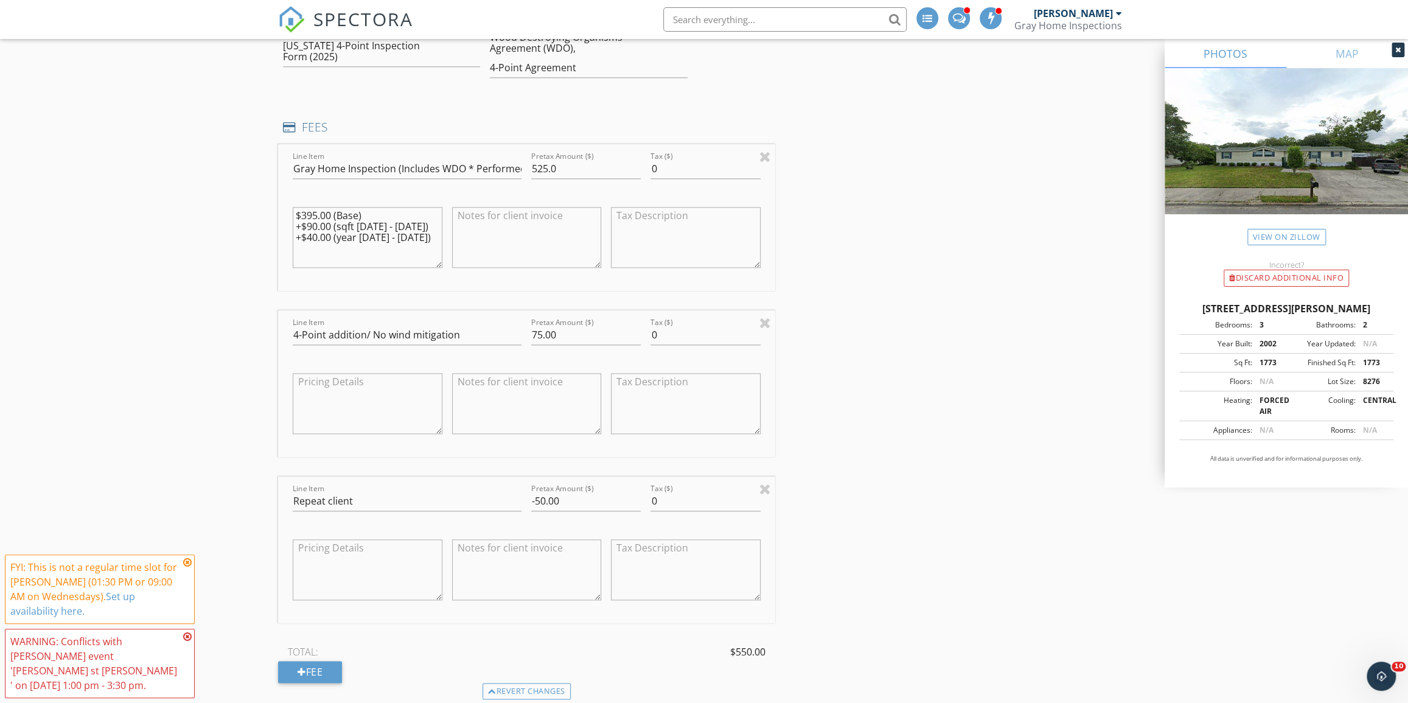
scroll to position [996, 0]
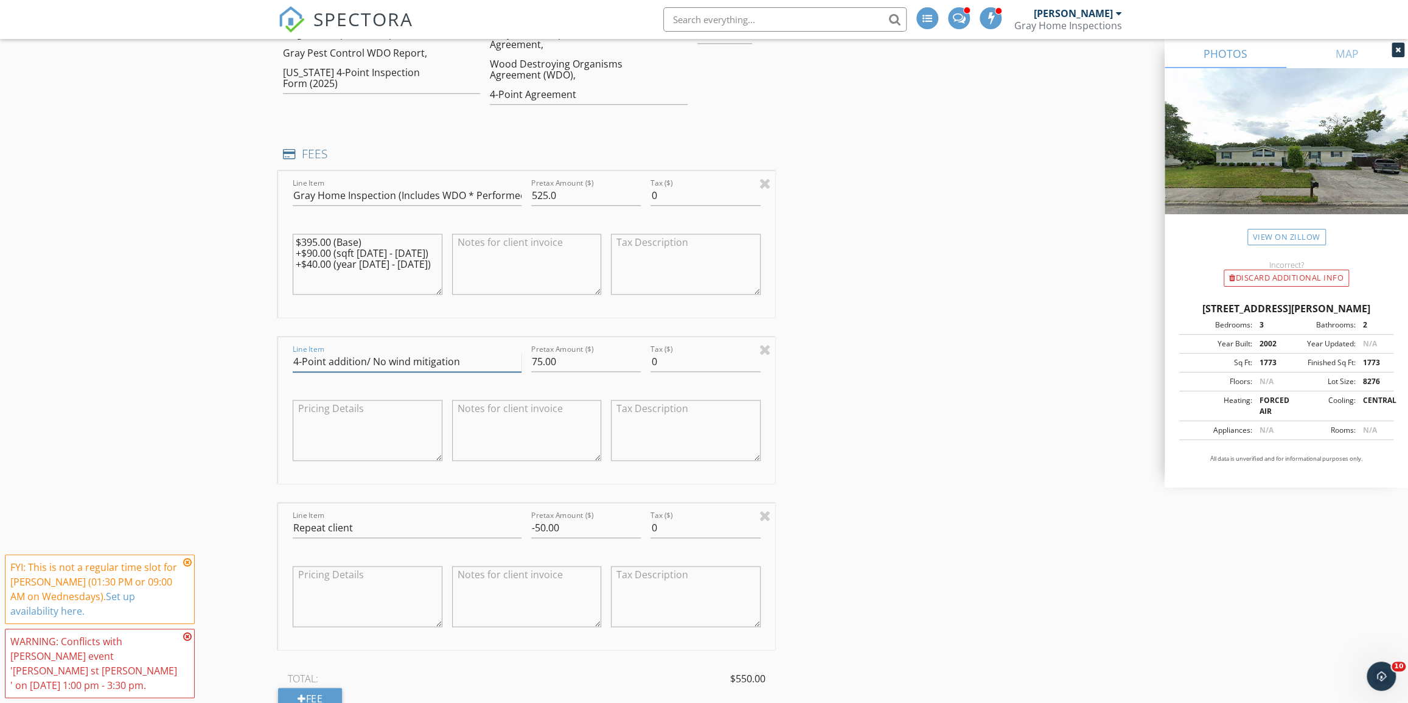
drag, startPoint x: 365, startPoint y: 347, endPoint x: 330, endPoint y: 346, distance: 35.3
click at [330, 352] on input "4-Point addition/ No wind mitigation" at bounding box center [407, 362] width 229 height 20
type input "4-Point/ No wind mitigation"
click at [839, 345] on div "INSPECTOR(S) check_box Jeff McKinney PRIMARY check_box_outline_blank Dalton Coo…" at bounding box center [704, 595] width 852 height 2899
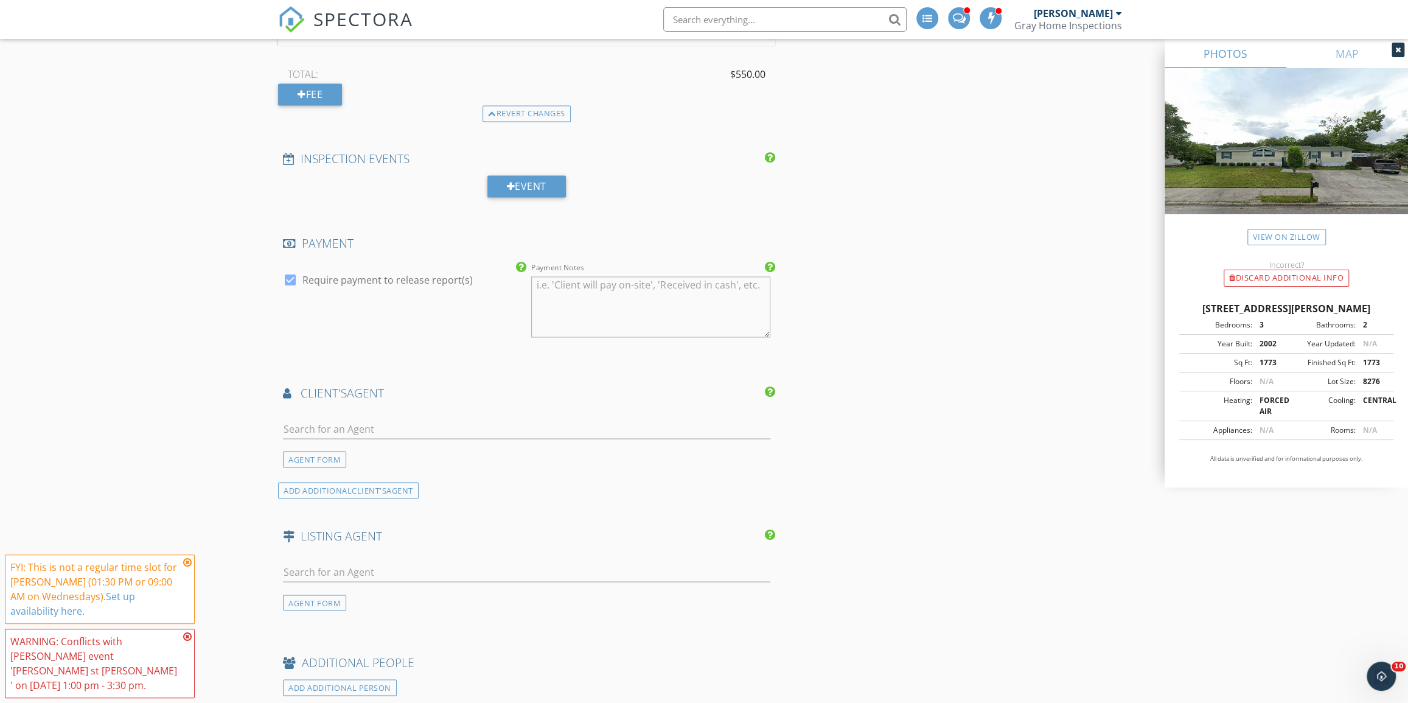
scroll to position [1604, 0]
click at [506, 423] on div at bounding box center [526, 430] width 487 height 32
click at [506, 419] on input "text" at bounding box center [526, 424] width 487 height 20
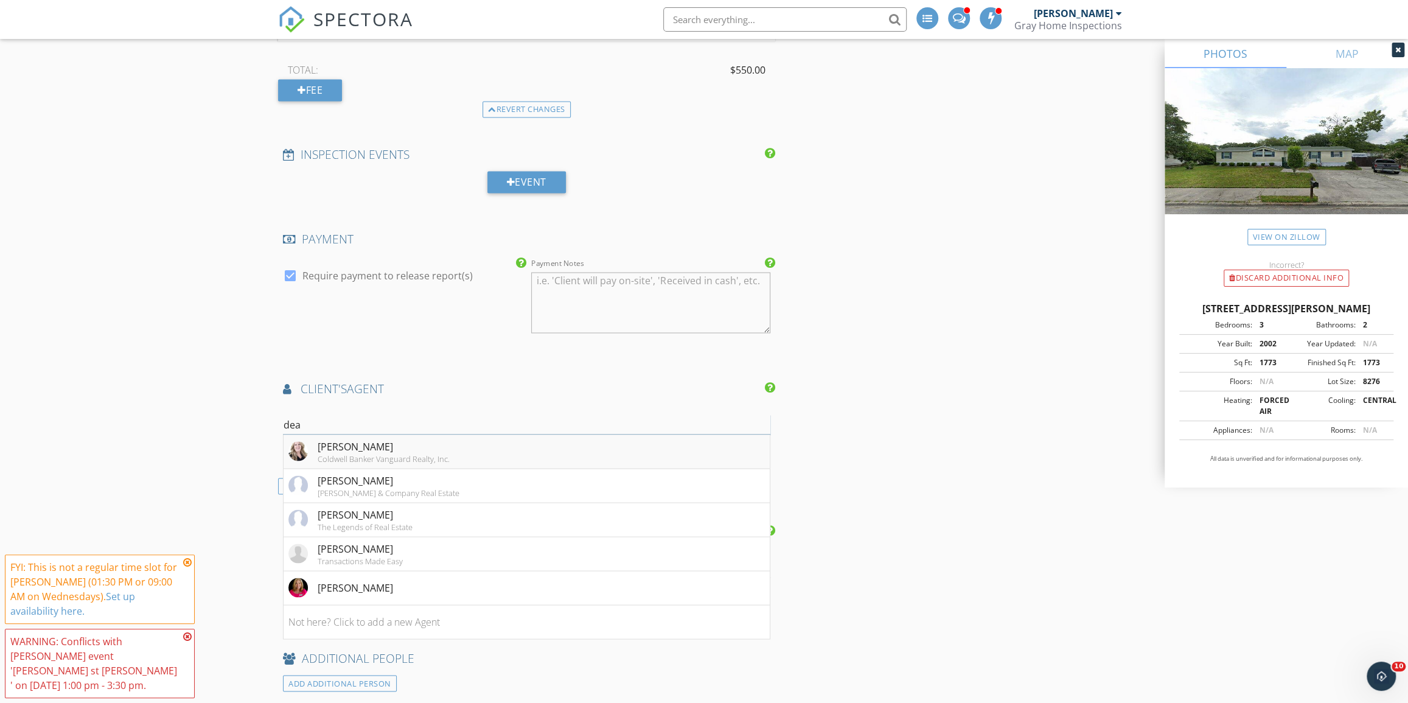
type input "dea"
click at [424, 439] on div "Deanna Foerman" at bounding box center [384, 446] width 132 height 15
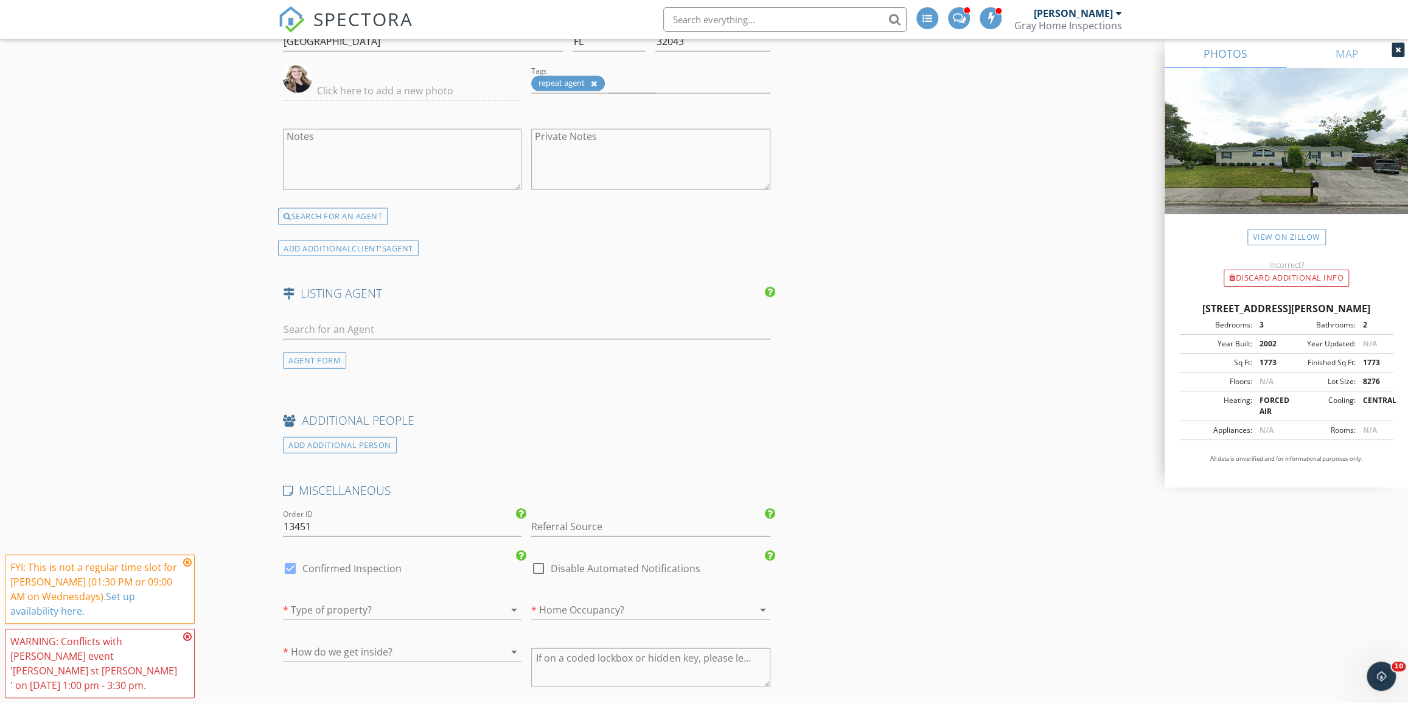
scroll to position [2213, 0]
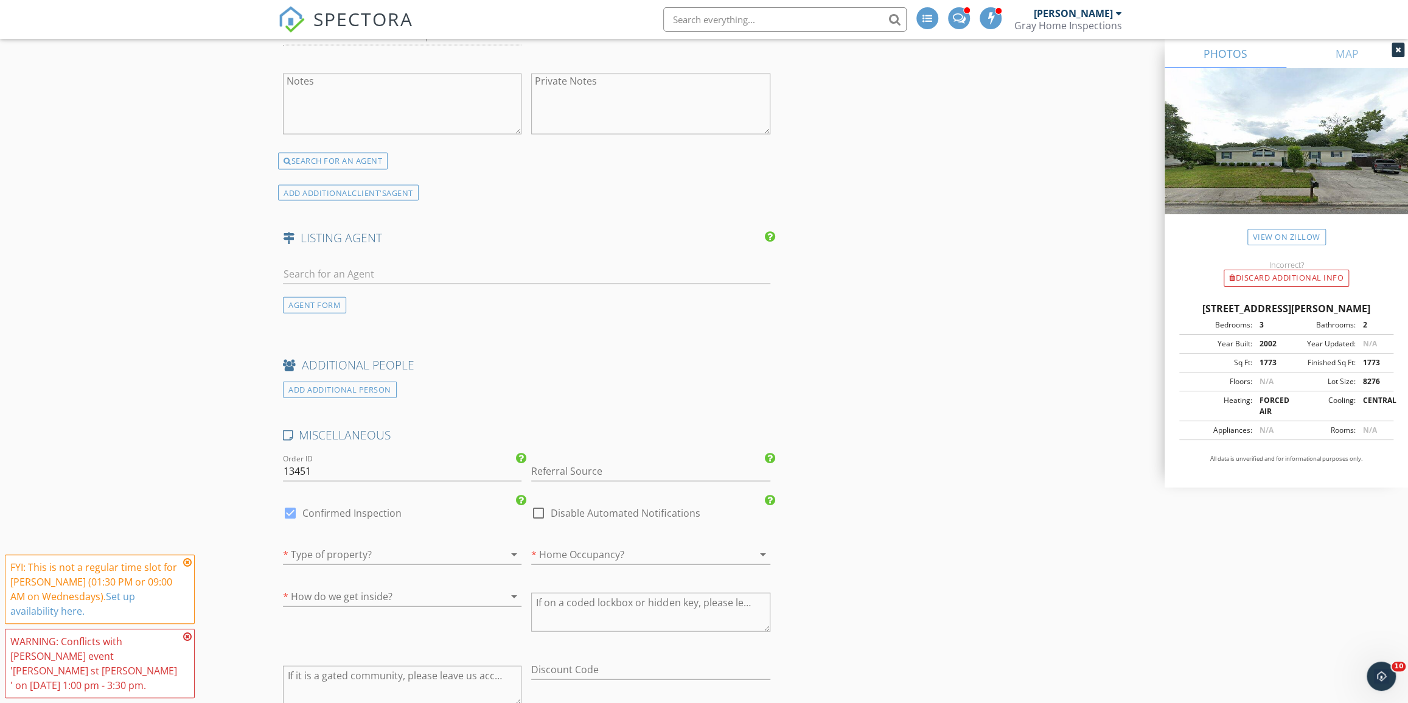
click at [472, 537] on div "* Type of property? arrow_drop_down" at bounding box center [402, 557] width 239 height 40
click at [465, 548] on div at bounding box center [385, 554] width 204 height 19
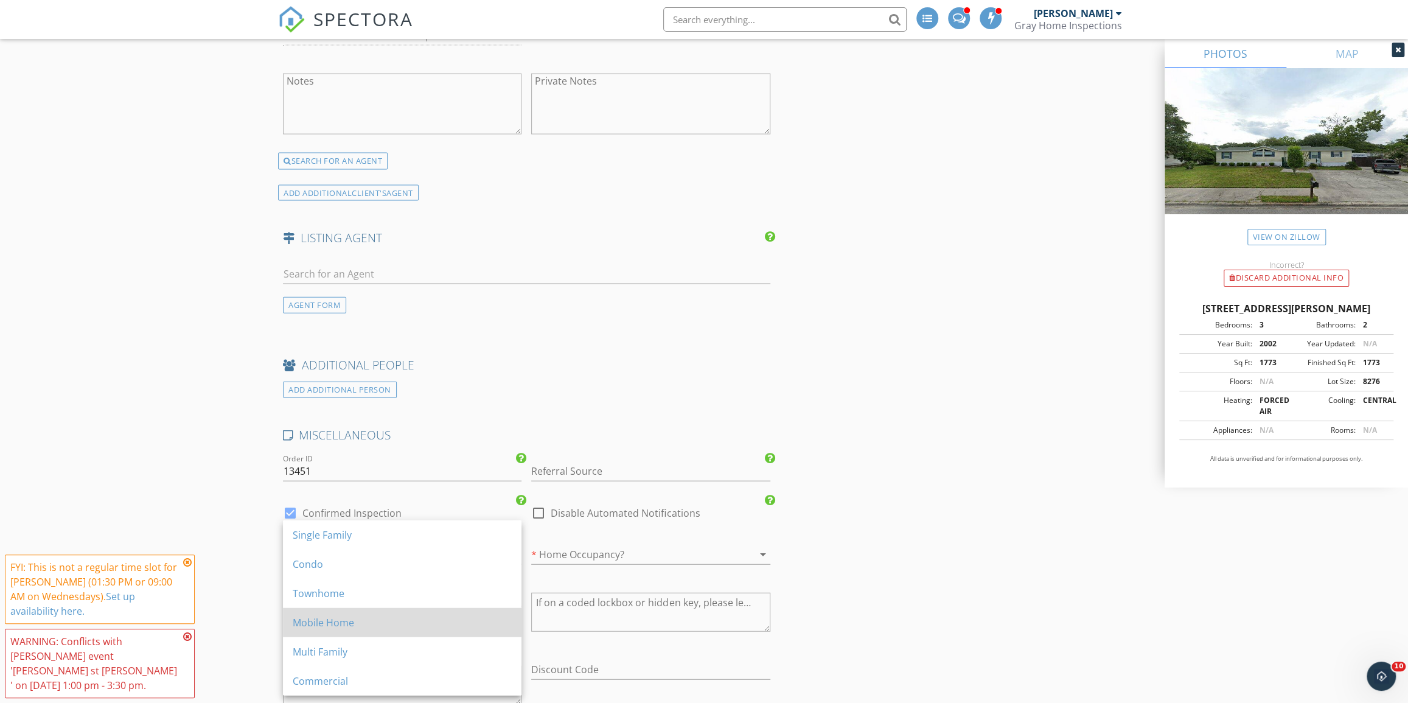
drag, startPoint x: 408, startPoint y: 646, endPoint x: 410, endPoint y: 628, distance: 17.8
click at [410, 628] on div "Single Family Condo Townhome Mobile Home Multi Family Commercial" at bounding box center [402, 607] width 239 height 175
click at [410, 629] on div "Mobile Home" at bounding box center [402, 622] width 219 height 15
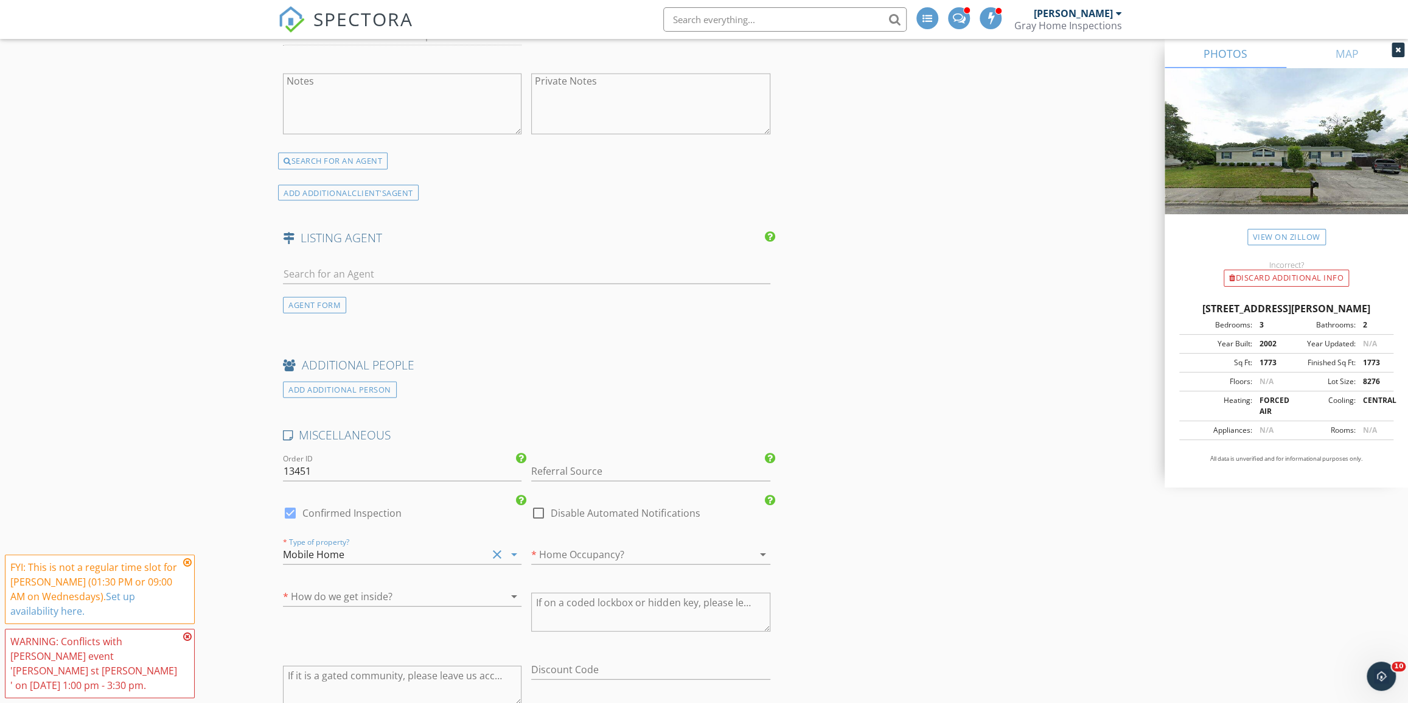
click at [577, 545] on div at bounding box center [633, 554] width 204 height 19
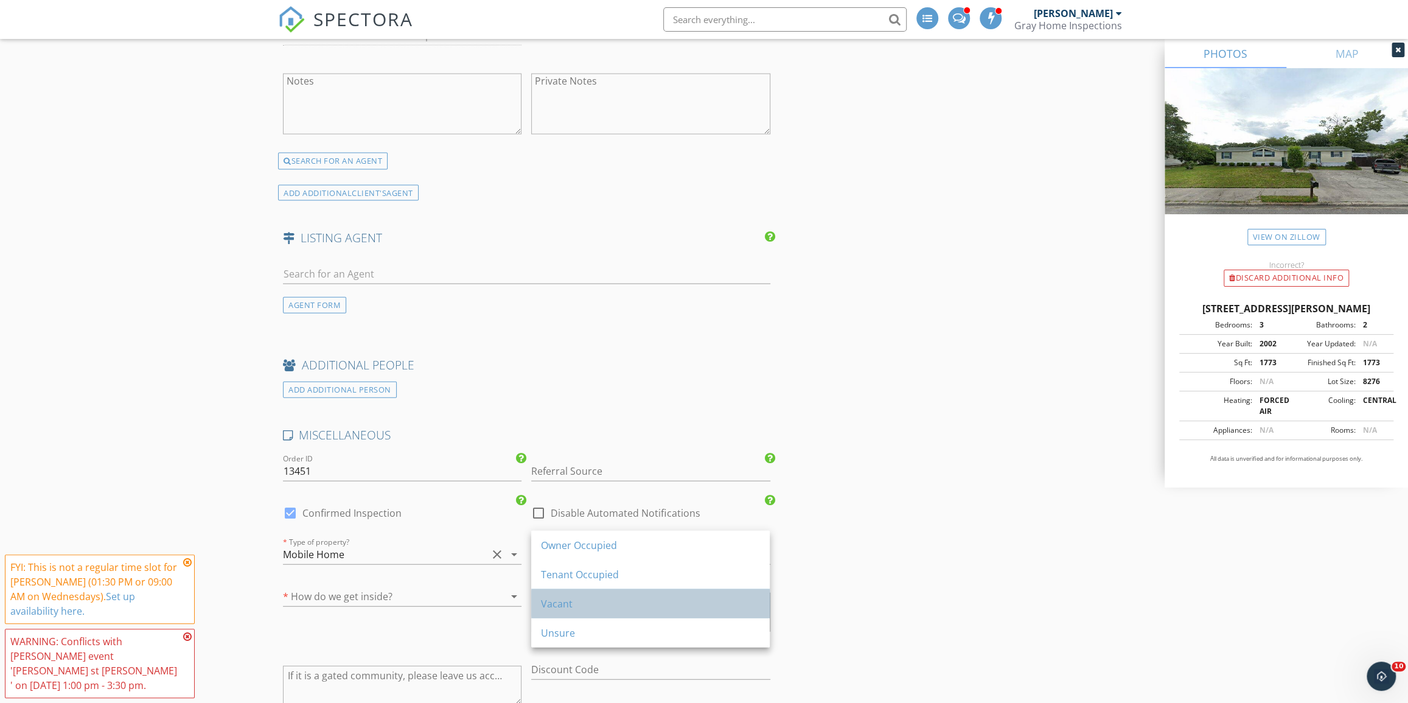
click at [569, 606] on div "Vacant" at bounding box center [650, 603] width 219 height 15
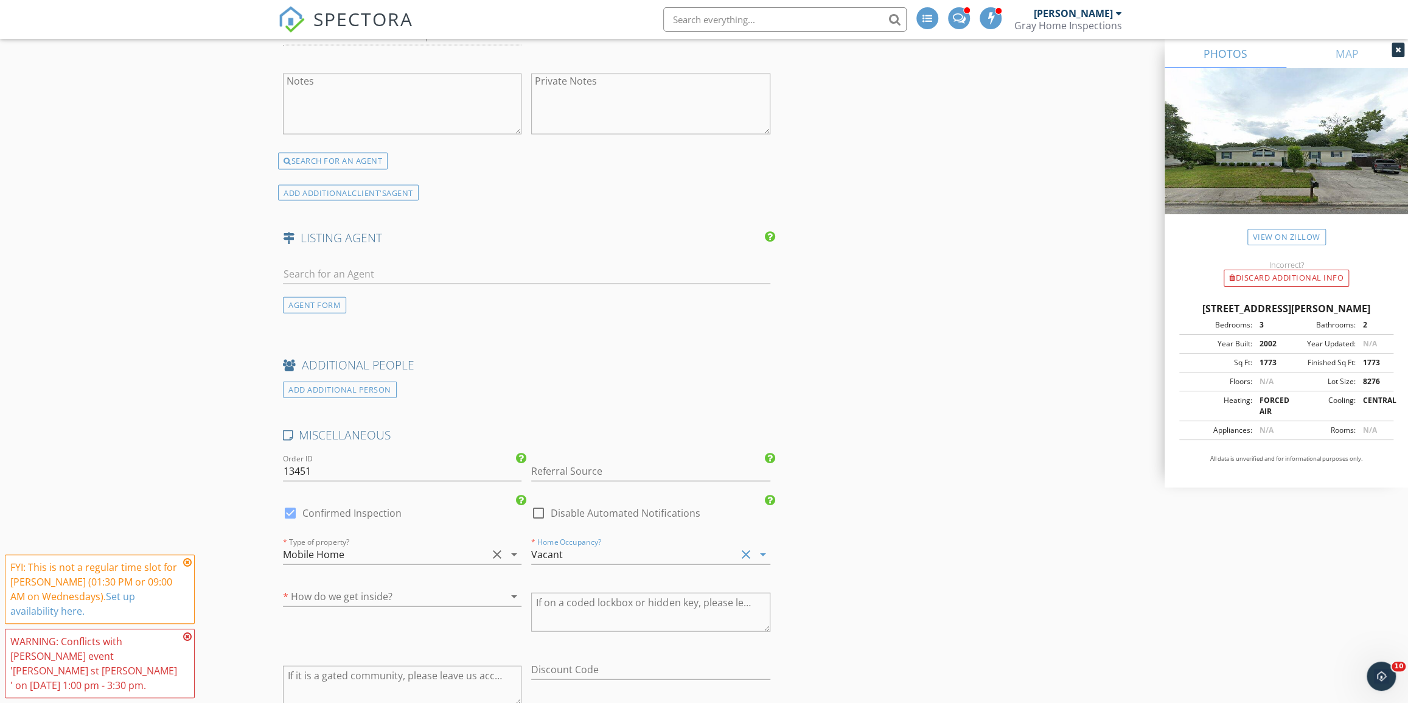
click at [403, 587] on div at bounding box center [385, 596] width 204 height 19
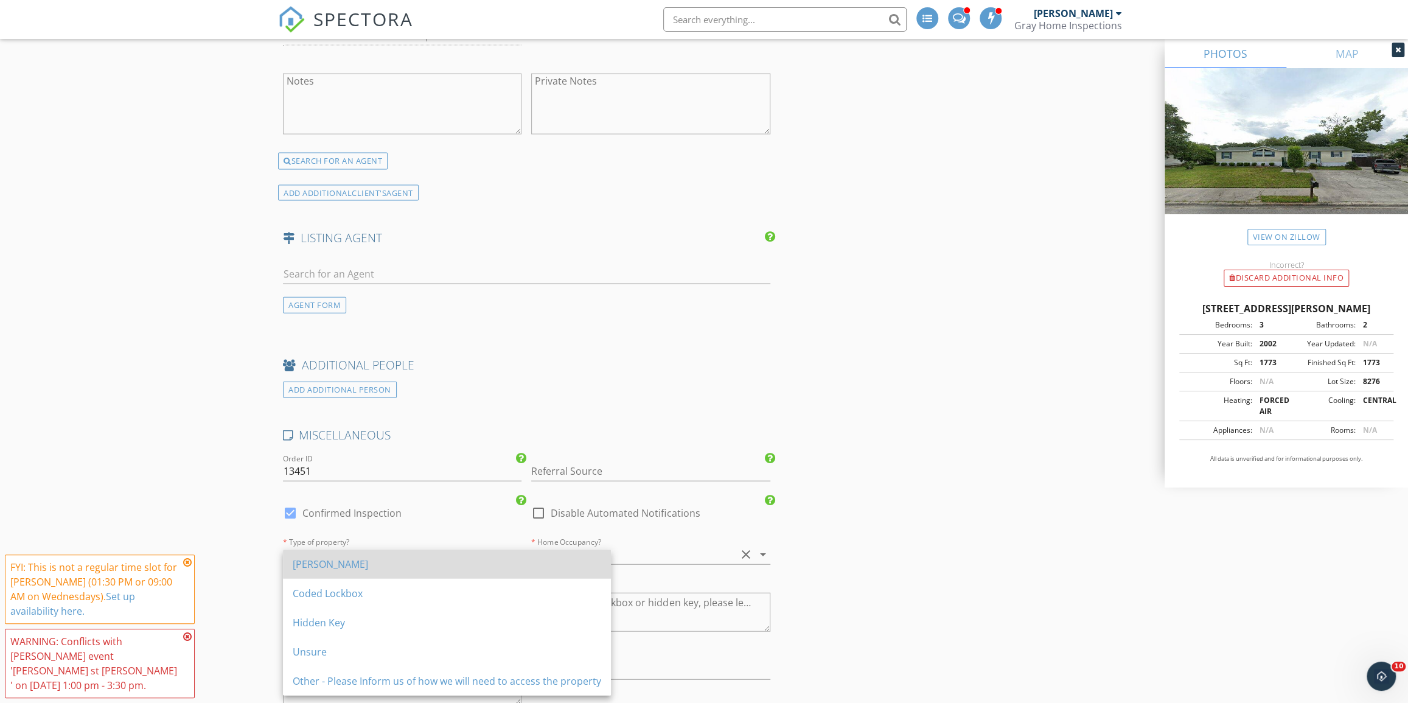
drag, startPoint x: 404, startPoint y: 584, endPoint x: 404, endPoint y: 565, distance: 18.9
click at [404, 565] on div "Ekey Coded Lockbox Hidden Key Unsure Other - Please Inform us of how we will ne…" at bounding box center [447, 623] width 328 height 146
click at [404, 565] on div "[PERSON_NAME]" at bounding box center [447, 564] width 309 height 15
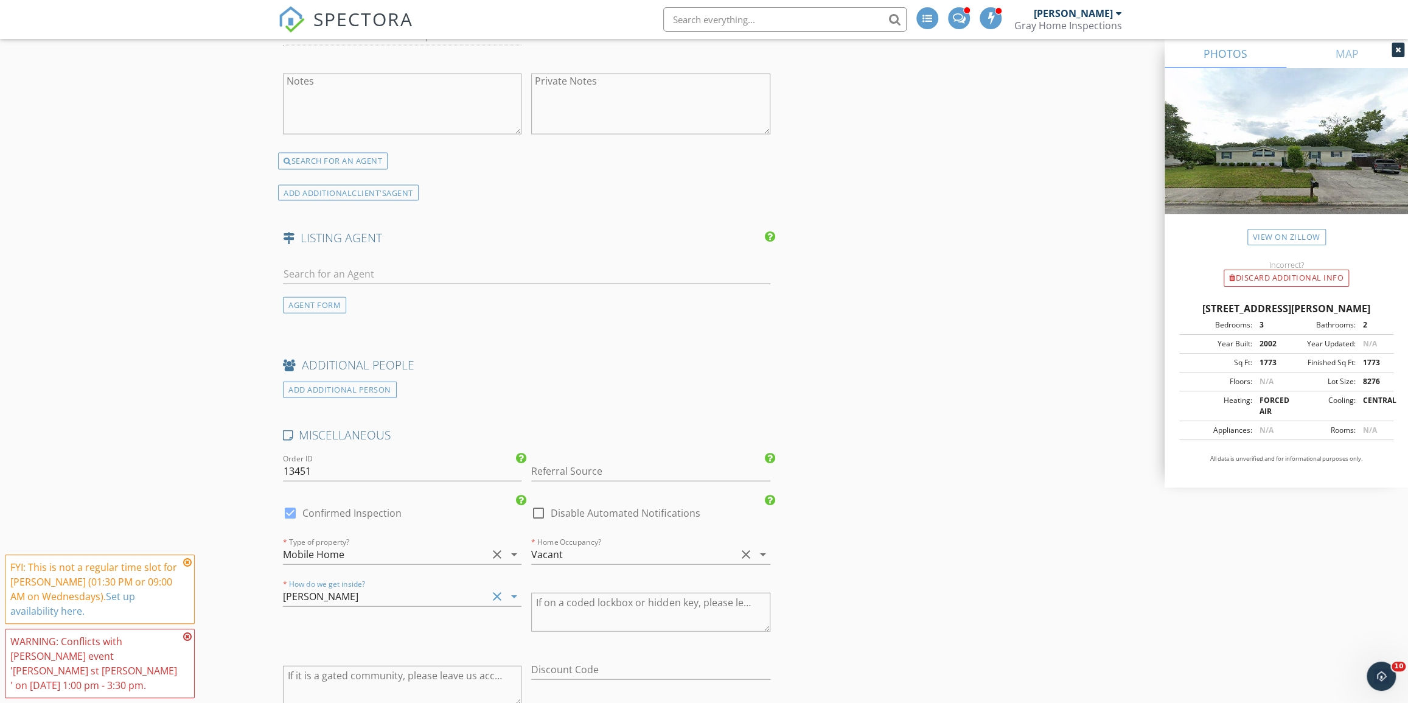
click at [402, 545] on div "Mobile Home" at bounding box center [385, 554] width 204 height 19
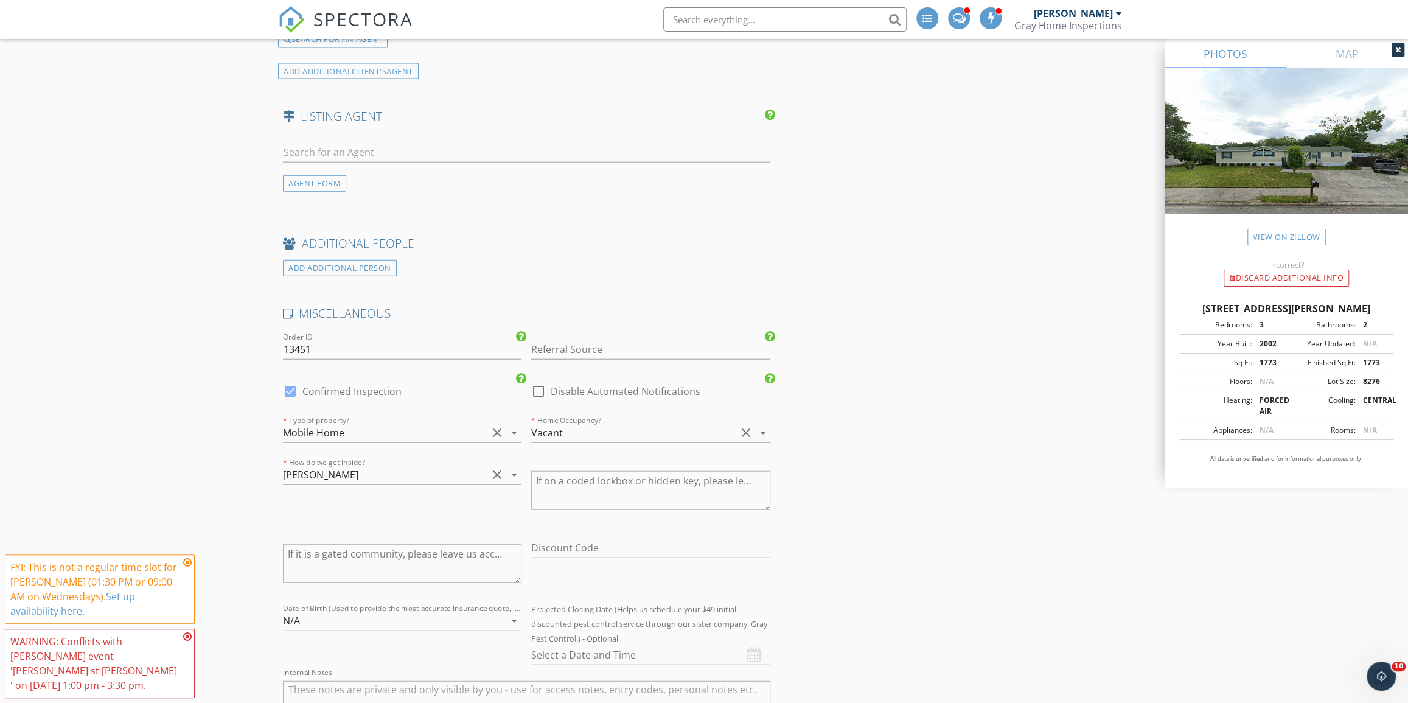
scroll to position [2335, 0]
click at [654, 339] on input "Referral Source" at bounding box center [650, 349] width 239 height 20
click at [721, 410] on div "Previous Customer" at bounding box center [650, 422] width 237 height 24
type input "Previous Customer"
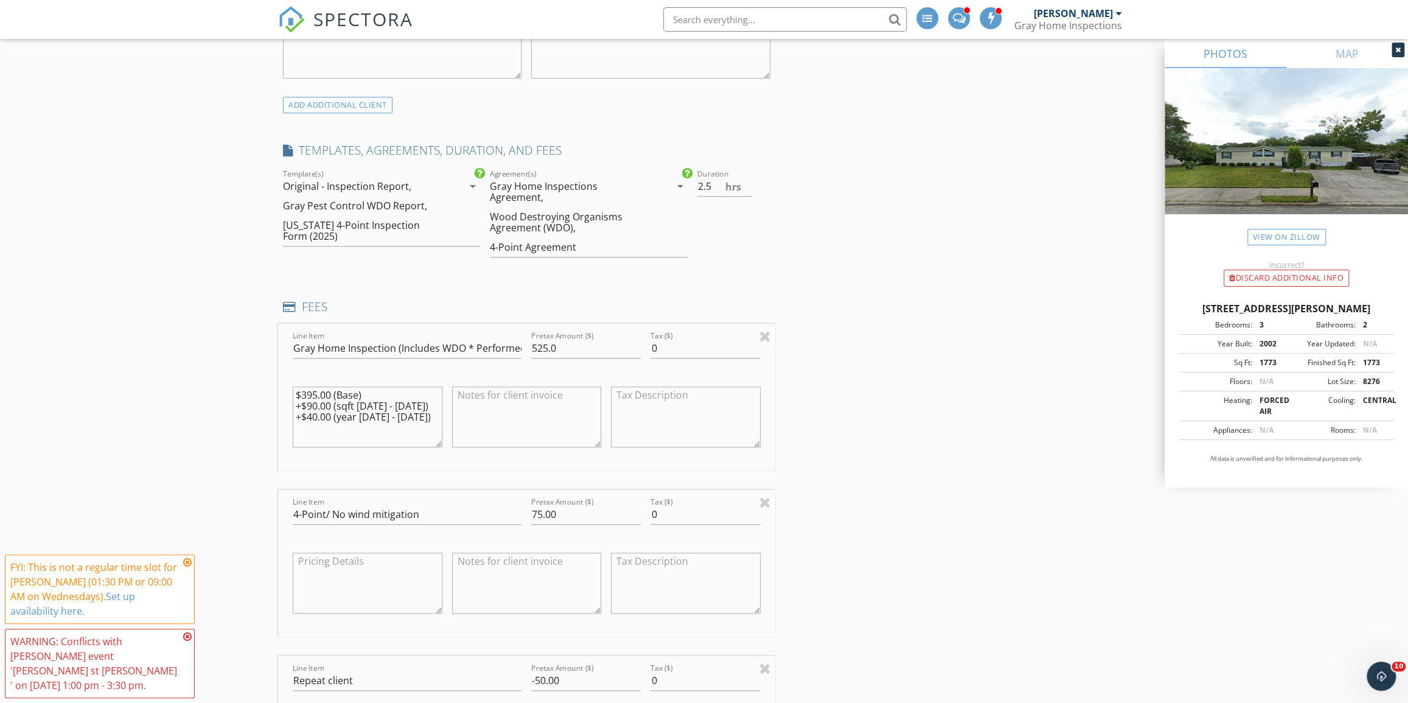
scroll to position [841, 0]
click at [764, 497] on div at bounding box center [765, 504] width 12 height 15
type input "Repeat client"
type input "-50.00"
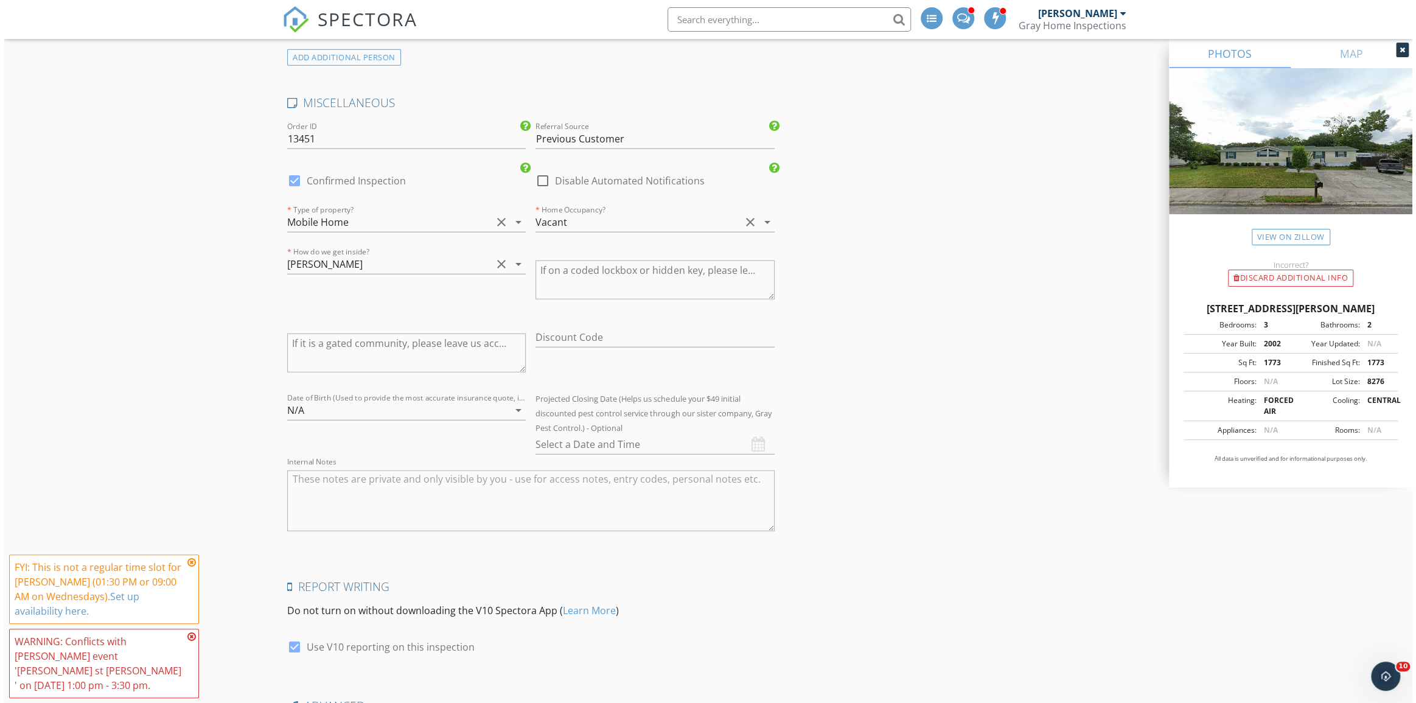
scroll to position [2501, 0]
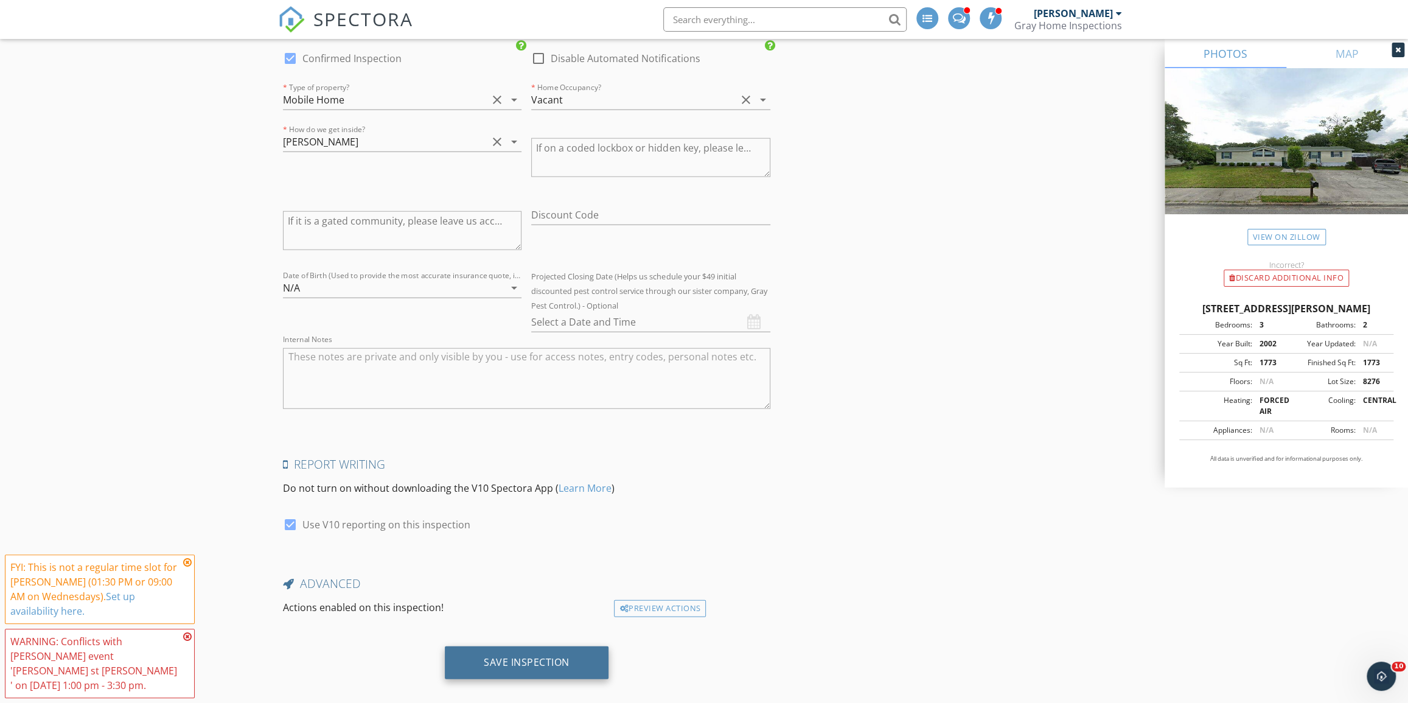
click at [569, 646] on div "Save Inspection" at bounding box center [527, 662] width 164 height 33
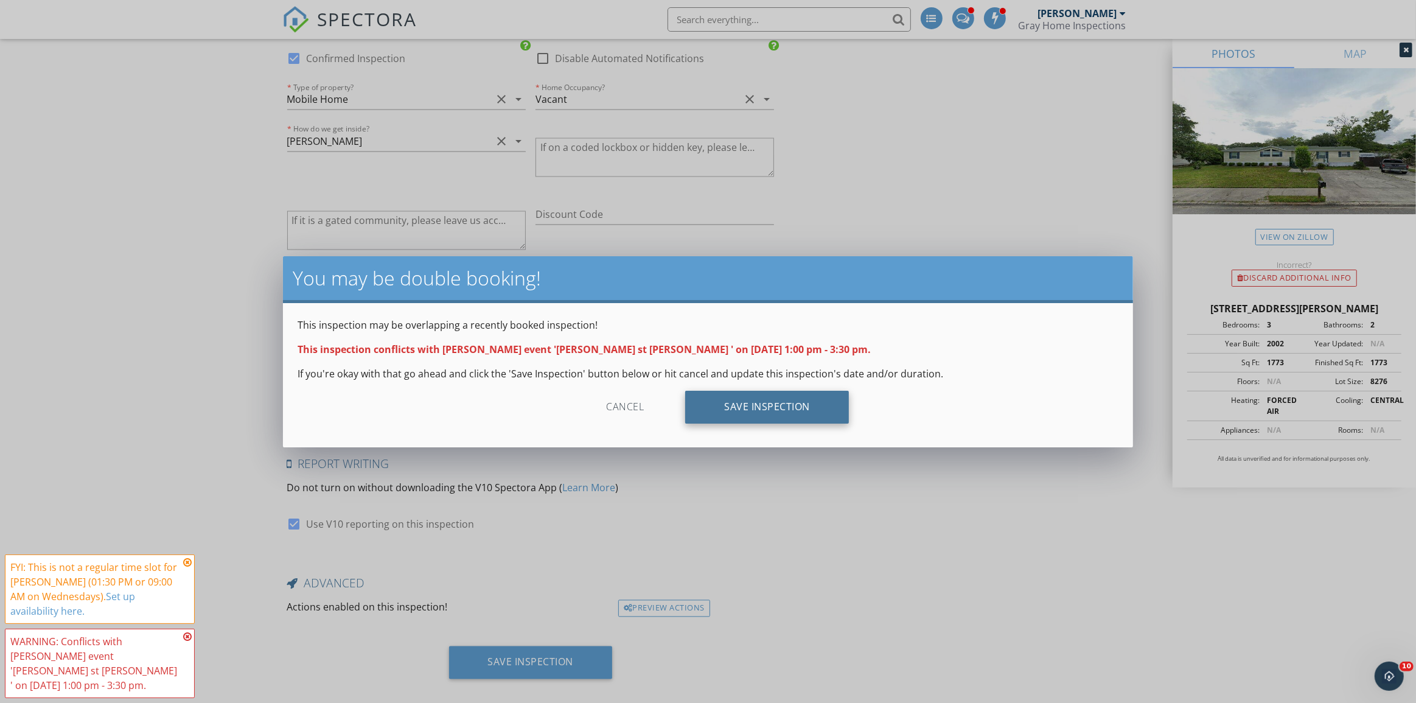
click at [800, 402] on div "Save Inspection" at bounding box center [767, 407] width 164 height 33
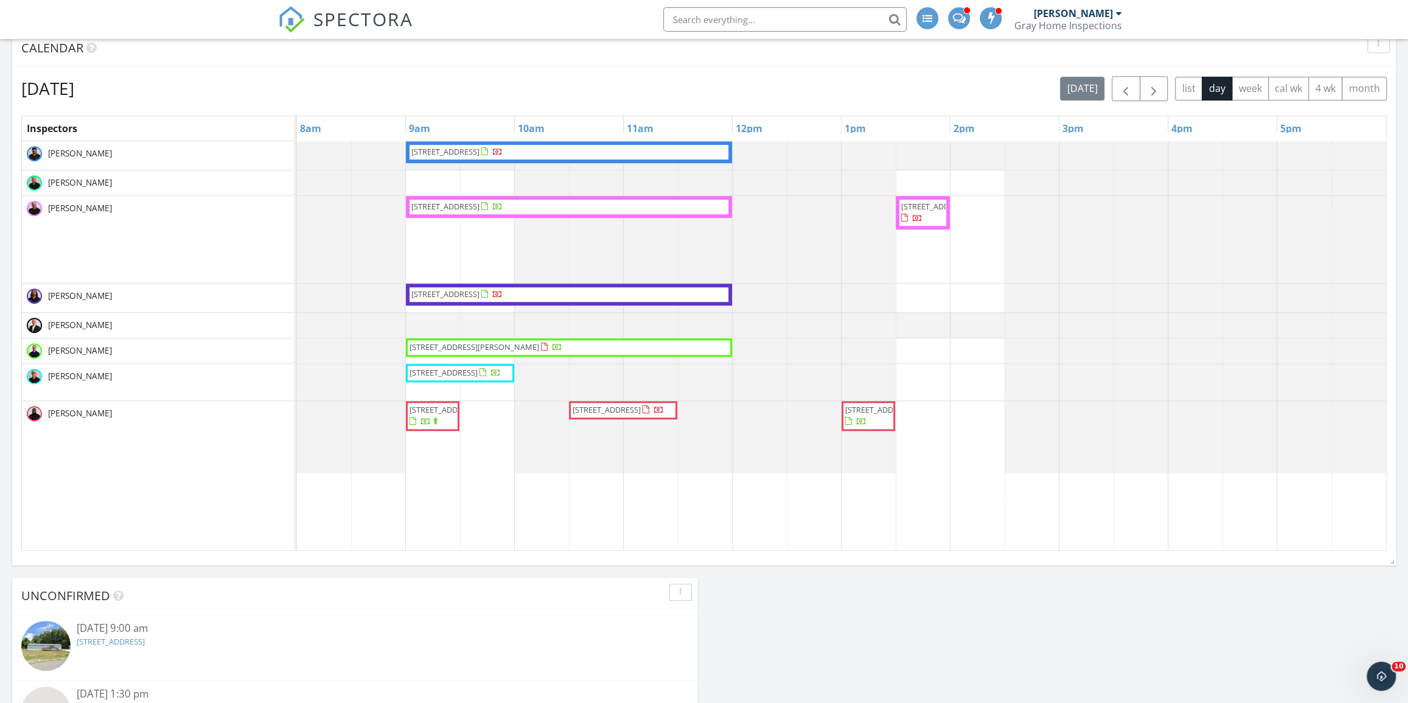
scroll to position [332, 0]
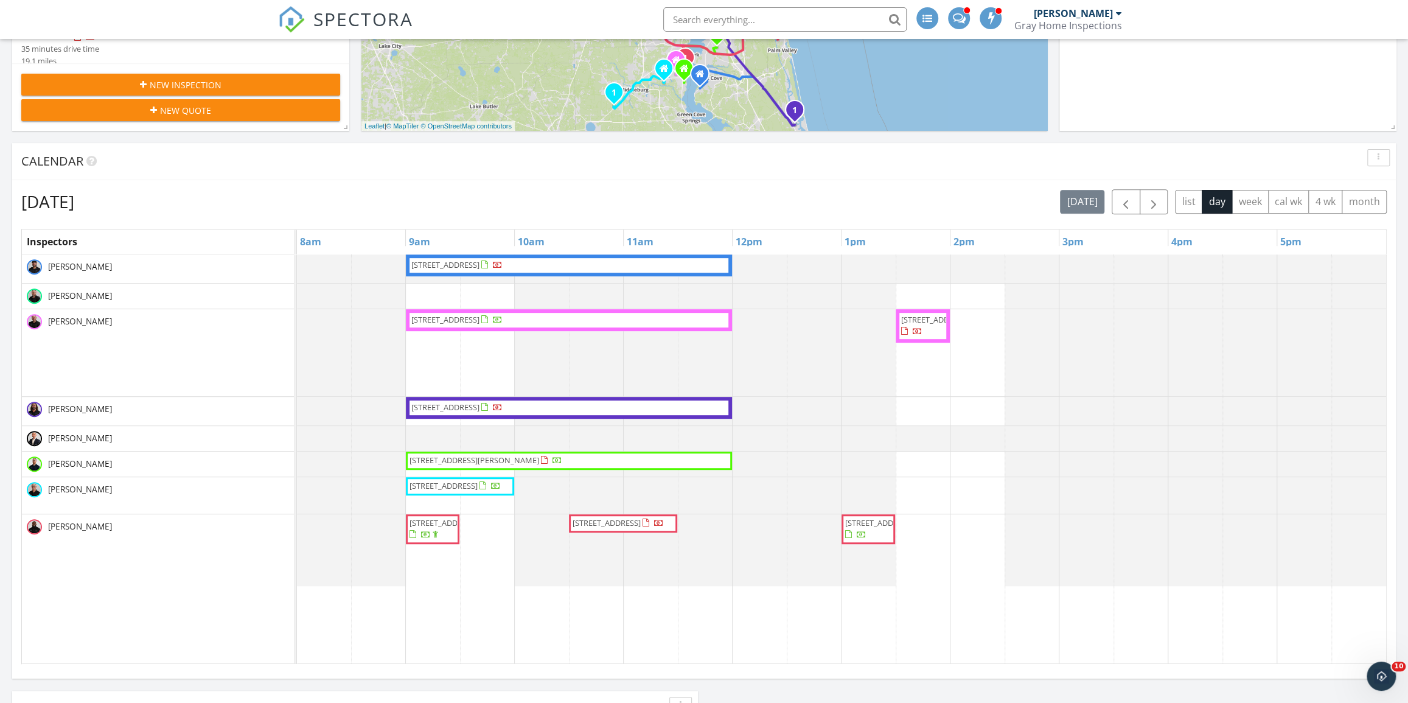
click at [764, 15] on input "text" at bounding box center [784, 19] width 243 height 24
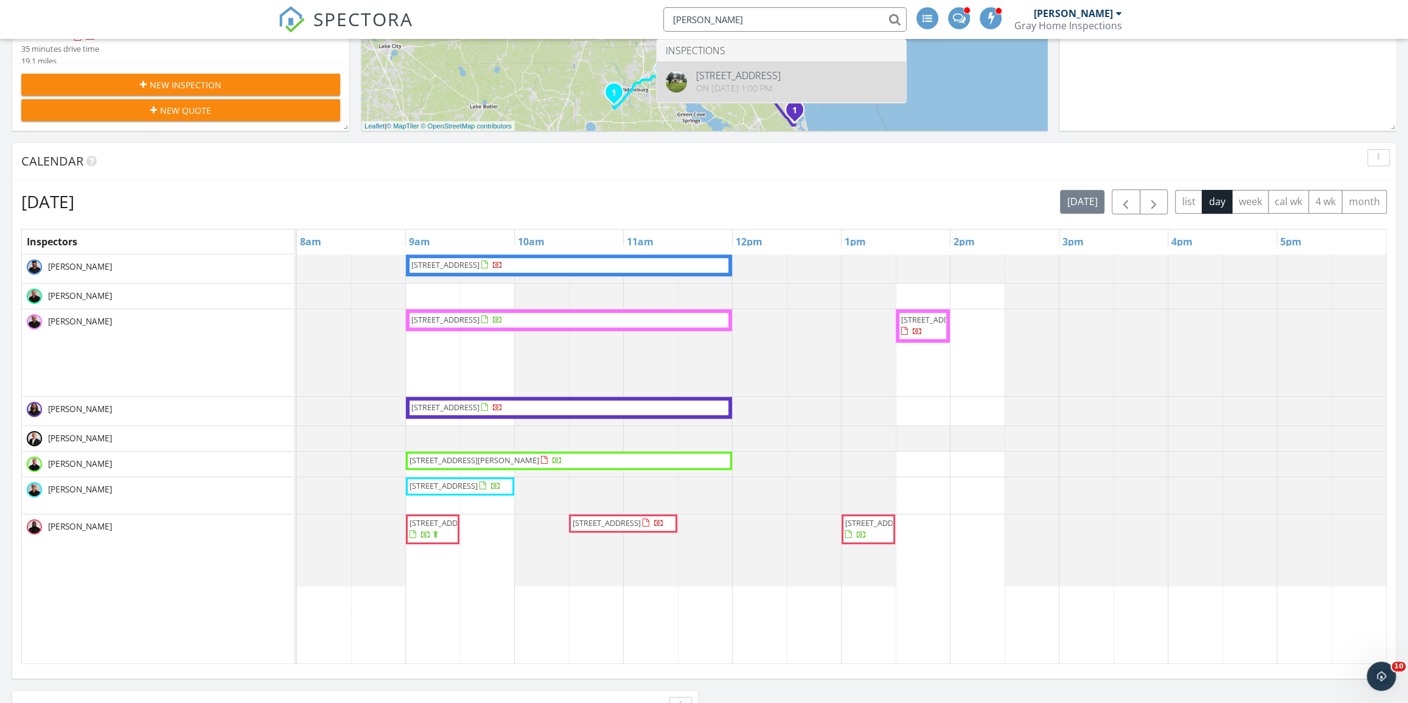
type input "[PERSON_NAME]"
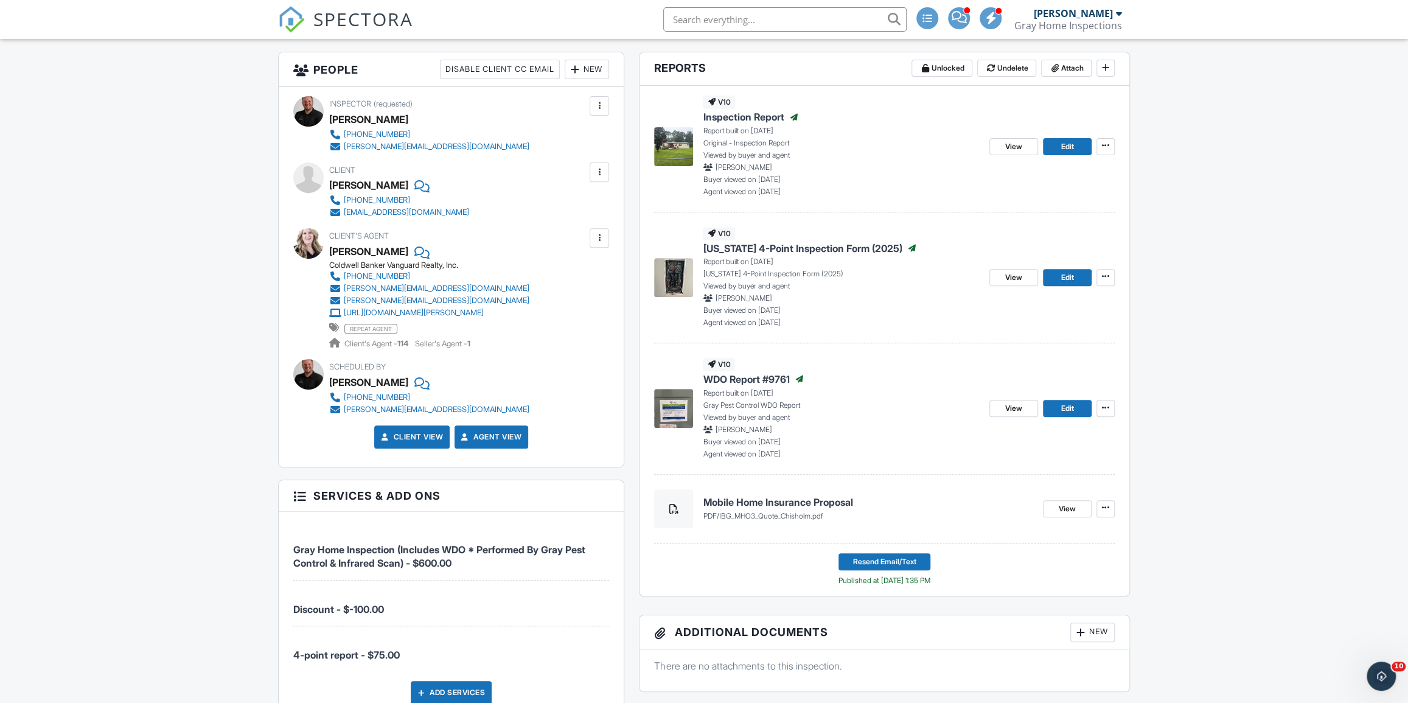
scroll to position [254, 0]
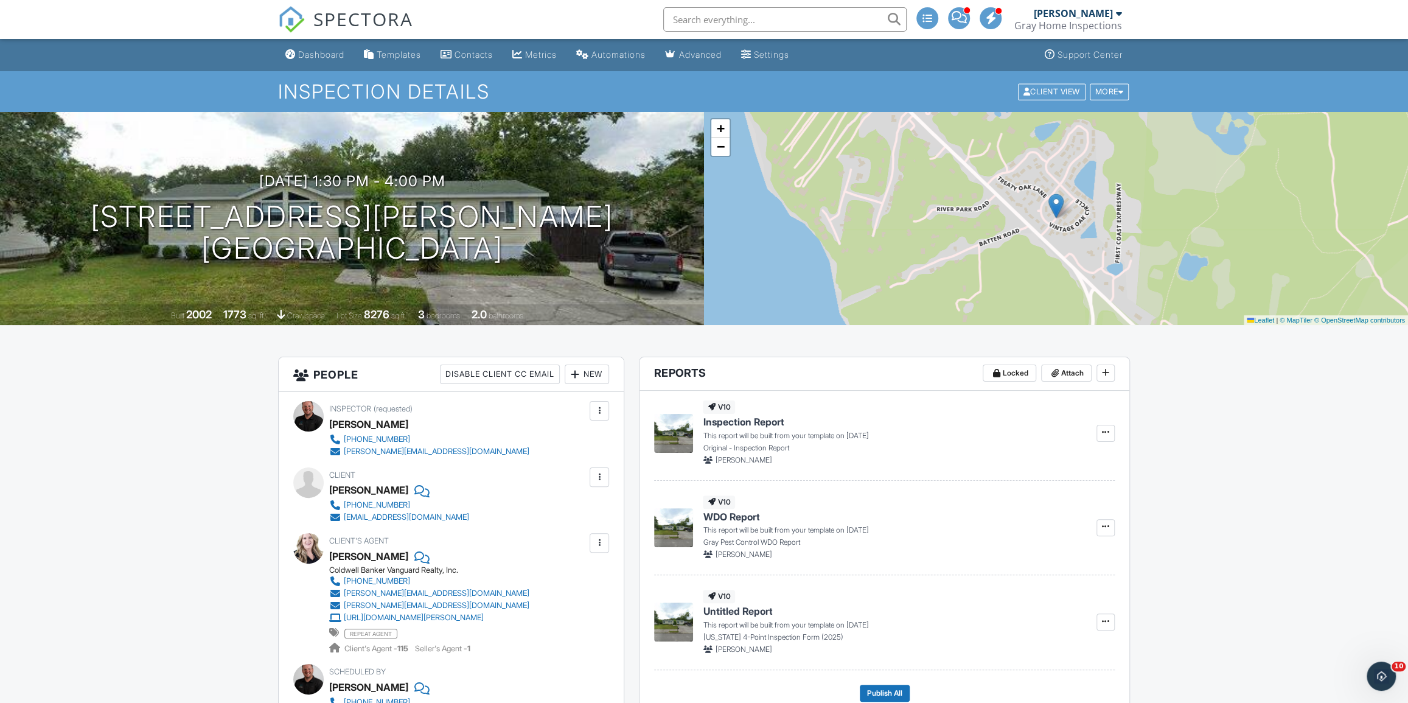
click at [322, 49] on div "Dashboard" at bounding box center [321, 54] width 46 height 10
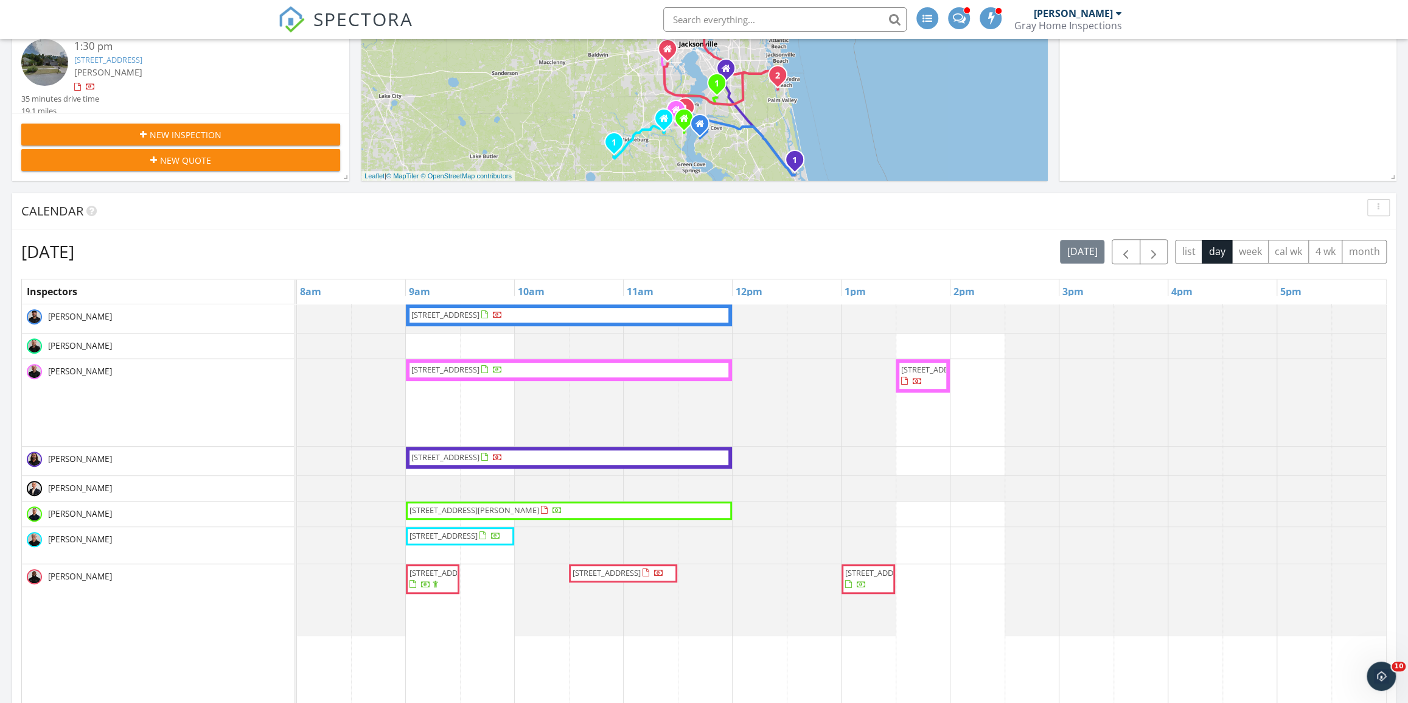
scroll to position [332, 0]
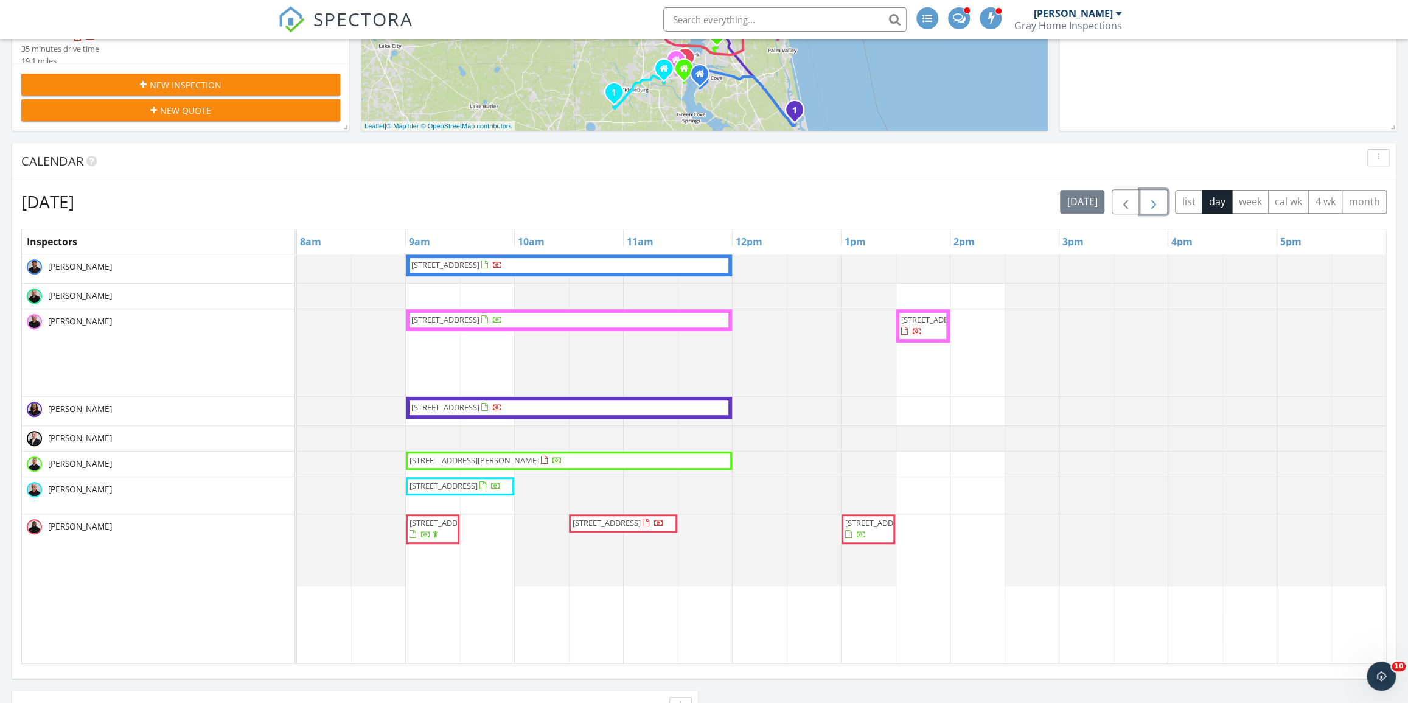
click at [1154, 197] on span "button" at bounding box center [1154, 202] width 15 height 15
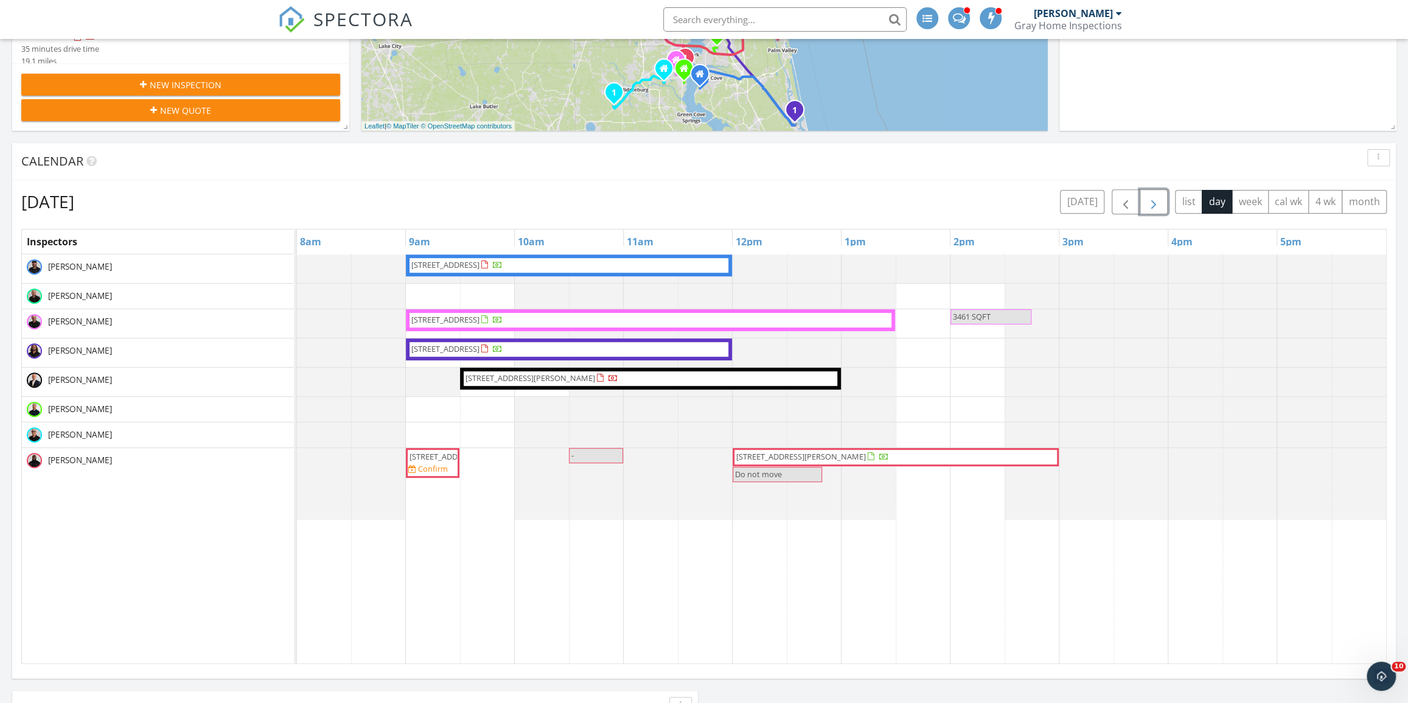
click at [1154, 198] on span "button" at bounding box center [1154, 202] width 15 height 15
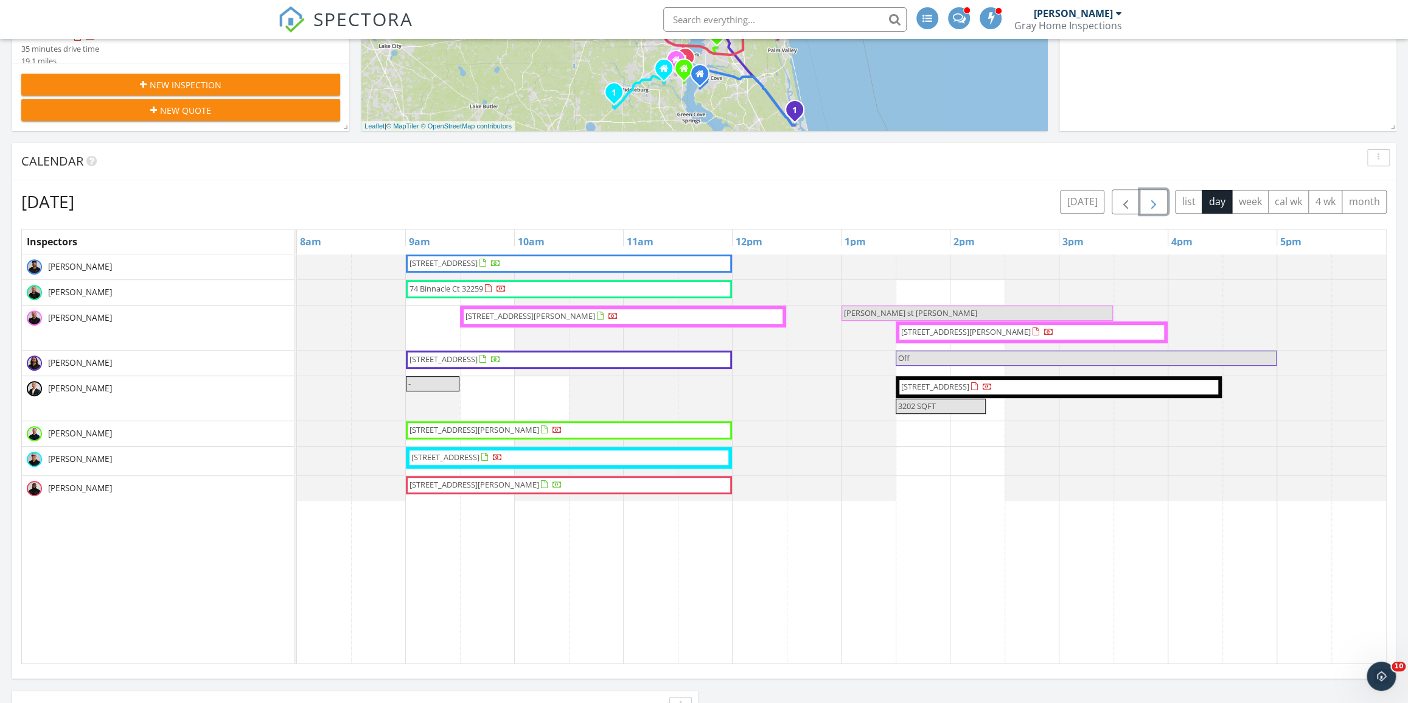
click at [985, 313] on span "[PERSON_NAME] st [PERSON_NAME]" at bounding box center [977, 313] width 269 height 12
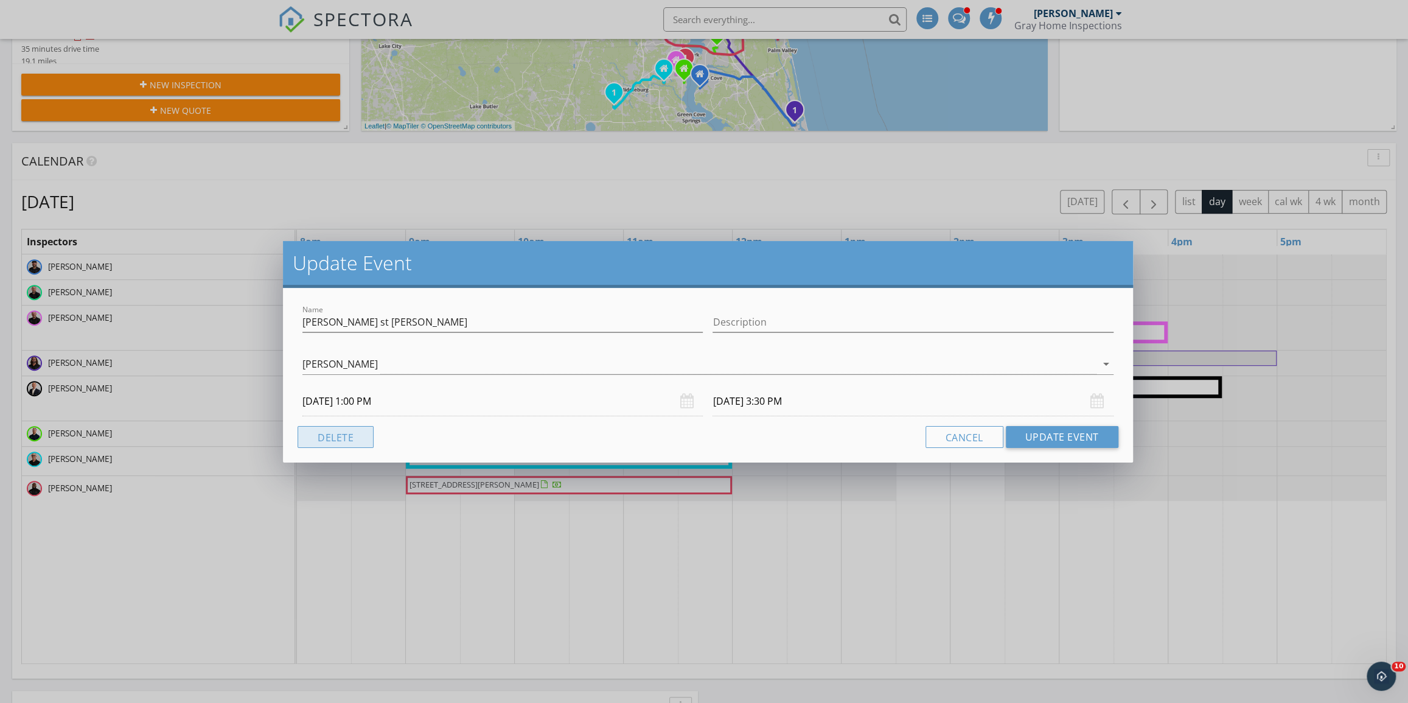
click at [335, 440] on button "Delete" at bounding box center [336, 437] width 76 height 22
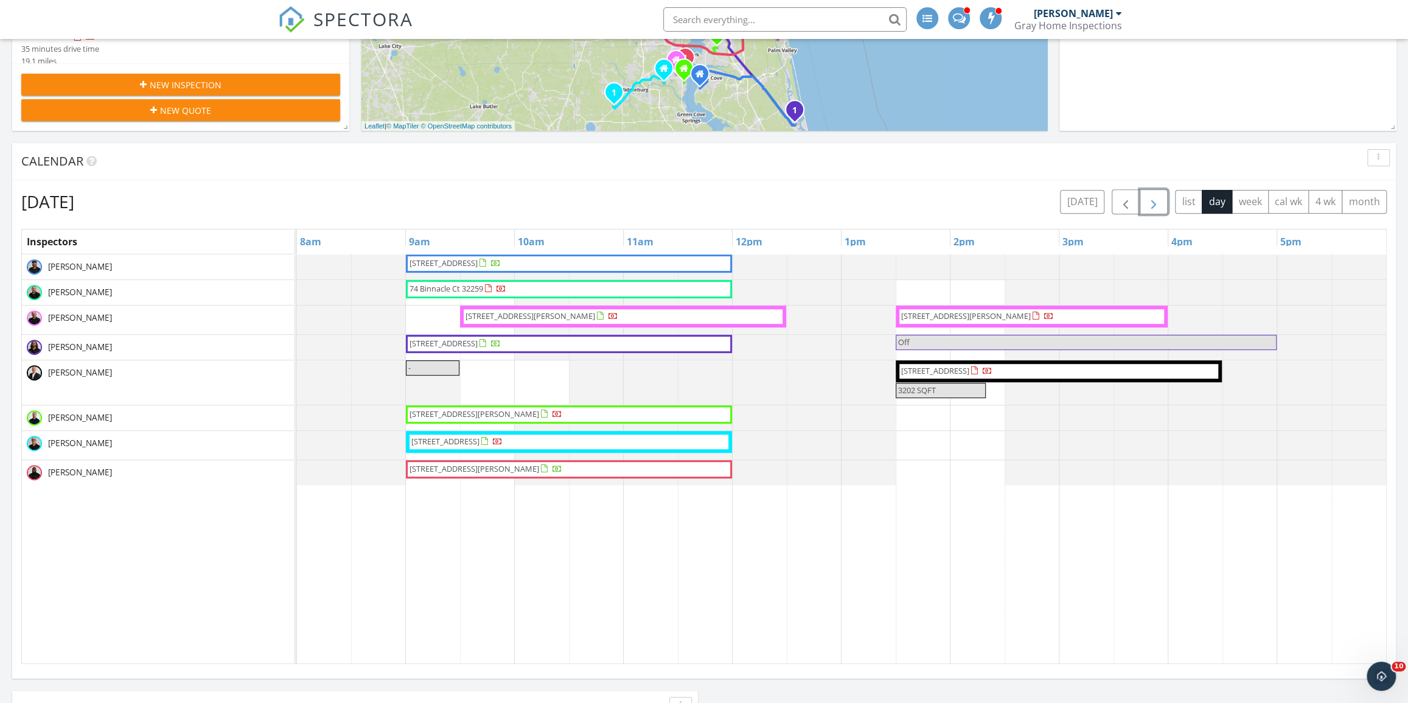
click at [1150, 198] on span "button" at bounding box center [1154, 202] width 15 height 15
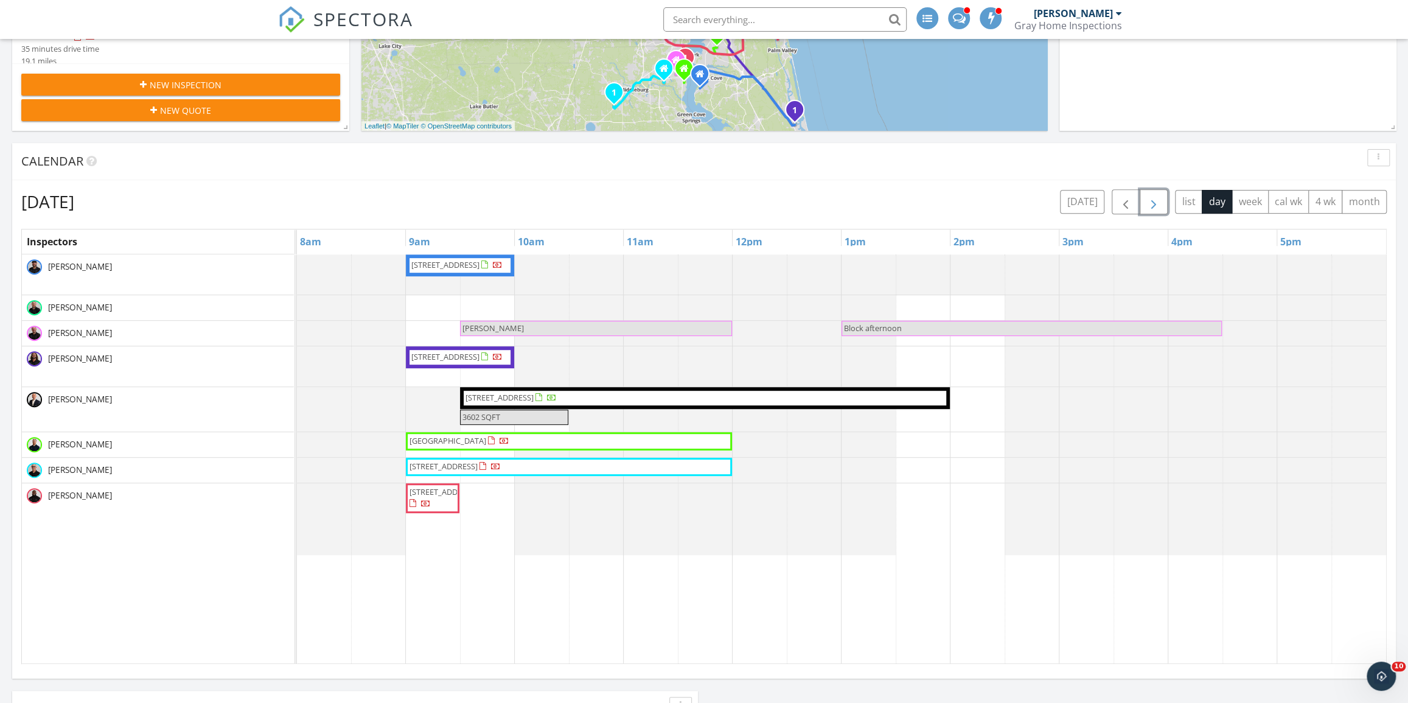
click at [676, 326] on span "[PERSON_NAME]" at bounding box center [596, 329] width 270 height 12
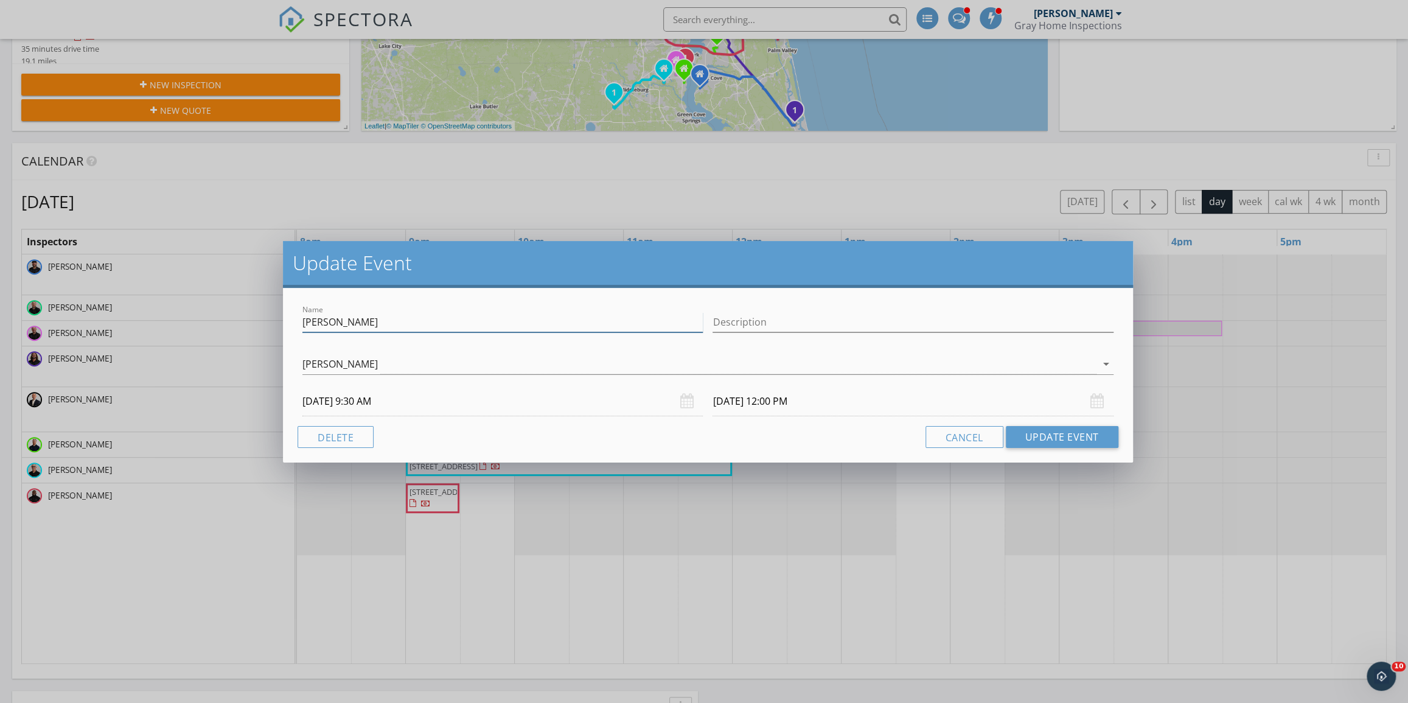
click at [506, 323] on input "[PERSON_NAME]" at bounding box center [502, 322] width 400 height 20
type input "[PERSON_NAME] 3,200sq ft"
click at [1024, 439] on button "Update Event" at bounding box center [1062, 437] width 113 height 22
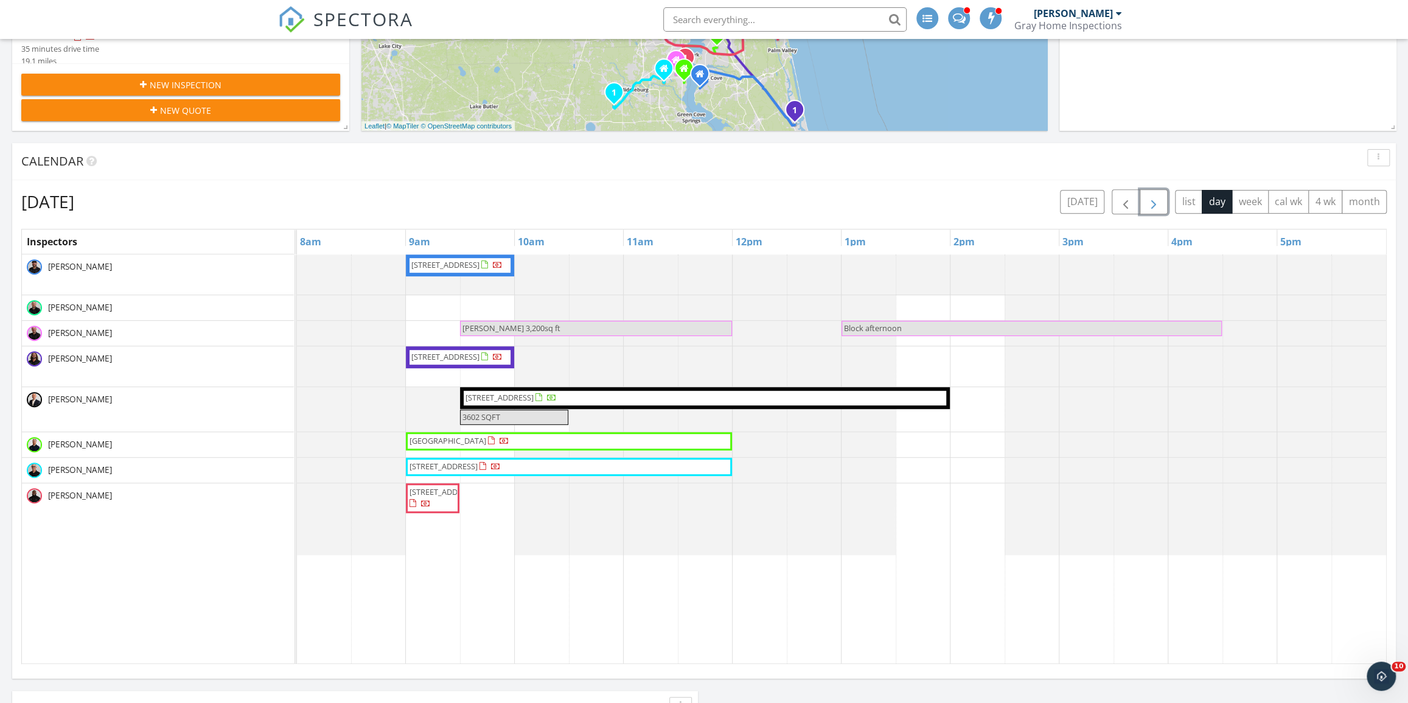
click at [1161, 192] on button "button" at bounding box center [1154, 201] width 29 height 25
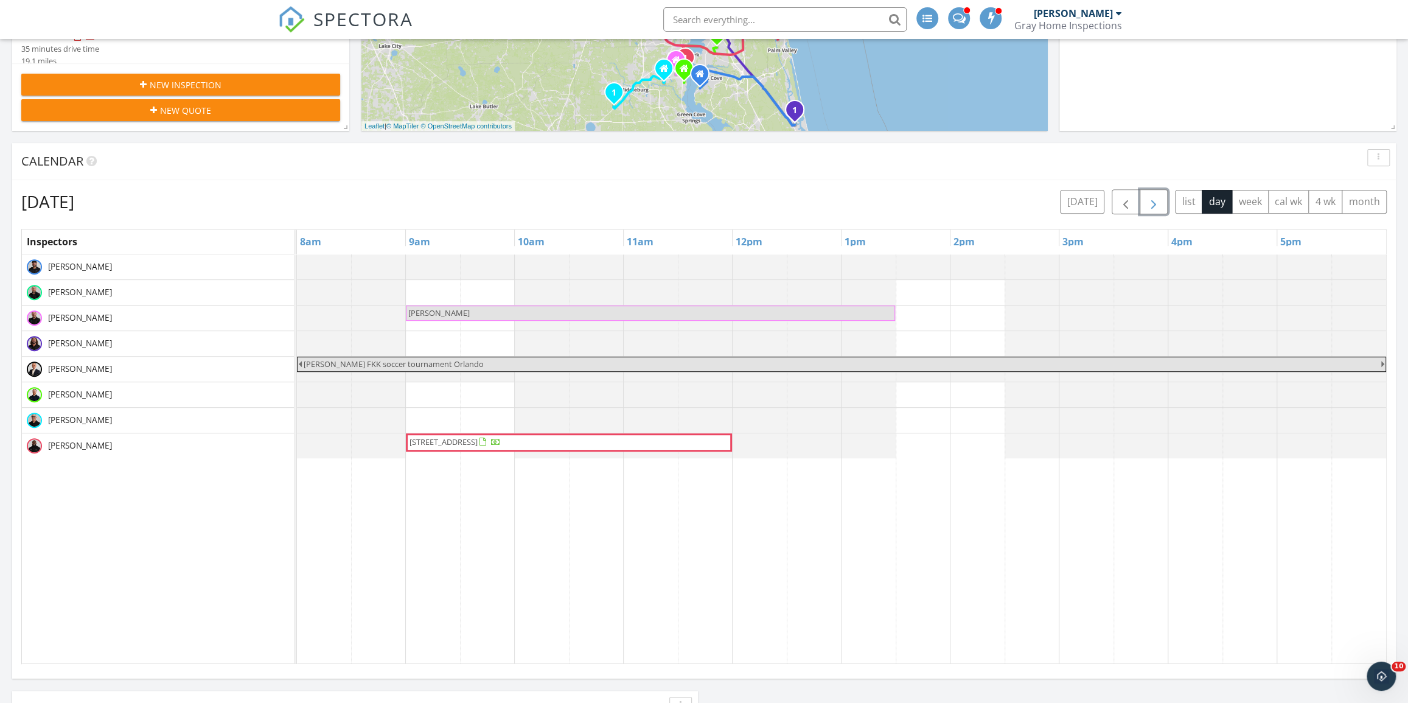
click at [1156, 195] on span "button" at bounding box center [1154, 202] width 15 height 15
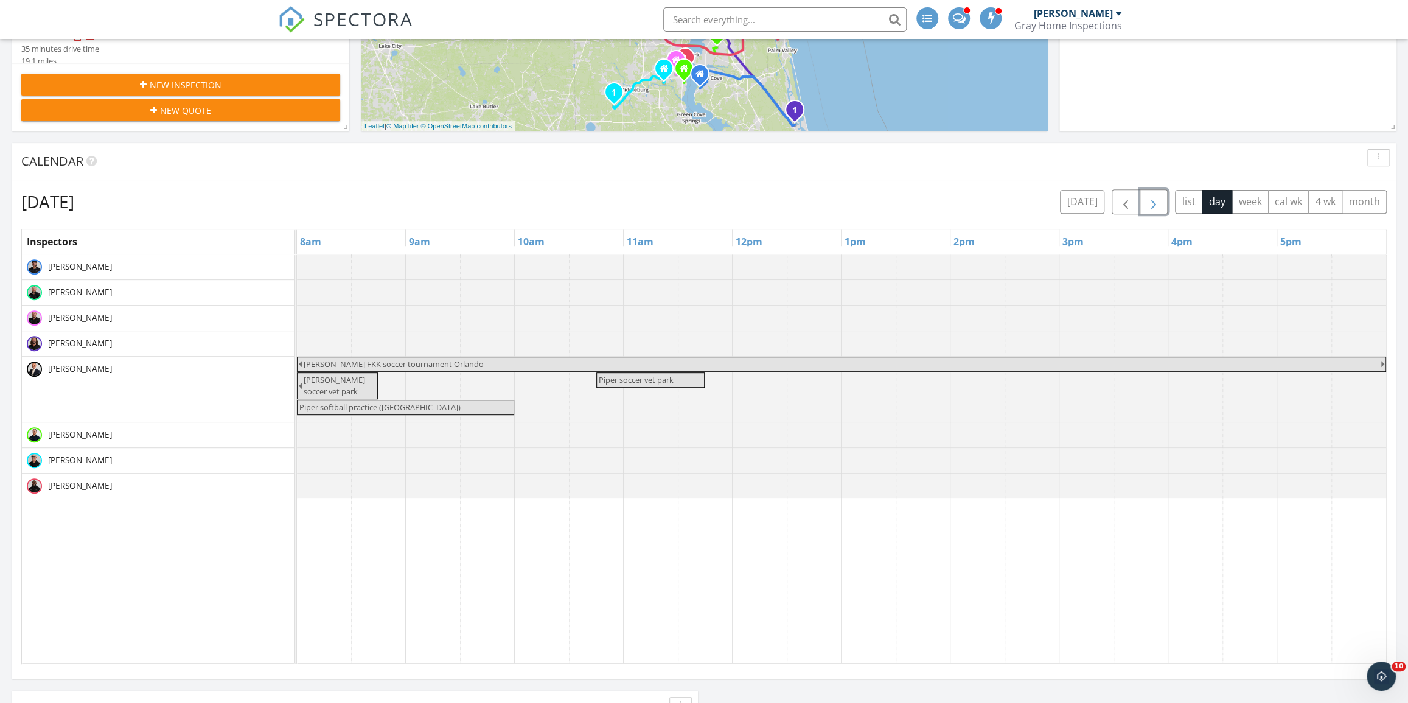
click at [1151, 196] on span "button" at bounding box center [1154, 202] width 15 height 15
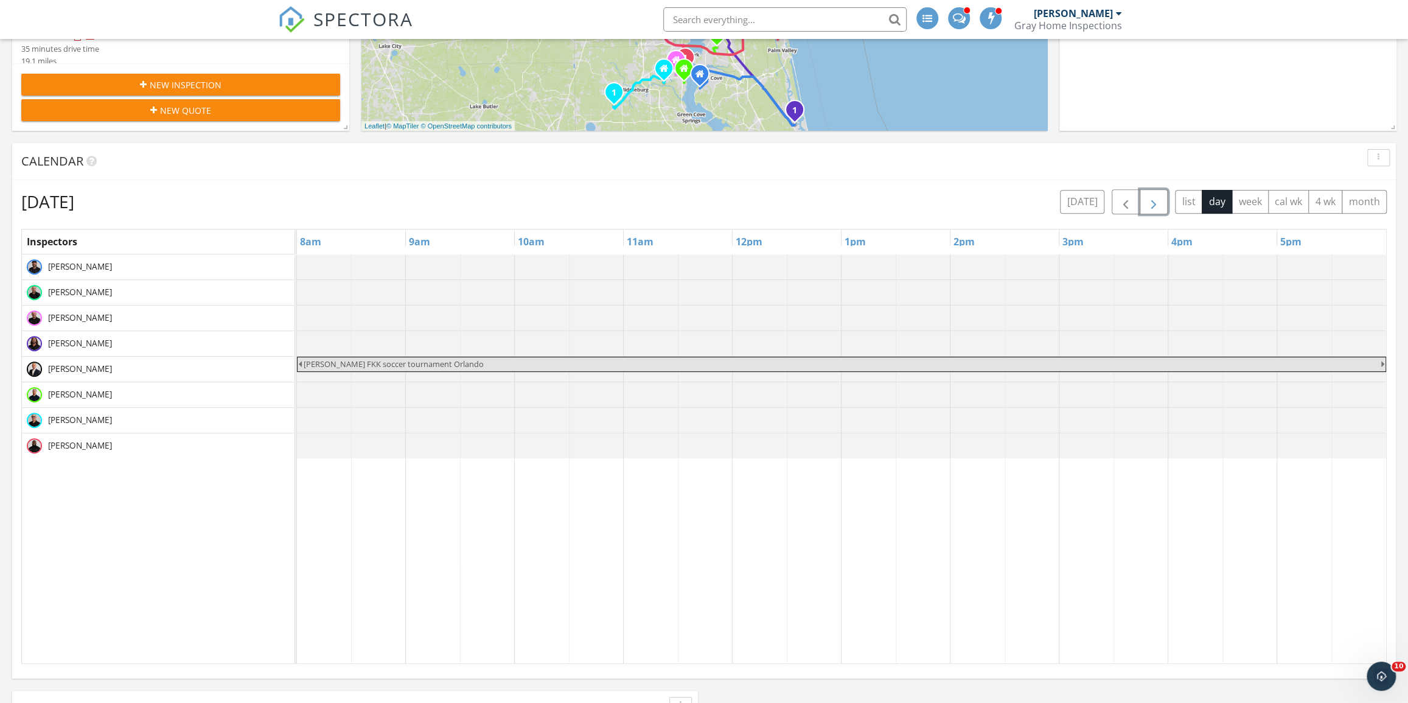
click at [1151, 196] on span "button" at bounding box center [1154, 202] width 15 height 15
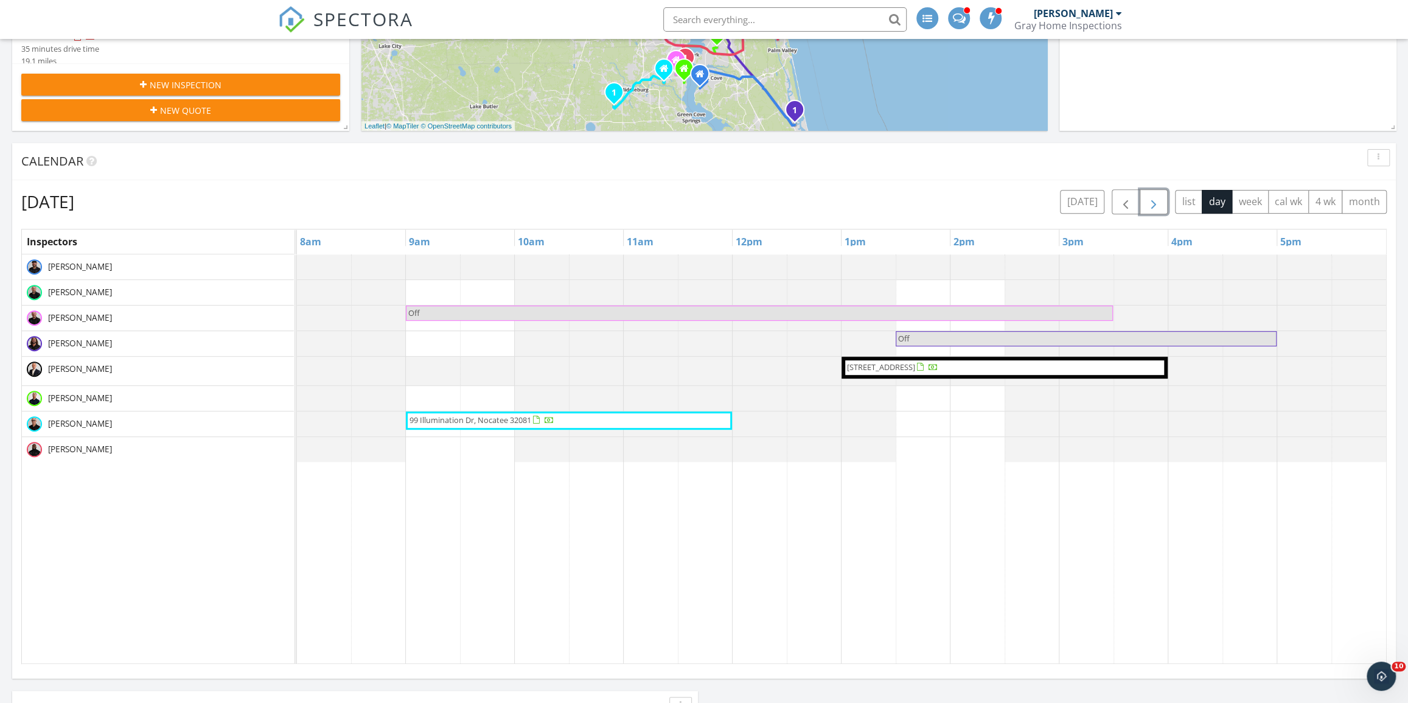
click at [1141, 200] on button "button" at bounding box center [1154, 201] width 29 height 25
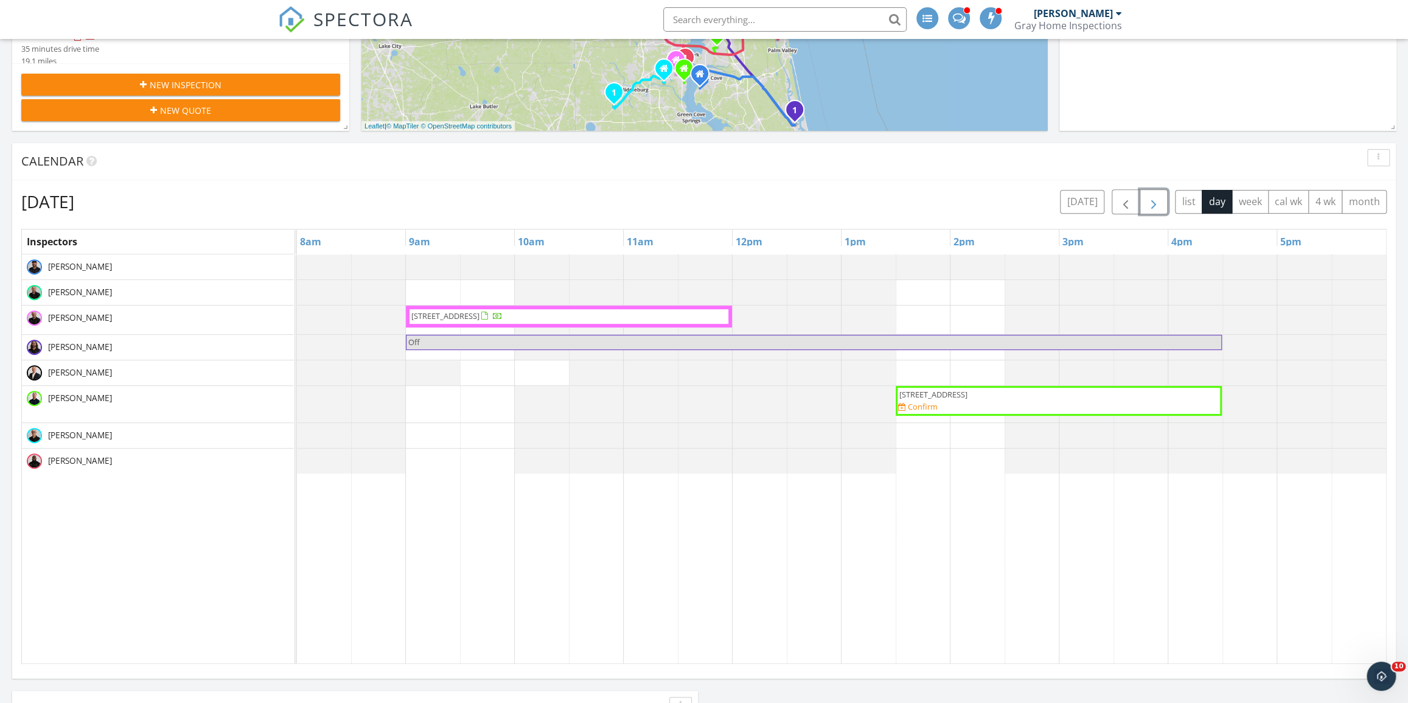
click at [1142, 207] on button "button" at bounding box center [1154, 201] width 29 height 25
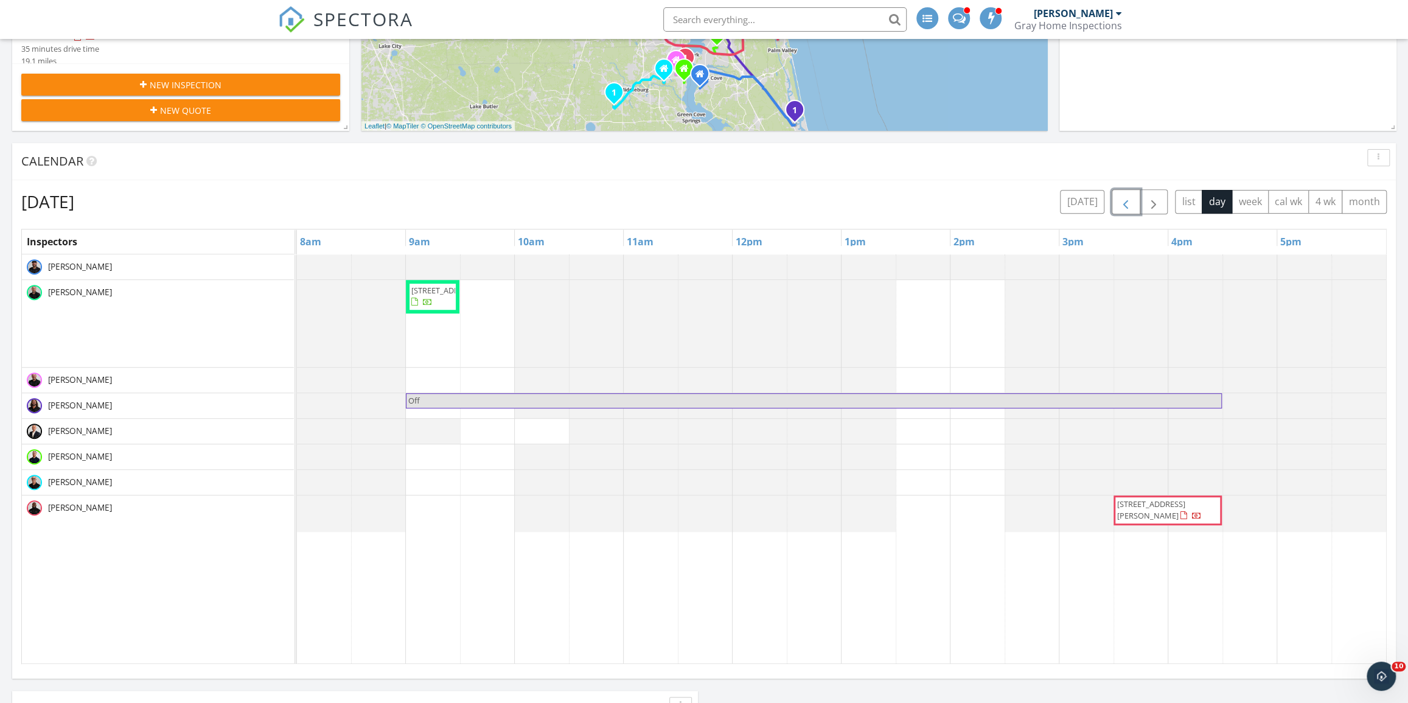
click at [1137, 201] on button "button" at bounding box center [1126, 201] width 29 height 25
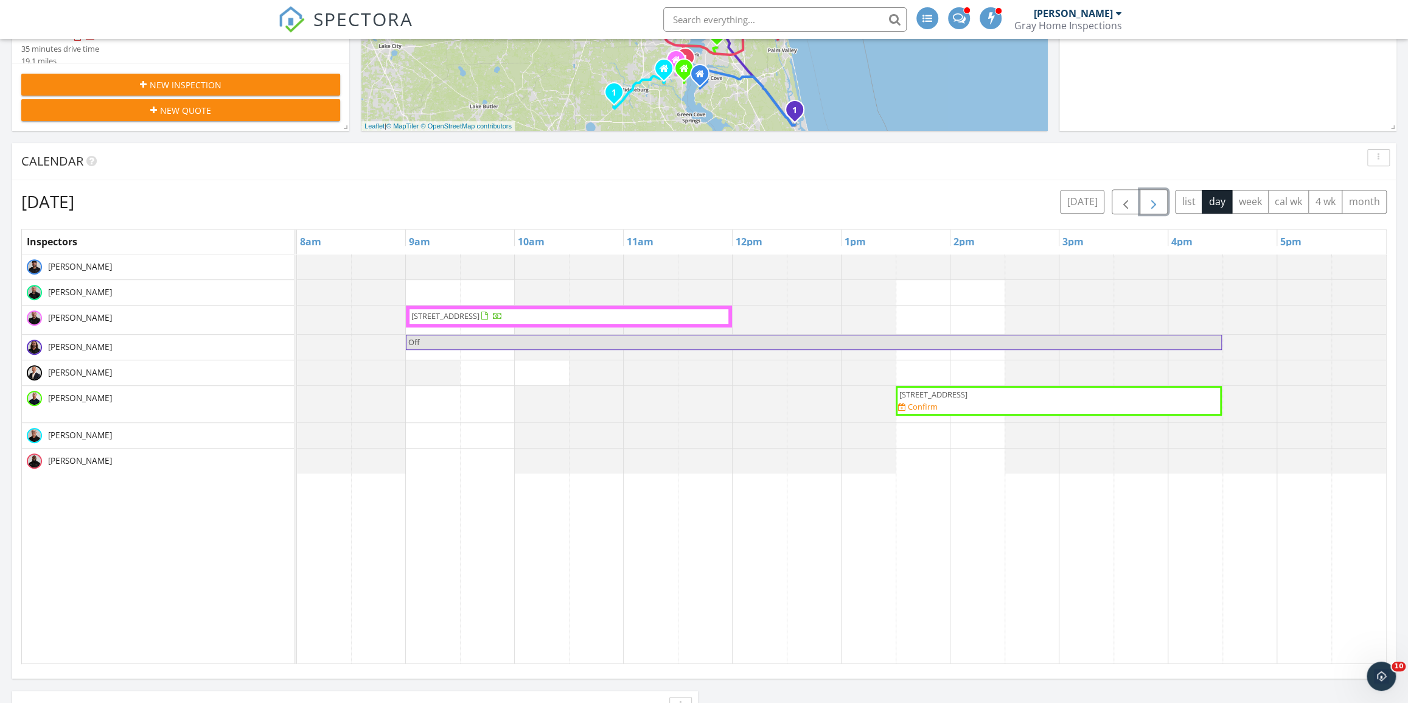
click at [1148, 199] on span "button" at bounding box center [1154, 202] width 15 height 15
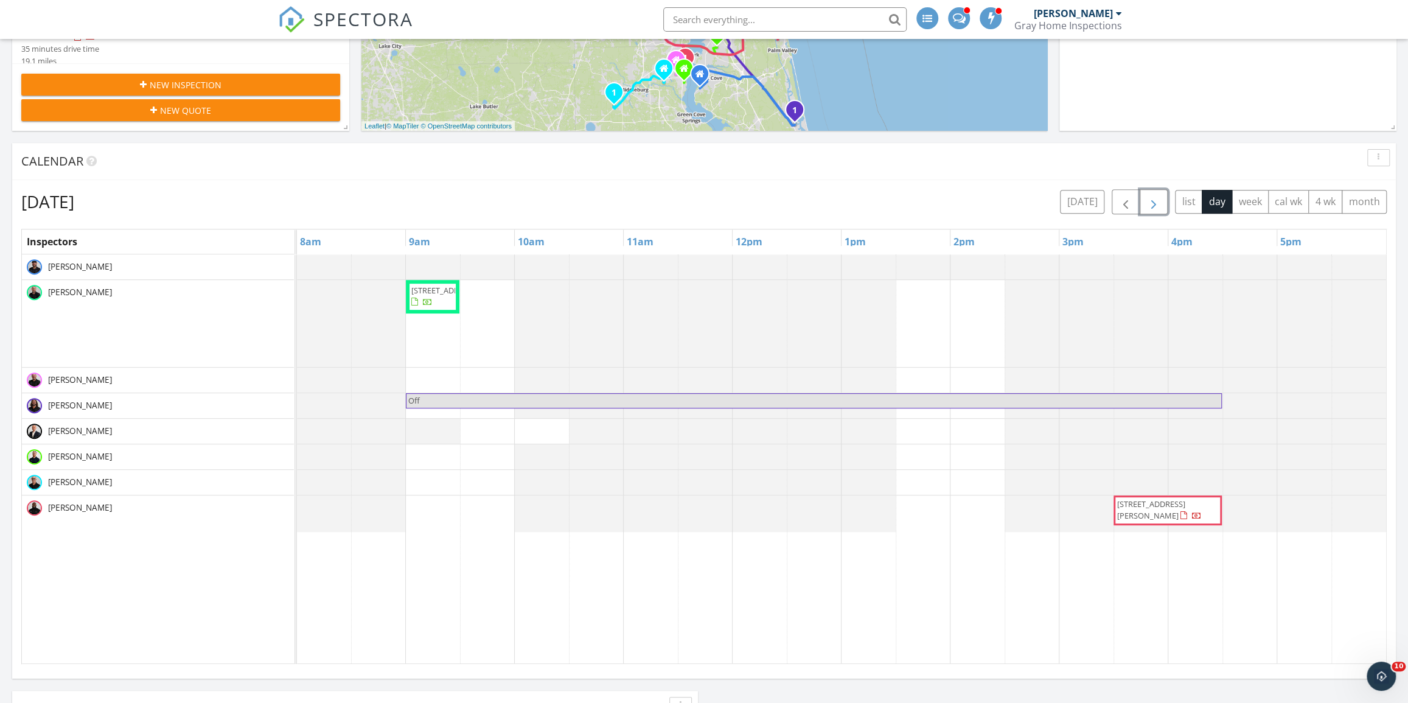
click at [1148, 199] on span "button" at bounding box center [1154, 202] width 15 height 15
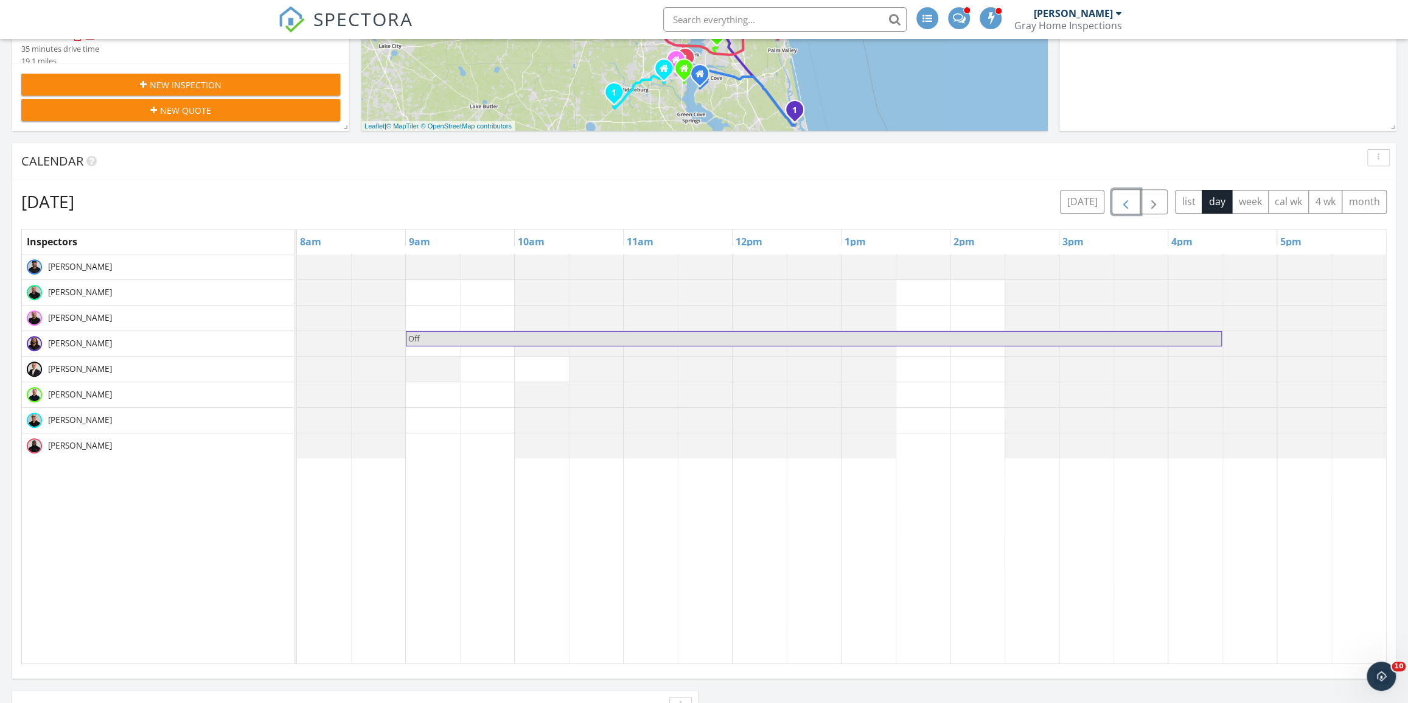
click at [1135, 201] on button "button" at bounding box center [1126, 201] width 29 height 25
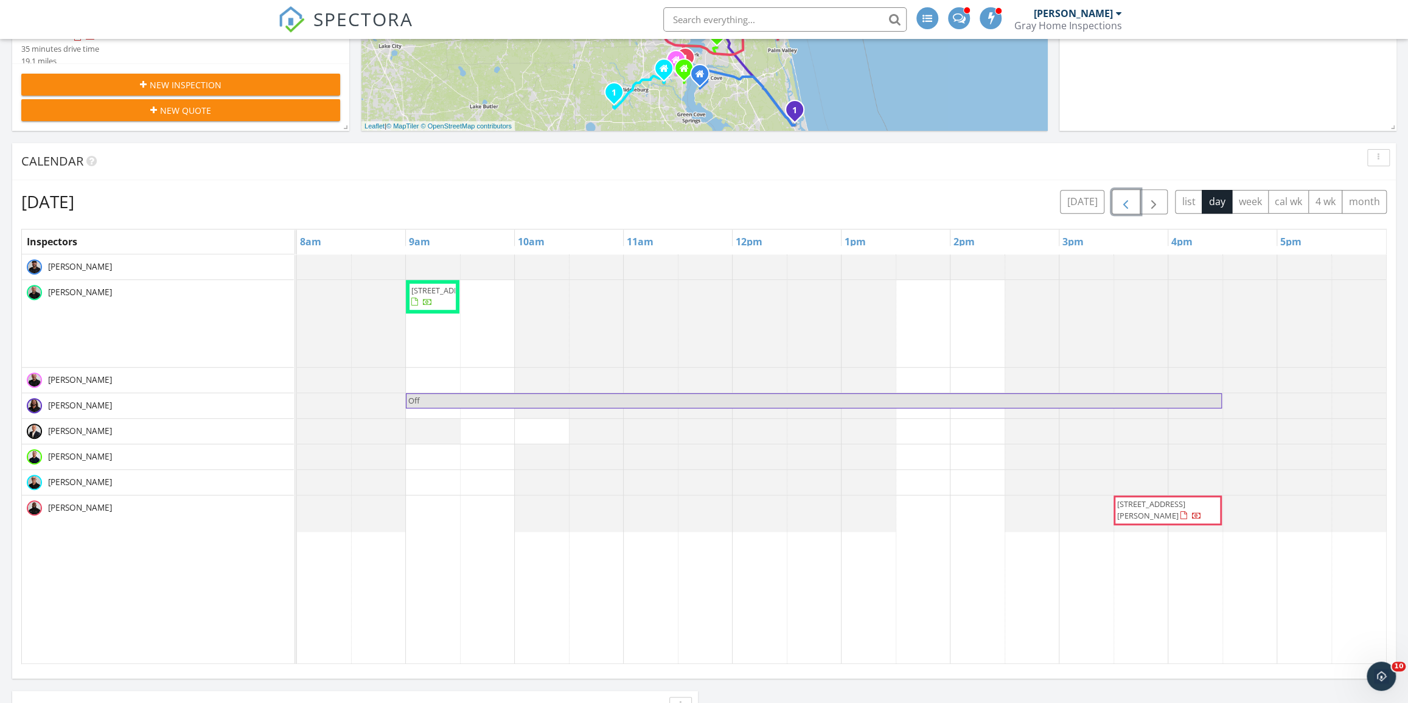
click at [1136, 201] on button "button" at bounding box center [1126, 201] width 29 height 25
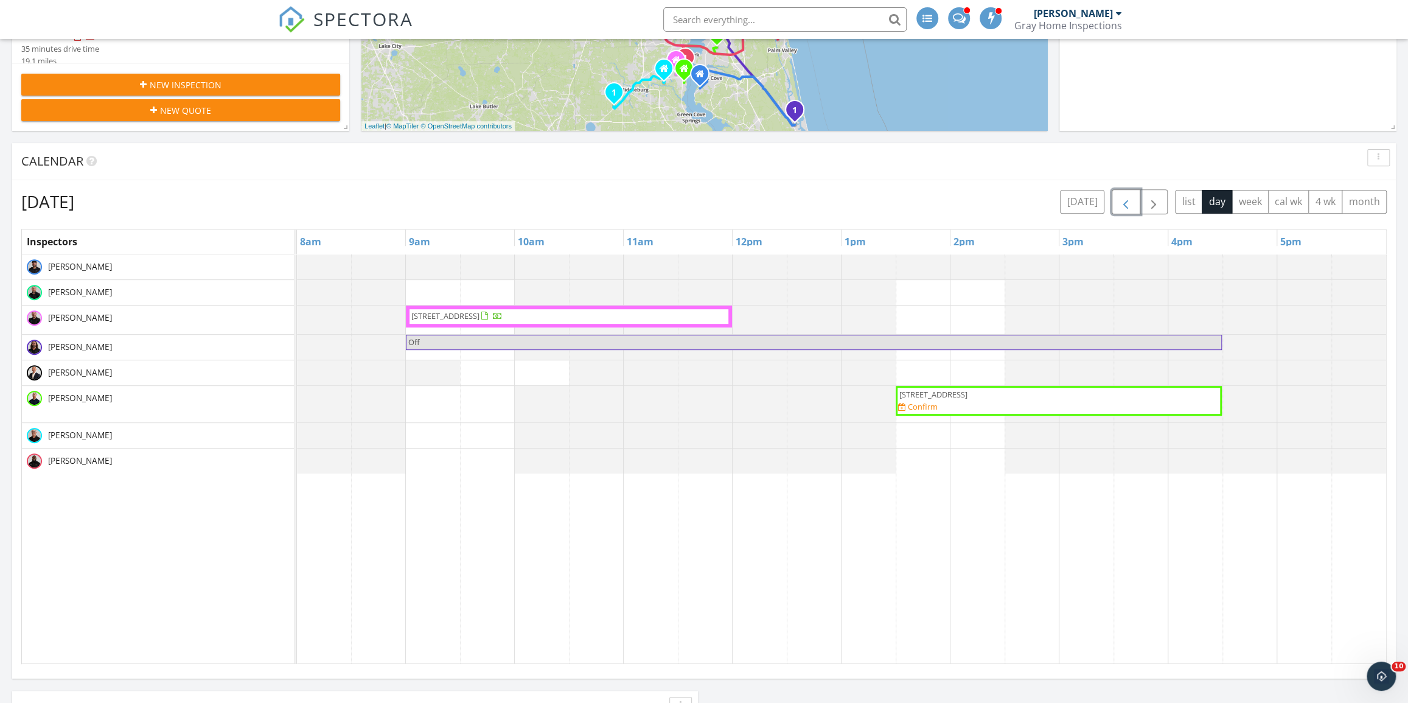
click at [1136, 201] on button "button" at bounding box center [1126, 201] width 29 height 25
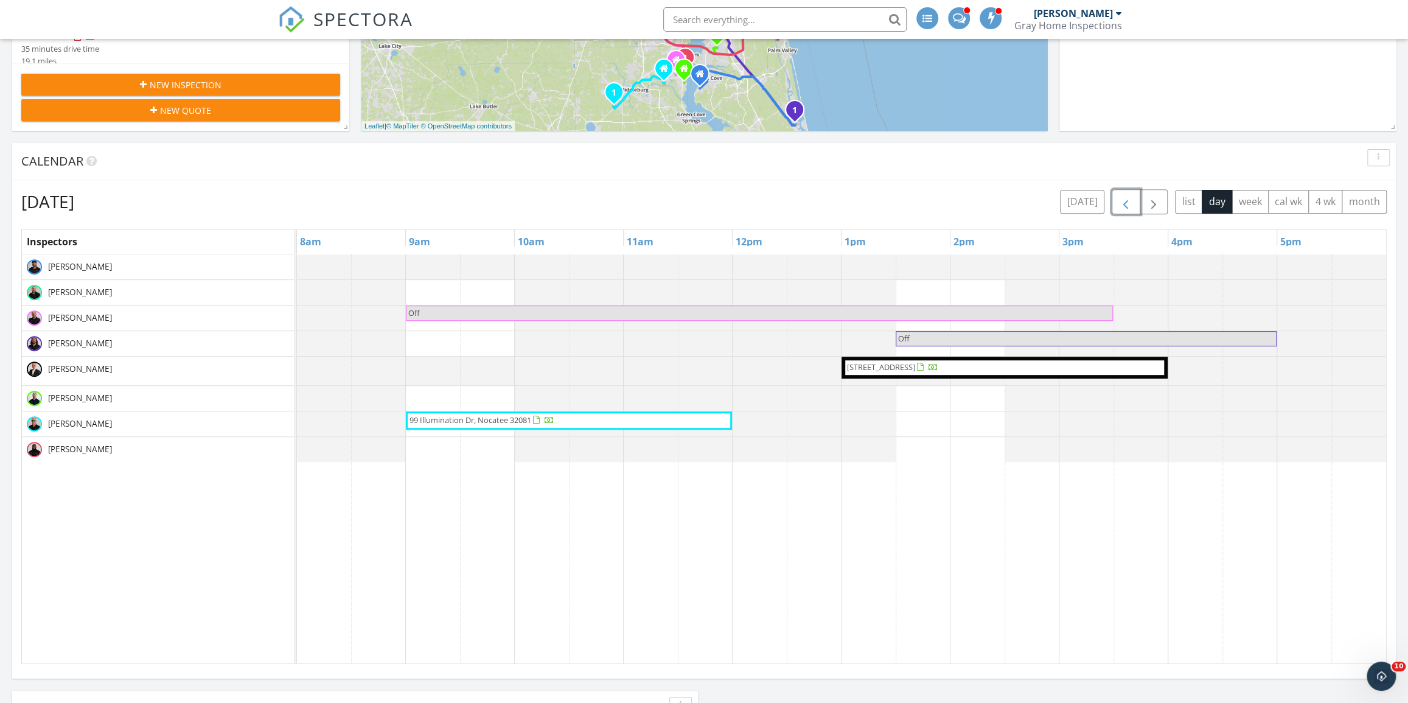
drag, startPoint x: 1135, startPoint y: 204, endPoint x: 1140, endPoint y: 166, distance: 38.7
click at [1140, 166] on div "Calendar Monday, October 6, 2025 today list day week cal wk 4 wk month Inspecto…" at bounding box center [704, 408] width 1384 height 530
click at [1158, 198] on span "button" at bounding box center [1154, 202] width 15 height 15
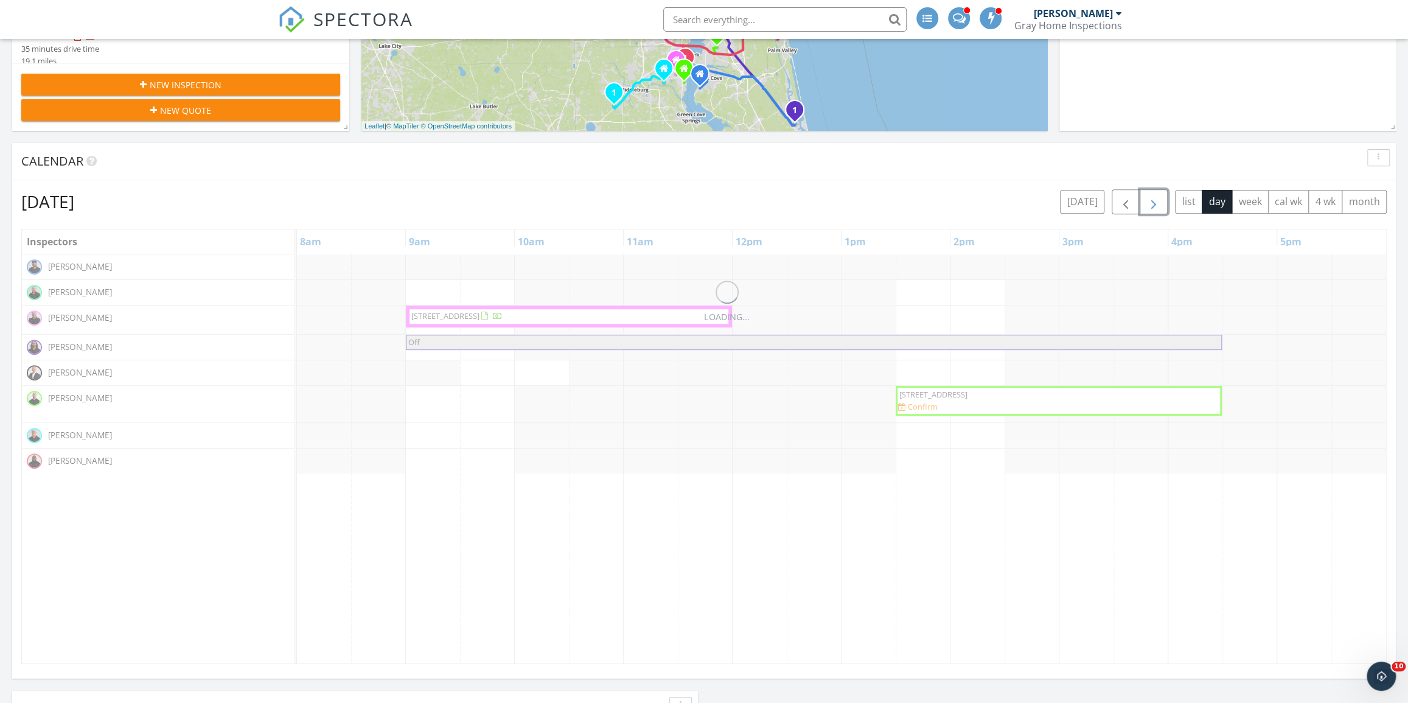
click at [1158, 198] on span "button" at bounding box center [1154, 202] width 15 height 15
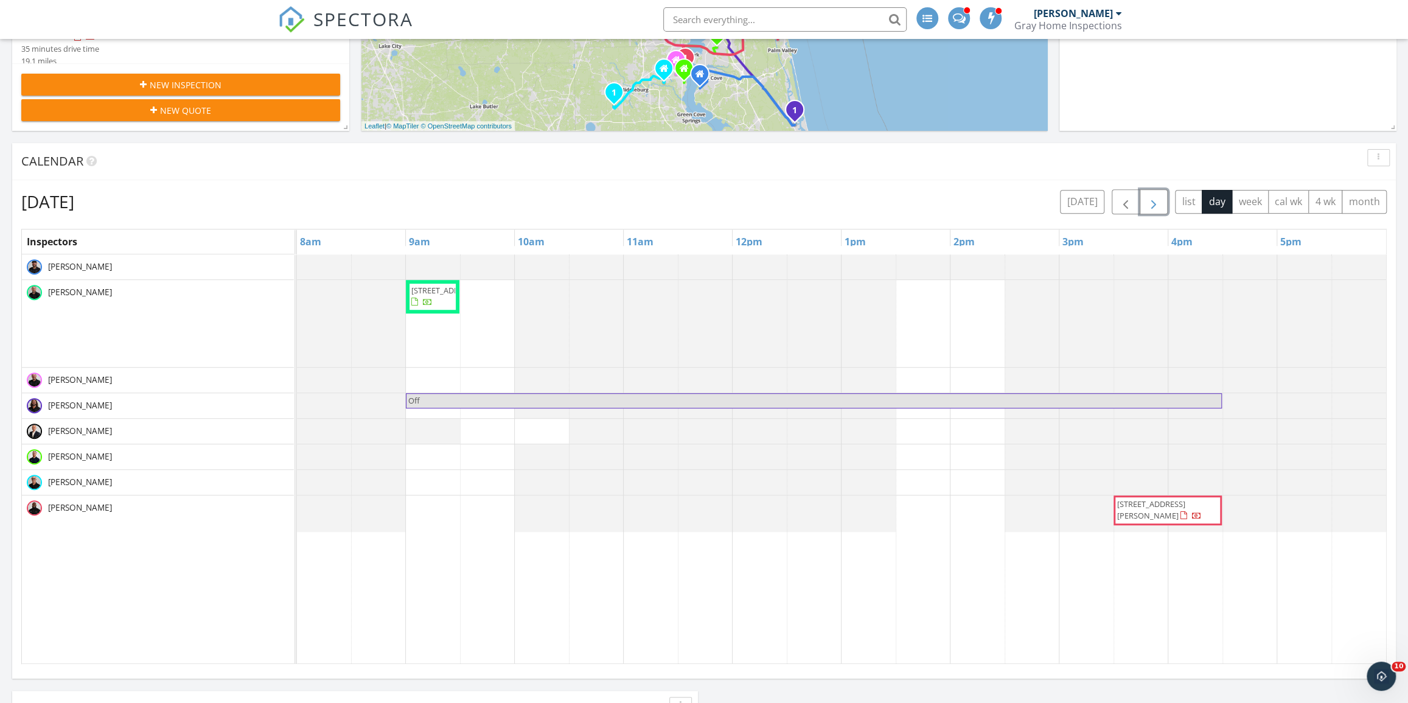
click at [1158, 198] on span "button" at bounding box center [1154, 202] width 15 height 15
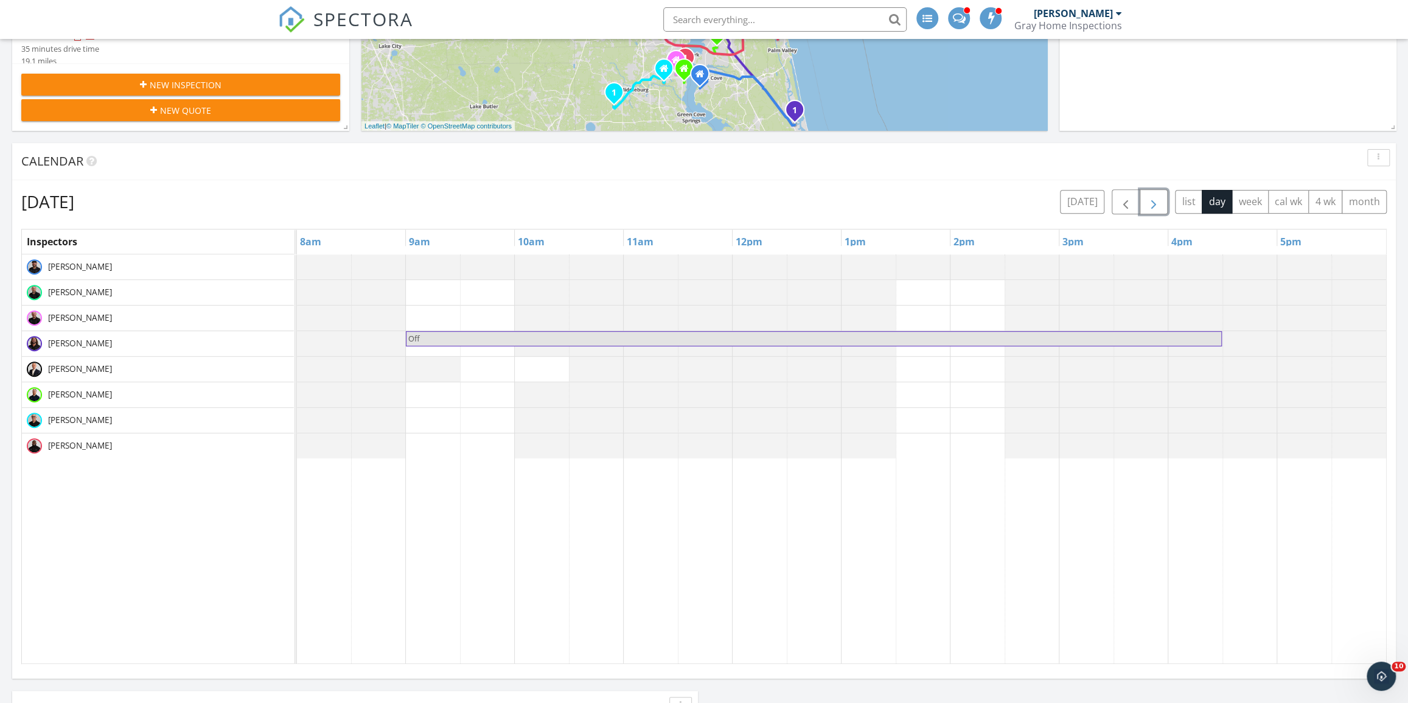
click at [1158, 198] on span "button" at bounding box center [1154, 202] width 15 height 15
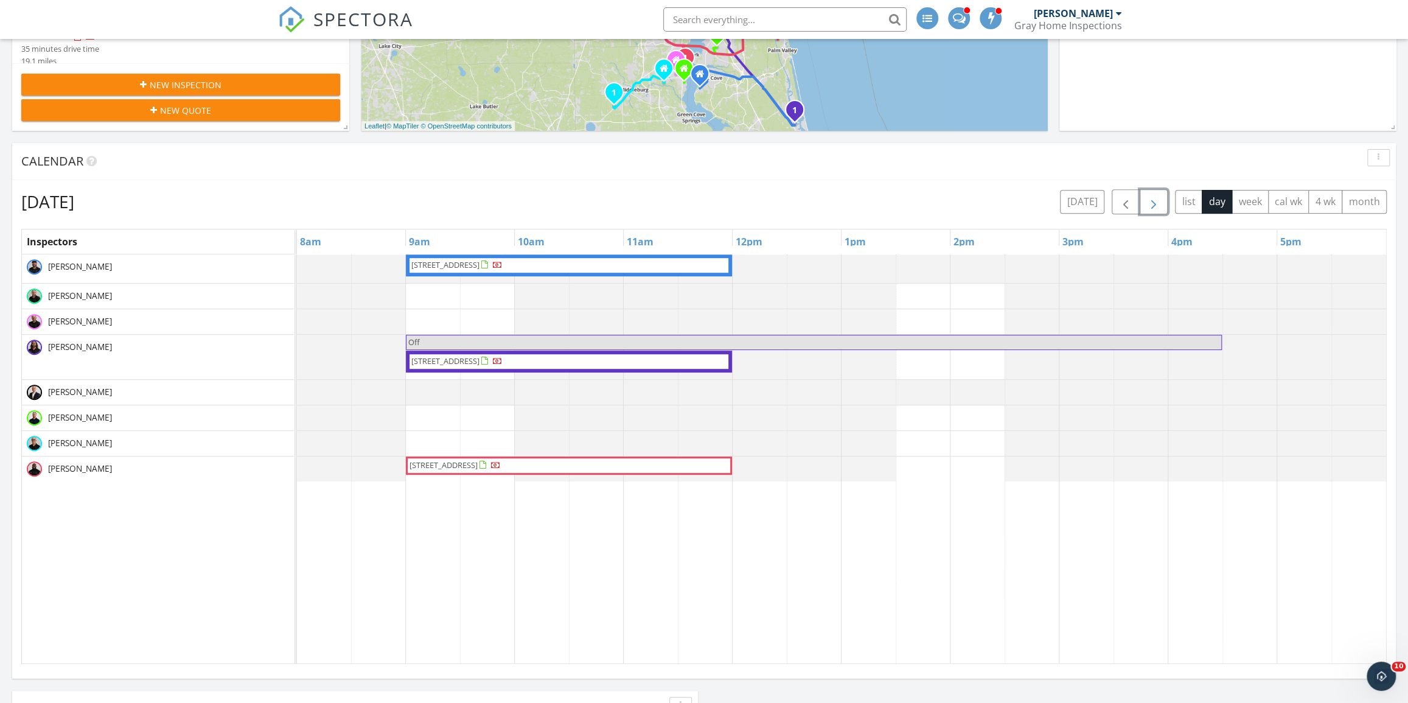
click at [1158, 198] on span "button" at bounding box center [1154, 202] width 15 height 15
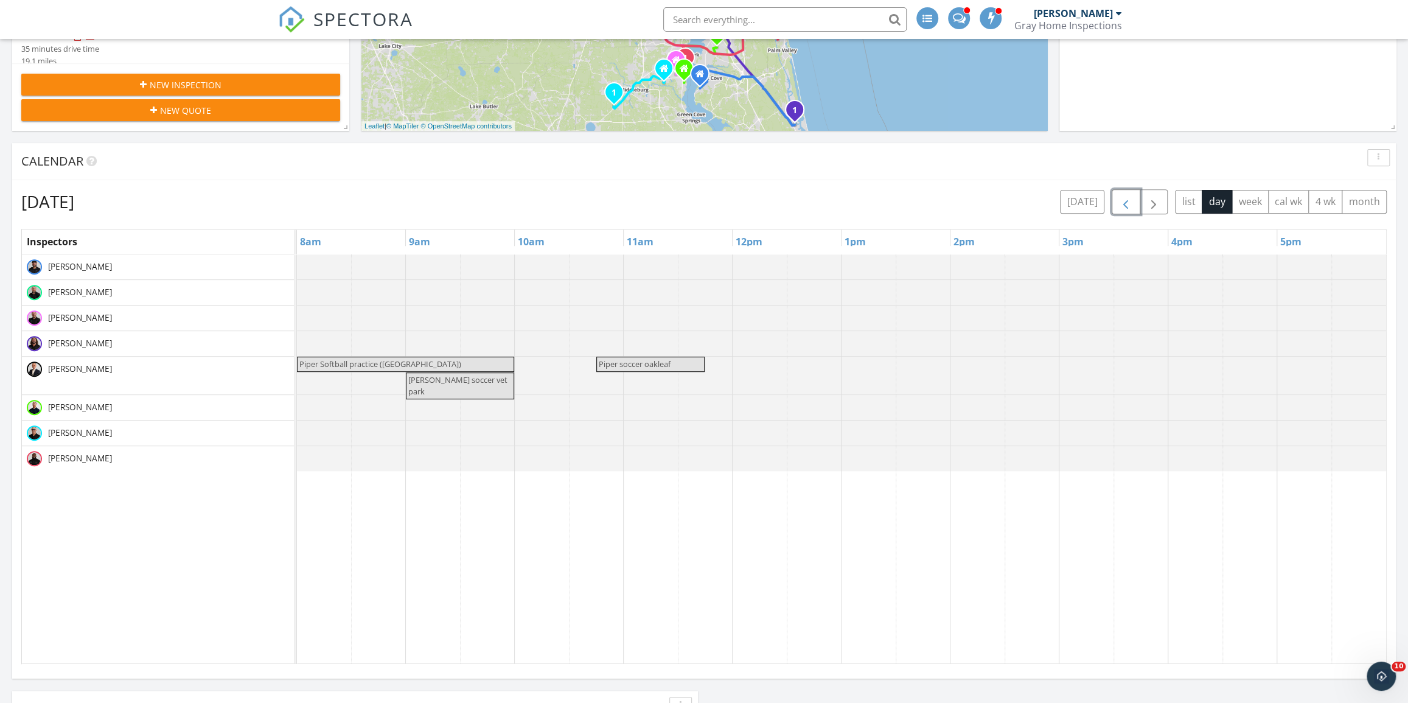
click at [1137, 202] on button "button" at bounding box center [1126, 201] width 29 height 25
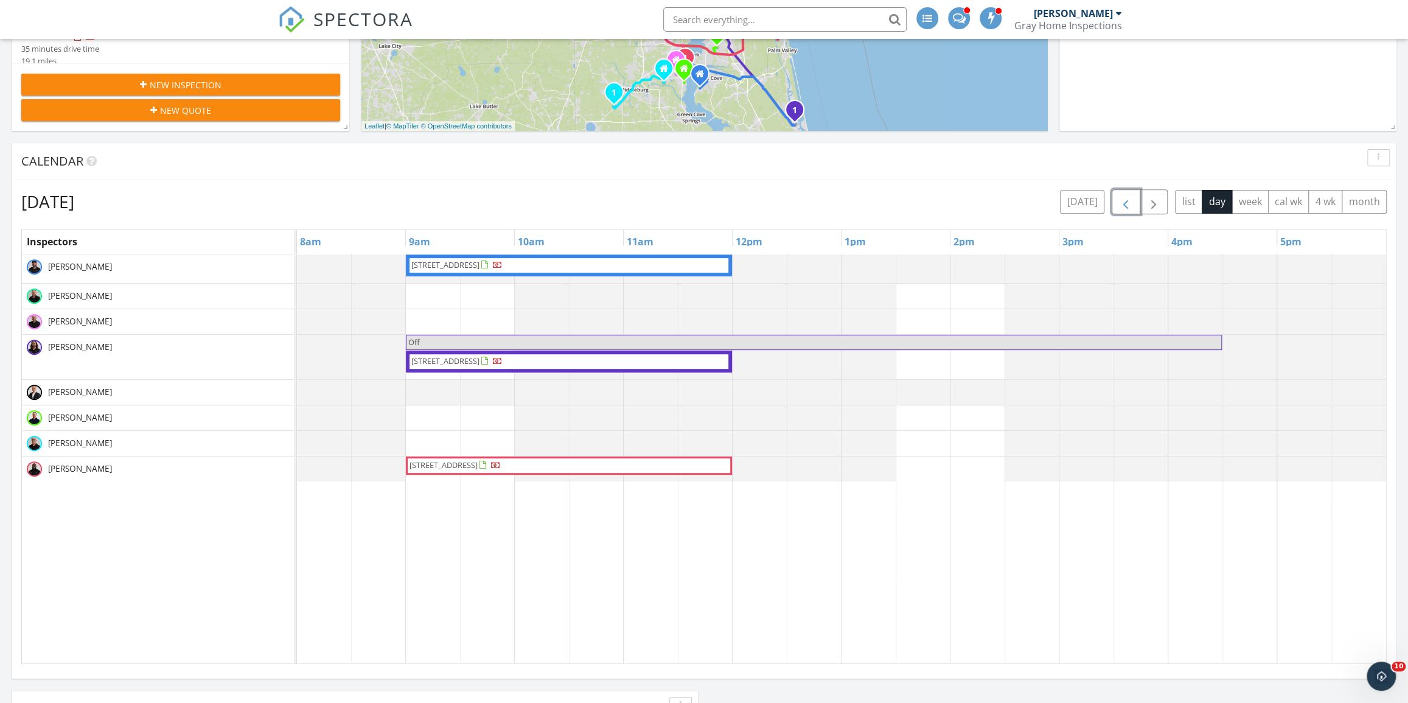
click at [565, 365] on span "261 Oakmoss Dr 32259" at bounding box center [569, 361] width 318 height 12
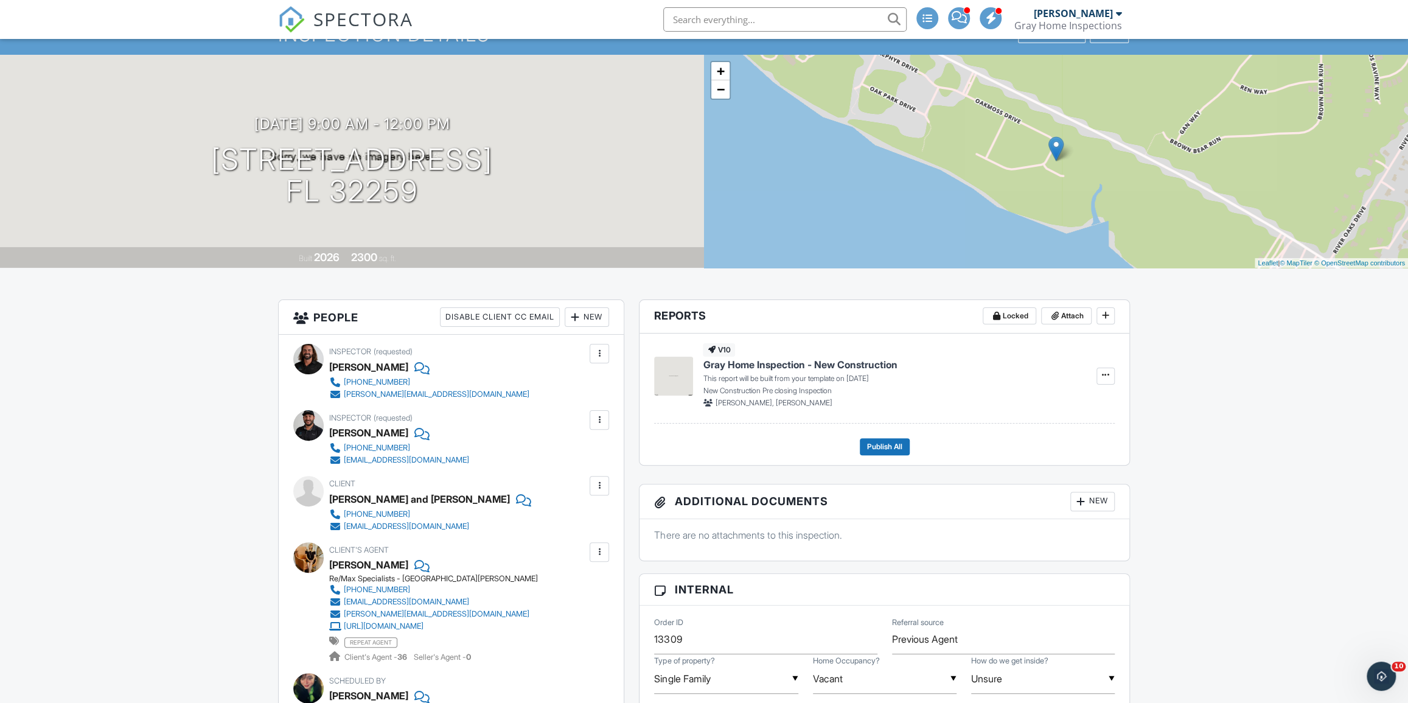
scroll to position [10, 0]
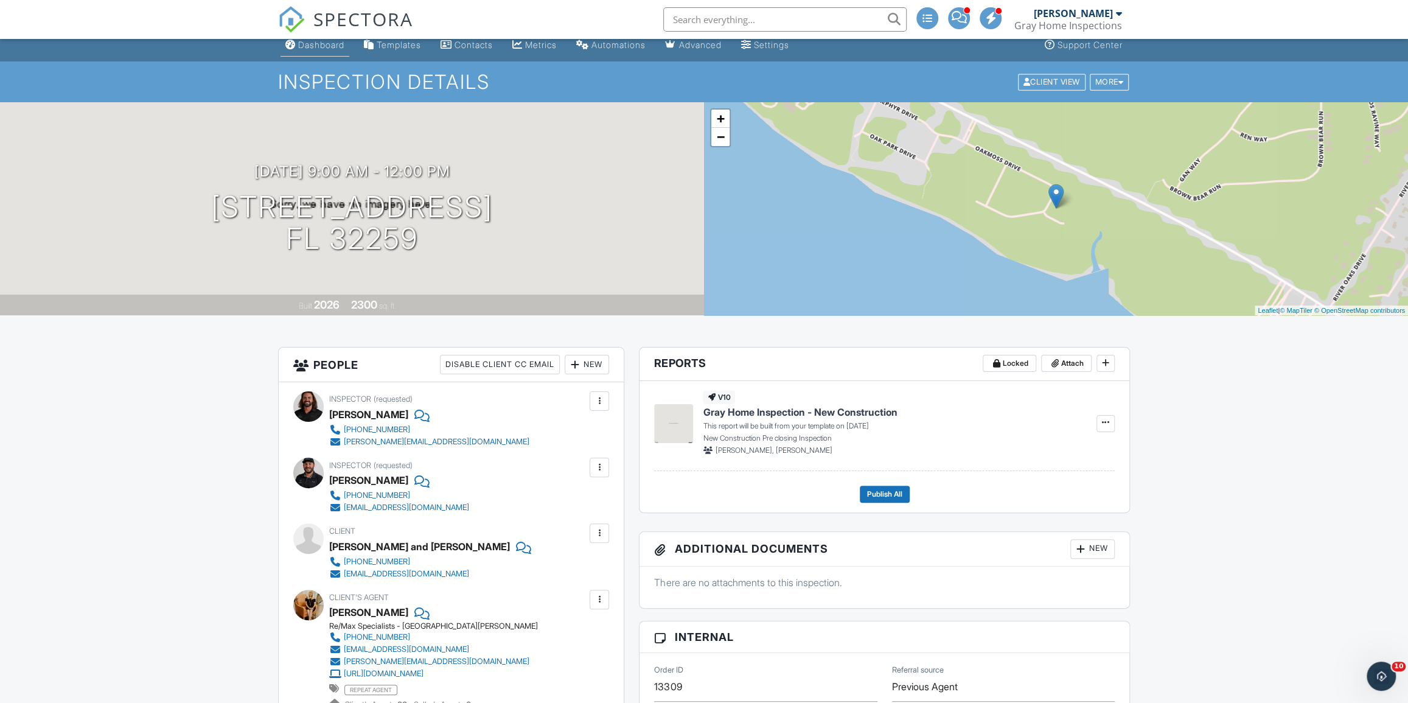
click at [312, 53] on link "Dashboard" at bounding box center [315, 45] width 69 height 23
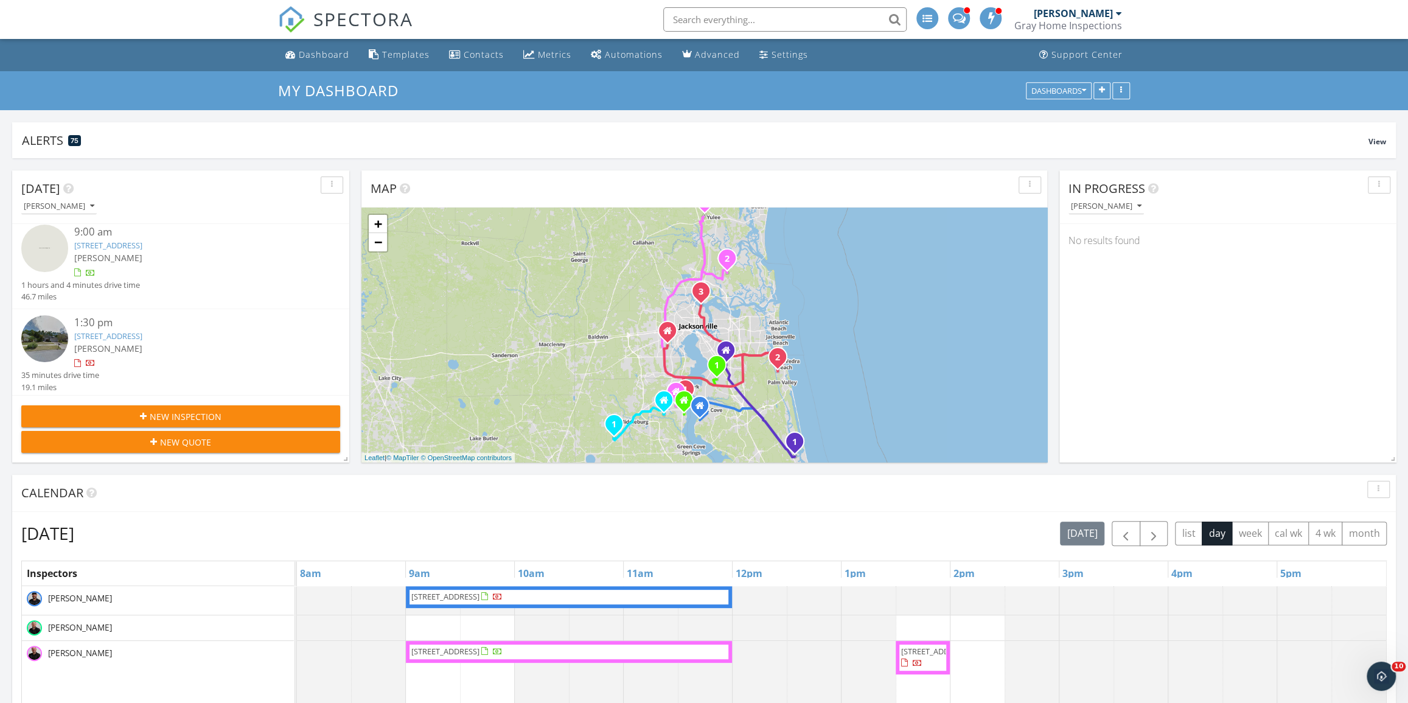
scroll to position [9, 0]
click at [142, 330] on link "[STREET_ADDRESS]" at bounding box center [108, 332] width 68 height 11
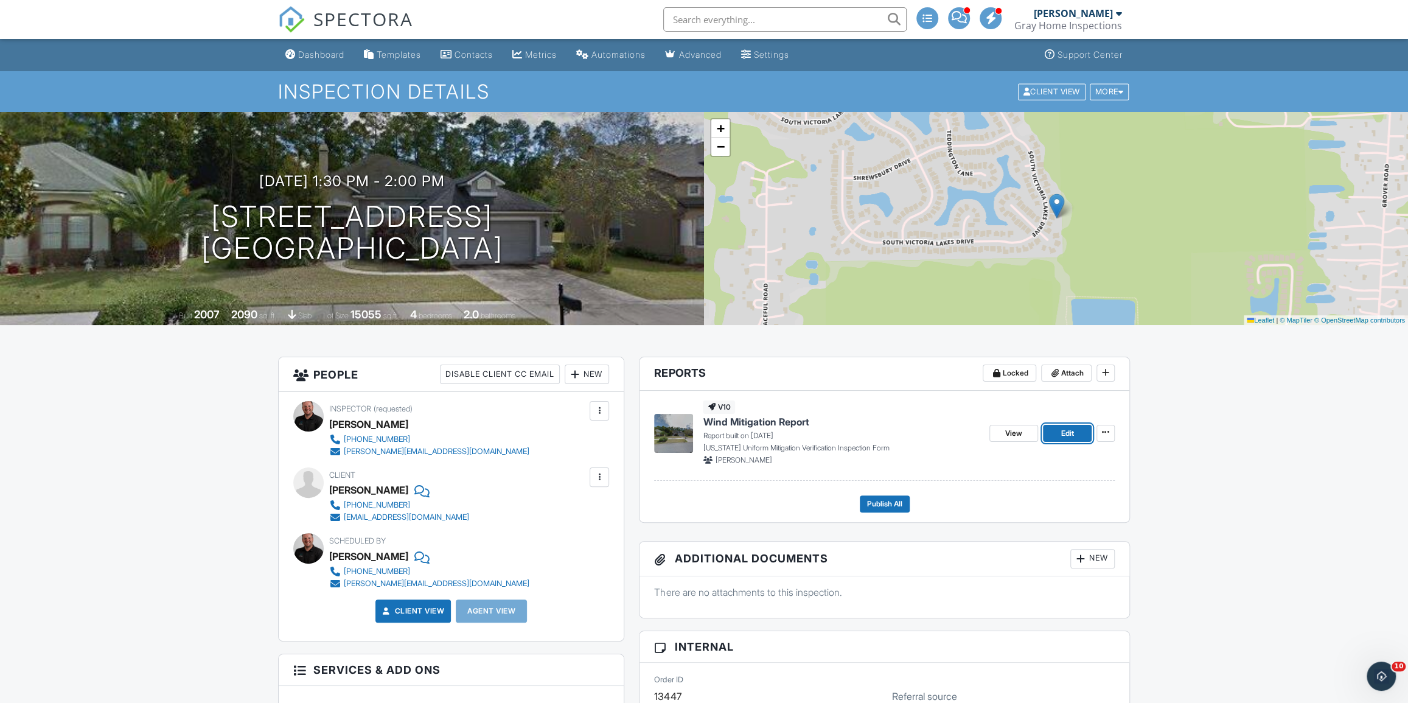
click at [1071, 435] on span "Edit" at bounding box center [1067, 433] width 13 height 12
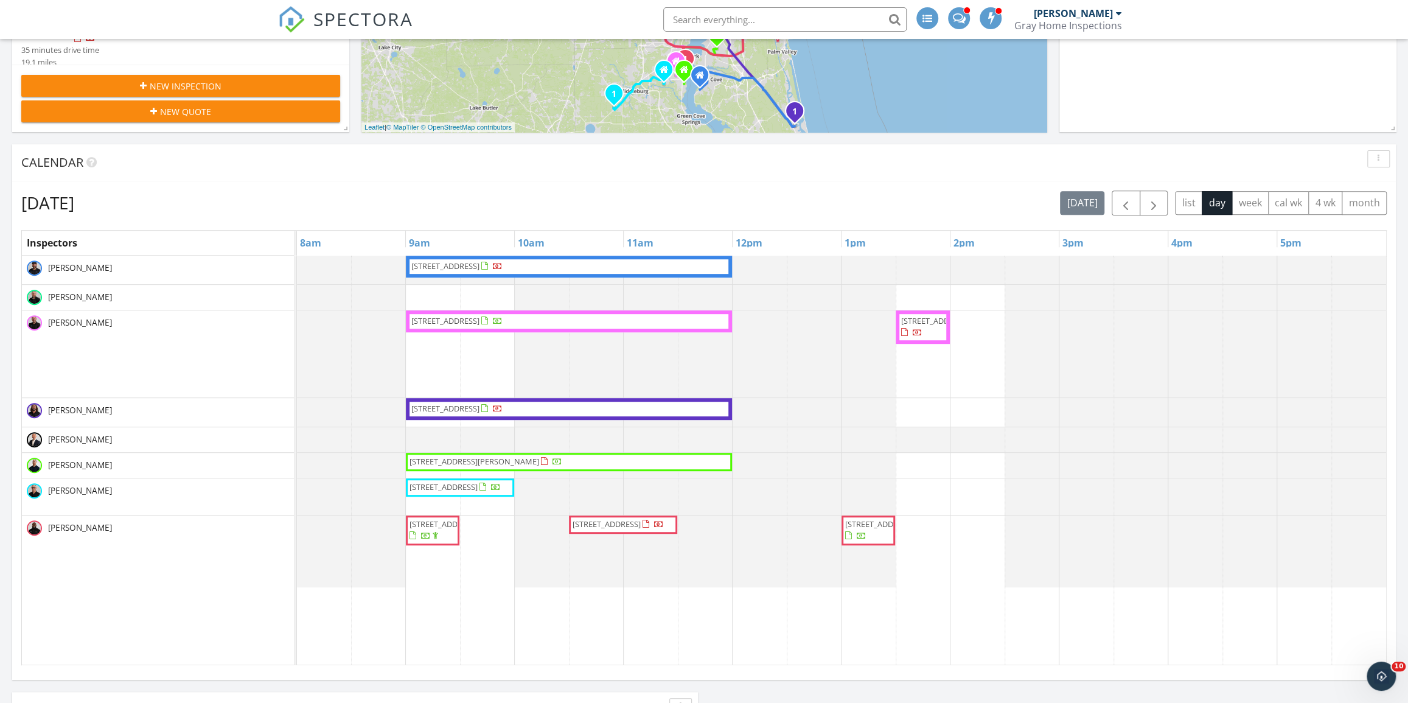
scroll to position [332, 0]
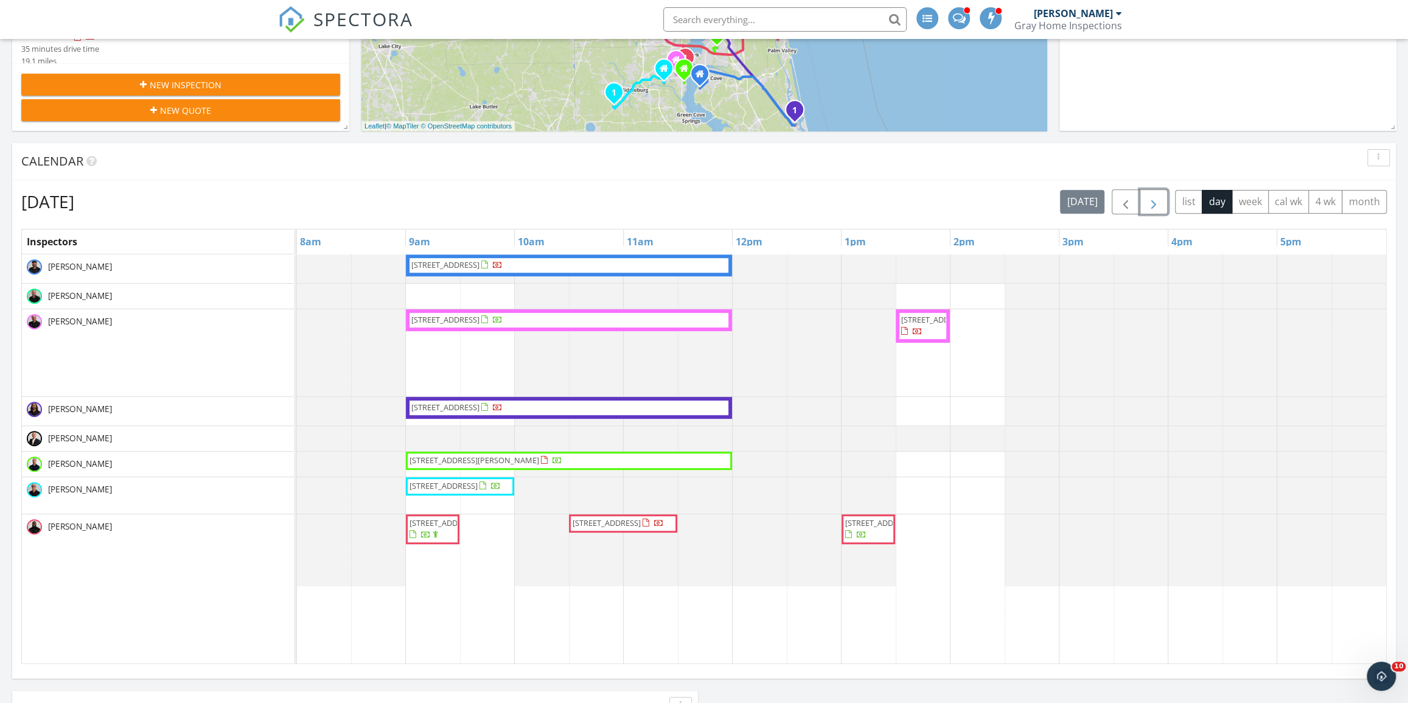
click at [1162, 198] on button "button" at bounding box center [1154, 201] width 29 height 25
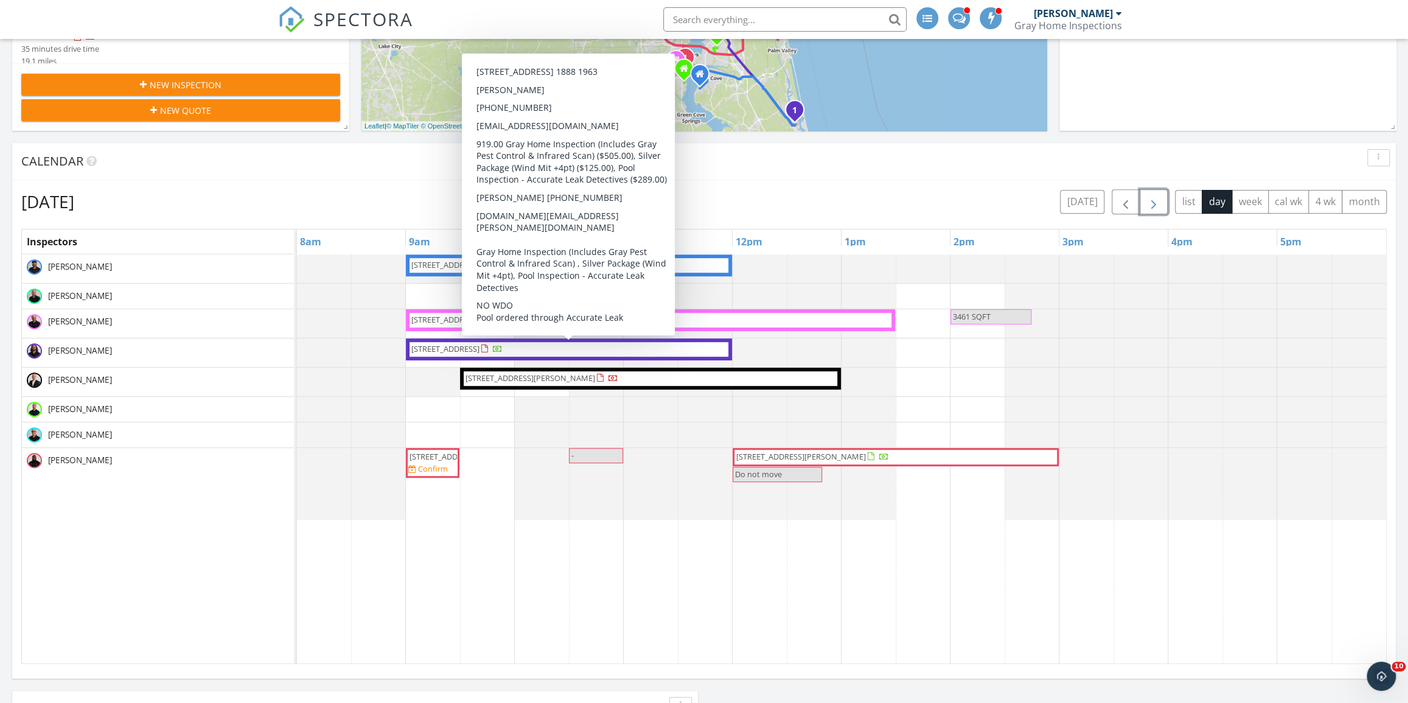
click at [585, 343] on span "[STREET_ADDRESS]" at bounding box center [569, 349] width 318 height 12
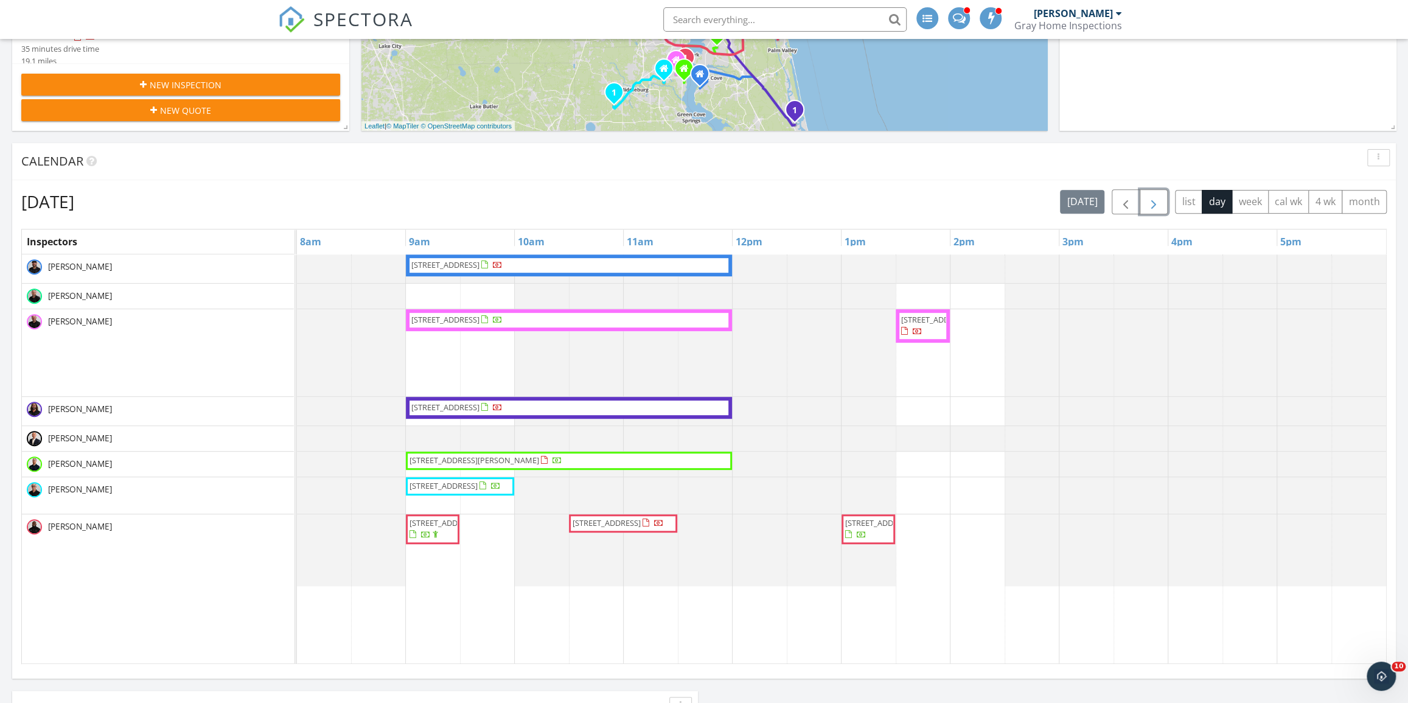
click at [1144, 199] on button "button" at bounding box center [1154, 201] width 29 height 25
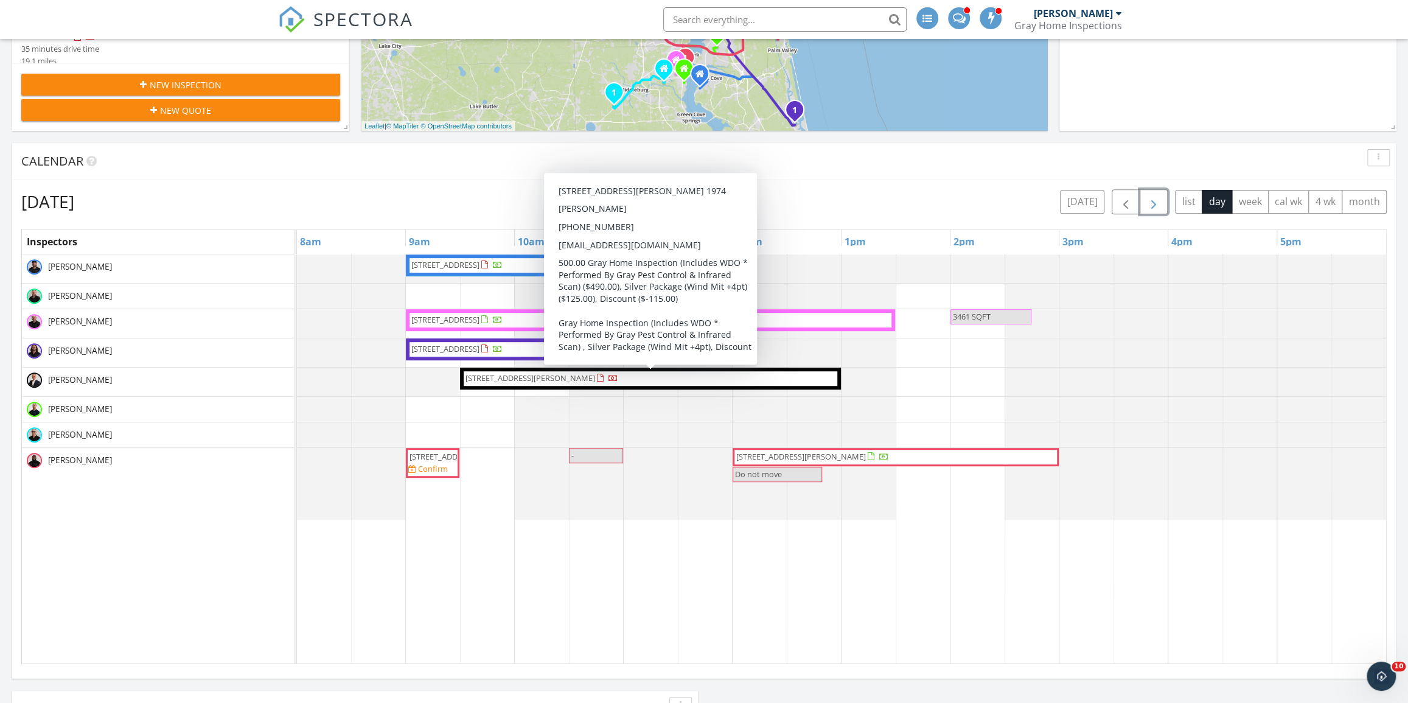
click at [578, 375] on span "2409 Russell Rd, Green Cove Springs 32043" at bounding box center [531, 377] width 130 height 11
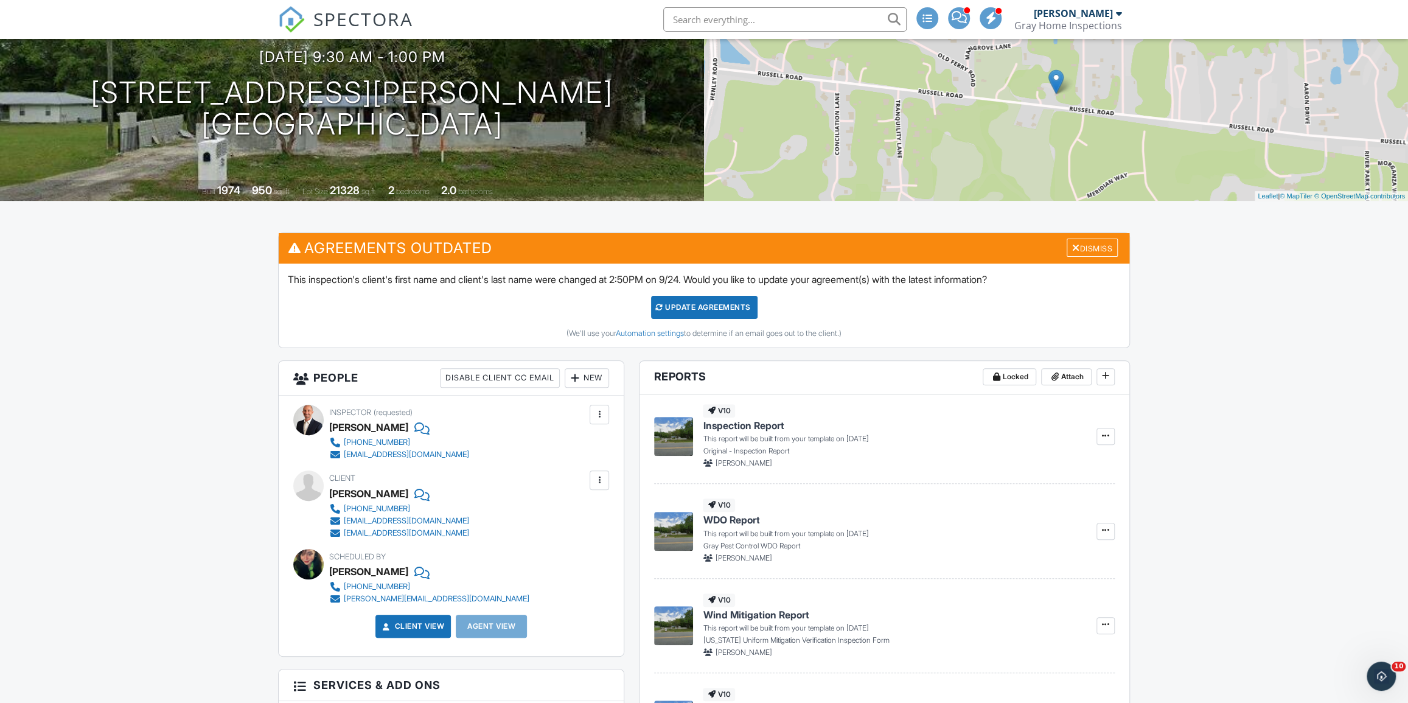
scroll to position [166, 0]
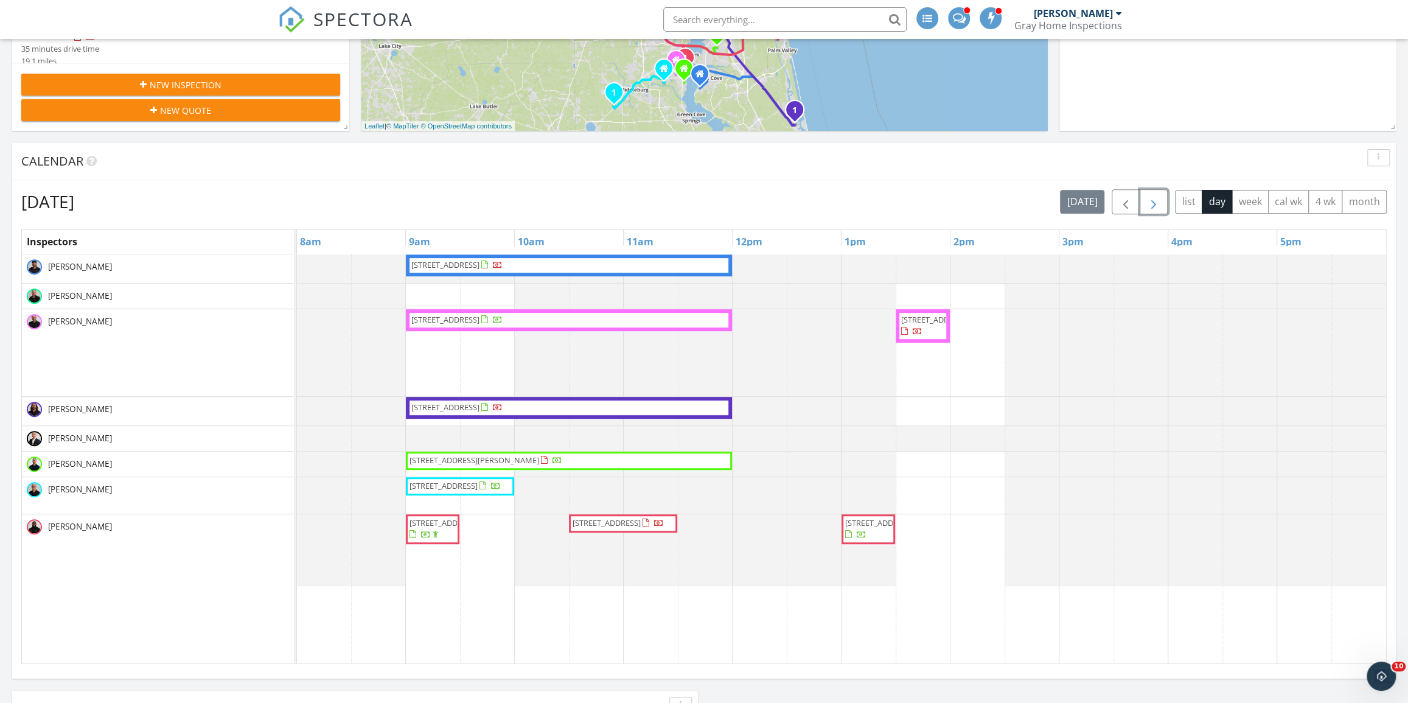
click at [1156, 202] on span "button" at bounding box center [1154, 202] width 15 height 15
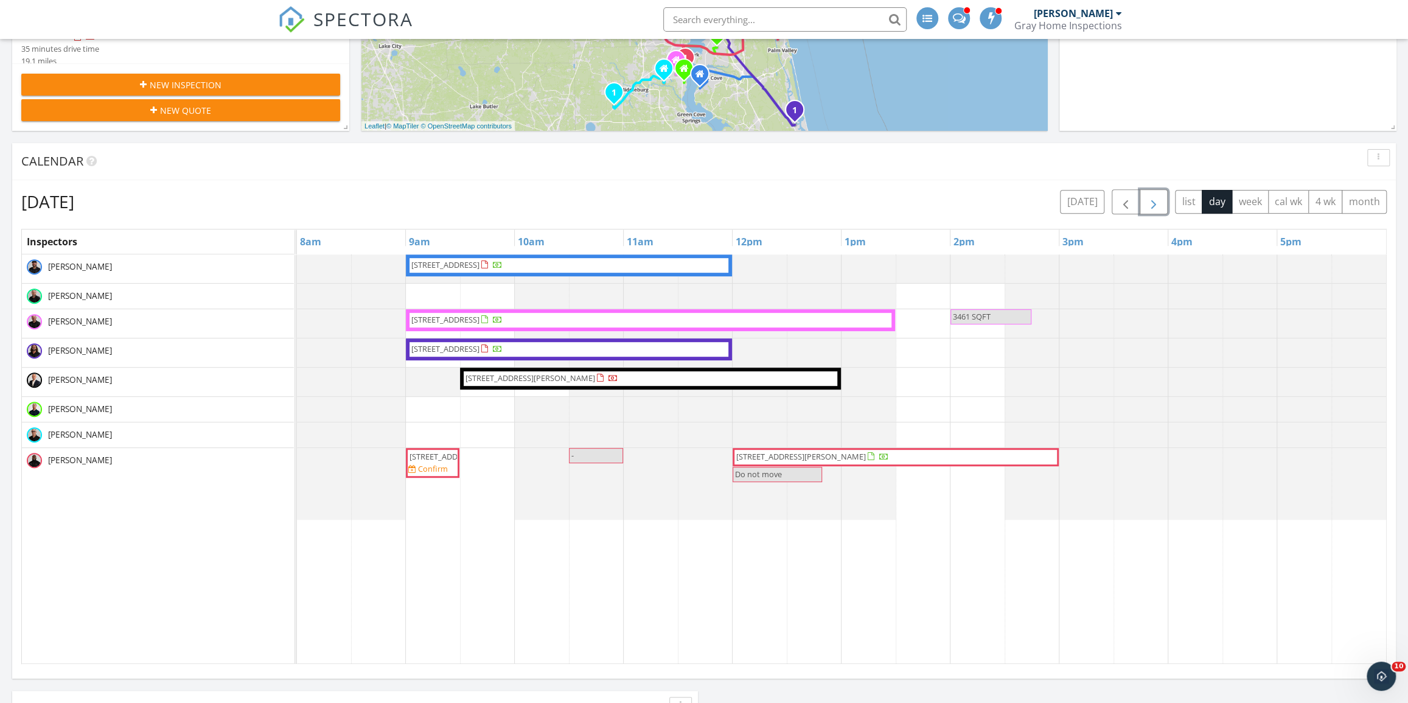
click at [835, 314] on span "531 Le Master Dr, PONTE VEDRA BEACH 32082" at bounding box center [650, 320] width 481 height 12
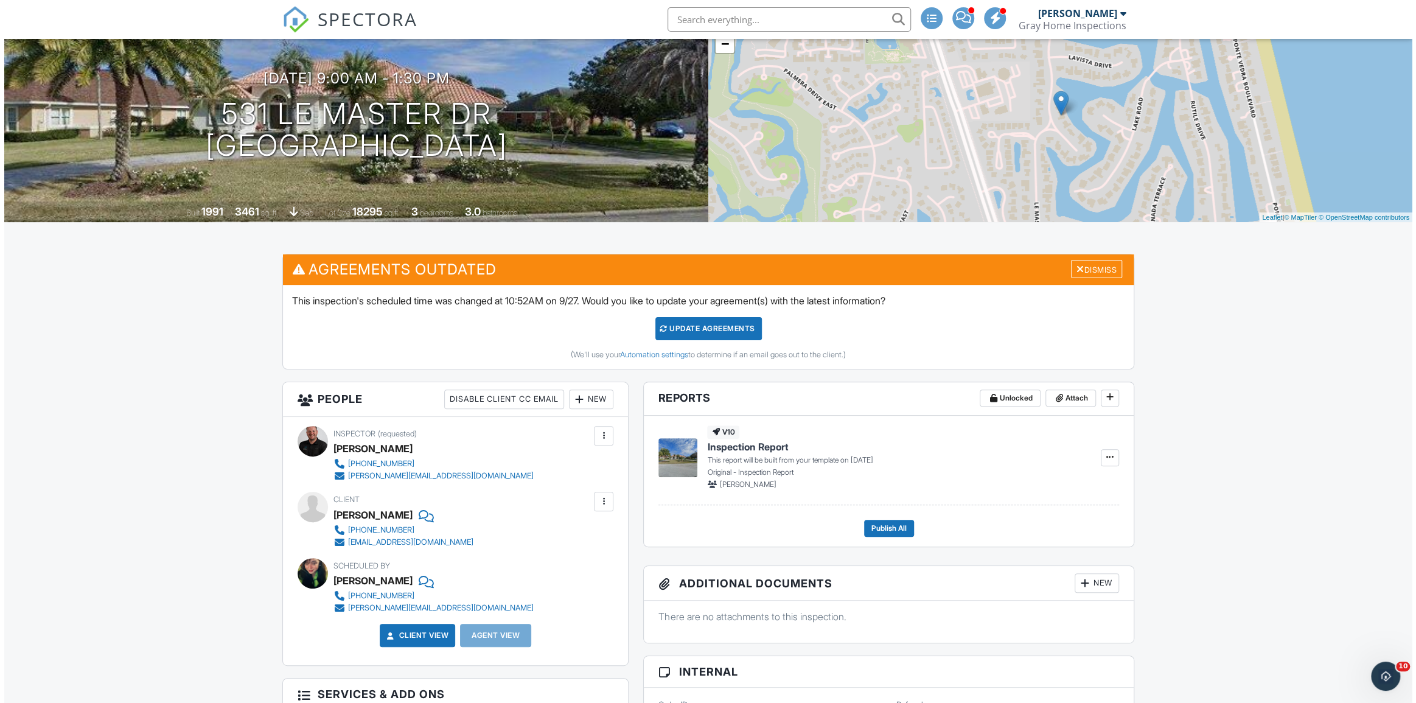
scroll to position [55, 0]
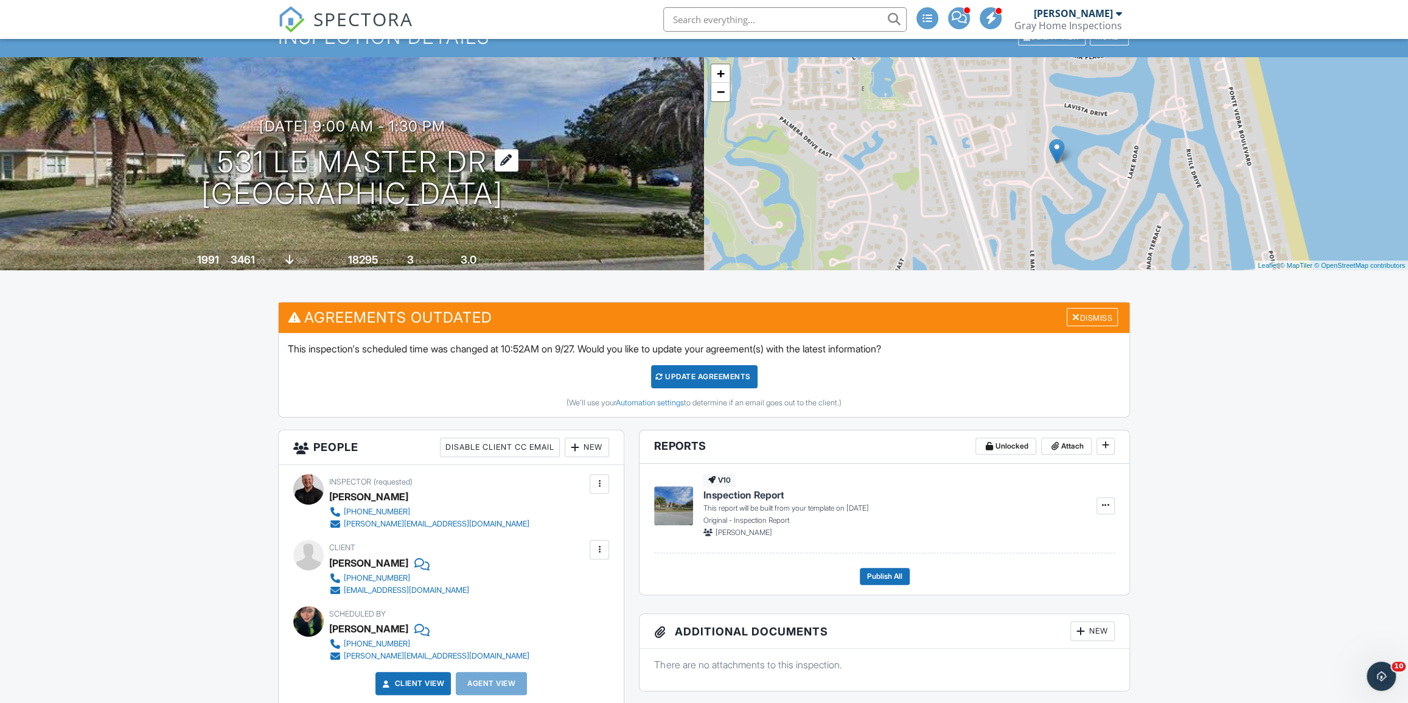
click at [335, 152] on h1 "531 Le Master [PERSON_NAME][GEOGRAPHIC_DATA], [GEOGRAPHIC_DATA]" at bounding box center [352, 178] width 302 height 65
